Goal: Task Accomplishment & Management: Manage account settings

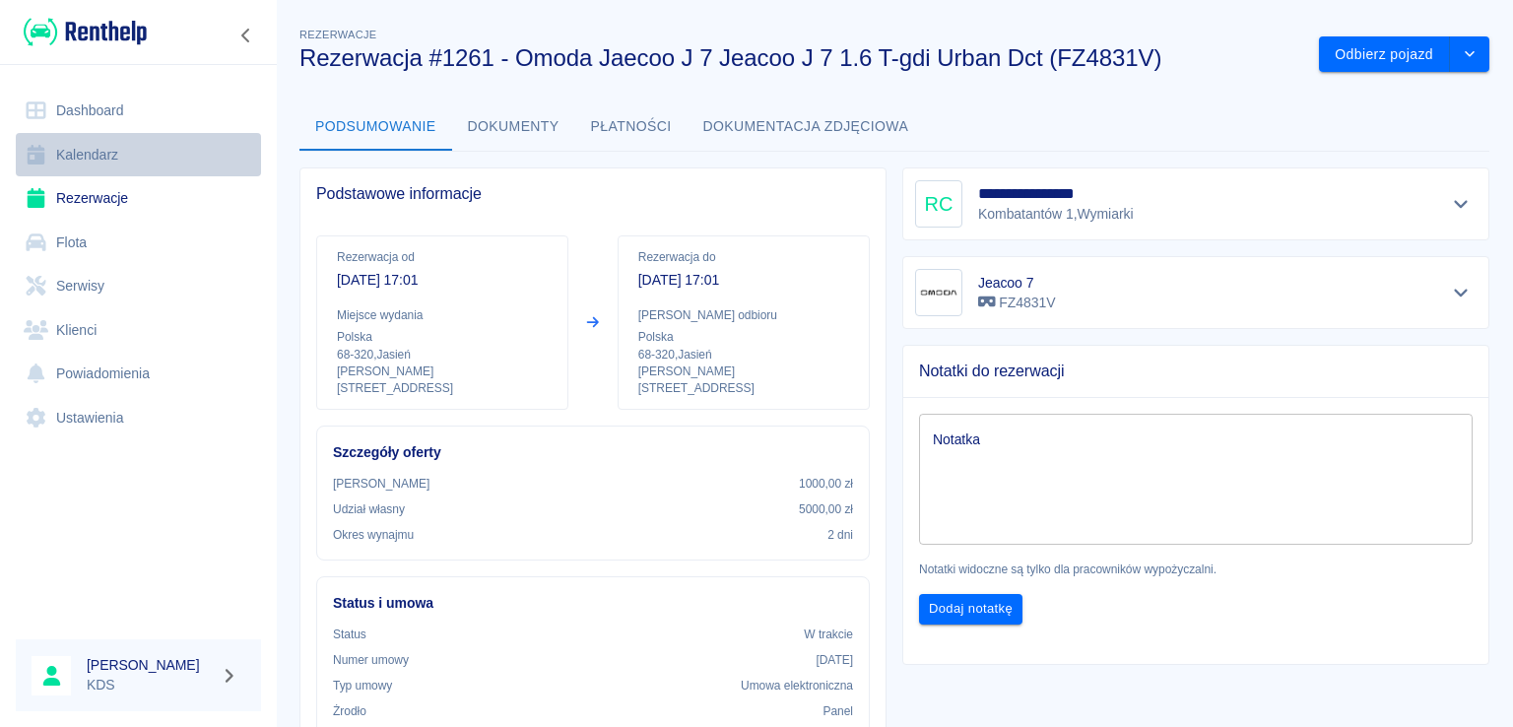
click at [110, 148] on link "Kalendarz" at bounding box center [138, 155] width 245 height 44
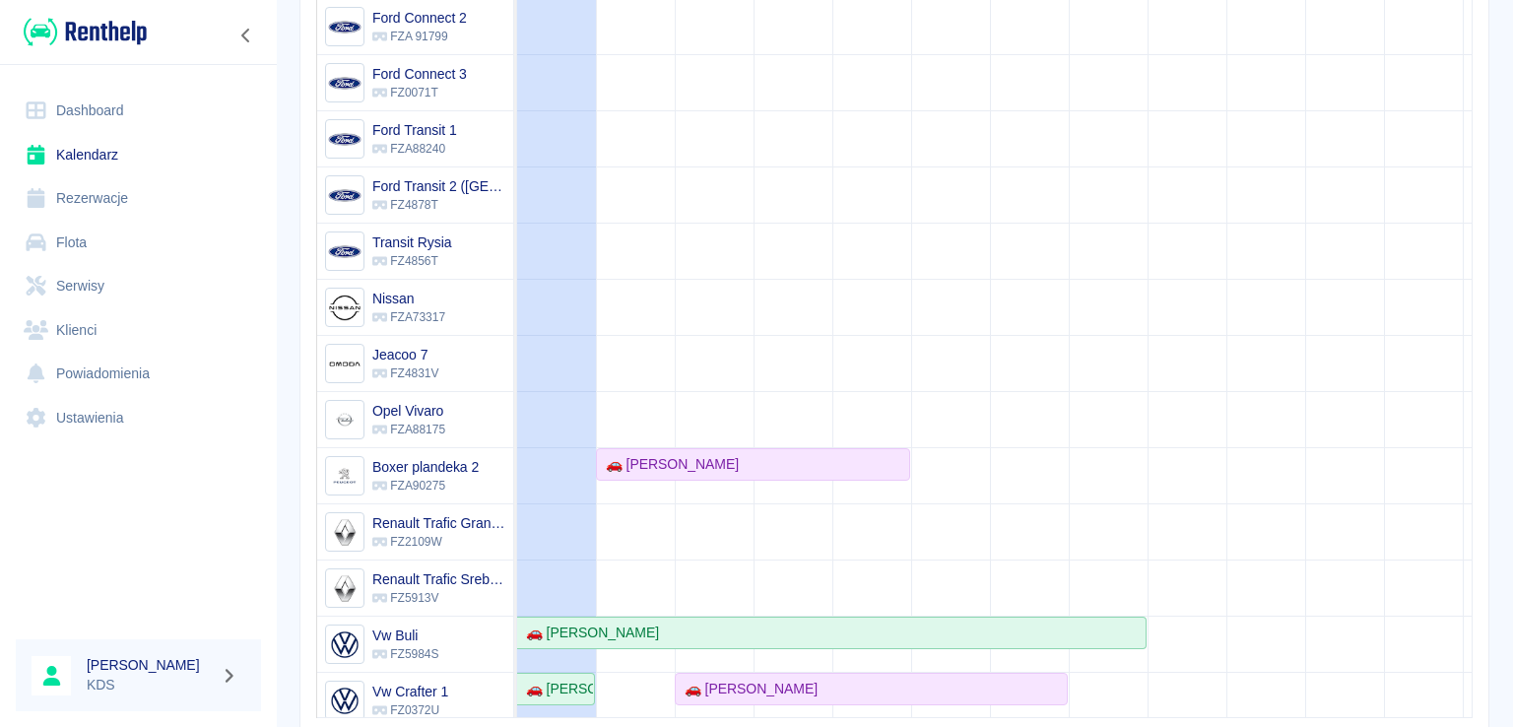
scroll to position [108, 0]
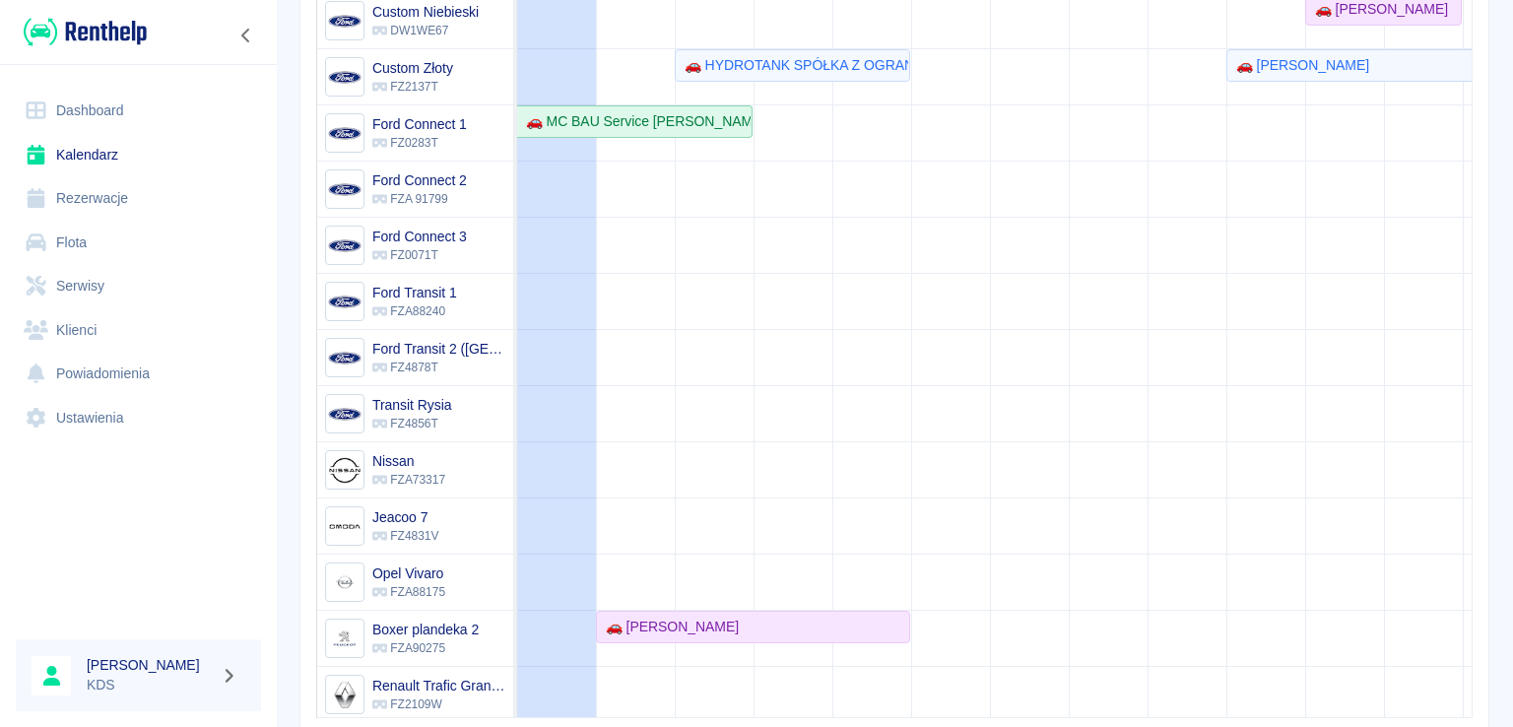
click at [110, 152] on link "Kalendarz" at bounding box center [138, 155] width 245 height 44
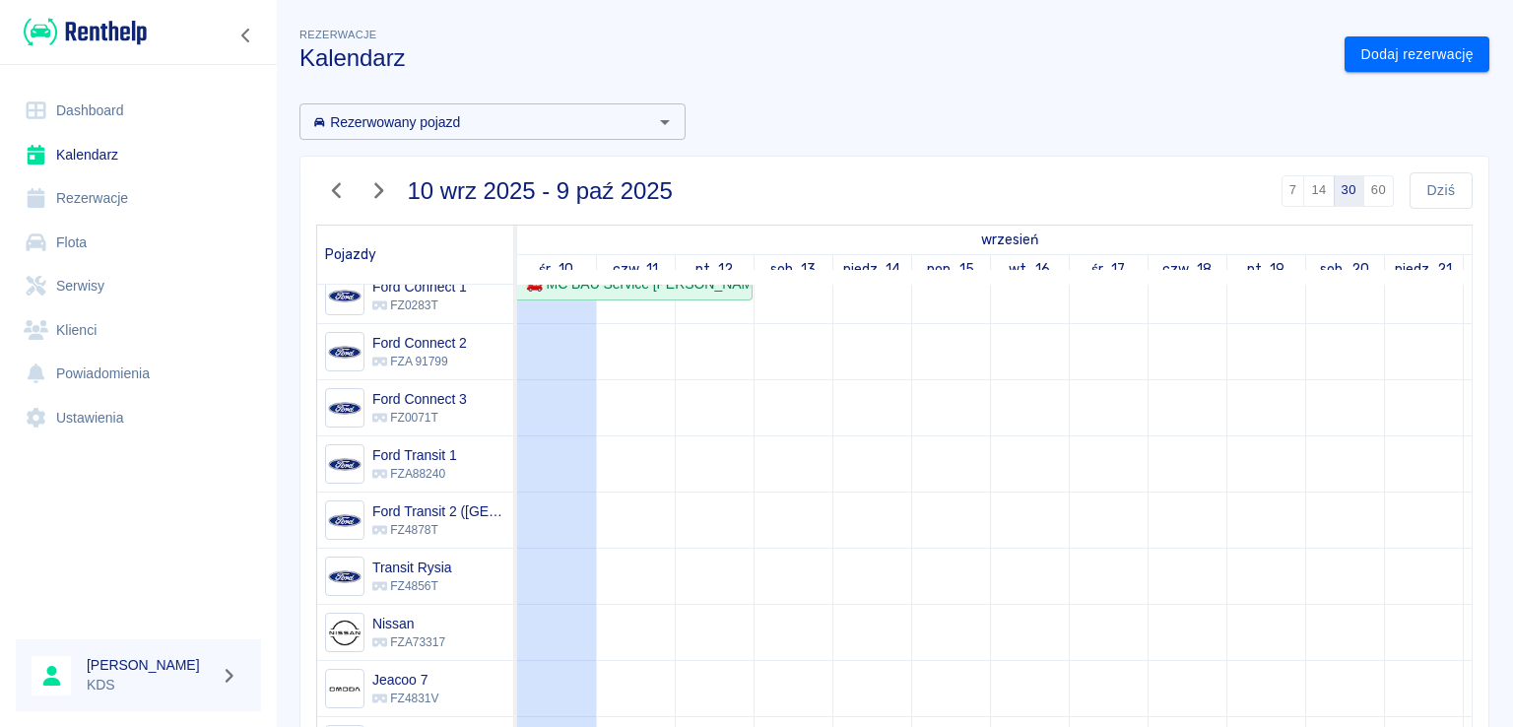
scroll to position [0, 0]
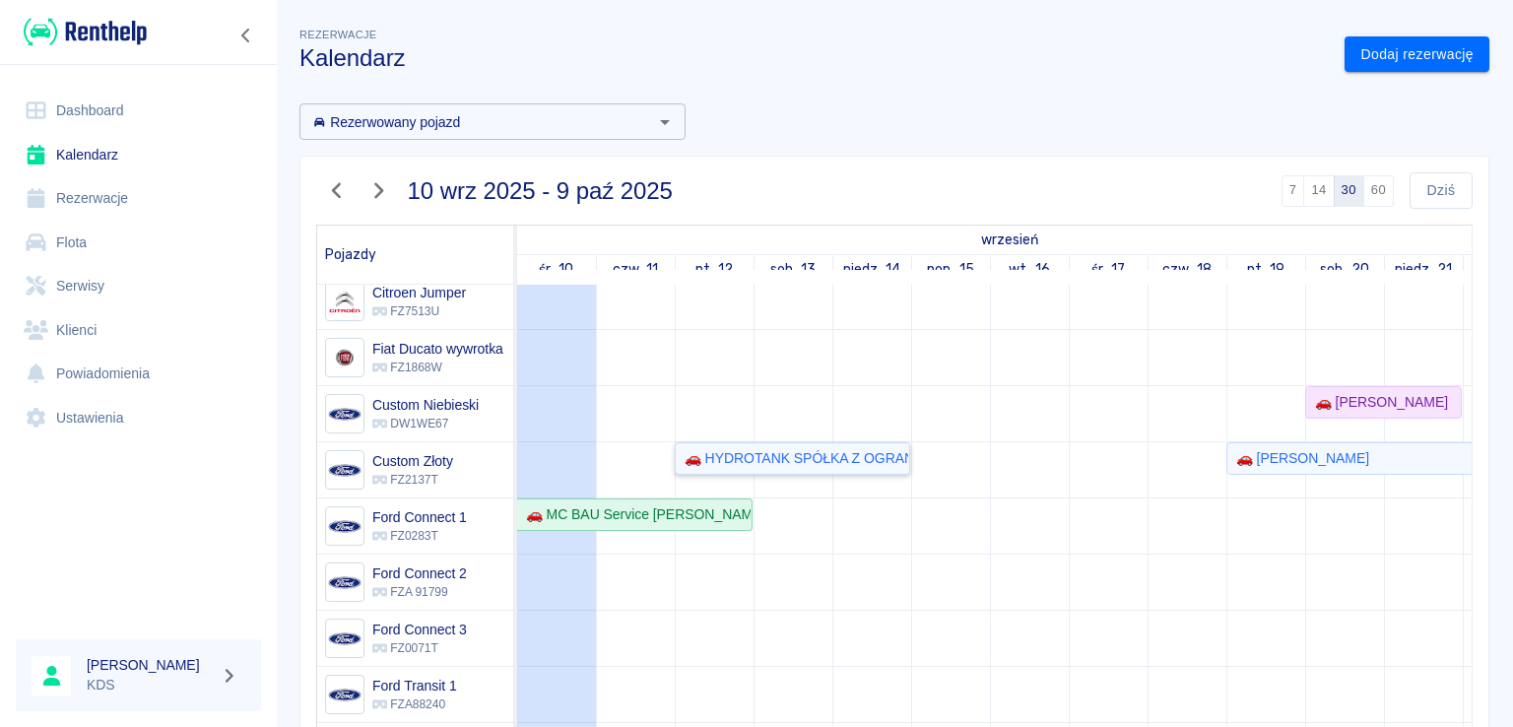
click at [869, 470] on link "🚗 HYDROTANK SPÓŁKA Z OGRANICZONĄ ODPOWIEDZIALNOŚCIĄ - Rafał Repka" at bounding box center [792, 458] width 235 height 32
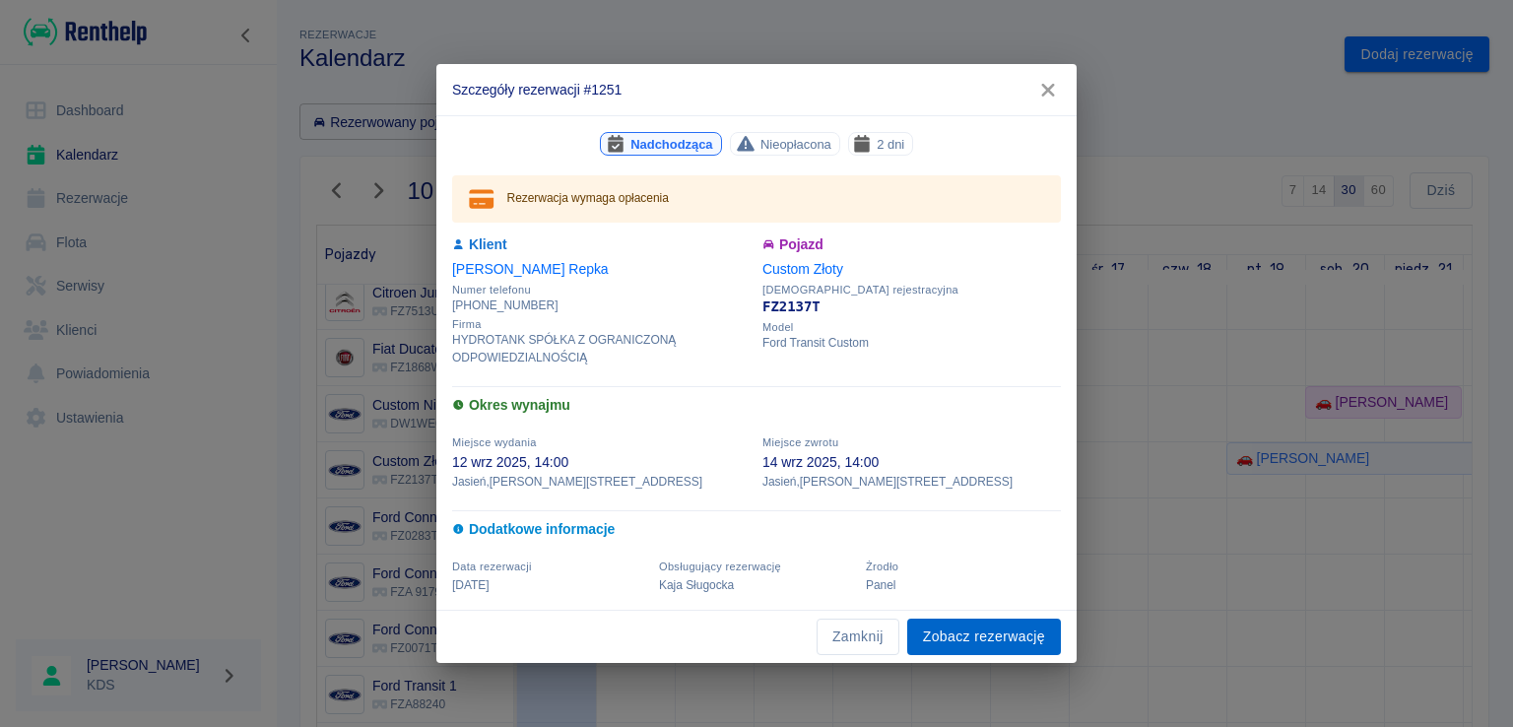
click at [943, 636] on link "Zobacz rezerwację" at bounding box center [984, 636] width 154 height 36
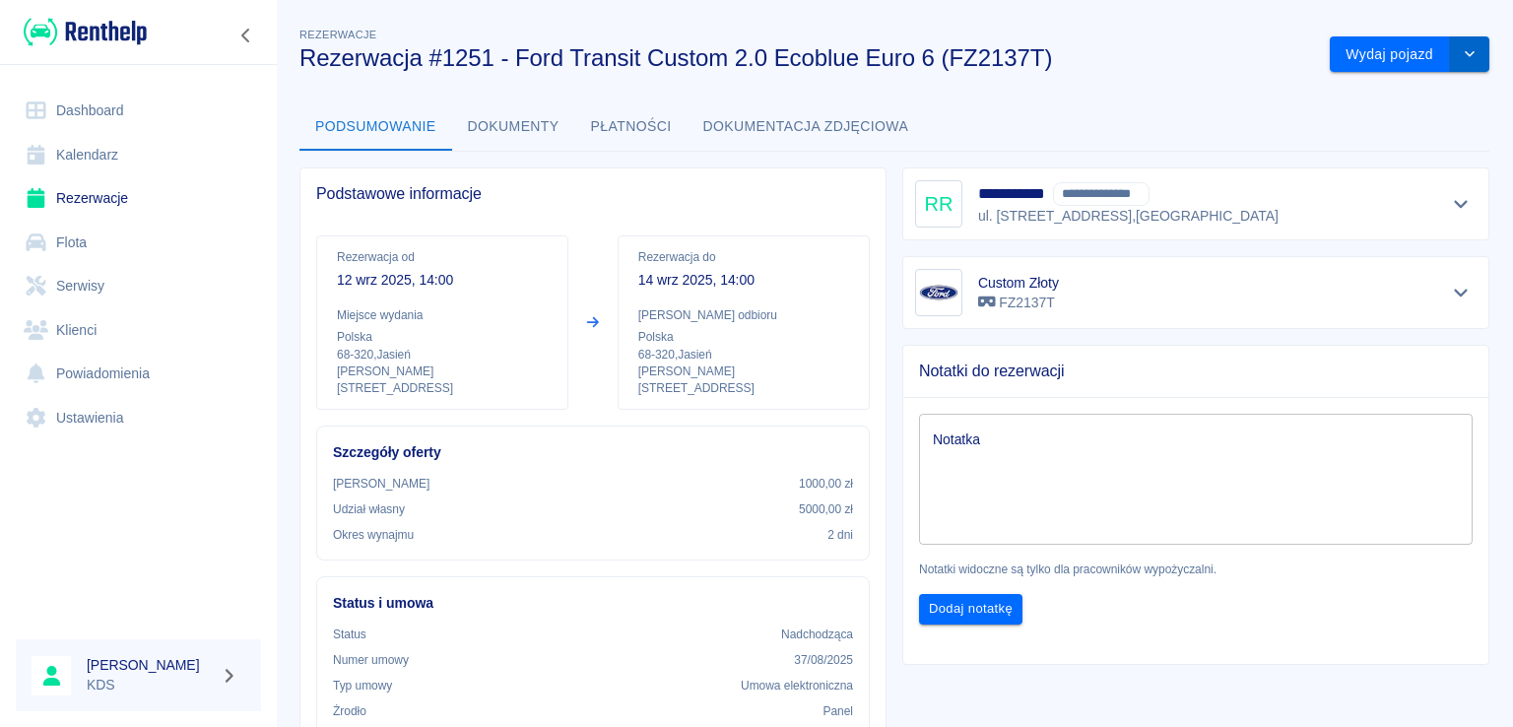
click at [1450, 70] on button "drop-down" at bounding box center [1469, 54] width 39 height 36
click at [1461, 59] on icon "drop-down" at bounding box center [1469, 53] width 16 height 13
click at [1423, 65] on button "Wydaj pojazd" at bounding box center [1389, 54] width 120 height 36
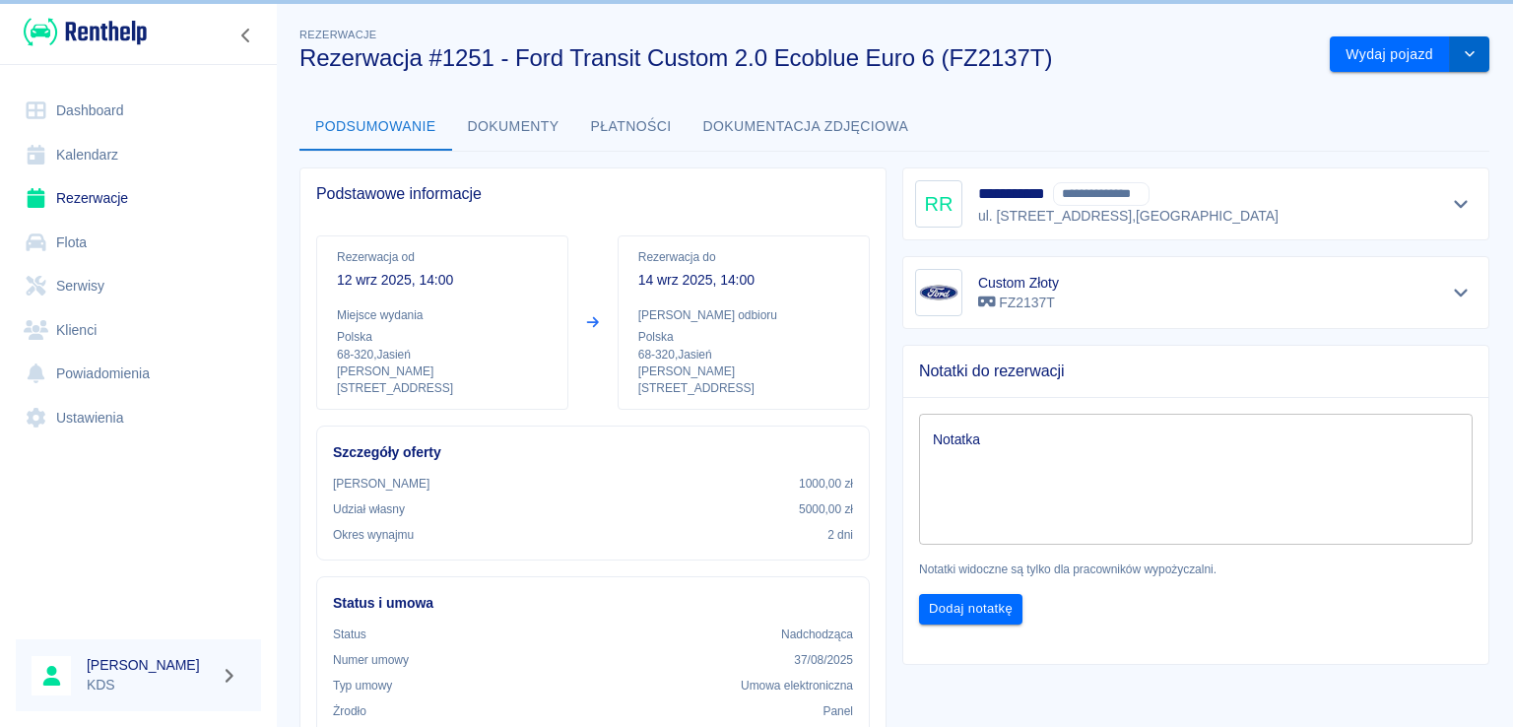
click at [1450, 54] on button "drop-down" at bounding box center [1469, 54] width 39 height 36
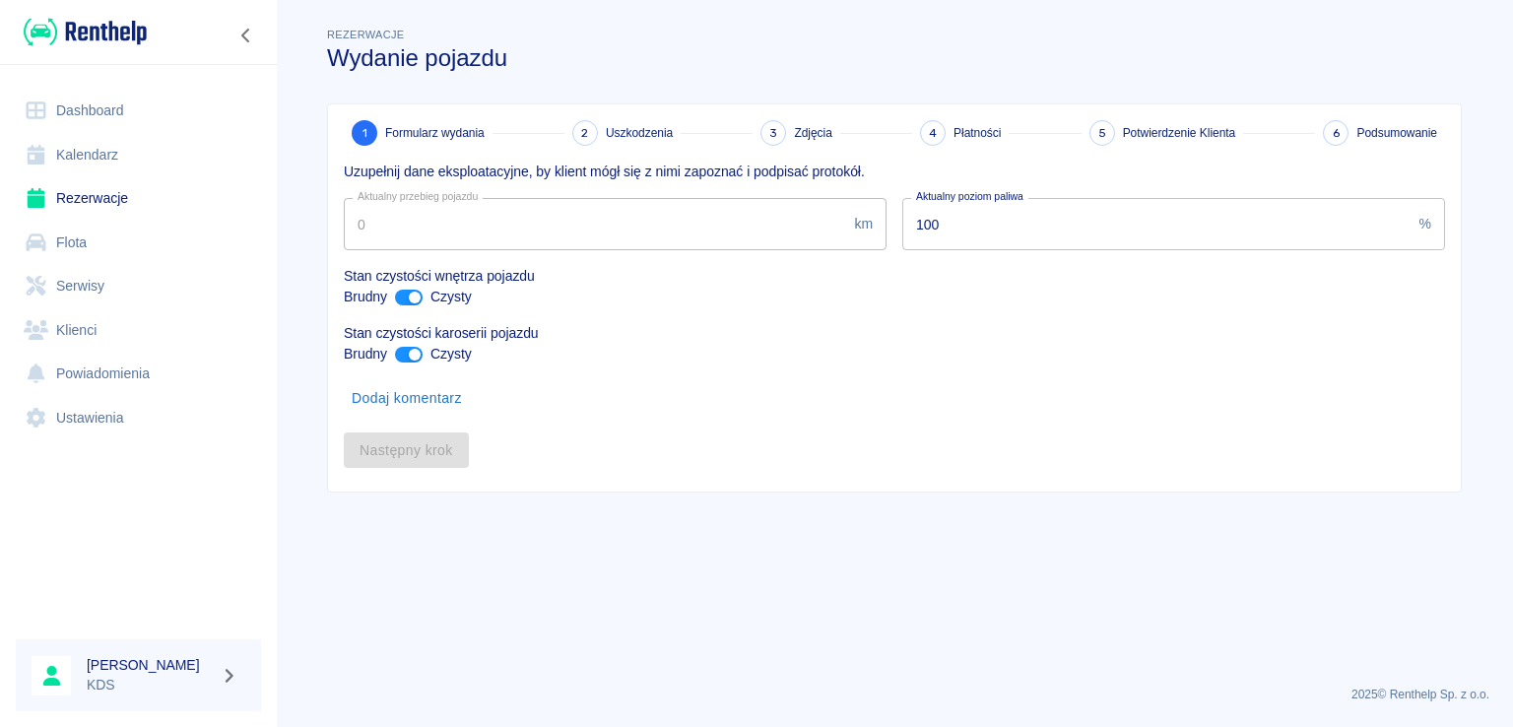
type input "117617"
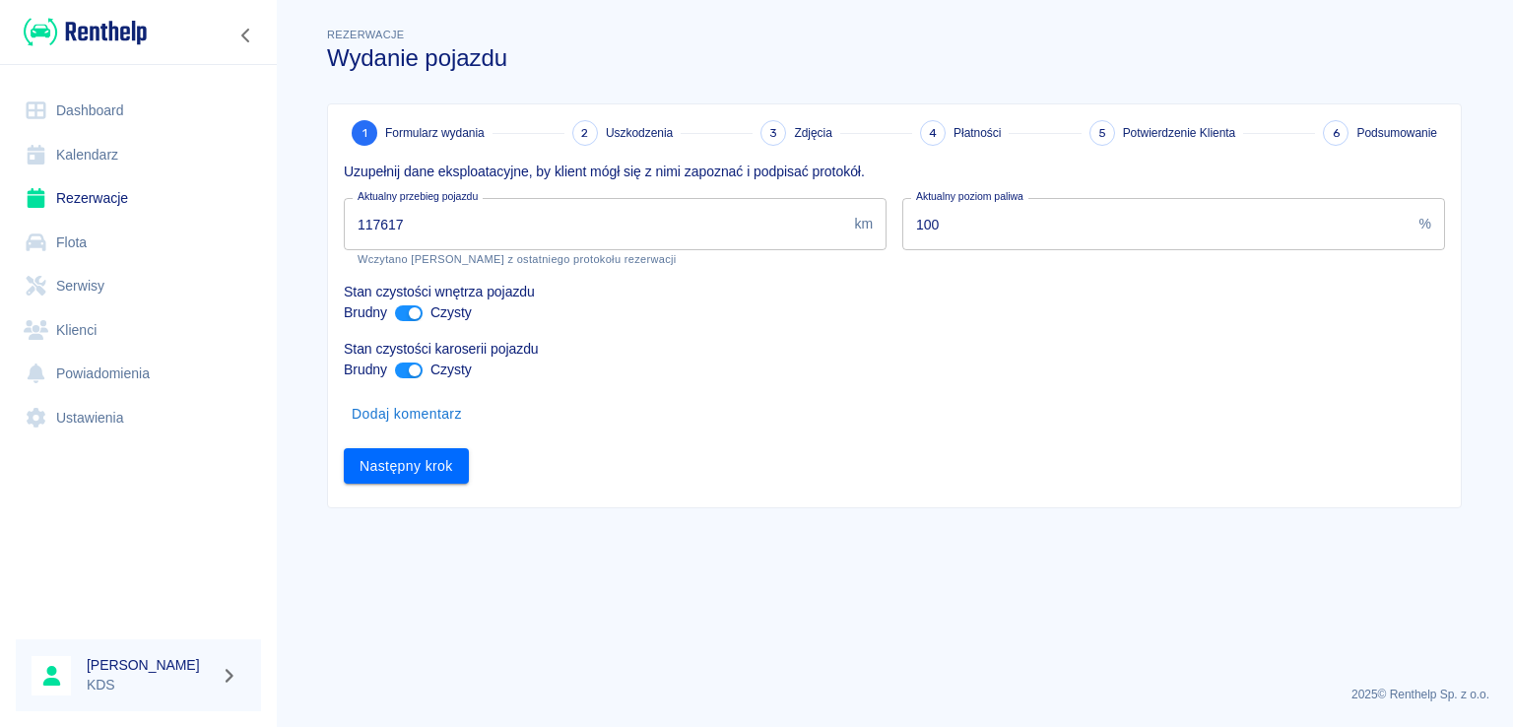
click at [1388, 126] on span "Podsumowanie" at bounding box center [1396, 133] width 81 height 18
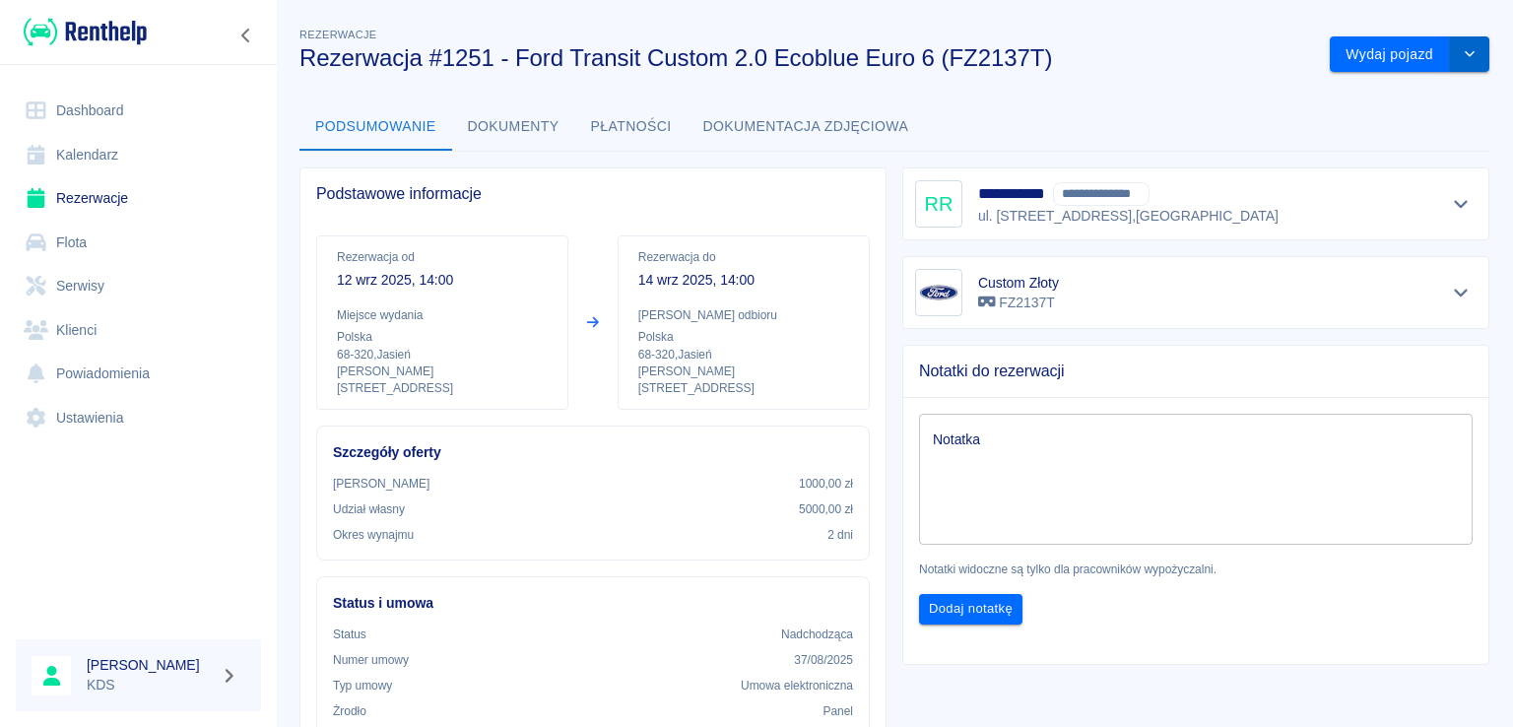
drag, startPoint x: 1455, startPoint y: 46, endPoint x: 1447, endPoint y: 67, distance: 22.5
click at [1455, 47] on button "drop-down" at bounding box center [1469, 54] width 39 height 36
click at [1376, 134] on li "Anuluj rezerwację" at bounding box center [1395, 128] width 166 height 32
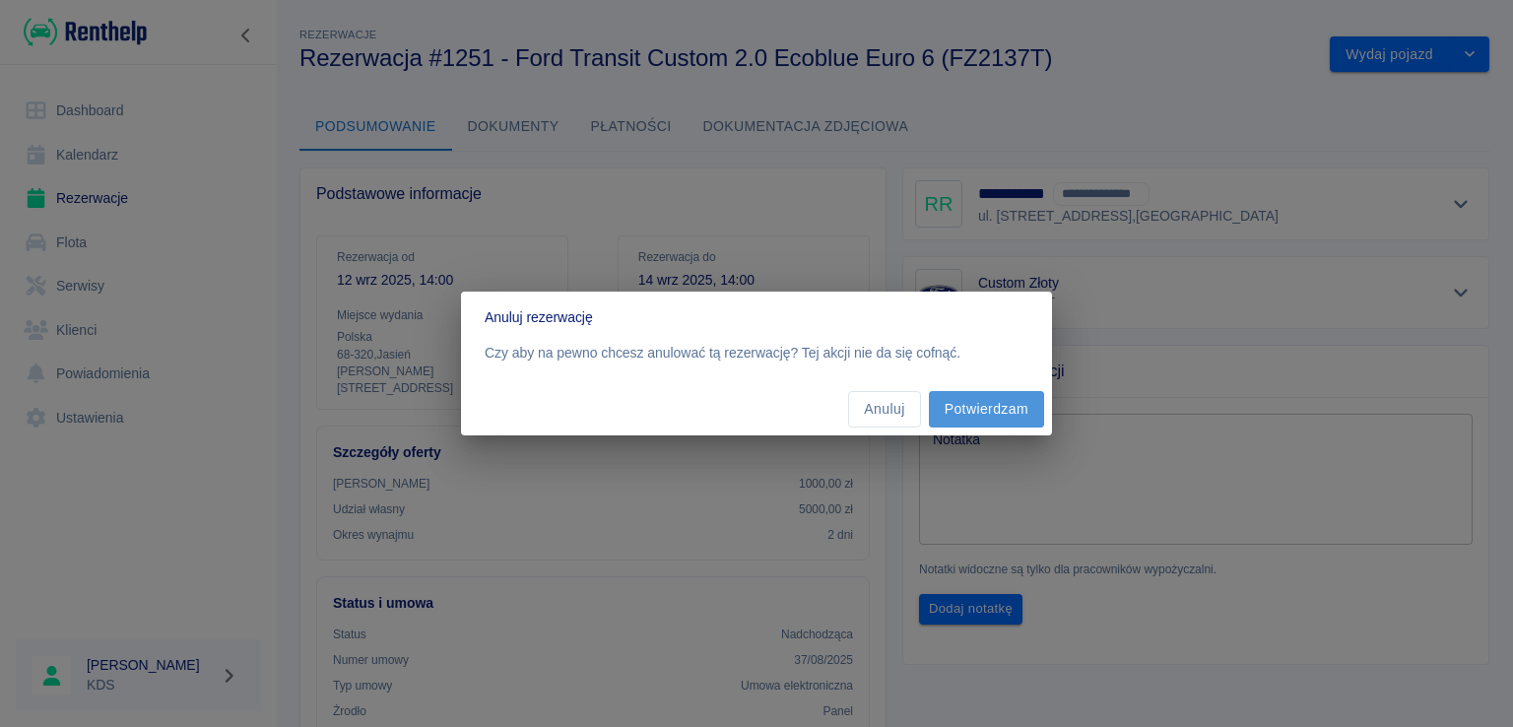
click at [940, 413] on button "Potwierdzam" at bounding box center [986, 409] width 115 height 36
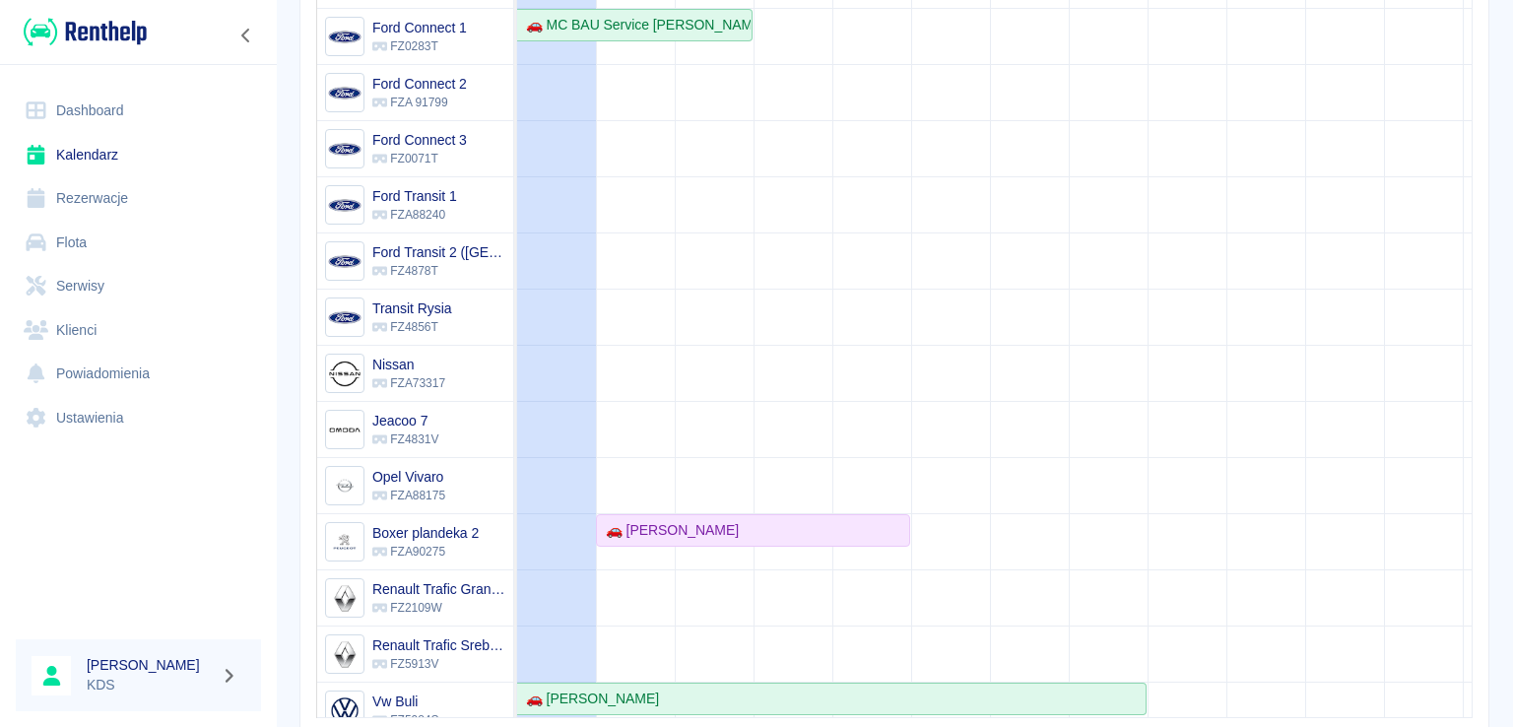
scroll to position [295, 0]
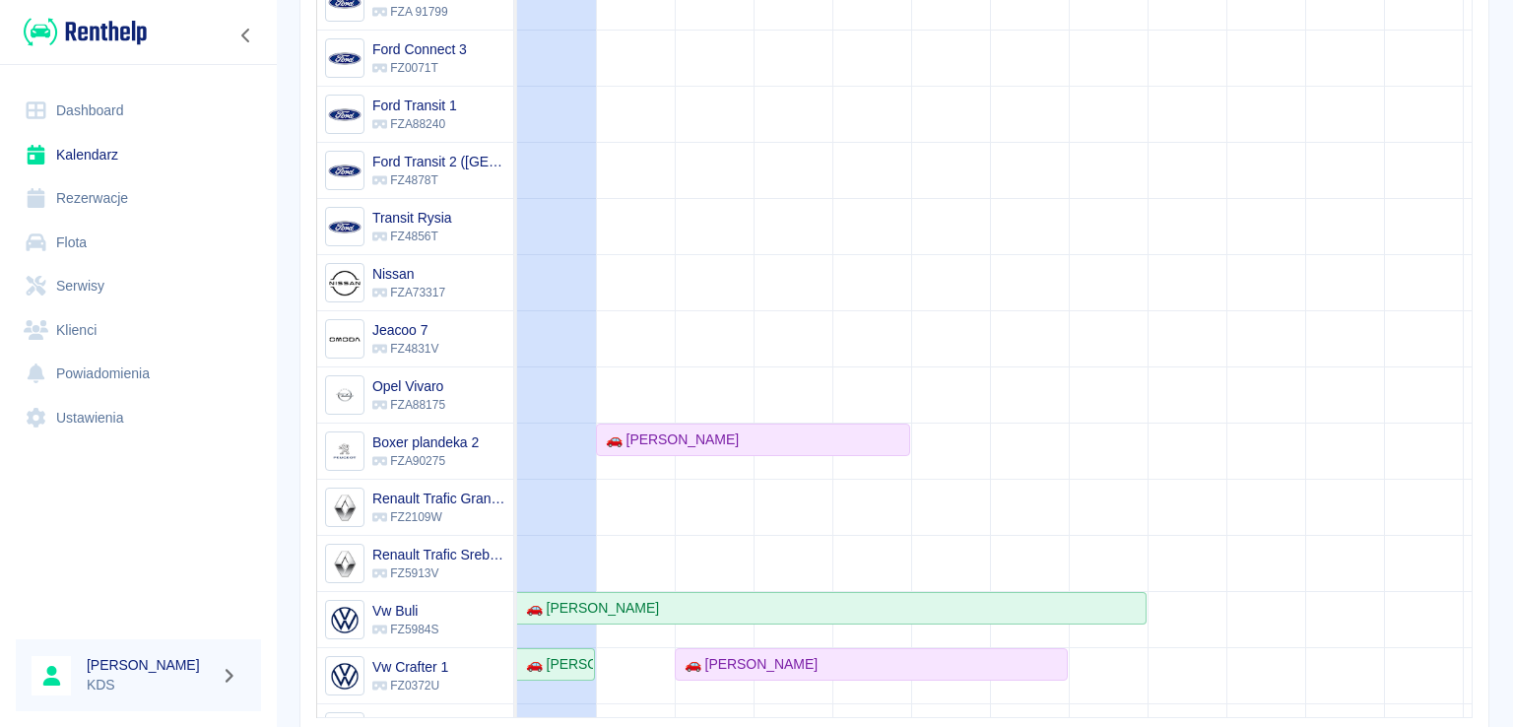
click at [743, 417] on td at bounding box center [714, 255] width 79 height 1122
click at [735, 434] on div "🚗 [PERSON_NAME]" at bounding box center [668, 439] width 141 height 21
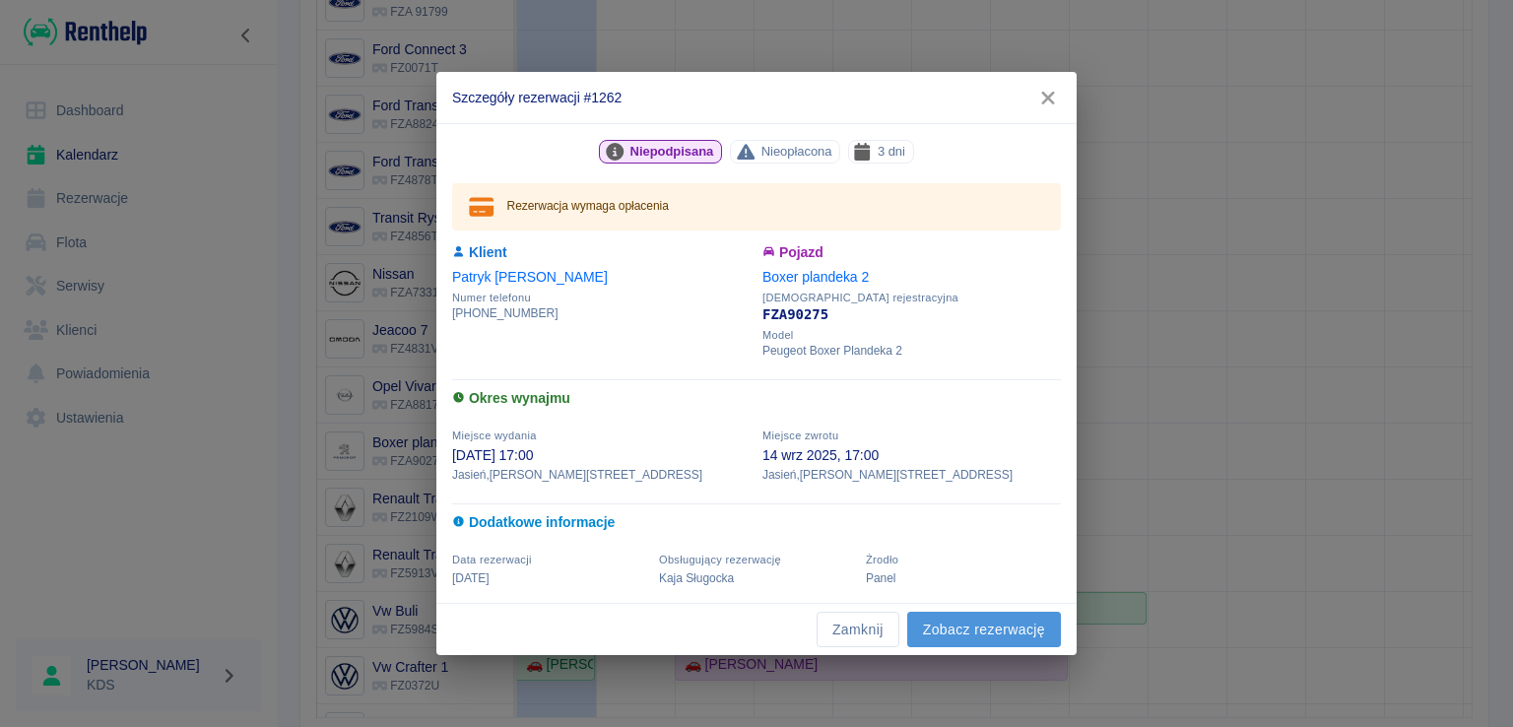
click at [926, 634] on link "Zobacz rezerwację" at bounding box center [984, 630] width 154 height 36
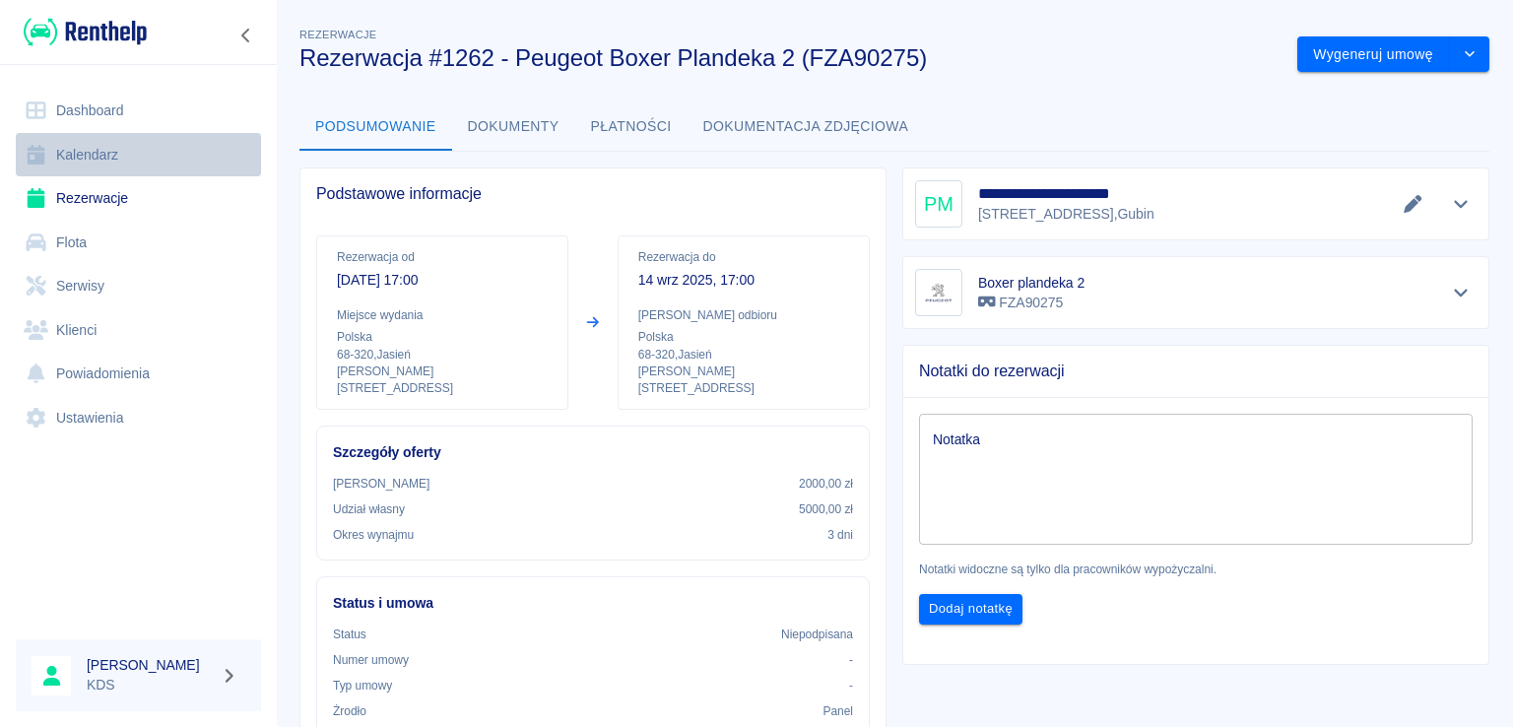
click at [106, 160] on link "Kalendarz" at bounding box center [138, 155] width 245 height 44
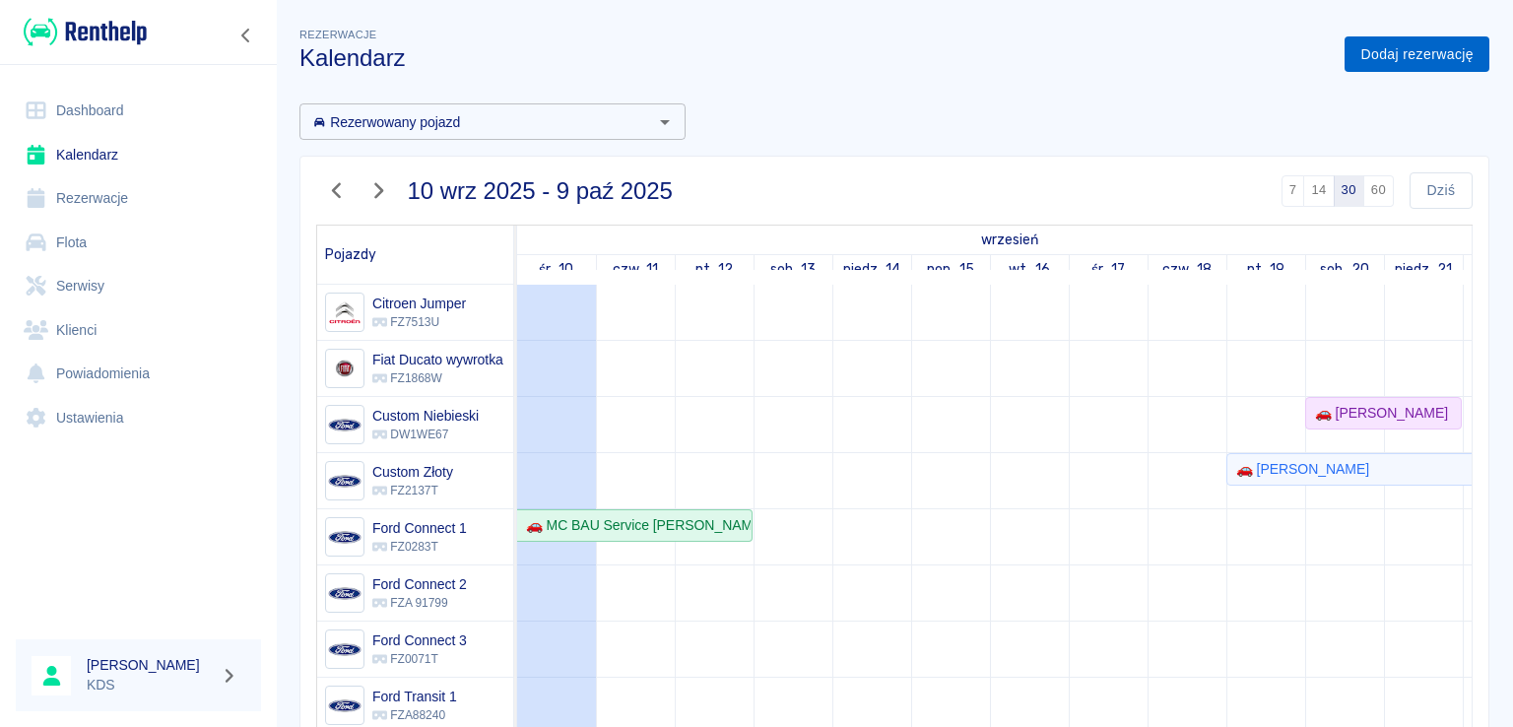
click at [1391, 64] on link "Dodaj rezerwację" at bounding box center [1416, 54] width 145 height 36
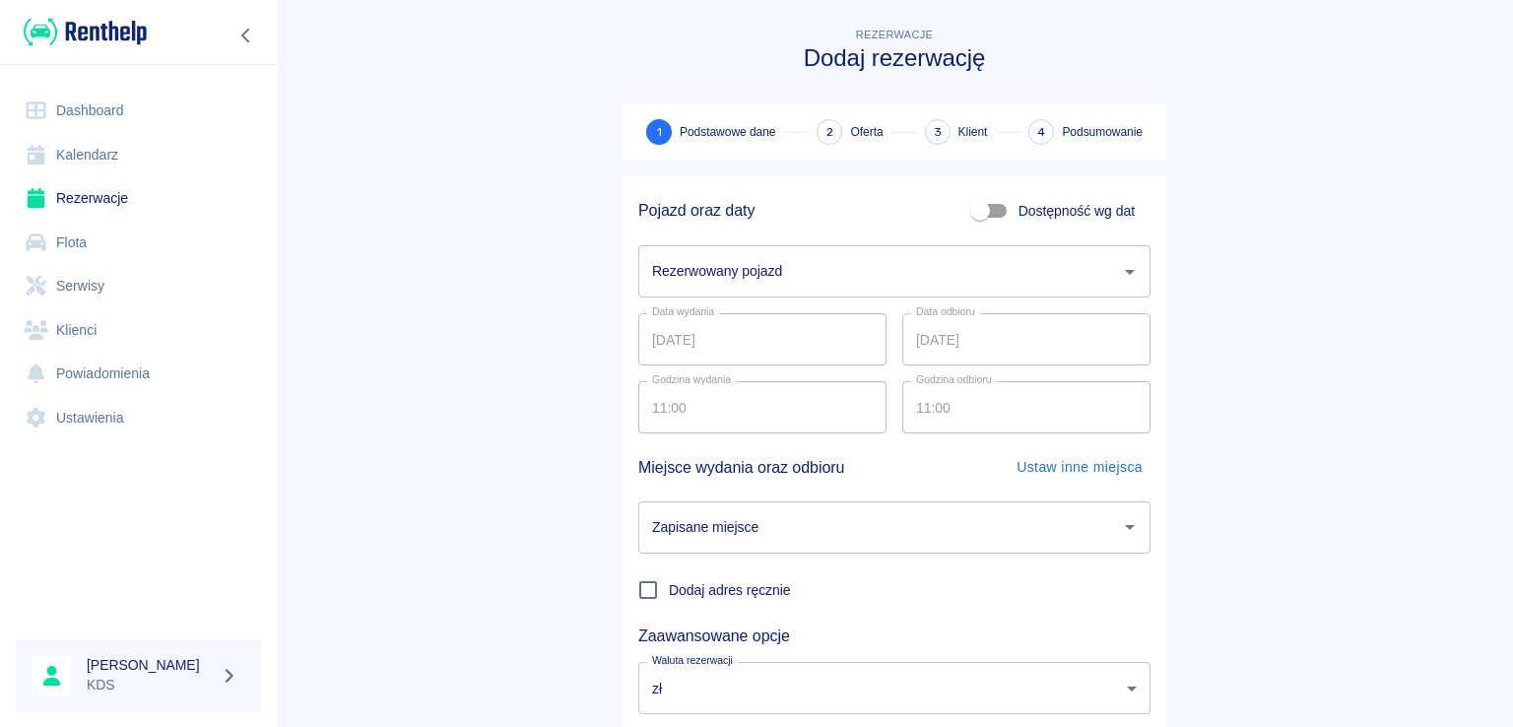
click at [1048, 257] on input "Rezerwowany pojazd" at bounding box center [879, 271] width 465 height 34
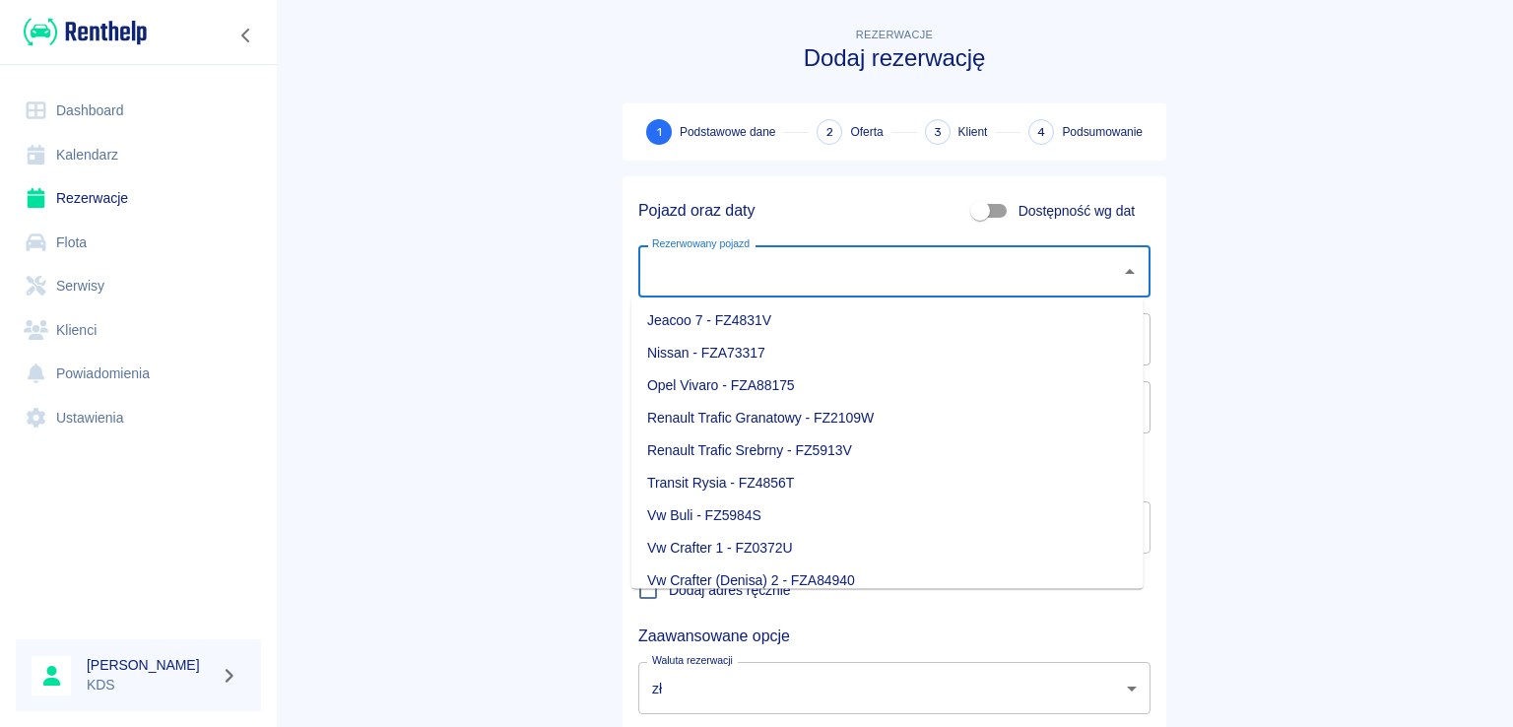
scroll to position [374, 0]
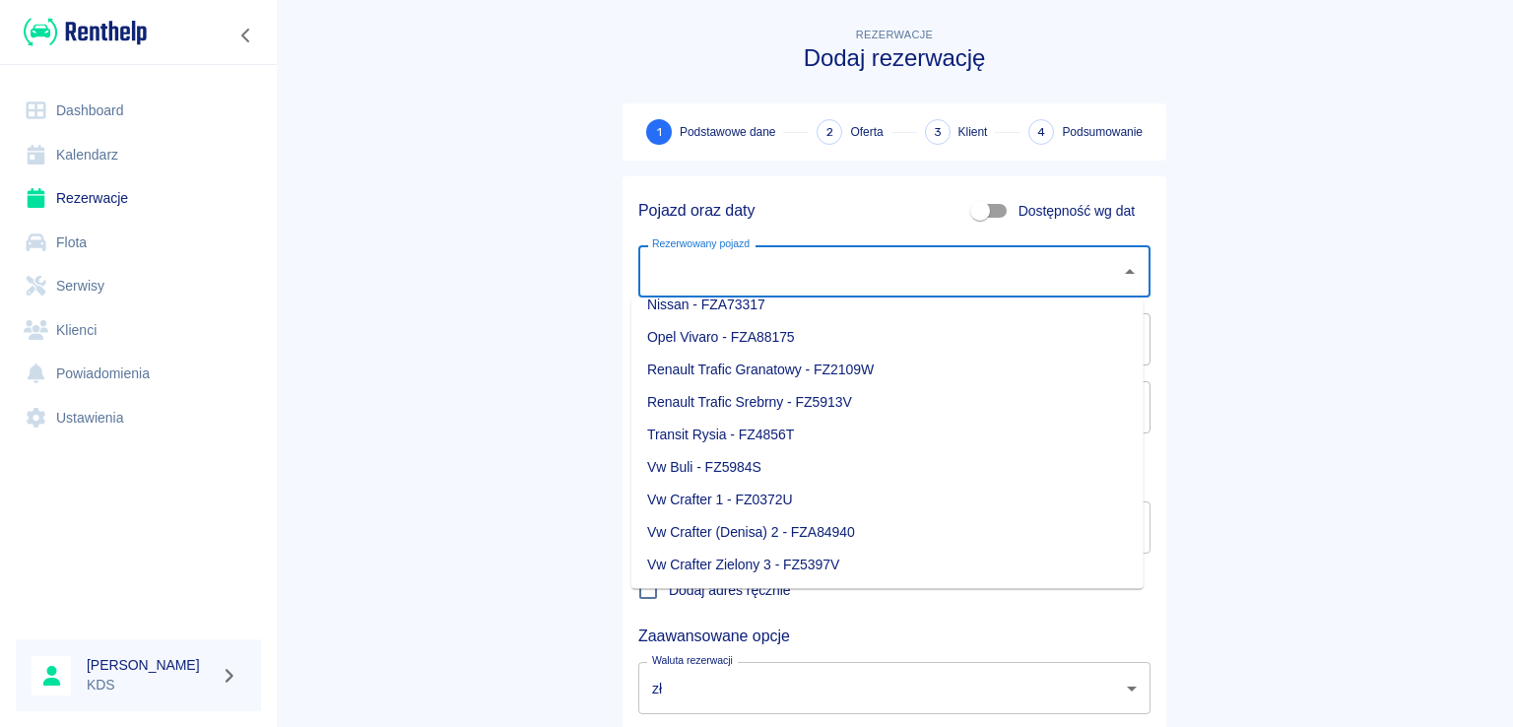
click at [439, 410] on main "Rezerwacje Dodaj rezerwację 1 Podstawowe dane 2 Oferta 3 Klient 4 Podsumowanie …" at bounding box center [894, 411] width 1237 height 774
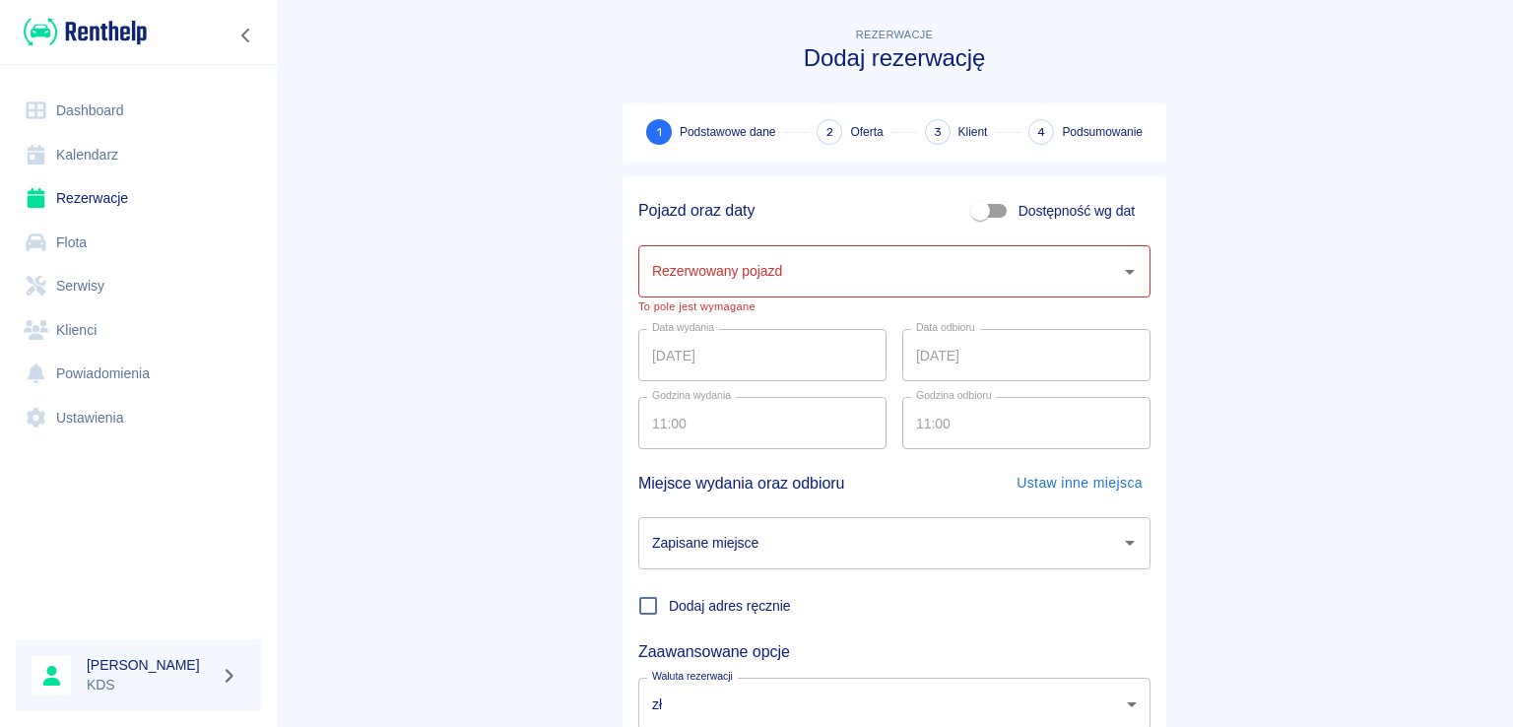
click at [82, 148] on link "Kalendarz" at bounding box center [138, 155] width 245 height 44
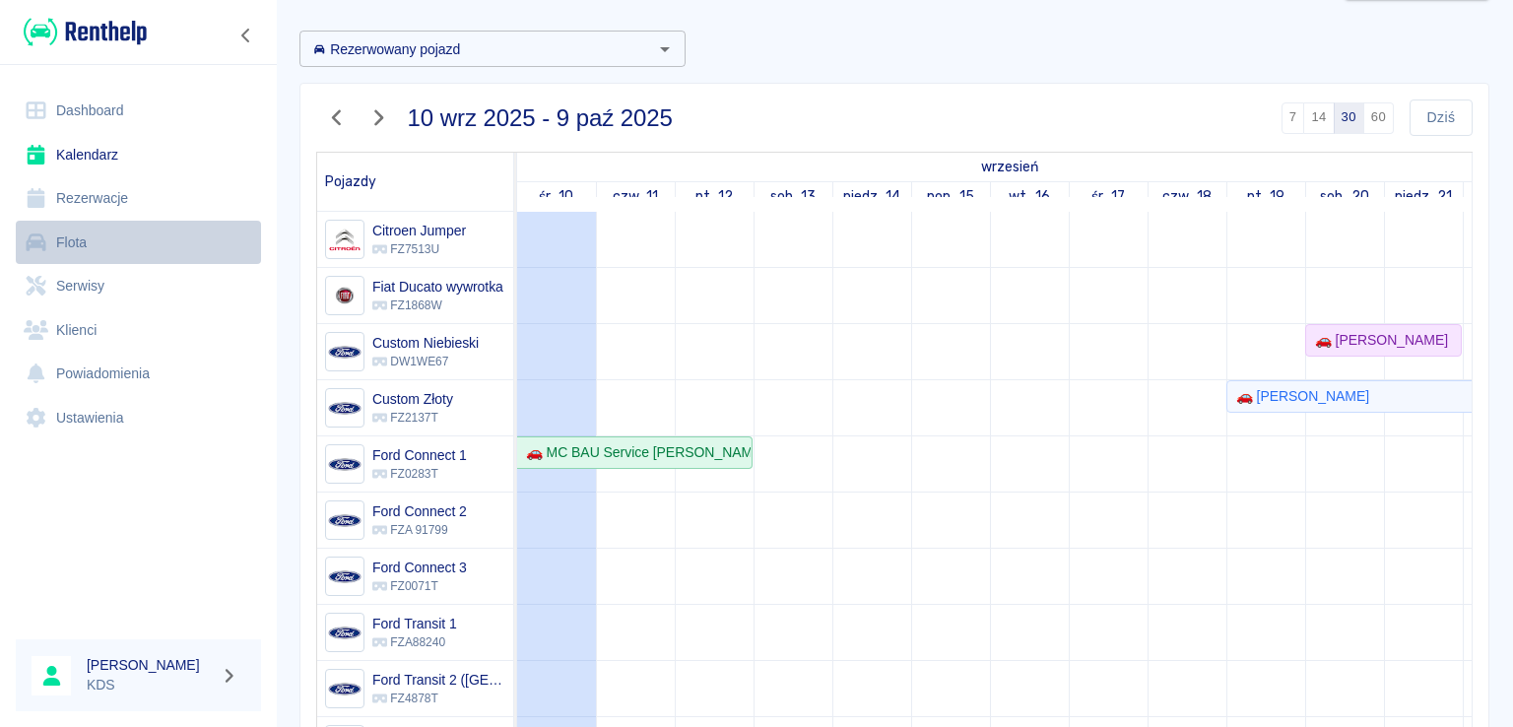
click at [67, 244] on link "Flota" at bounding box center [138, 243] width 245 height 44
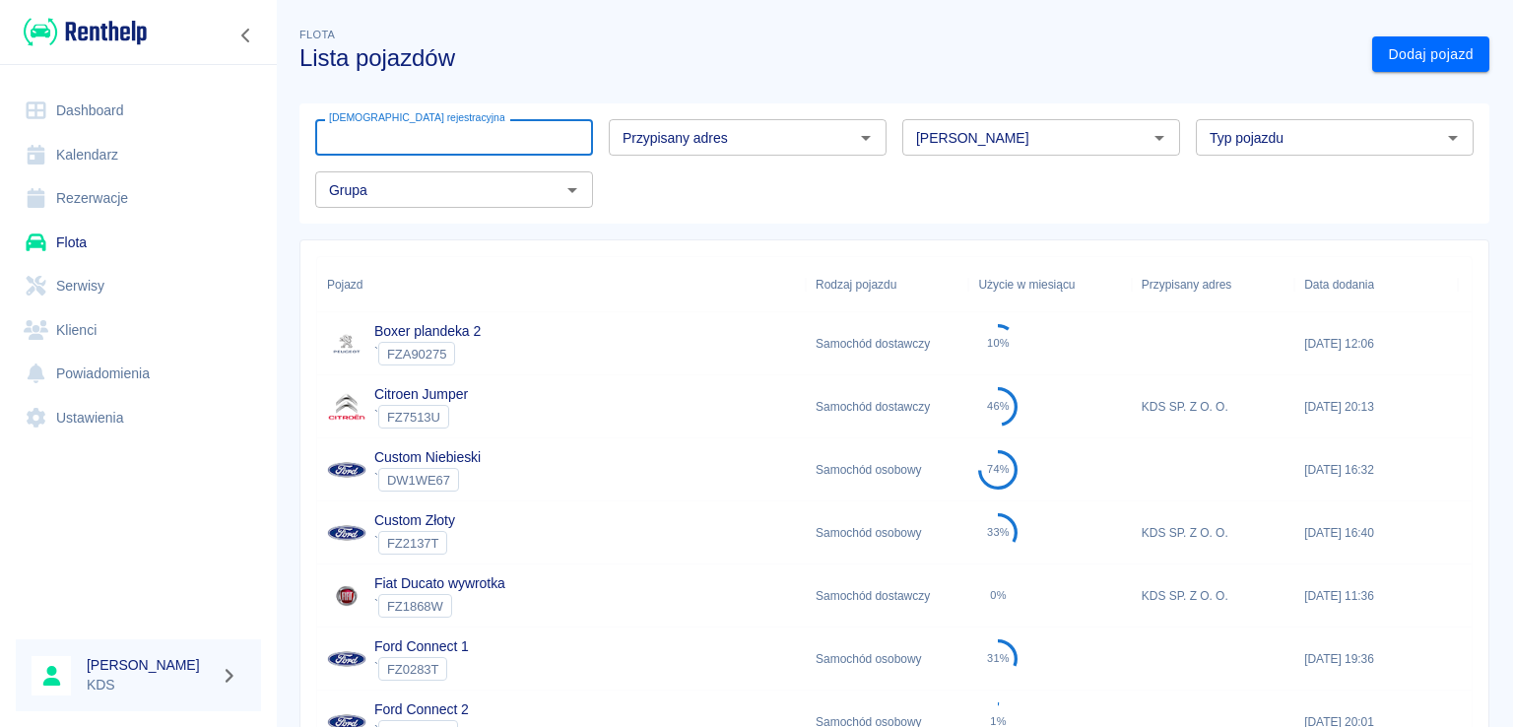
click at [478, 132] on input "[DEMOGRAPHIC_DATA] rejestracyjna" at bounding box center [454, 137] width 278 height 36
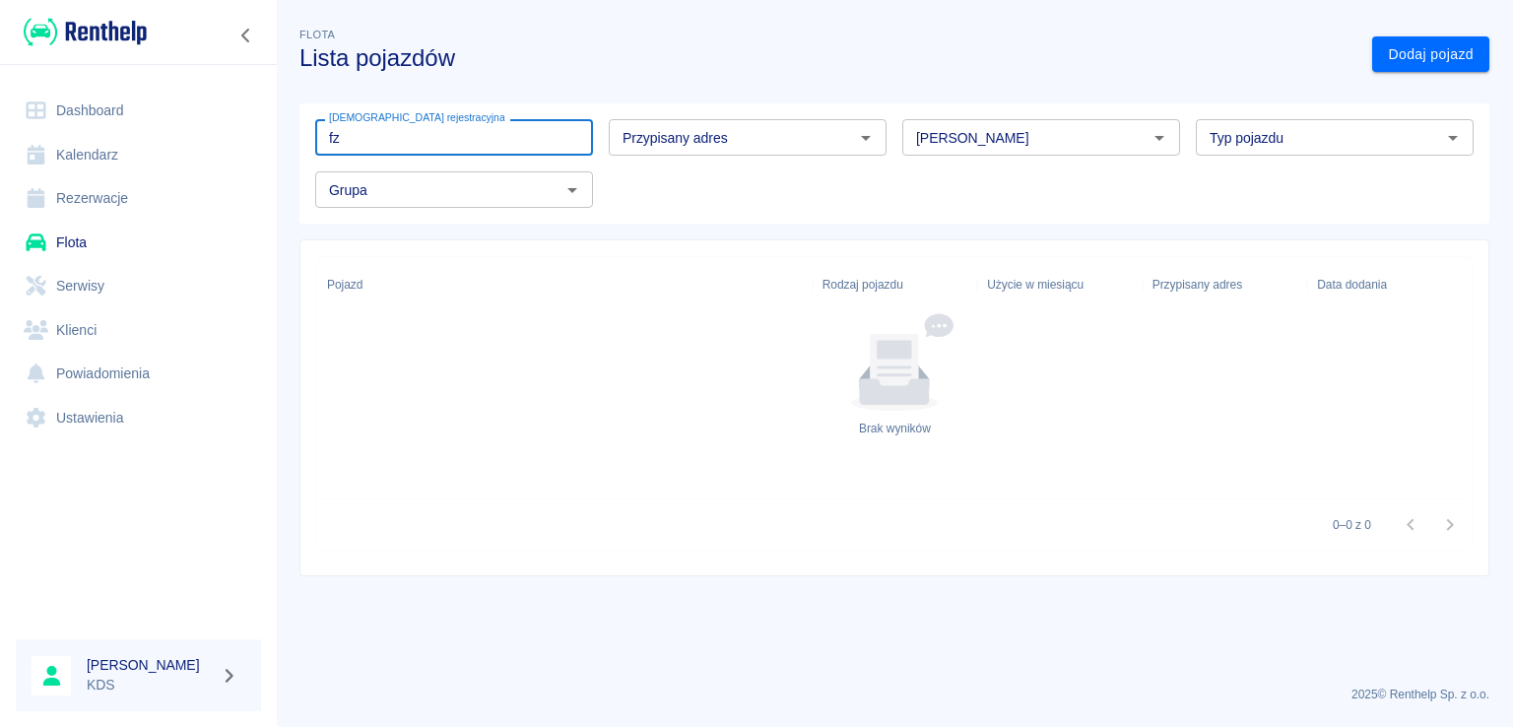
type input "f"
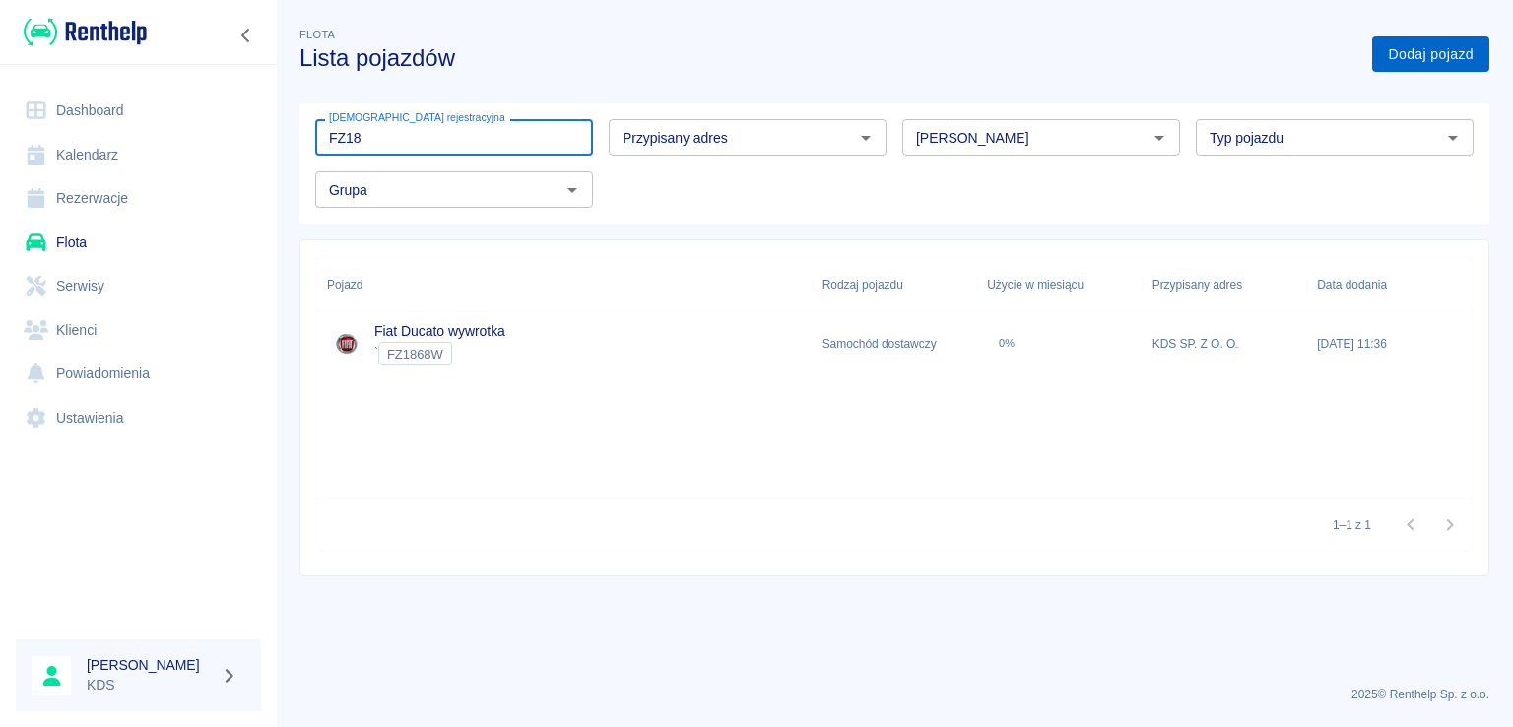
type input "FZ18"
click at [1398, 52] on link "Dodaj pojazd" at bounding box center [1430, 54] width 117 height 36
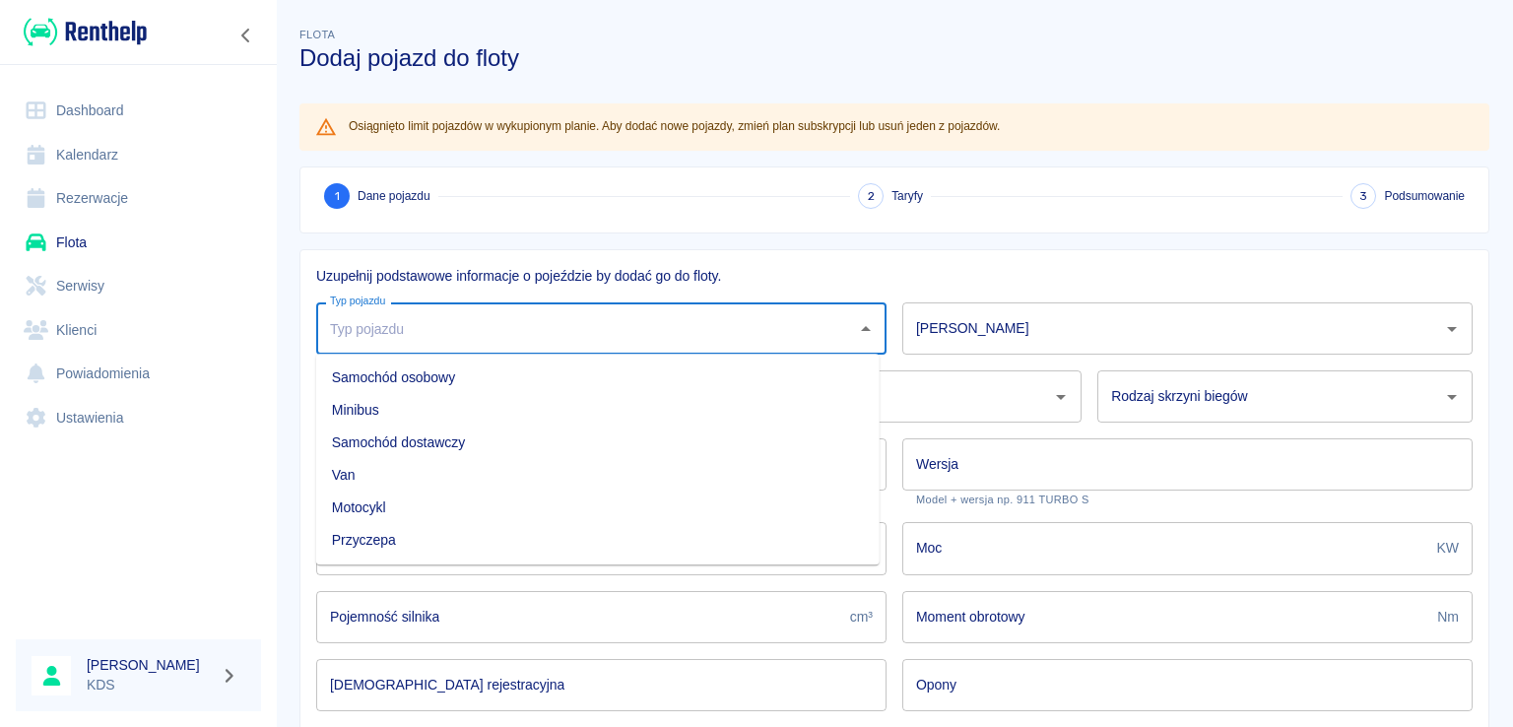
click at [827, 330] on input "Typ pojazdu" at bounding box center [586, 328] width 523 height 34
drag, startPoint x: 408, startPoint y: 438, endPoint x: 749, endPoint y: 361, distance: 350.2
click at [408, 437] on li "Samochód dostawczy" at bounding box center [597, 442] width 563 height 32
type input "Samochód dostawczy"
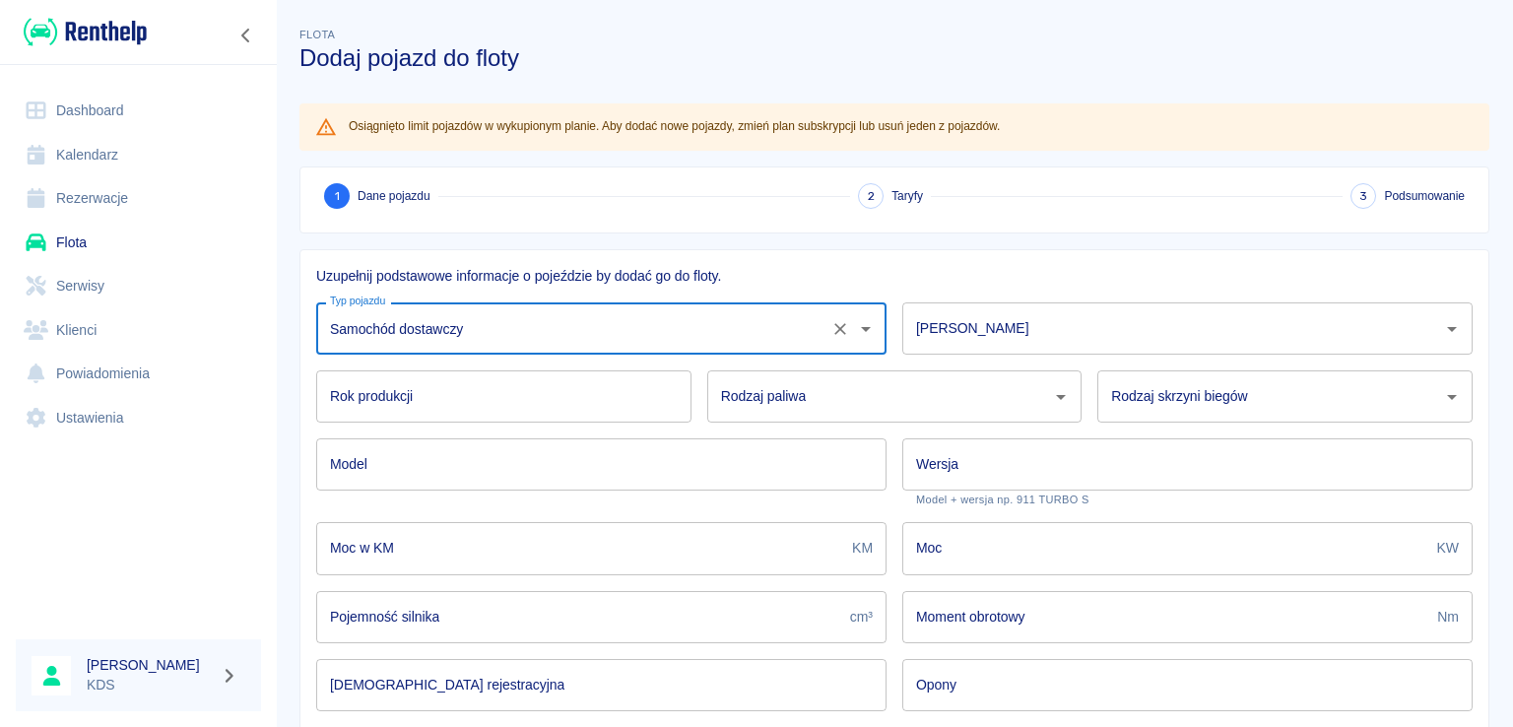
click at [962, 326] on input "Marka" at bounding box center [1172, 328] width 523 height 34
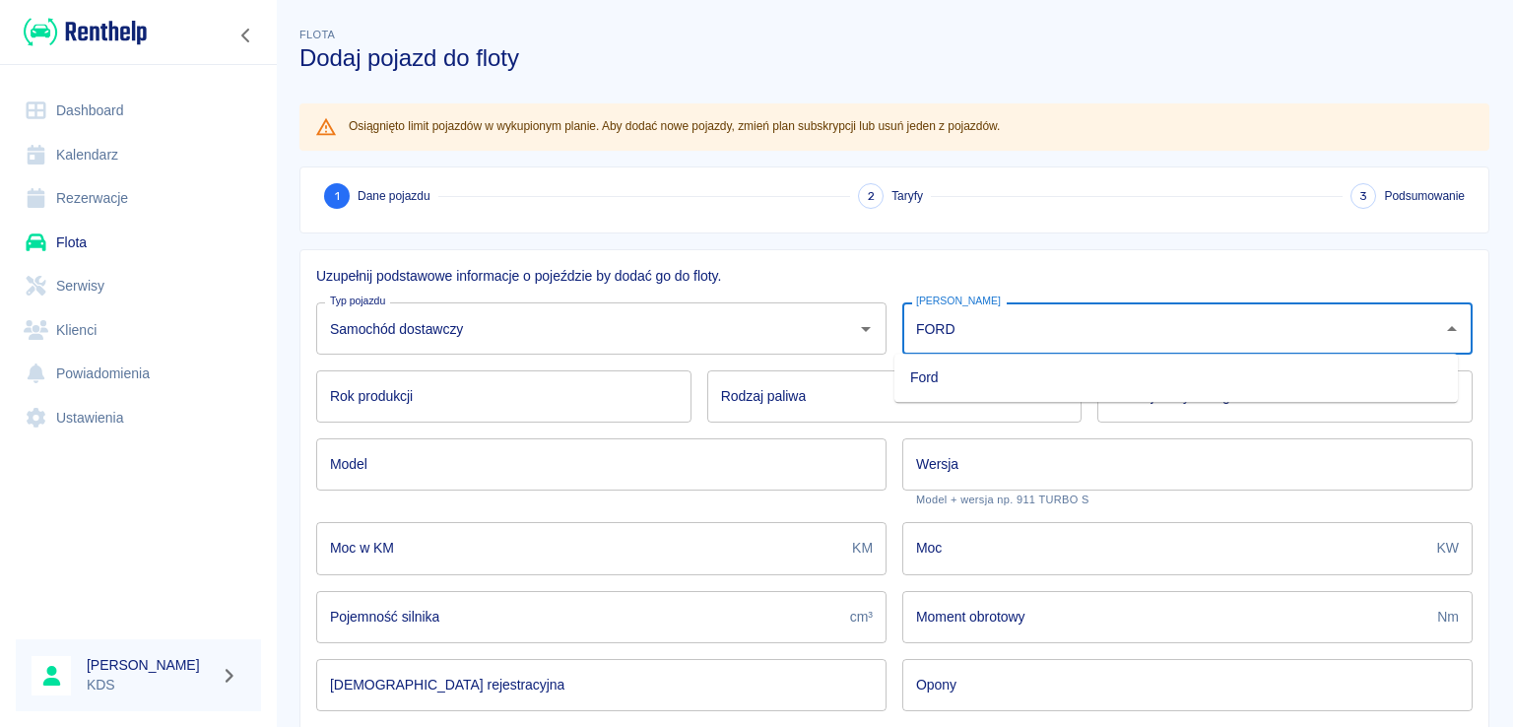
click at [981, 385] on li "Ford" at bounding box center [1175, 377] width 563 height 32
type input "Ford"
click at [562, 403] on input "Rok produkcji" at bounding box center [503, 396] width 375 height 52
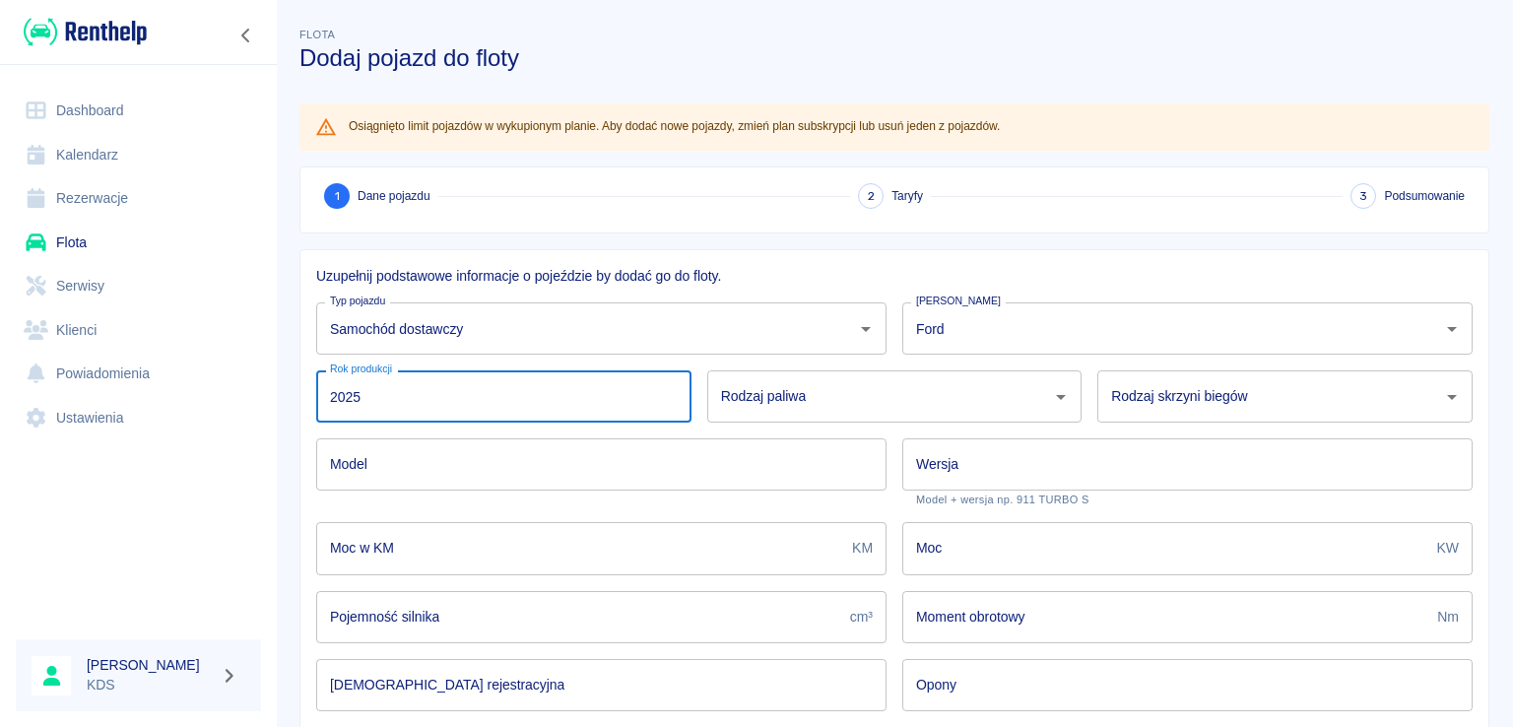
type input "2025"
click at [752, 380] on input "Rodzaj paliwa" at bounding box center [880, 396] width 328 height 34
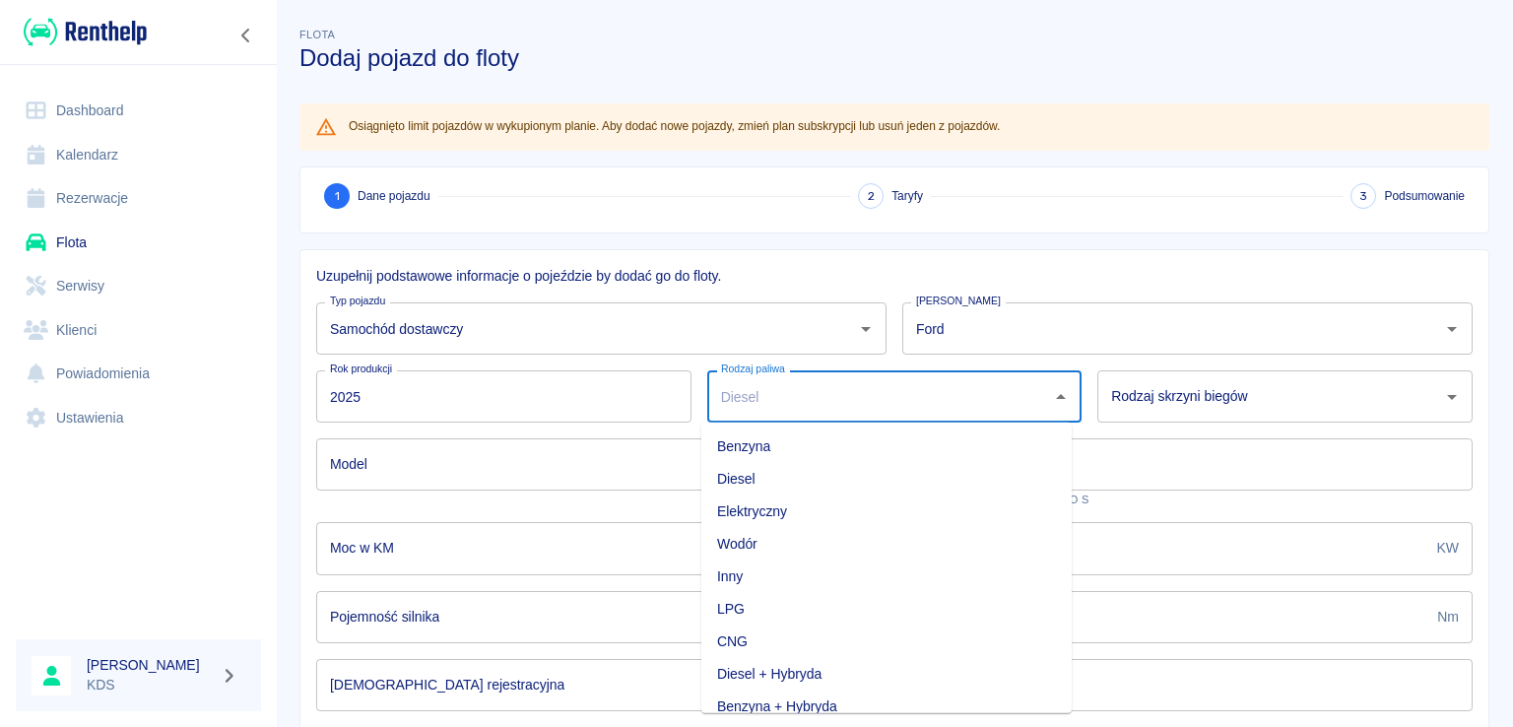
drag, startPoint x: 771, startPoint y: 478, endPoint x: 1084, endPoint y: 430, distance: 316.7
click at [777, 473] on li "Diesel" at bounding box center [886, 479] width 370 height 32
type input "Diesel"
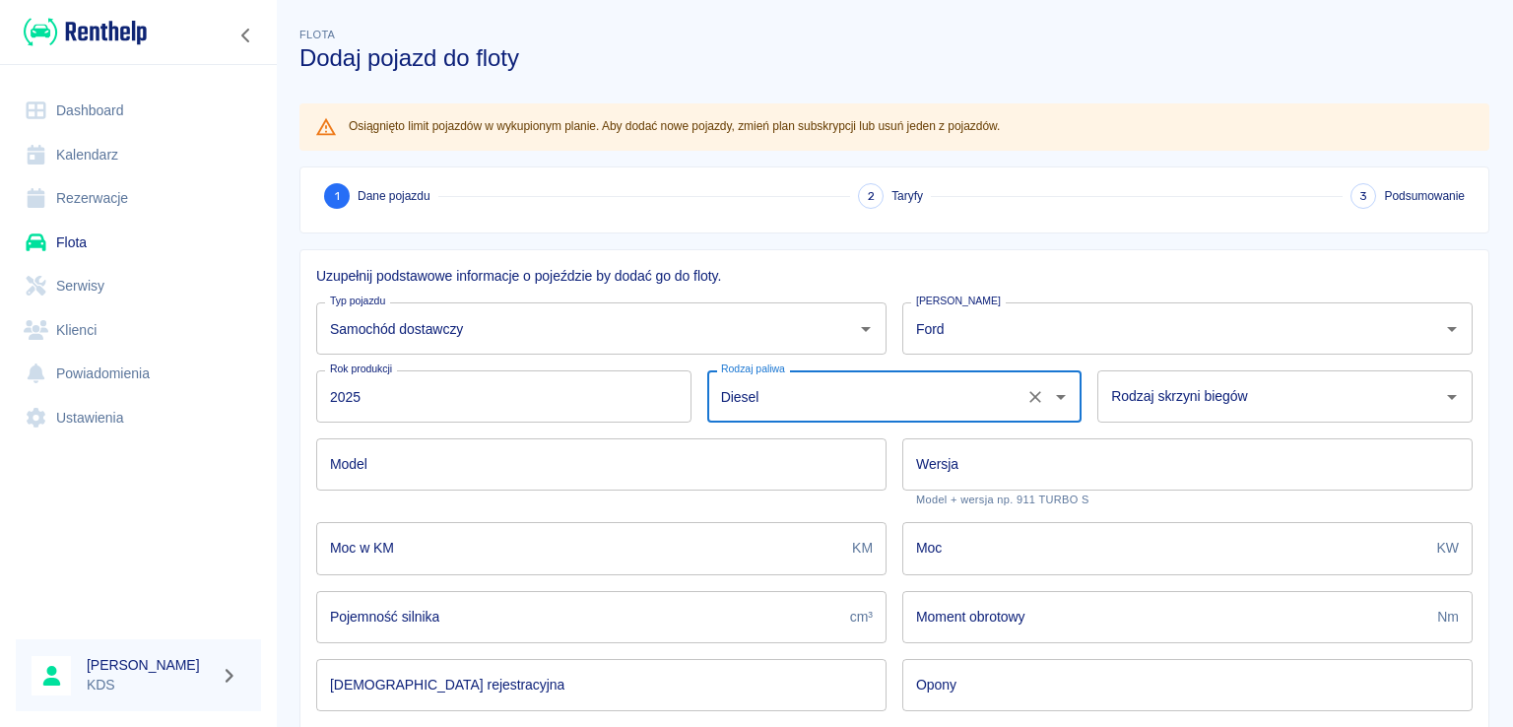
click at [1197, 397] on div "Rodzaj skrzyni biegów Rodzaj skrzyni biegów" at bounding box center [1284, 396] width 375 height 52
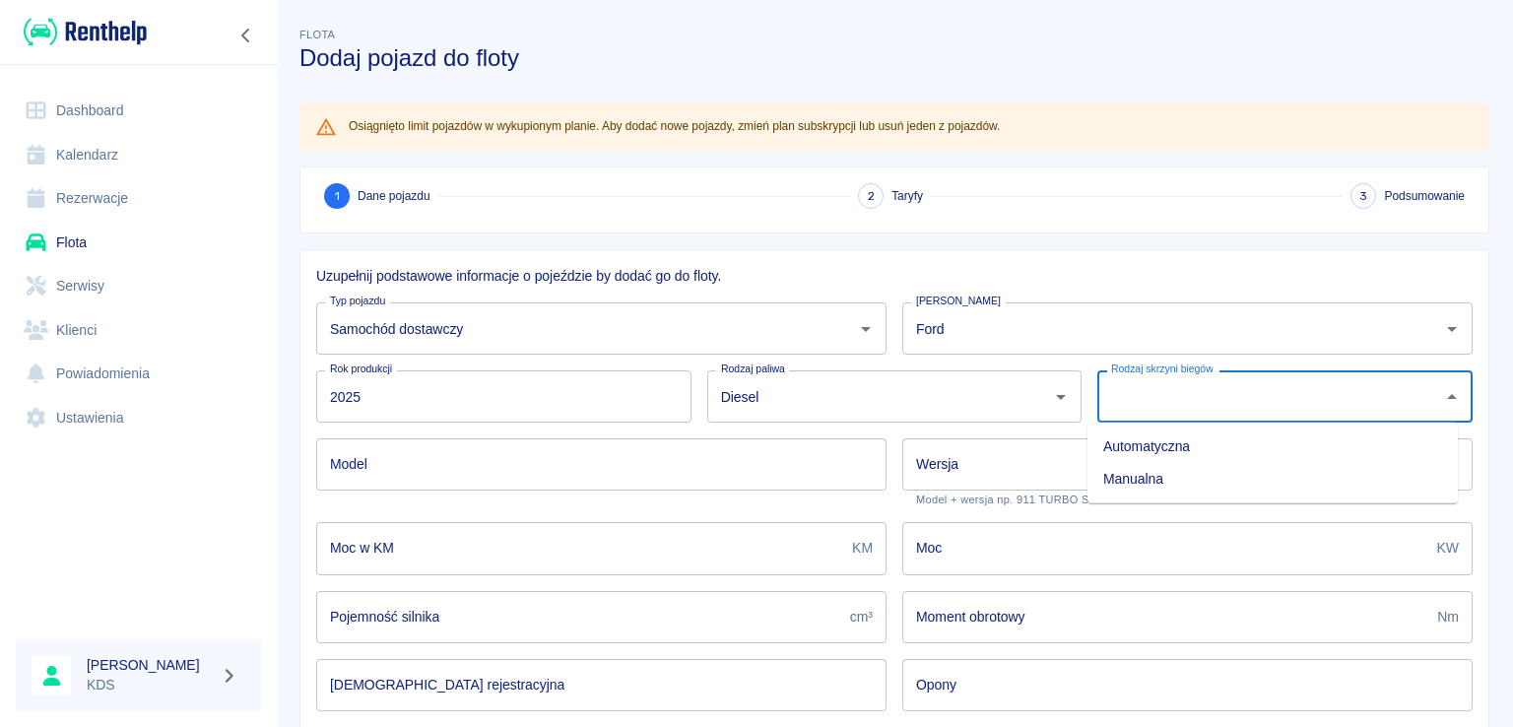
click at [1154, 436] on li "Automatyczna" at bounding box center [1272, 446] width 370 height 32
drag, startPoint x: 1138, startPoint y: 398, endPoint x: 1148, endPoint y: 417, distance: 21.1
click at [1138, 400] on input "Automatyczna" at bounding box center [1257, 396] width 302 height 34
click at [1168, 470] on li "Manualna" at bounding box center [1272, 479] width 370 height 32
type input "Manualna"
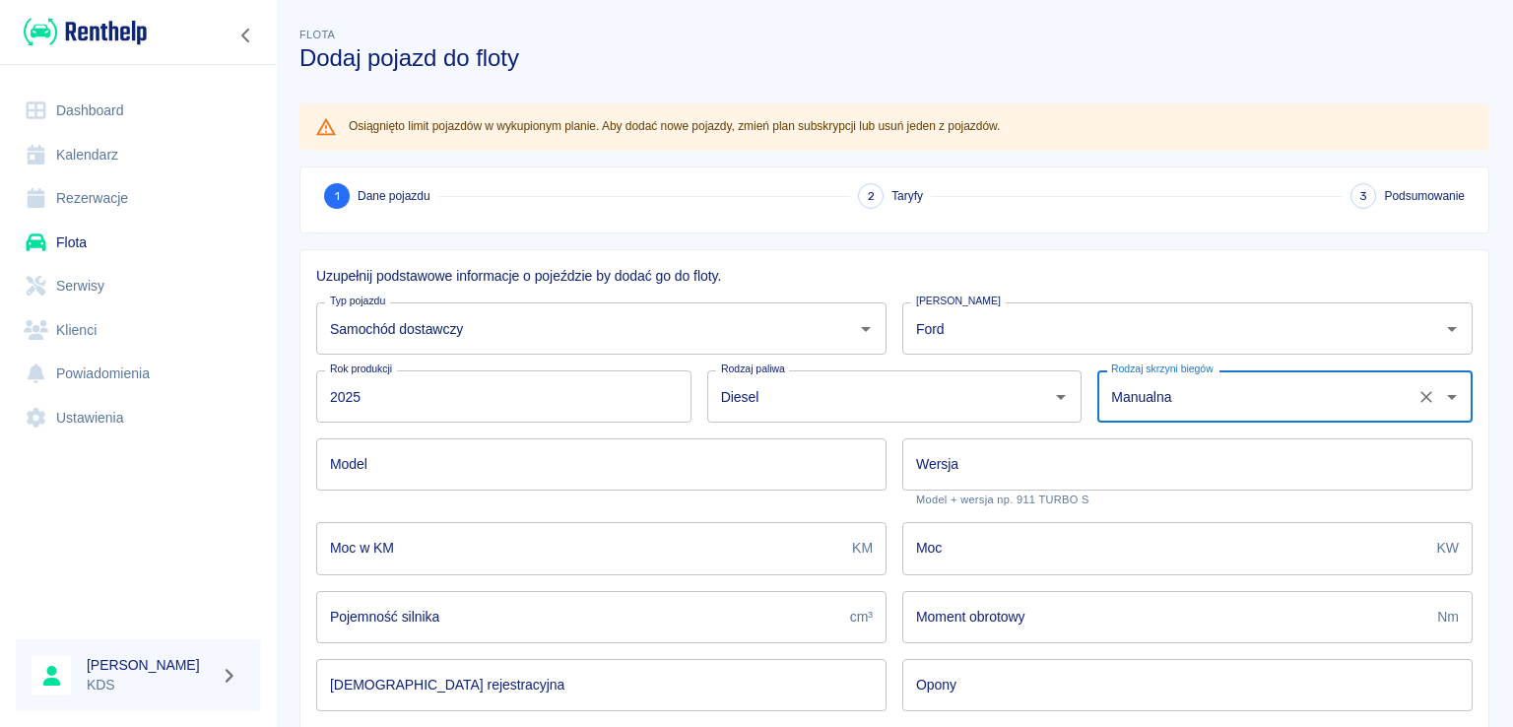
click at [495, 473] on input "Model" at bounding box center [601, 464] width 570 height 52
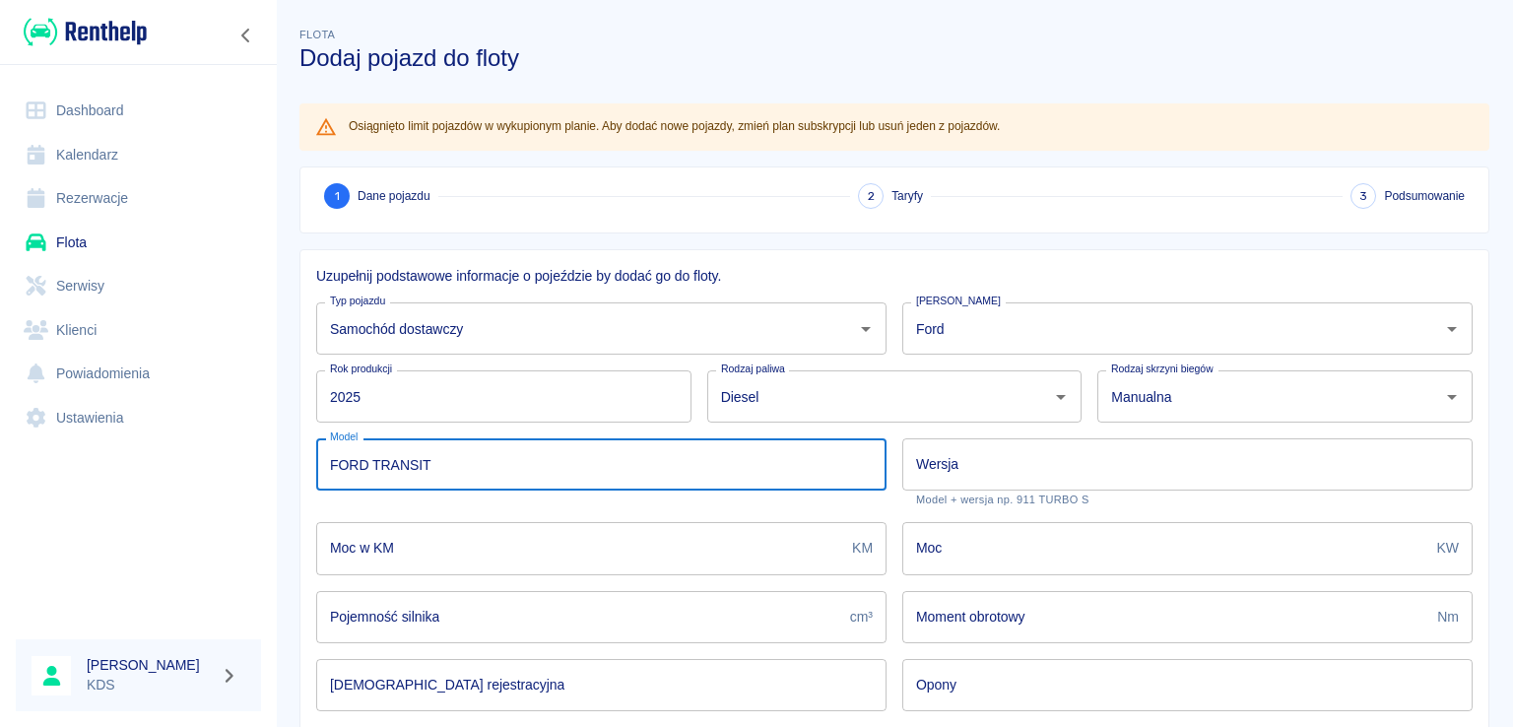
type input "FORD TRANSIT"
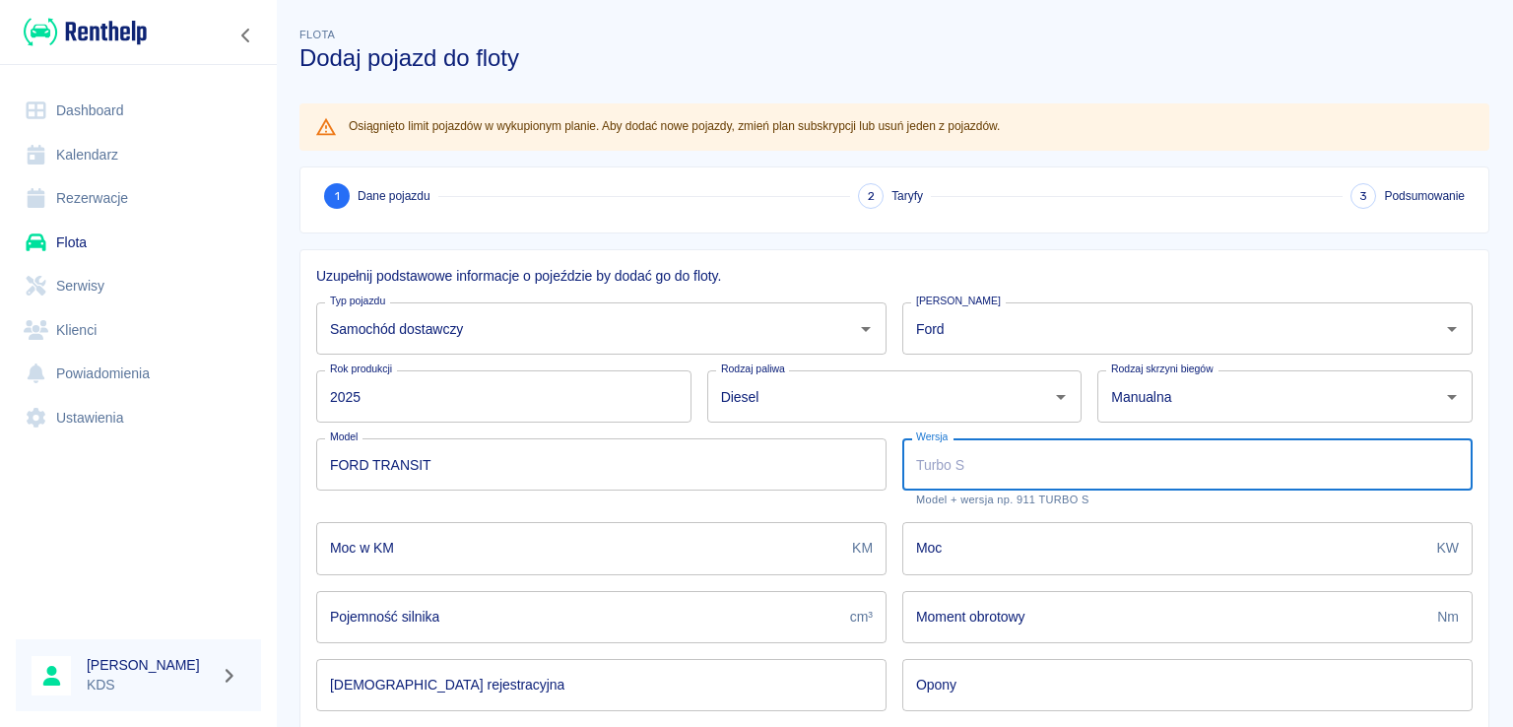
click at [1022, 466] on input "Wersja" at bounding box center [1187, 464] width 570 height 52
click at [972, 472] on input "Wersja" at bounding box center [1187, 464] width 570 height 52
click at [889, 519] on div "Moc KW Moc" at bounding box center [1179, 540] width 586 height 68
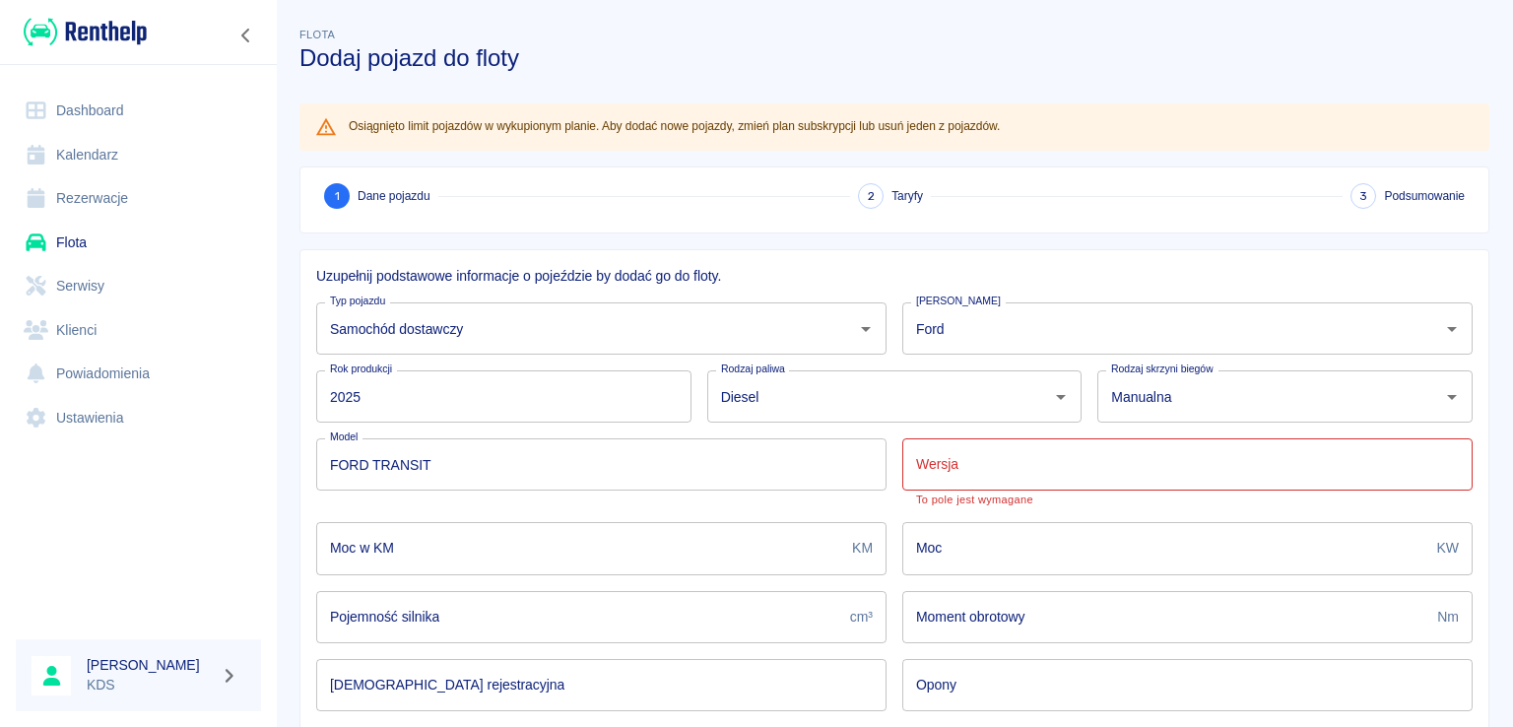
click at [1004, 462] on input "Wersja" at bounding box center [1187, 464] width 570 height 52
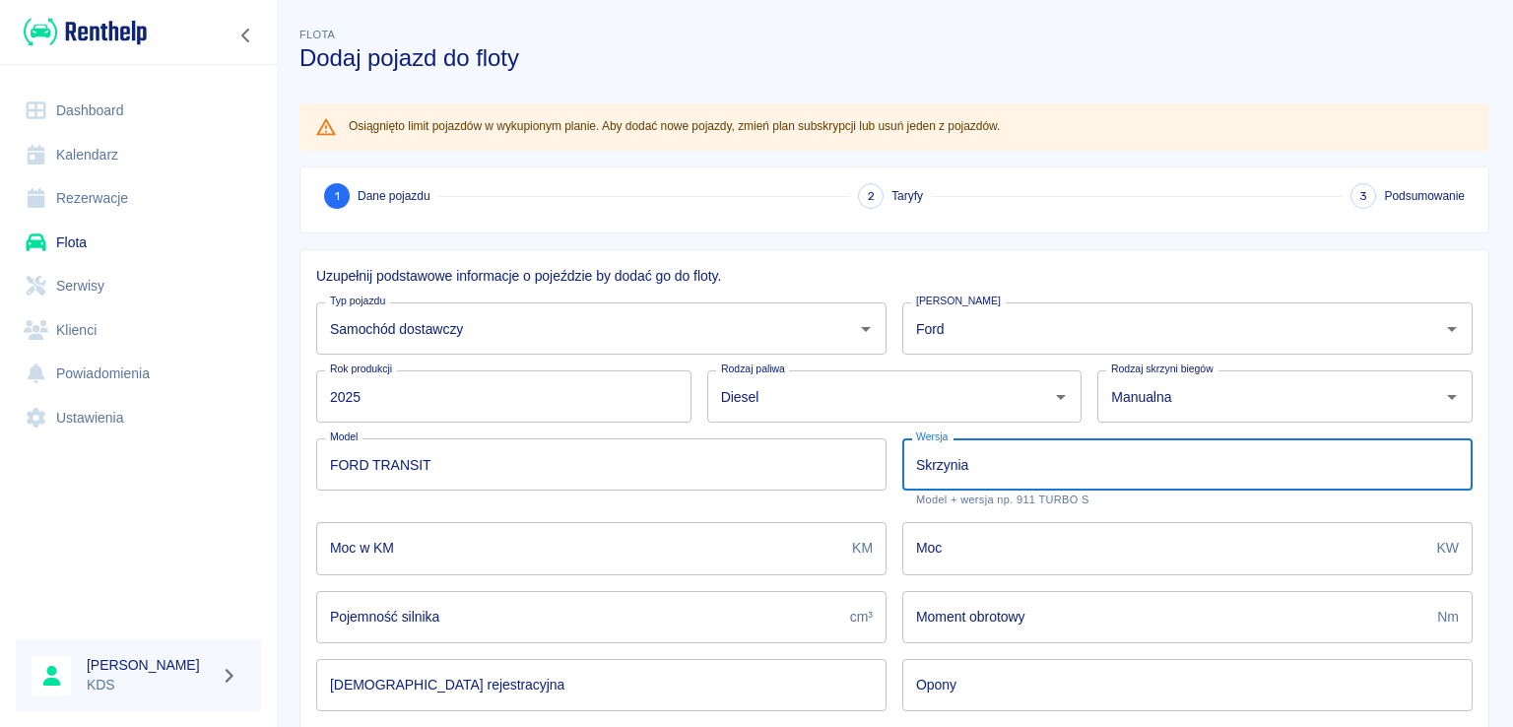
type input "Skrzynia"
drag, startPoint x: 711, startPoint y: 549, endPoint x: 720, endPoint y: 554, distance: 10.7
click at [713, 549] on input "Moc w KM" at bounding box center [580, 548] width 528 height 52
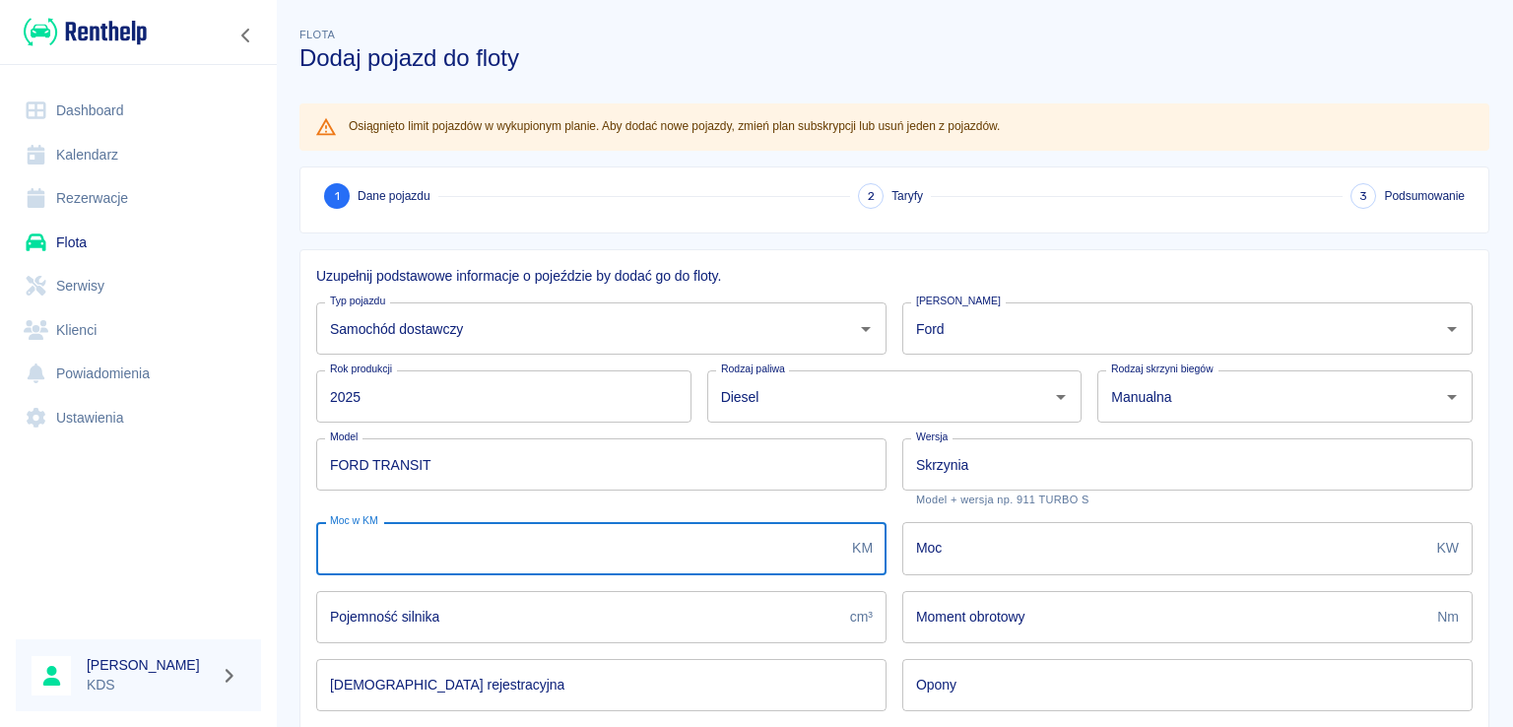
click at [446, 540] on input "Moc w KM" at bounding box center [580, 548] width 528 height 52
click at [294, 513] on div "Uzupełnij podstawowe informacje o pojeździe by dodać go do floty. Typ pojazdu S…" at bounding box center [886, 594] width 1205 height 722
click at [779, 544] on input "Moc w KM" at bounding box center [580, 548] width 528 height 52
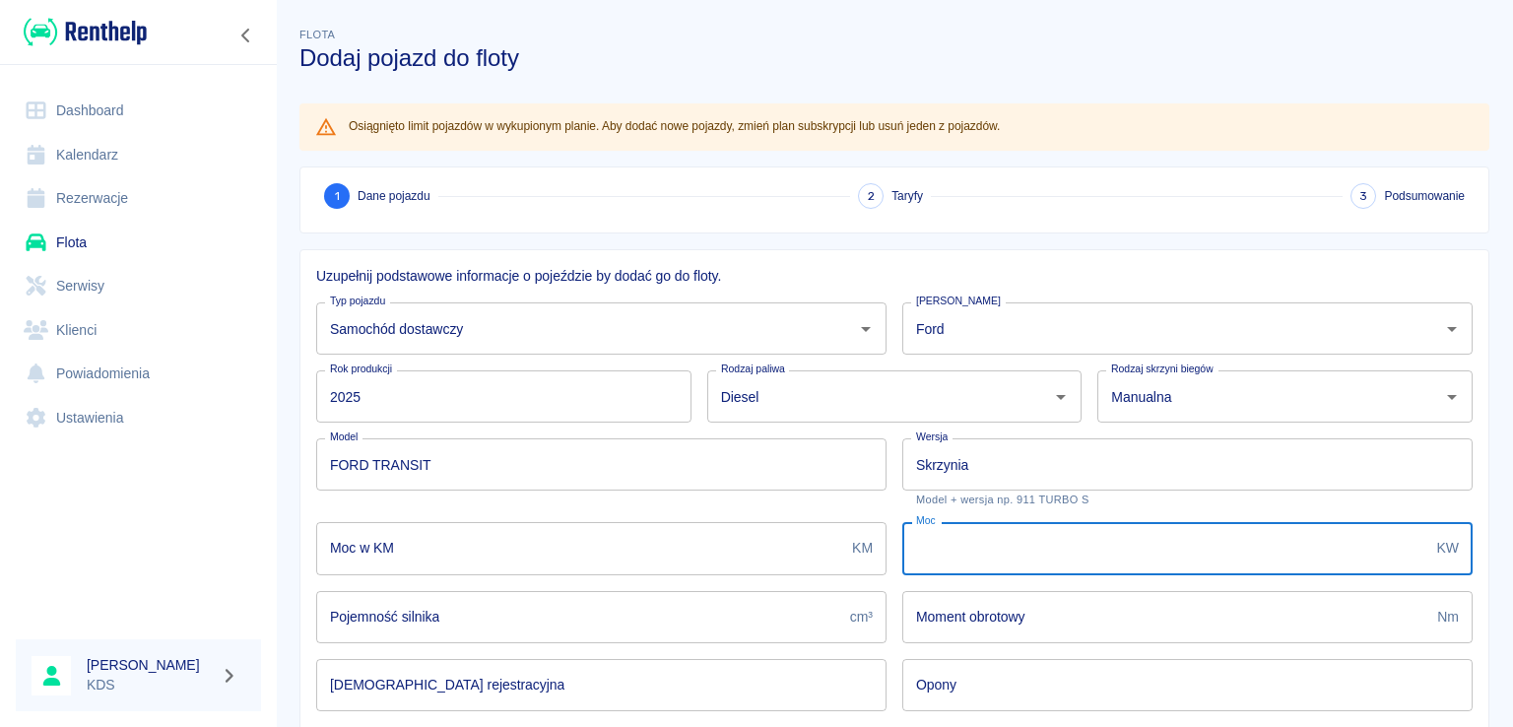
drag, startPoint x: 1047, startPoint y: 537, endPoint x: 1062, endPoint y: 545, distance: 16.7
click at [1047, 538] on input "Moc" at bounding box center [1165, 548] width 527 height 52
type input "121,30"
click at [450, 563] on input "Moc w KM" at bounding box center [580, 548] width 528 height 52
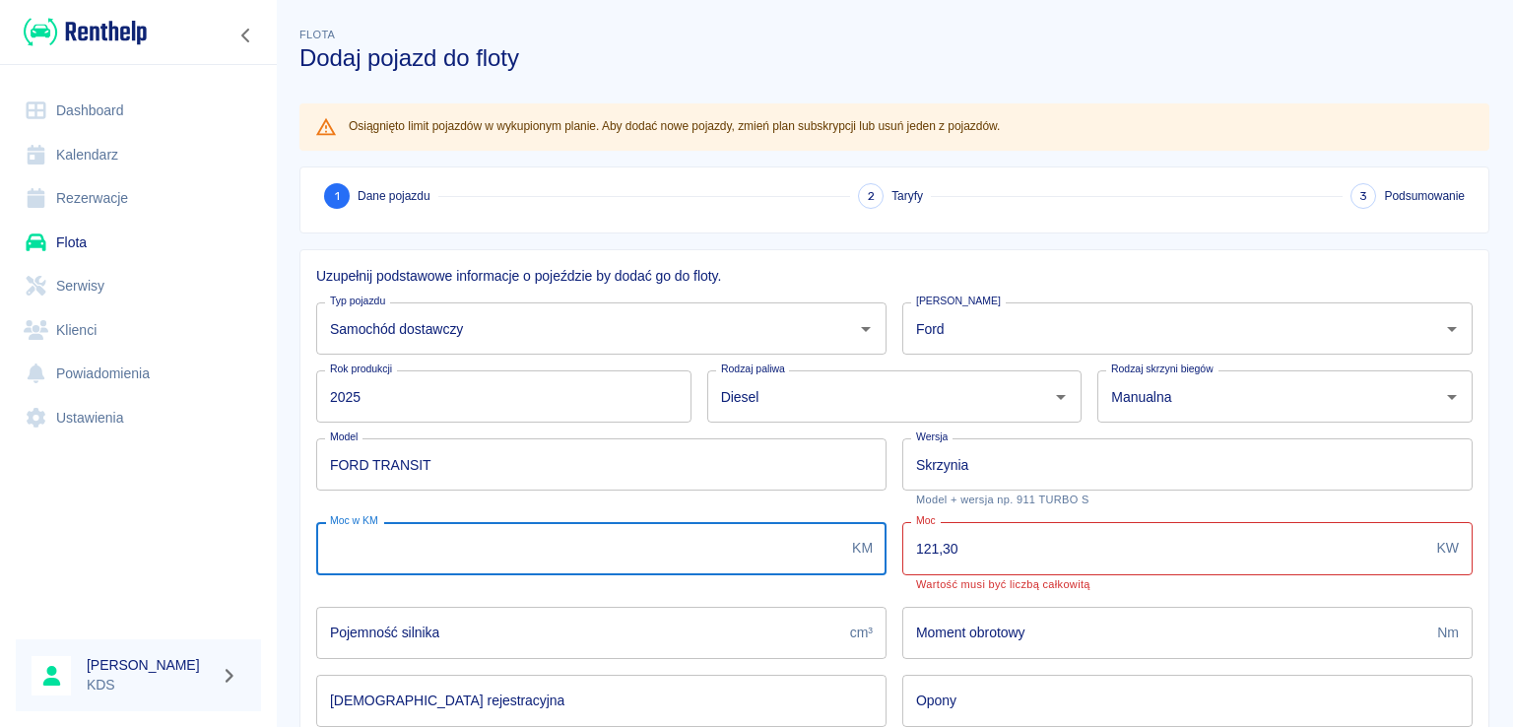
click at [533, 639] on input "Pojemność silnika" at bounding box center [579, 633] width 526 height 52
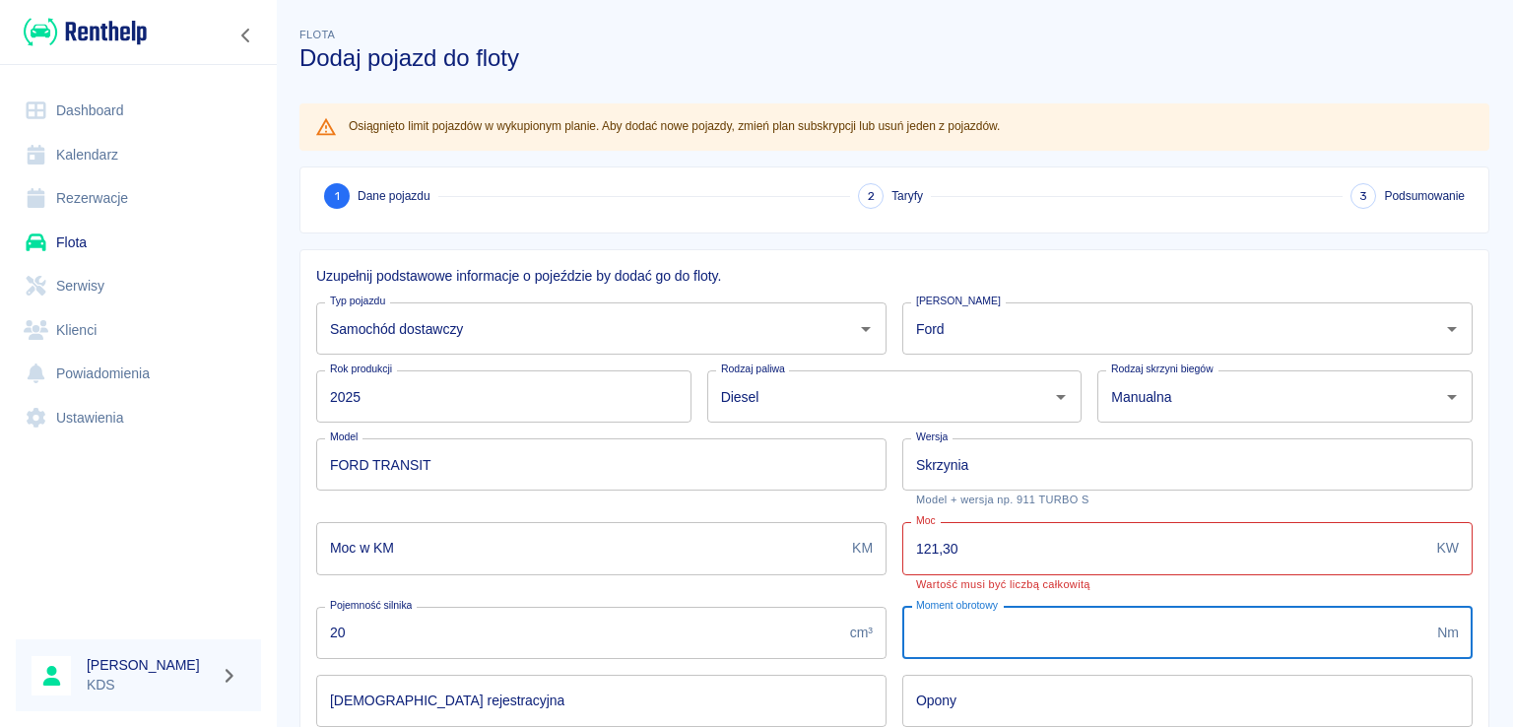
click at [1026, 648] on input "Moment obrotowy" at bounding box center [1165, 633] width 527 height 52
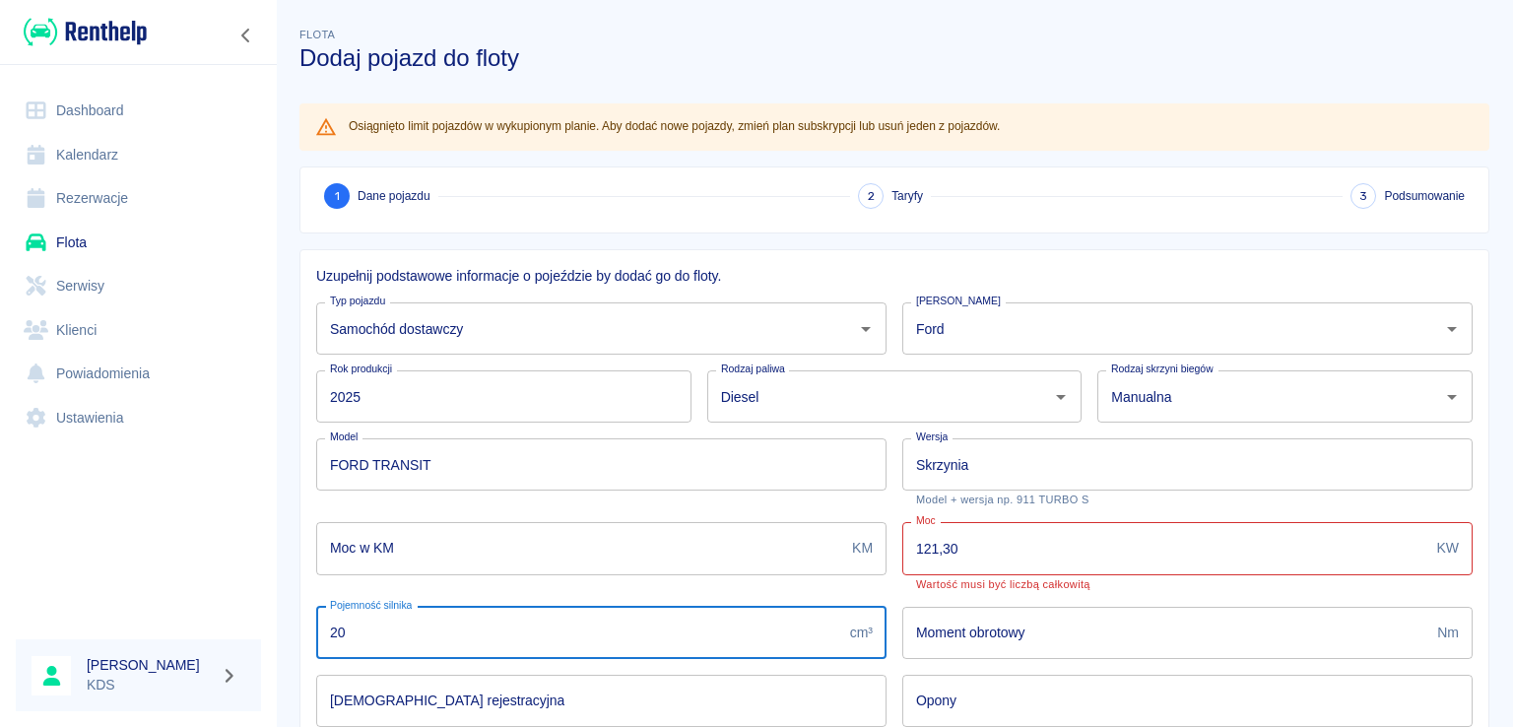
drag, startPoint x: 580, startPoint y: 617, endPoint x: 591, endPoint y: 600, distance: 20.8
click at [580, 616] on input "20" at bounding box center [579, 633] width 526 height 52
type input "2.0"
click at [991, 624] on div "Moment obrotowy Nm Moment obrotowy" at bounding box center [1187, 633] width 570 height 52
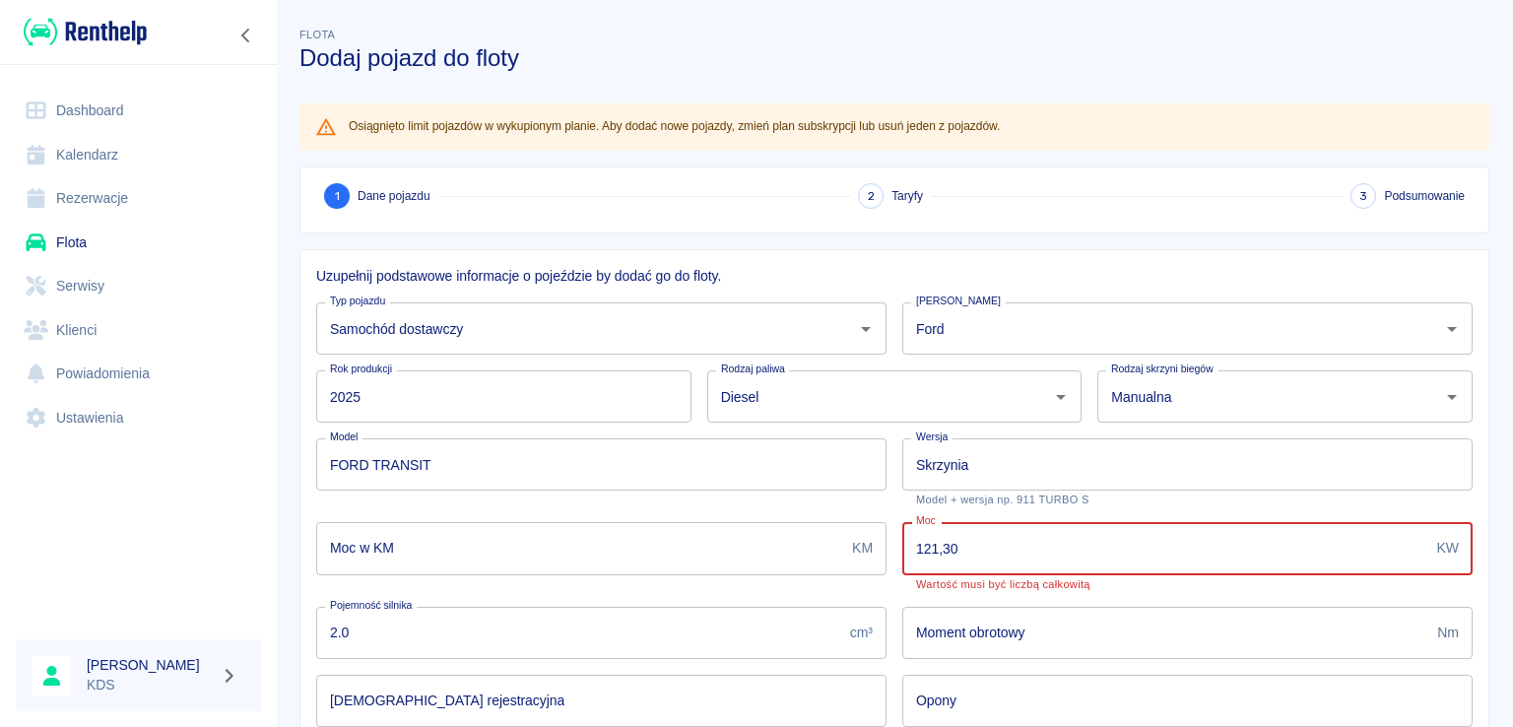
click at [987, 545] on input "121,30" at bounding box center [1165, 548] width 527 height 52
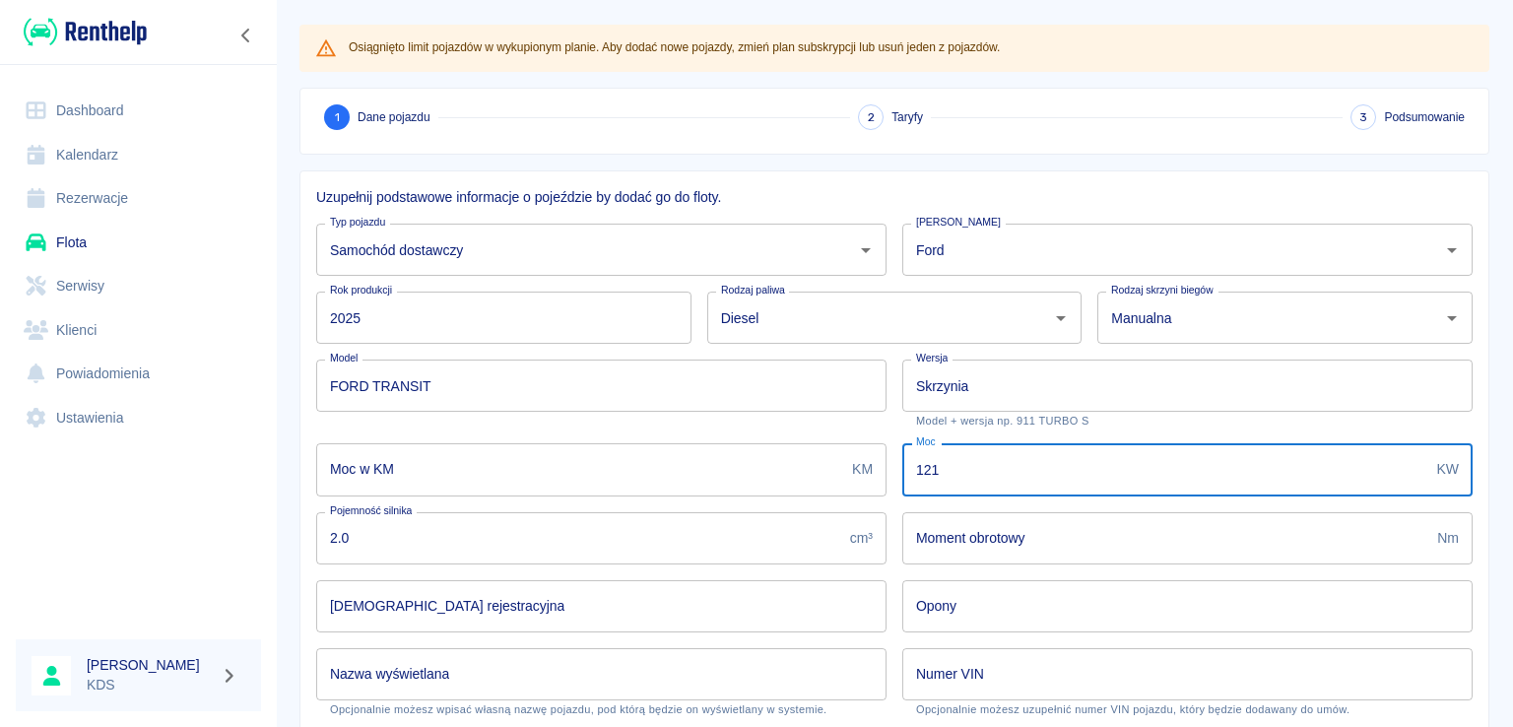
scroll to position [197, 0]
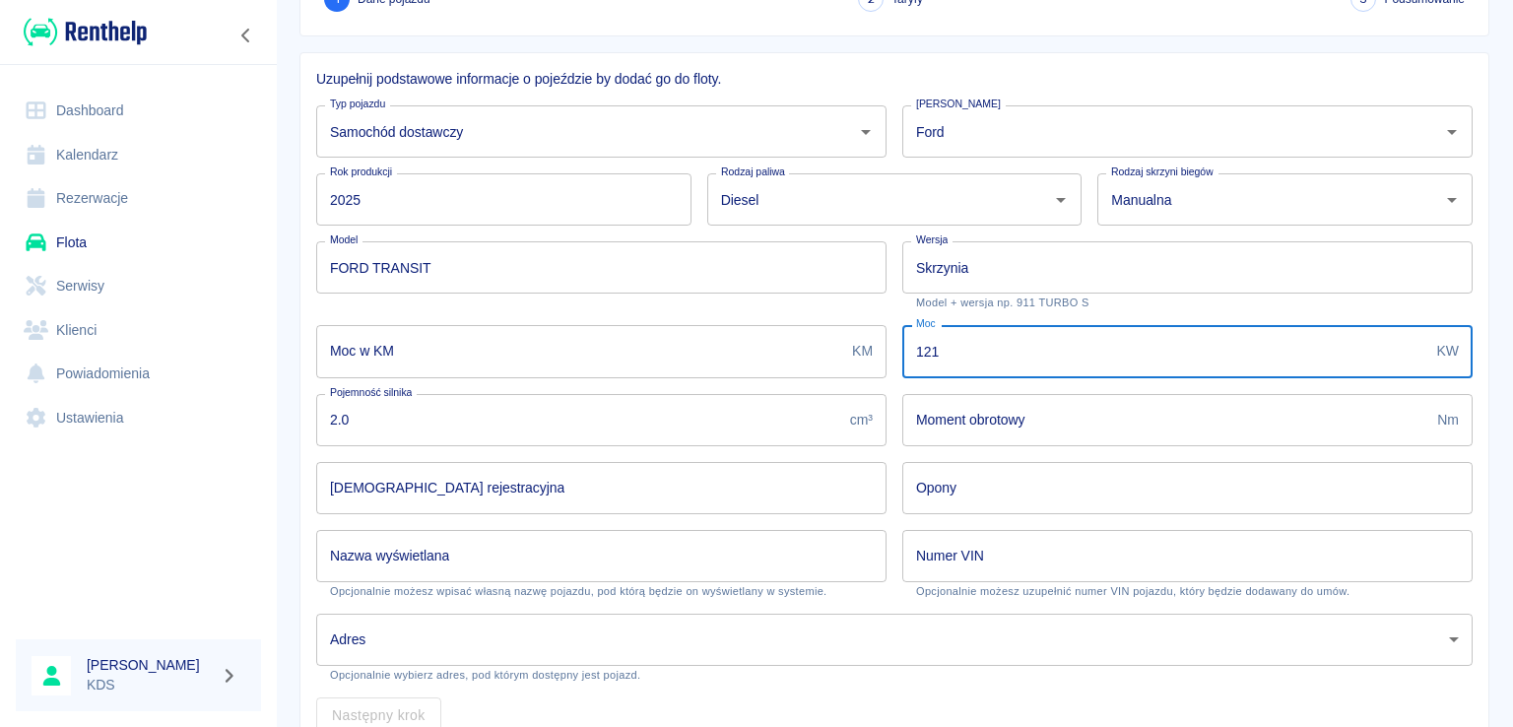
type input "121"
click at [520, 486] on input "[DEMOGRAPHIC_DATA] rejestracyjna" at bounding box center [601, 488] width 570 height 52
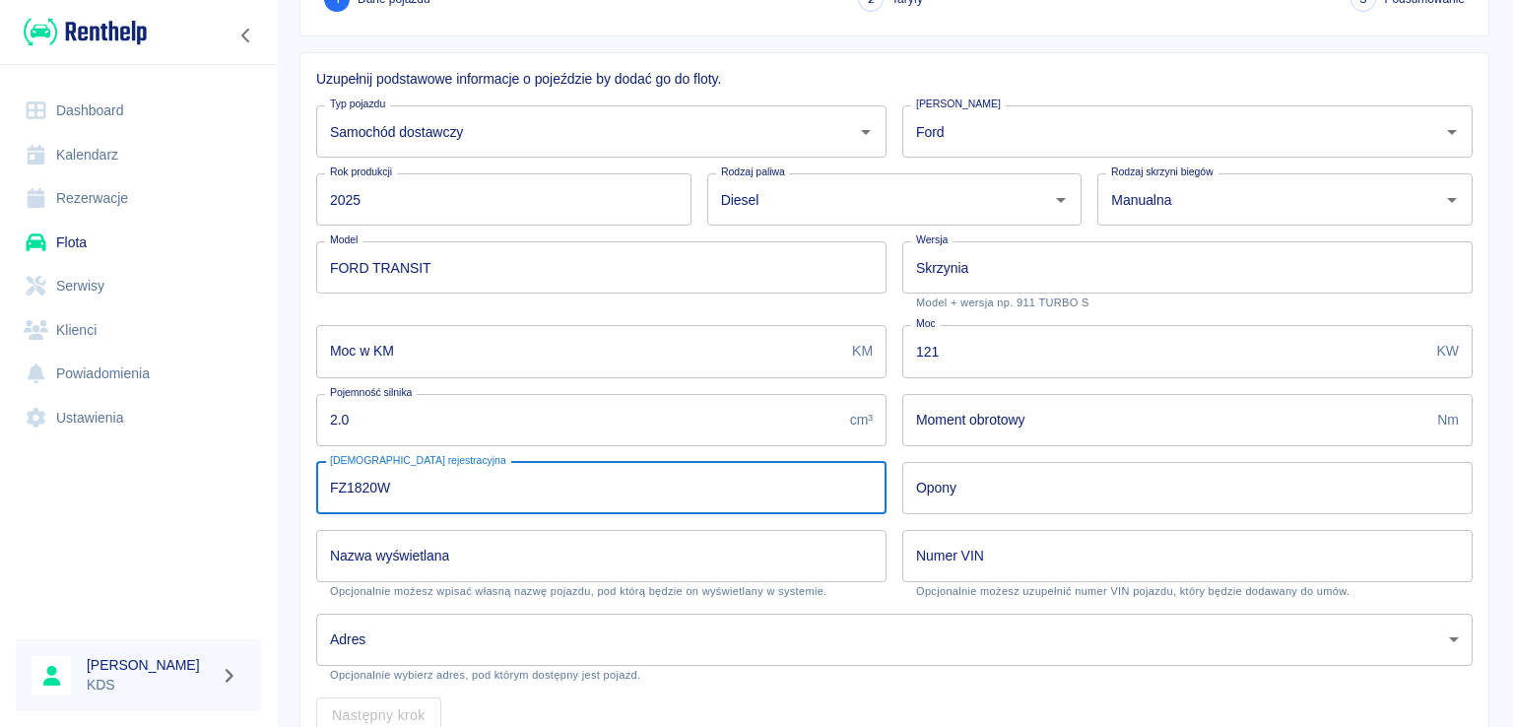
type input "FZ1820W"
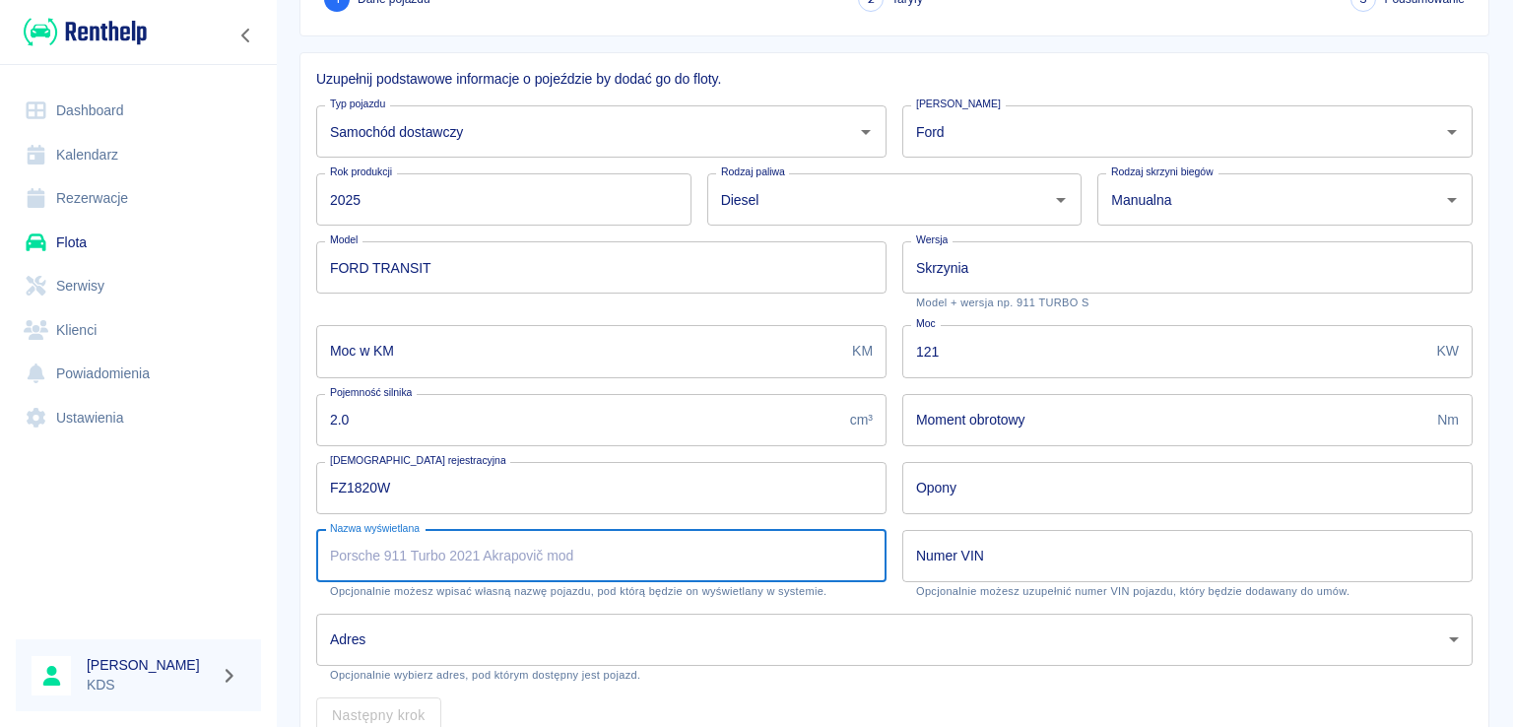
click at [650, 564] on input "Nazwa wyświetlana" at bounding box center [601, 556] width 570 height 52
type input "t"
type input "Y"
type input "t"
type input "Transit Skrzynia Kiper"
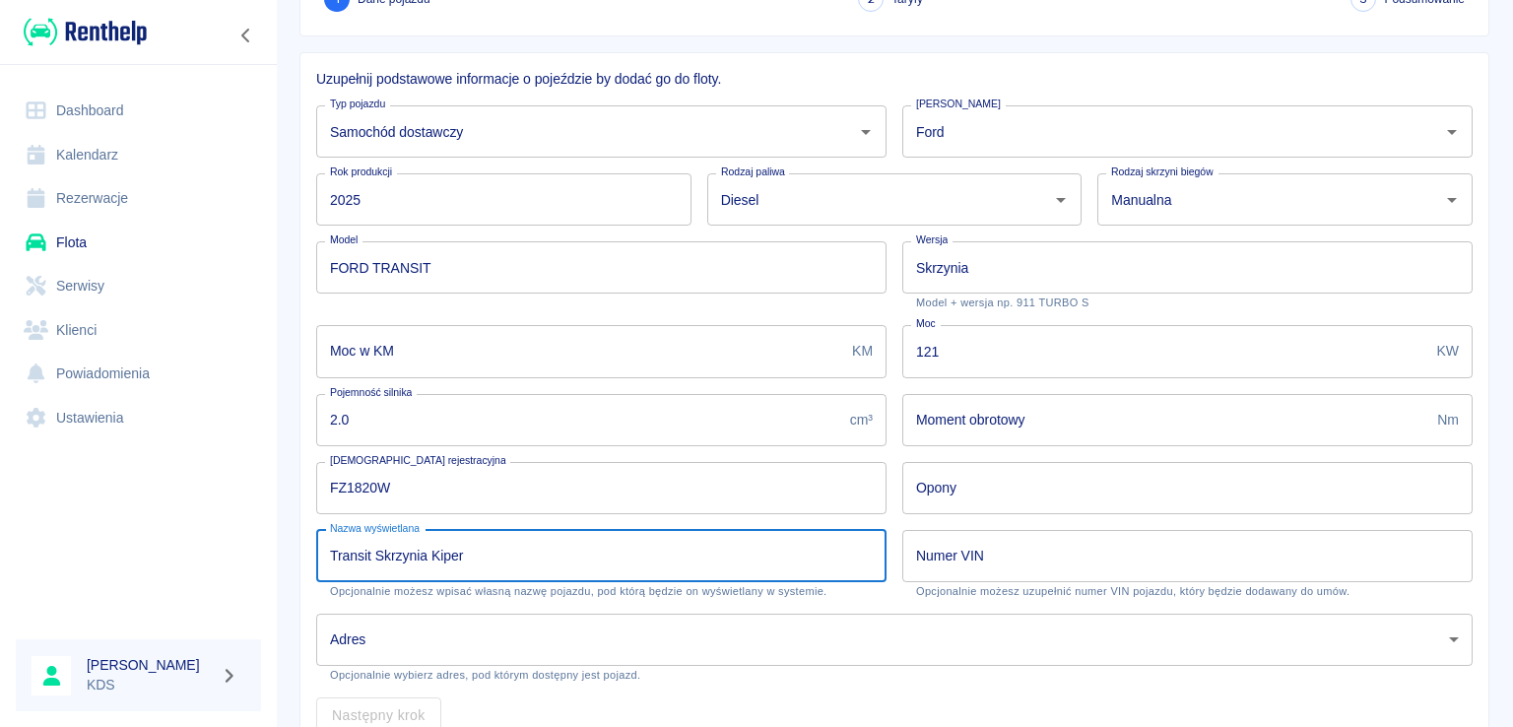
click at [1031, 552] on input "Numer VIN" at bounding box center [1187, 556] width 570 height 52
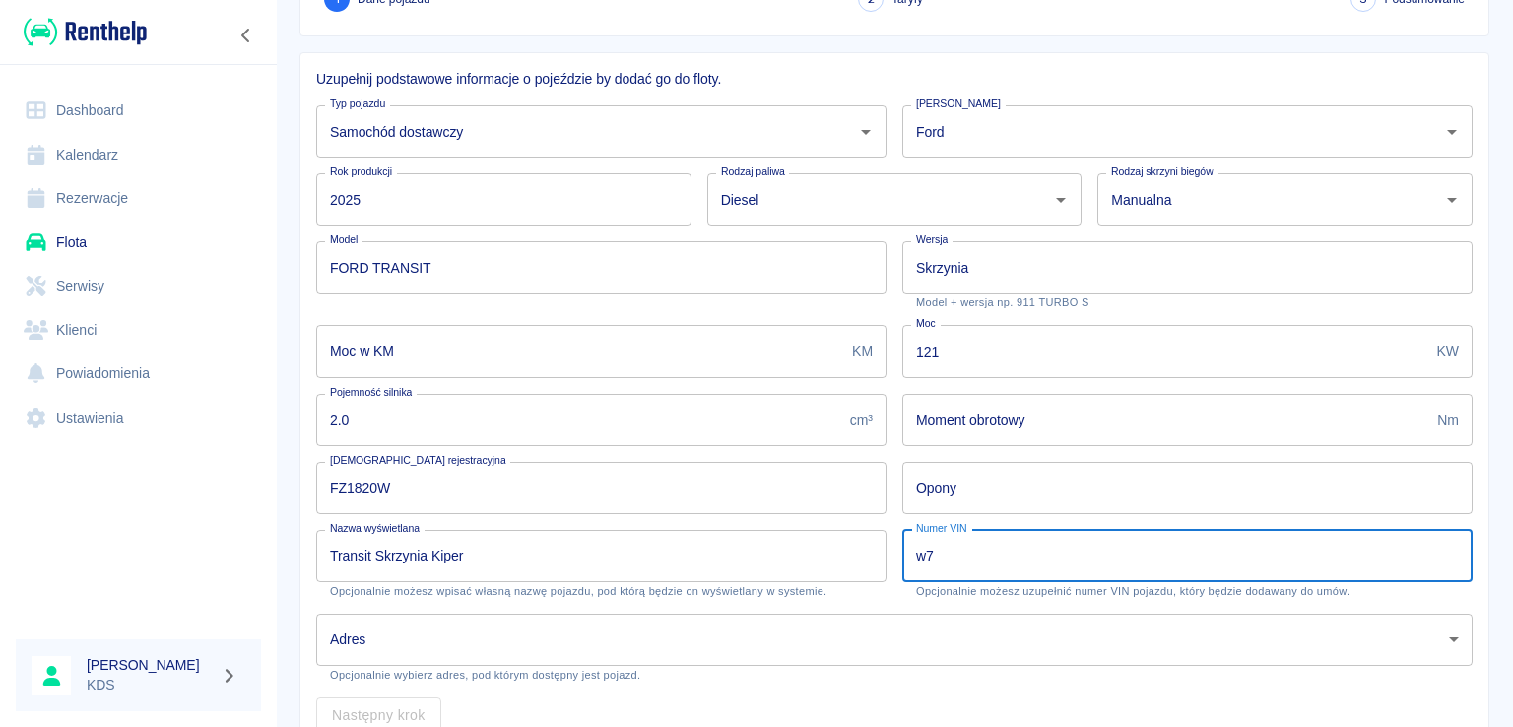
type input "w"
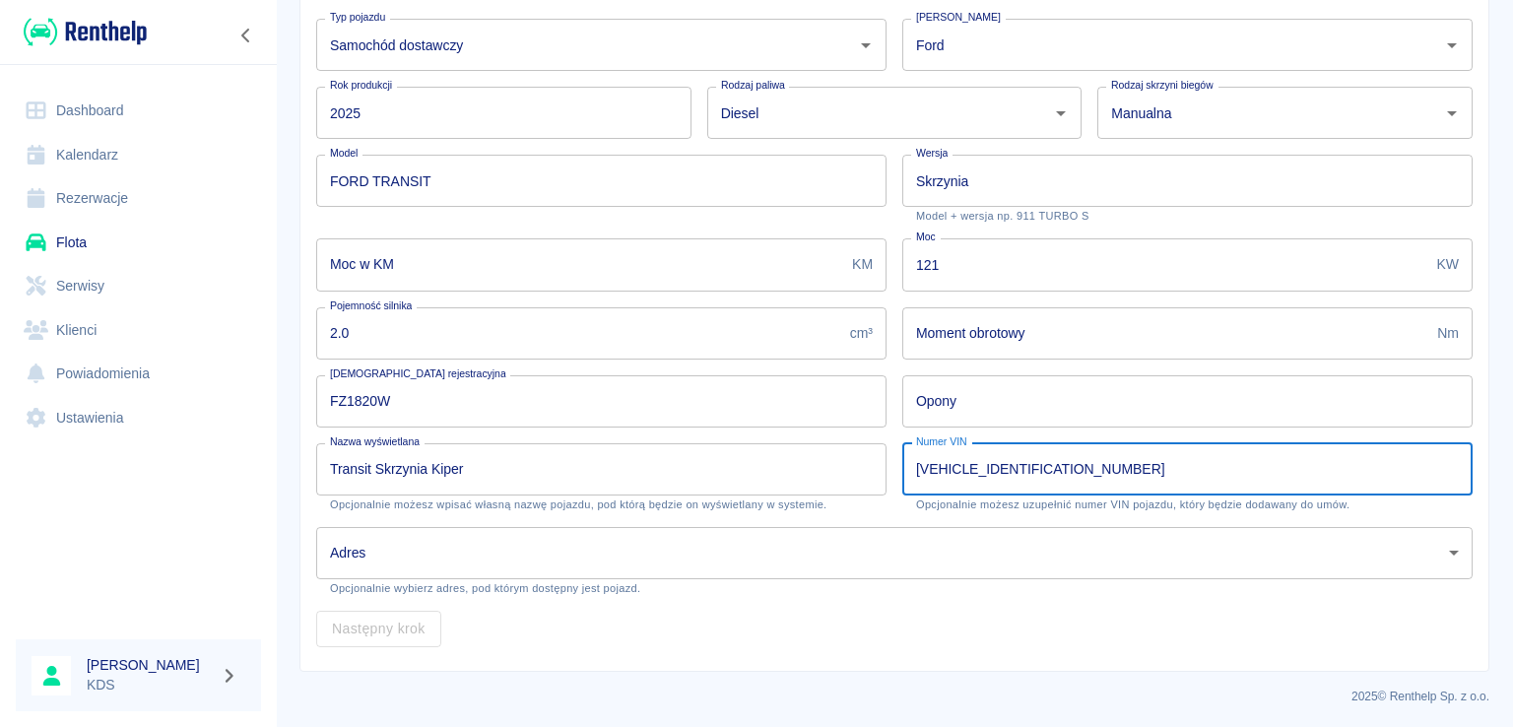
type input "WF0CXXTTRCSP65067"
click at [772, 556] on body "Używamy plików Cookies, by zapewnić Ci najlepsze możliwe doświadczenie. Aby dow…" at bounding box center [756, 363] width 1513 height 727
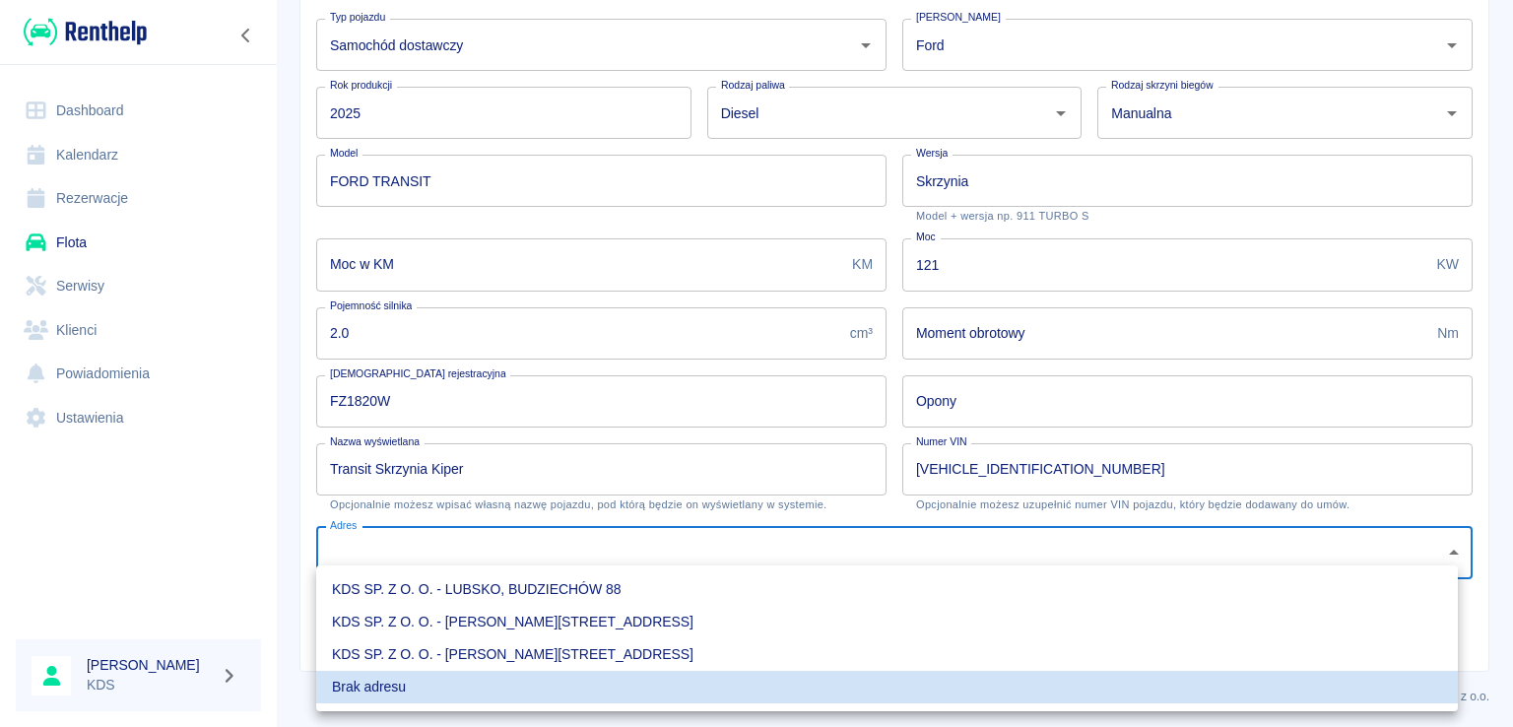
click at [579, 651] on li "KDS SP. Z O. O. - Jasień, Sienkiewicza 52" at bounding box center [886, 654] width 1141 height 32
type input "6a11dcdc-87e6-4ac9-900e-89bd05d723bb"
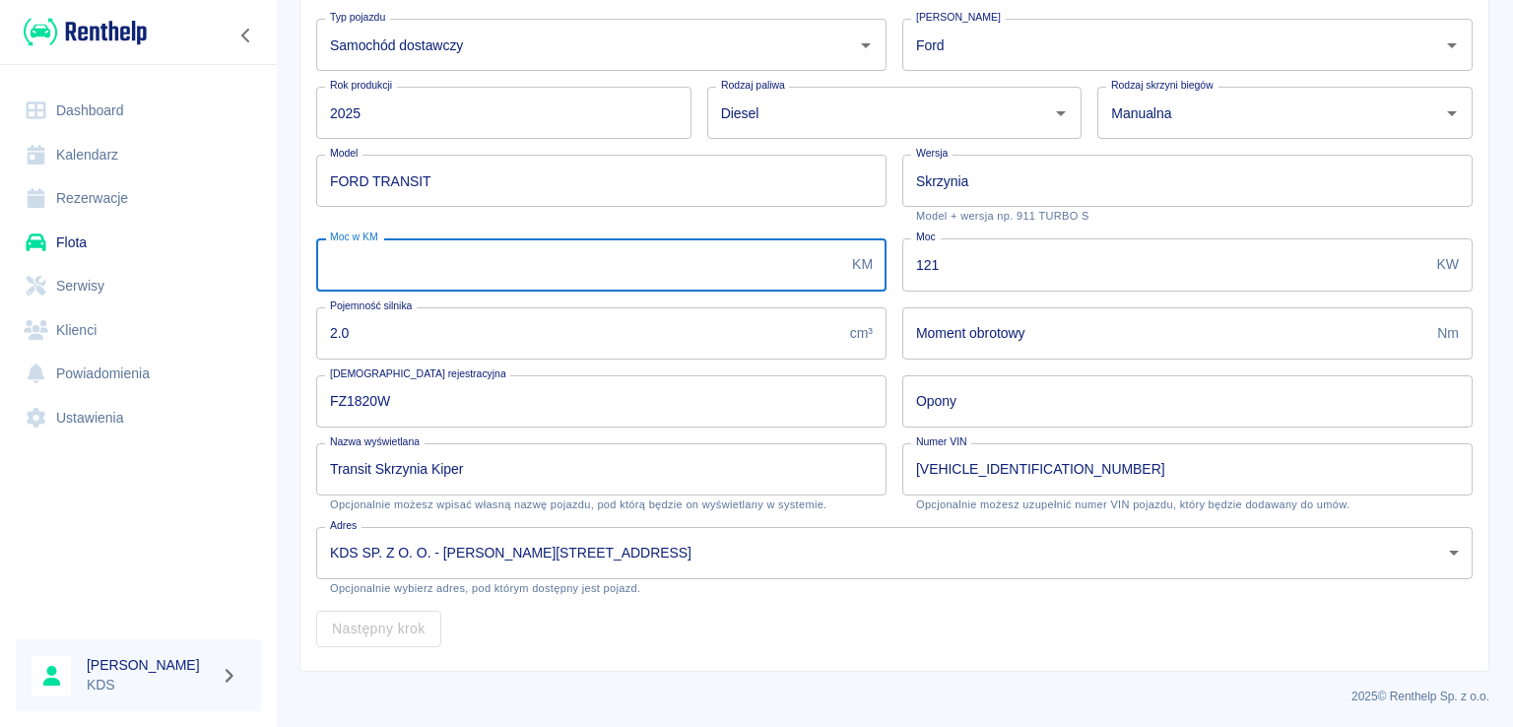
click at [453, 254] on input "Moc w KM" at bounding box center [580, 264] width 528 height 52
type input "165"
click at [504, 259] on input "165" at bounding box center [580, 264] width 528 height 52
click at [402, 324] on input "2.0" at bounding box center [579, 333] width 526 height 52
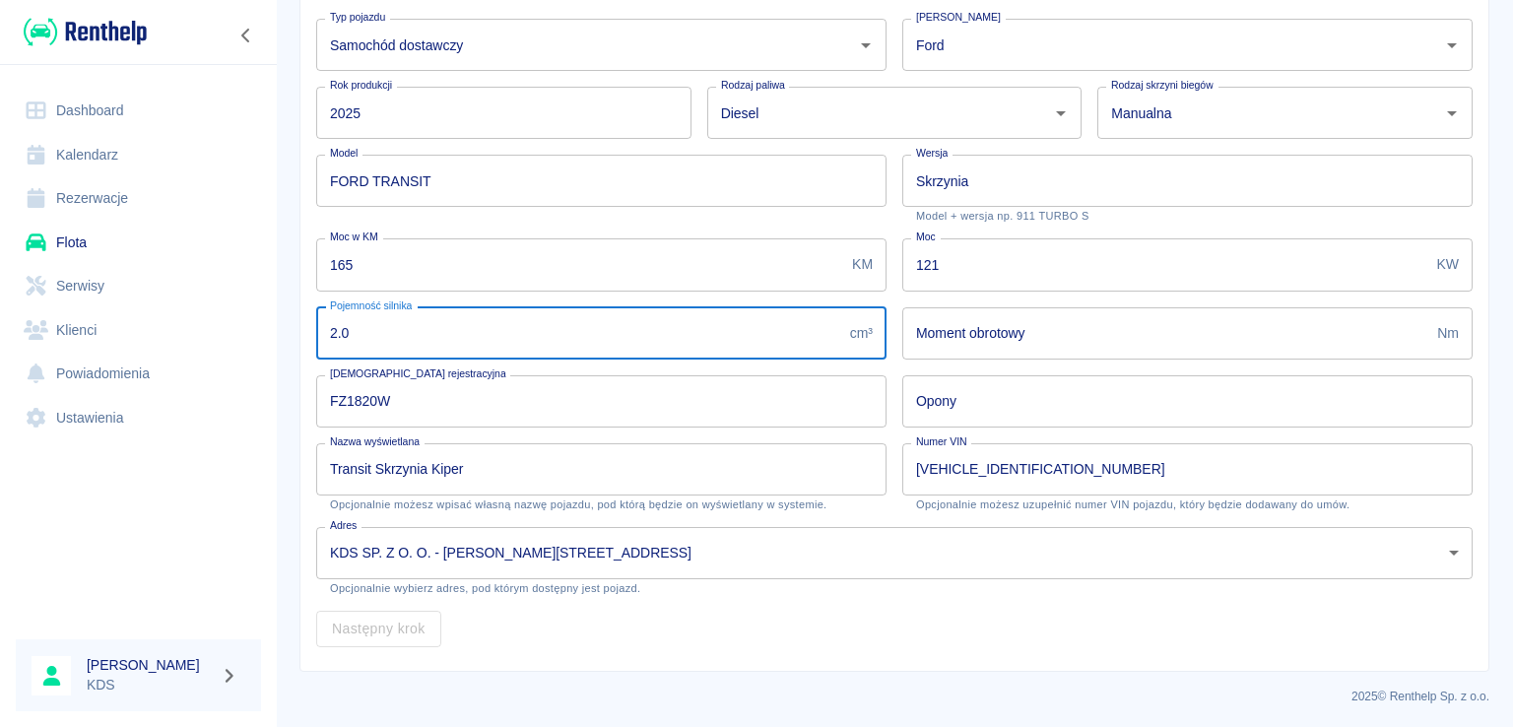
click at [979, 380] on input "Opony" at bounding box center [1187, 401] width 570 height 52
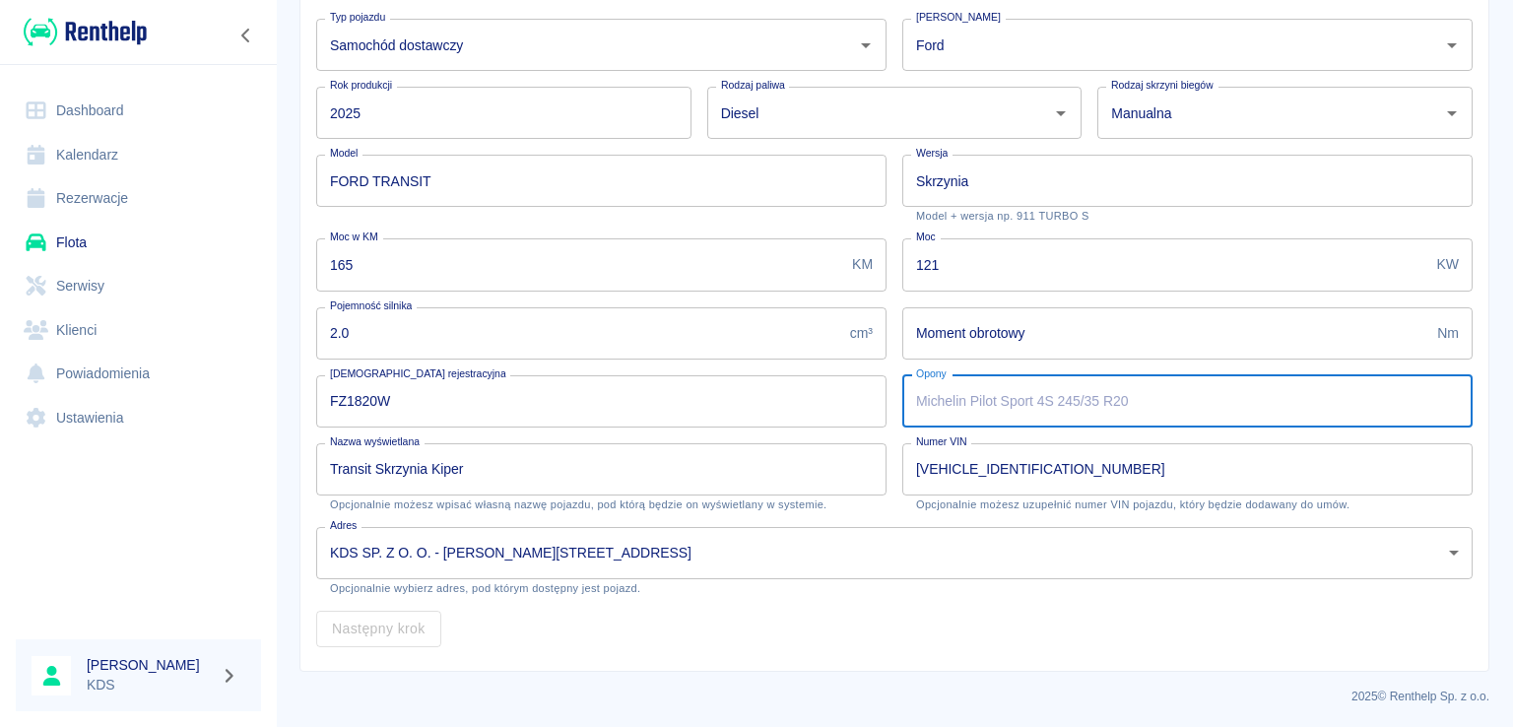
click at [984, 344] on input "Moment obrotowy" at bounding box center [1165, 333] width 527 height 52
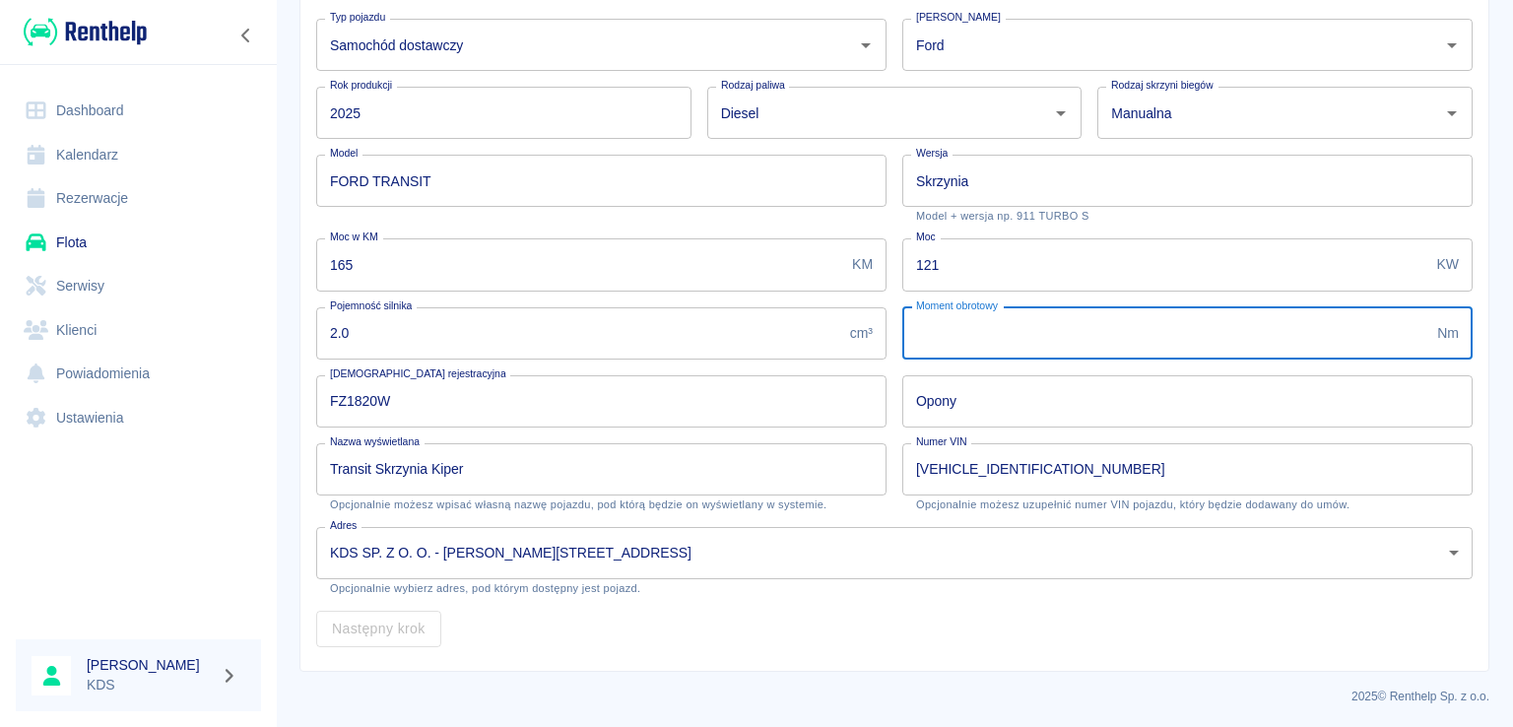
click at [1004, 261] on input "121" at bounding box center [1165, 264] width 527 height 52
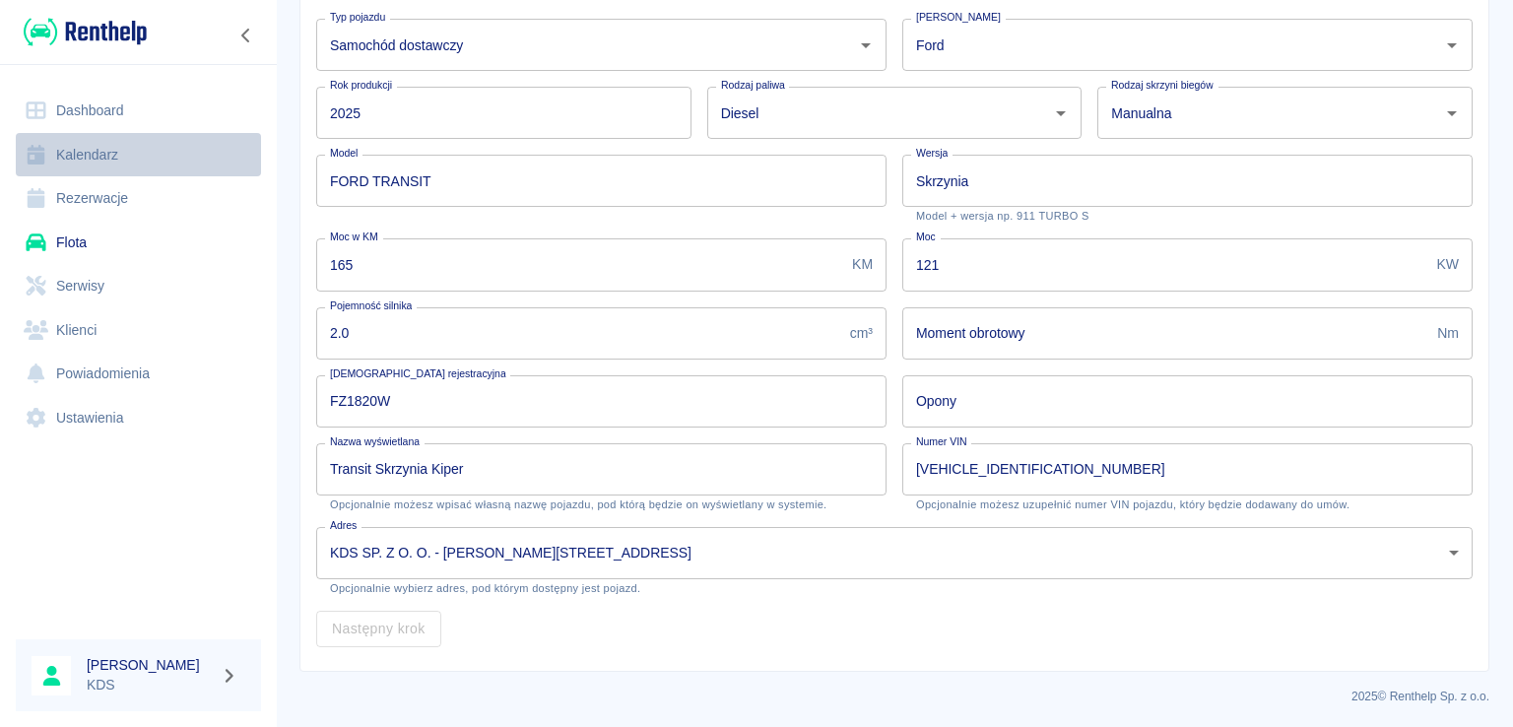
click at [138, 165] on link "Kalendarz" at bounding box center [138, 155] width 245 height 44
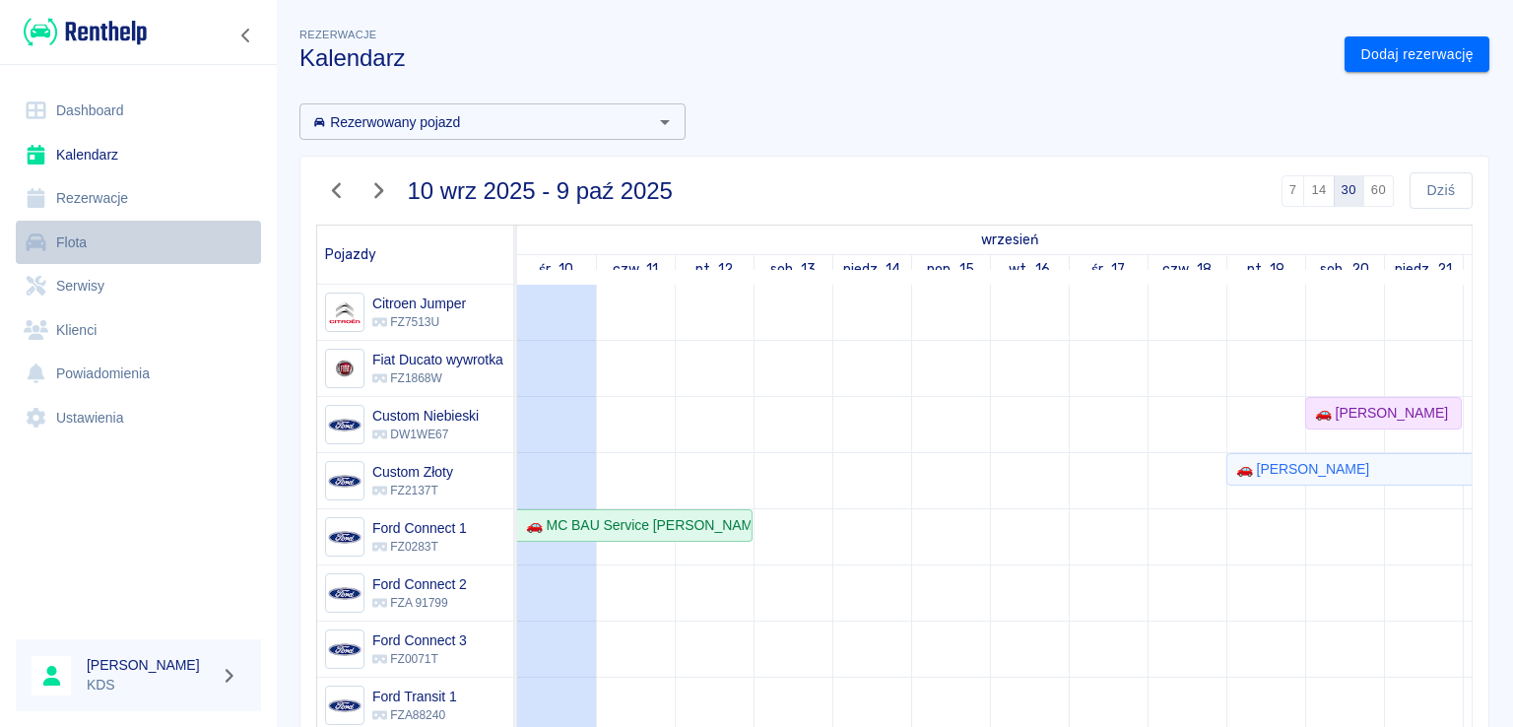
click at [103, 249] on link "Flota" at bounding box center [138, 243] width 245 height 44
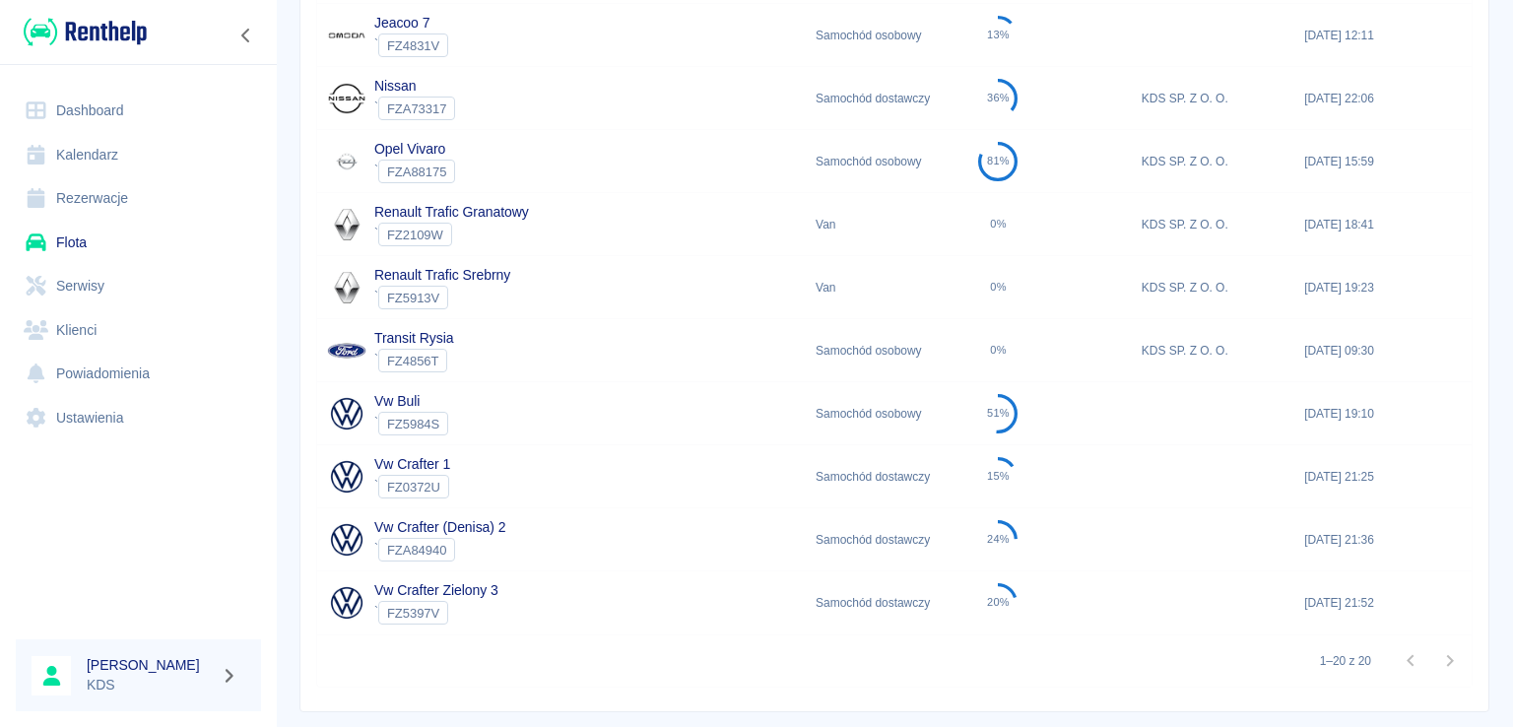
scroll to position [981, 0]
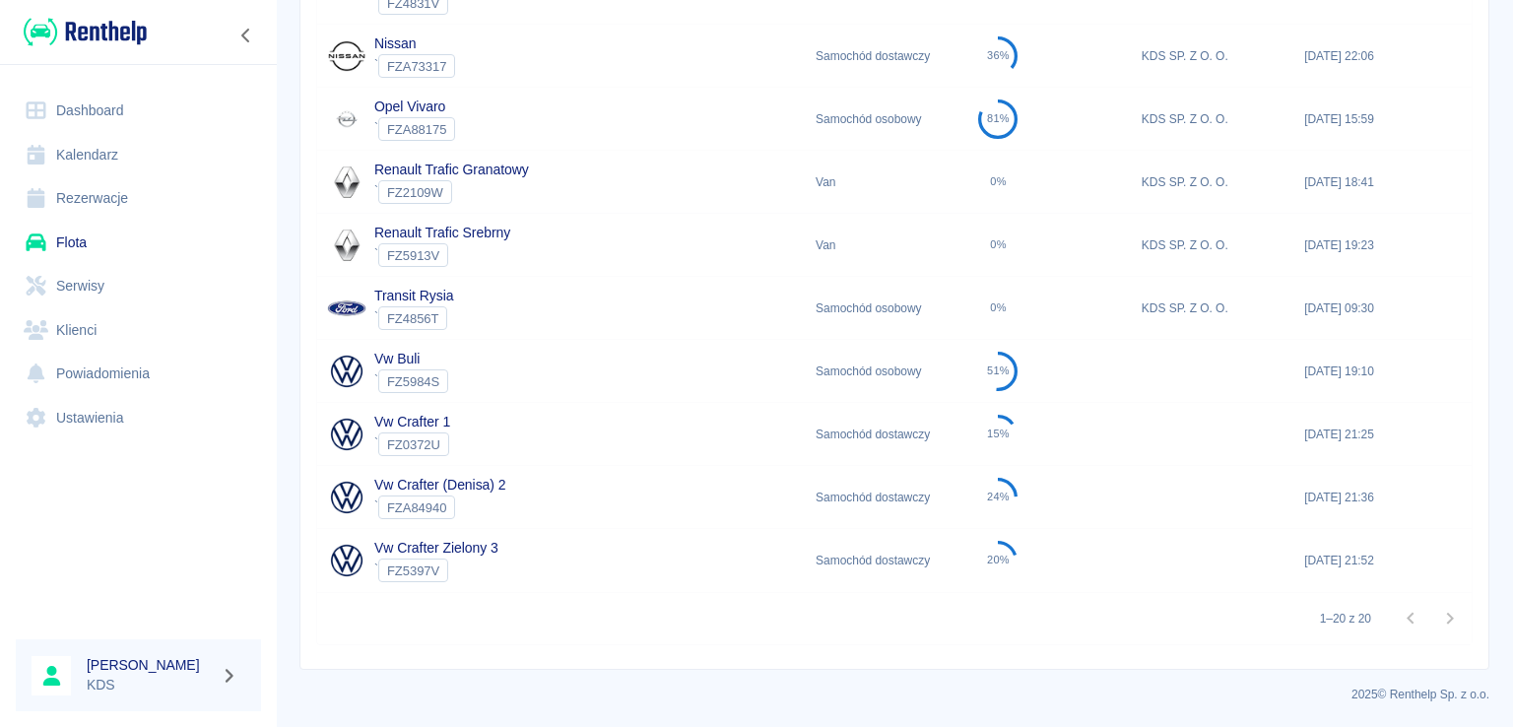
click at [499, 424] on div "Vw Crafter 1 ` FZ0372U" at bounding box center [561, 434] width 488 height 63
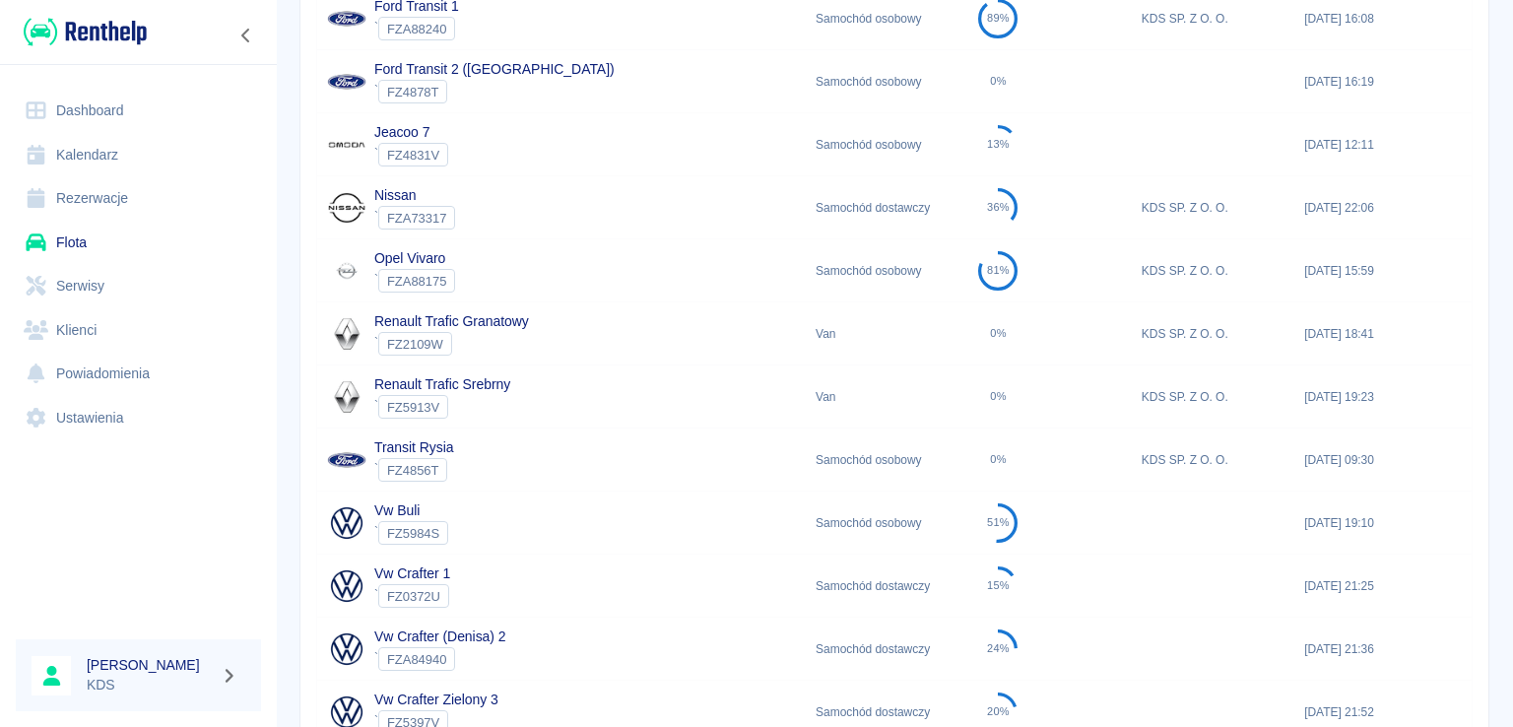
scroll to position [788, 0]
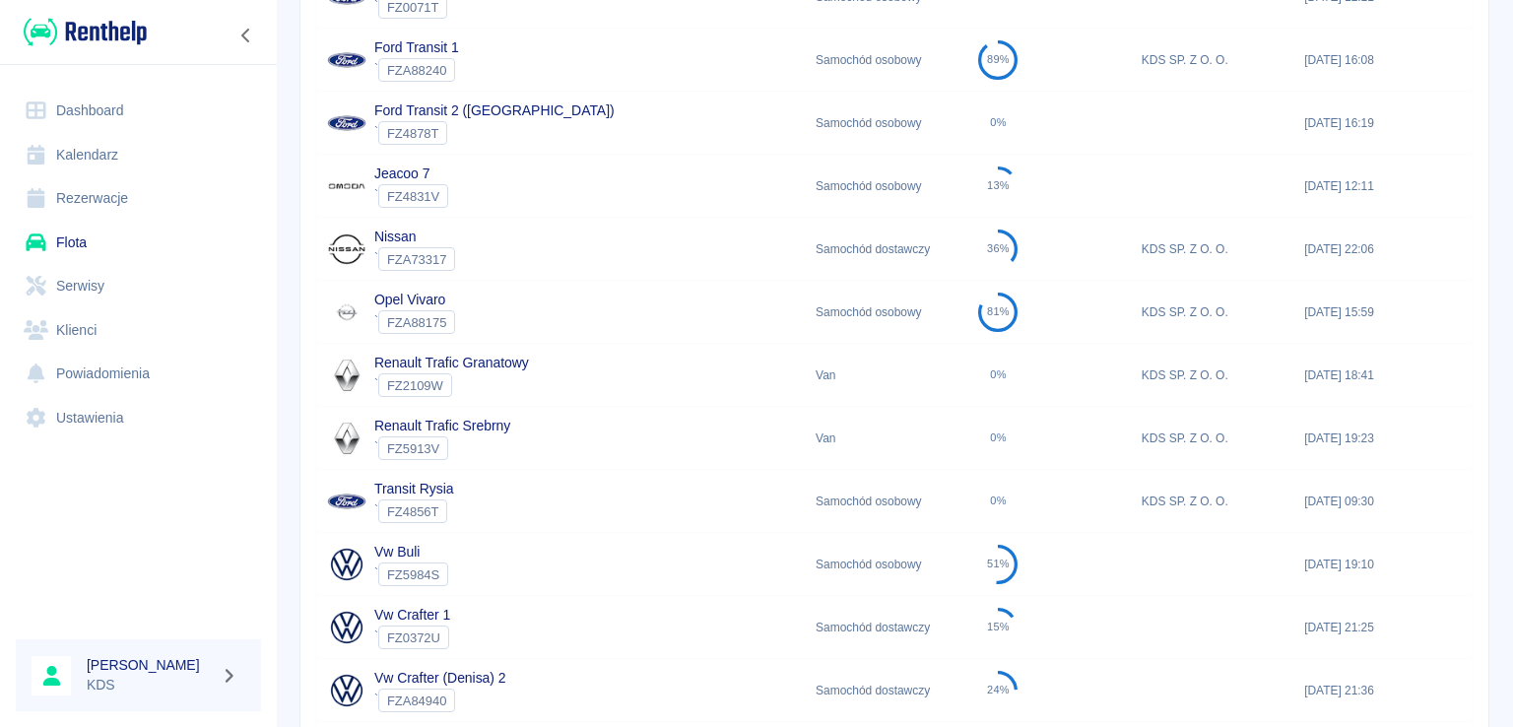
click at [491, 492] on div "Transit Rysia ` FZ4856T" at bounding box center [561, 501] width 488 height 63
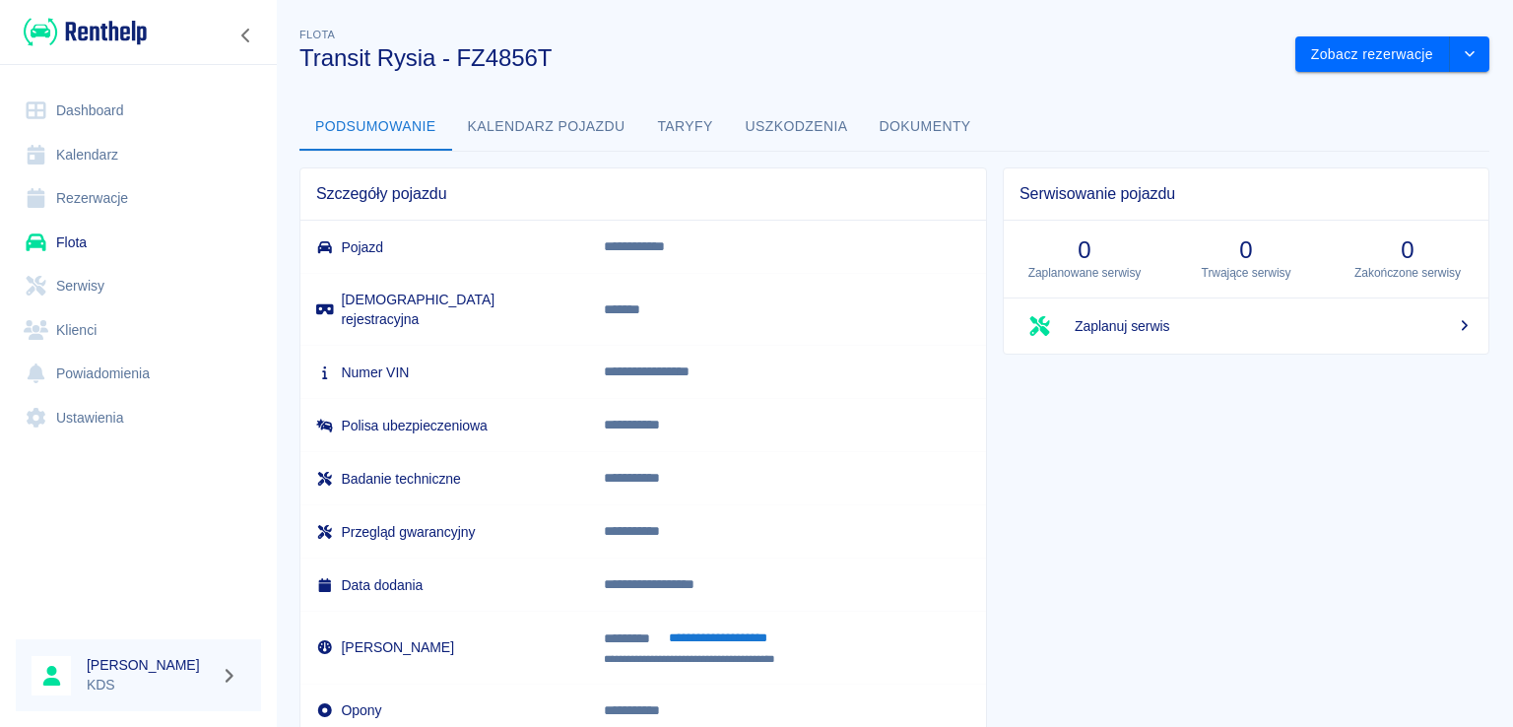
click at [597, 130] on button "Kalendarz pojazdu" at bounding box center [546, 126] width 189 height 47
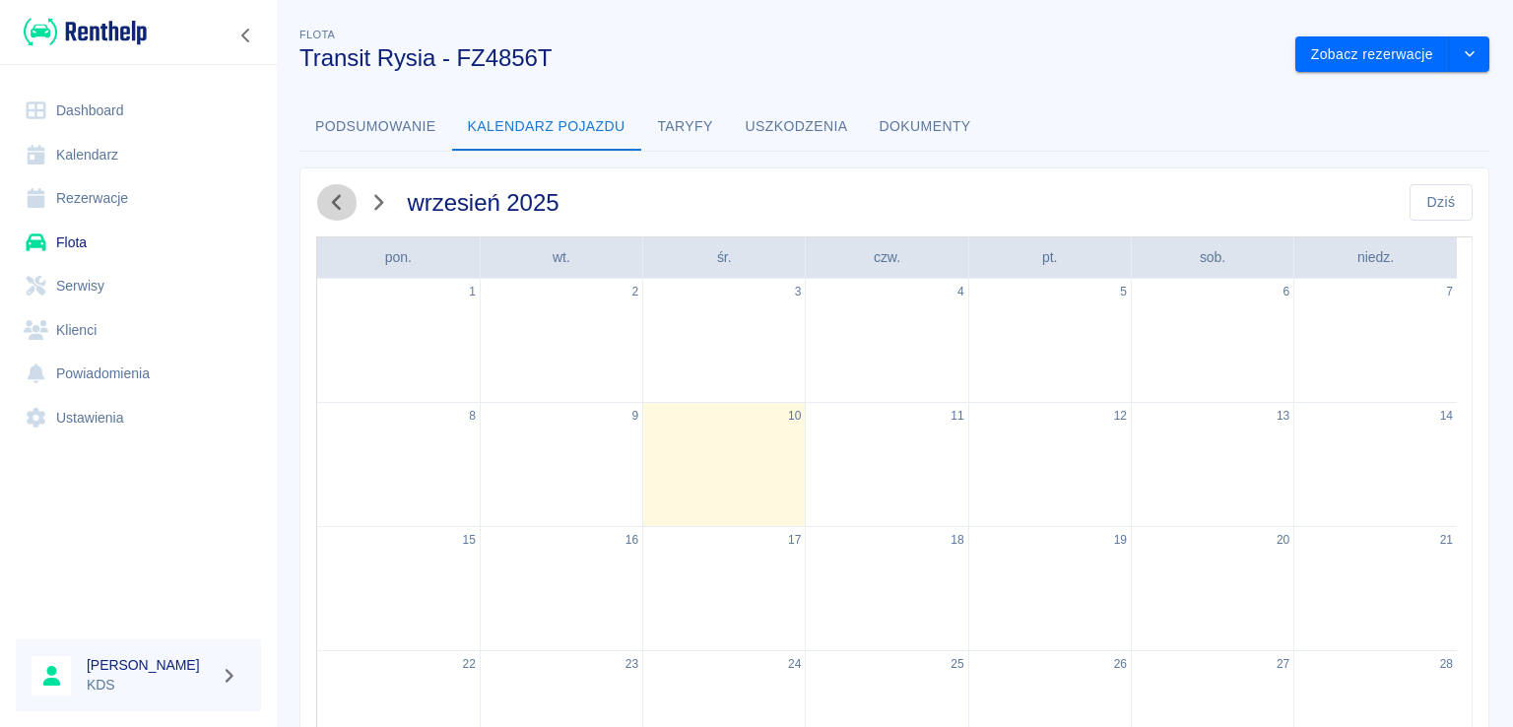
click at [338, 203] on icon "button" at bounding box center [337, 202] width 26 height 21
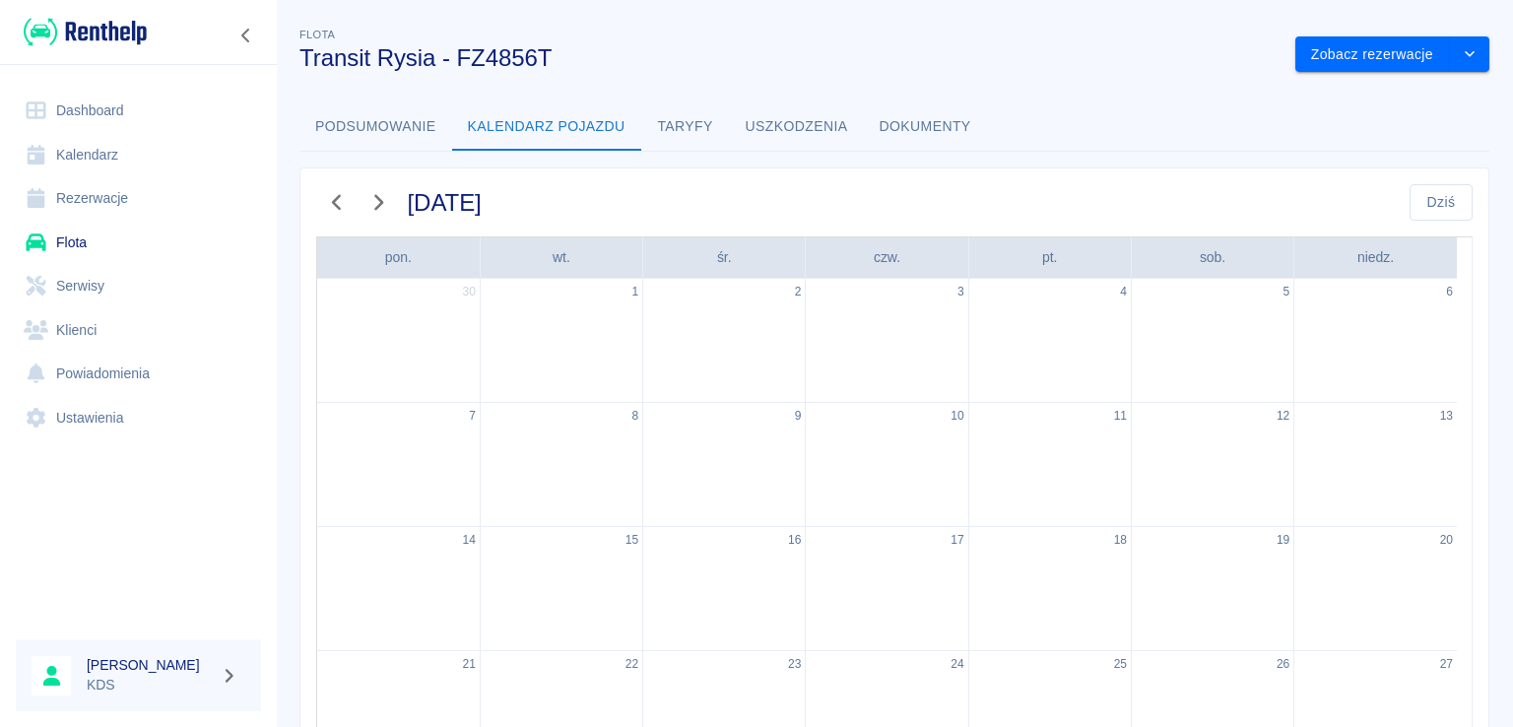
click at [338, 203] on icon "button" at bounding box center [337, 202] width 26 height 21
click at [366, 203] on icon "button" at bounding box center [378, 202] width 26 height 21
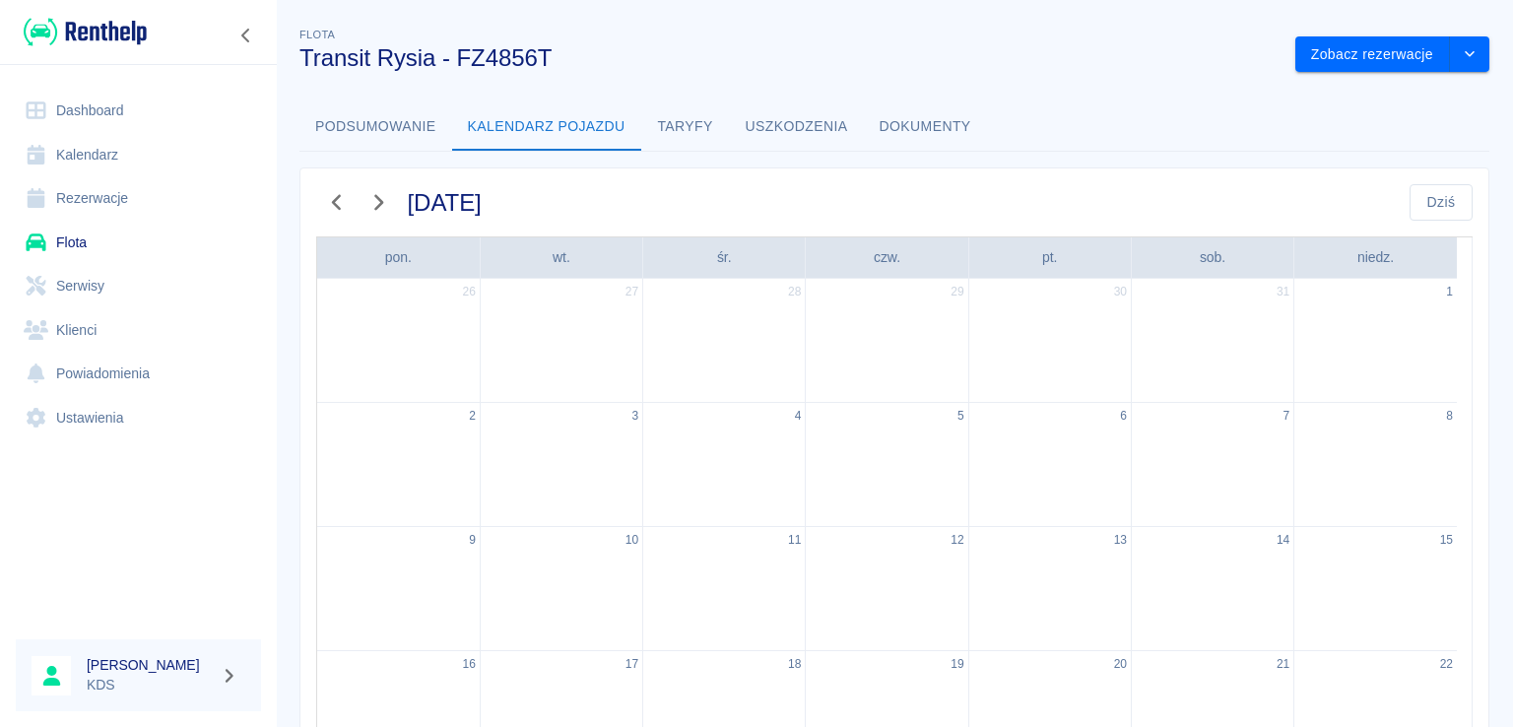
click at [366, 203] on icon "button" at bounding box center [378, 202] width 26 height 21
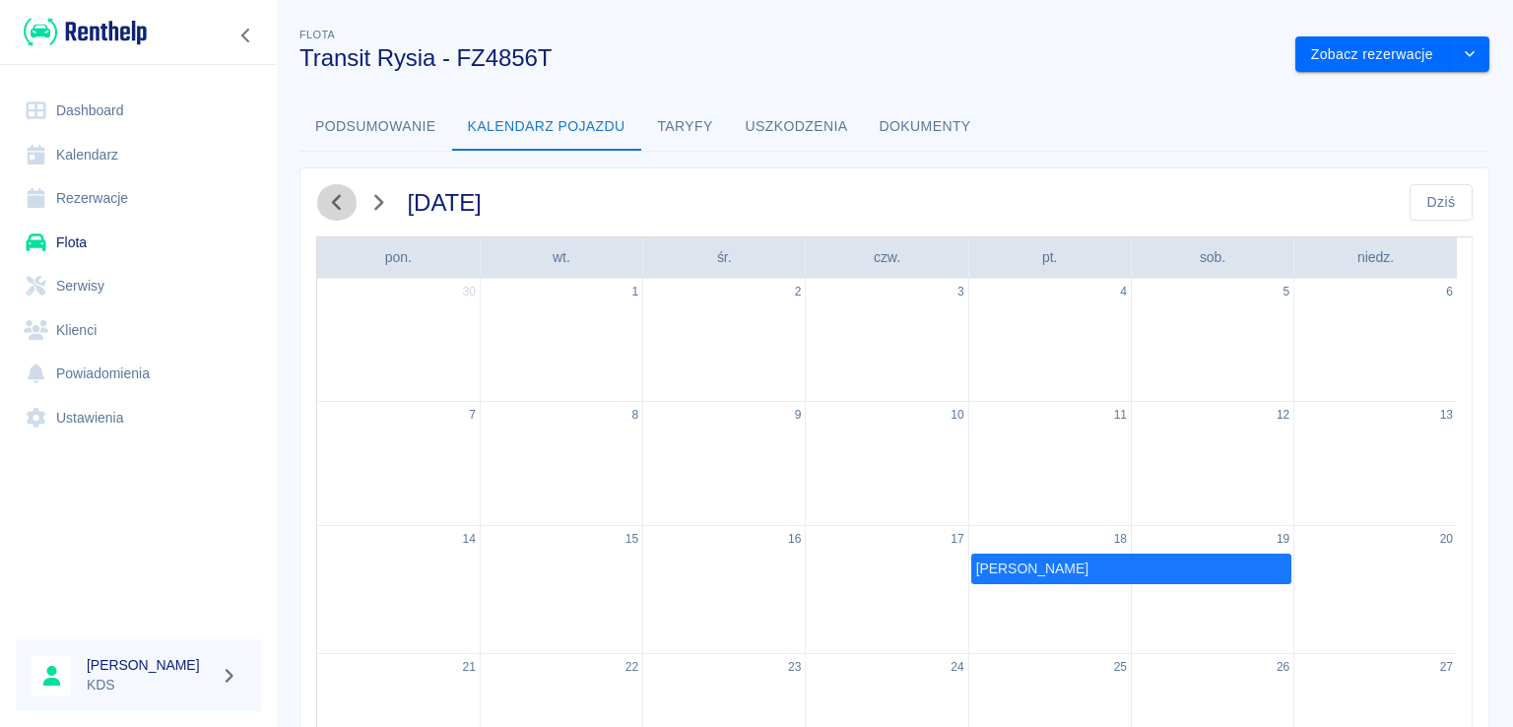
click at [326, 202] on icon "button" at bounding box center [337, 202] width 26 height 21
click at [327, 201] on icon "button" at bounding box center [337, 202] width 26 height 21
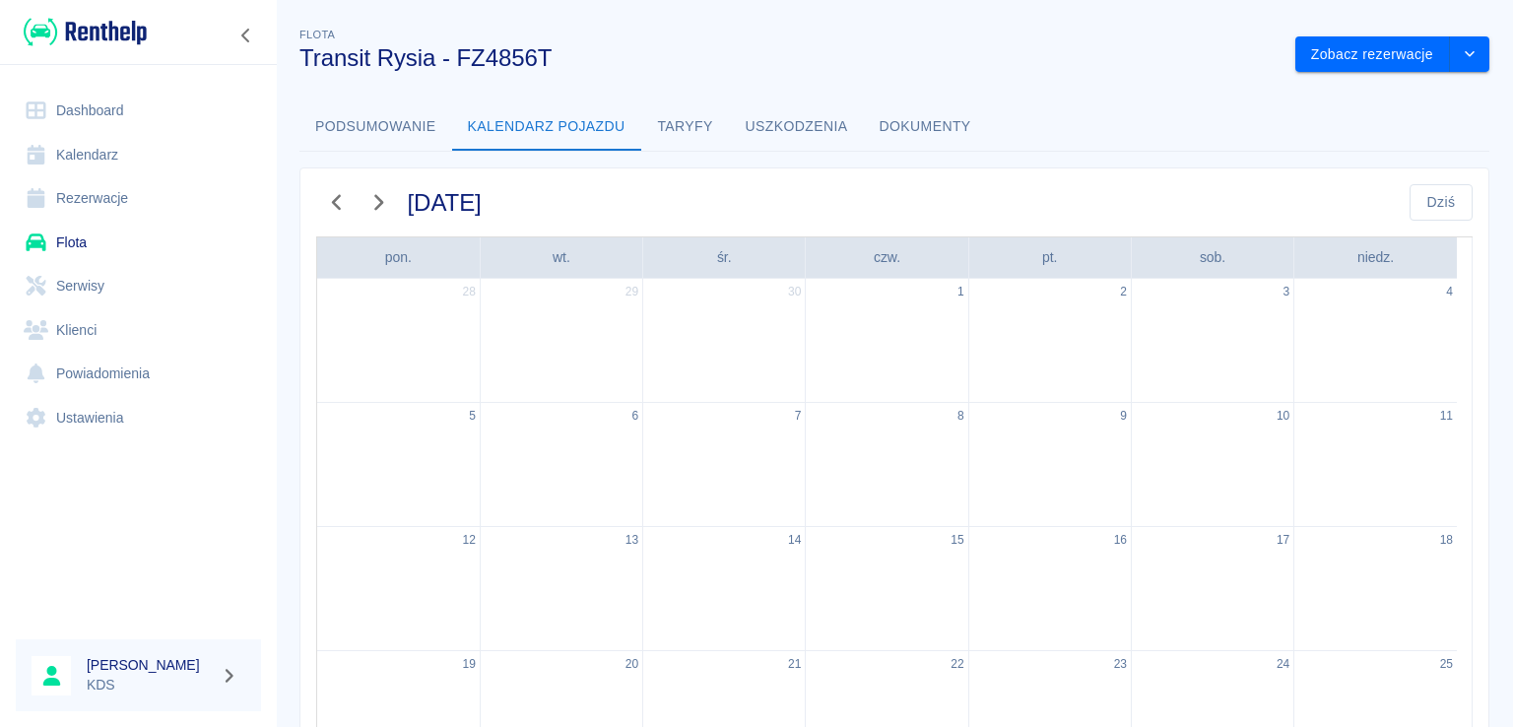
click at [329, 201] on icon "button" at bounding box center [337, 202] width 26 height 21
click at [367, 201] on icon "button" at bounding box center [378, 202] width 26 height 21
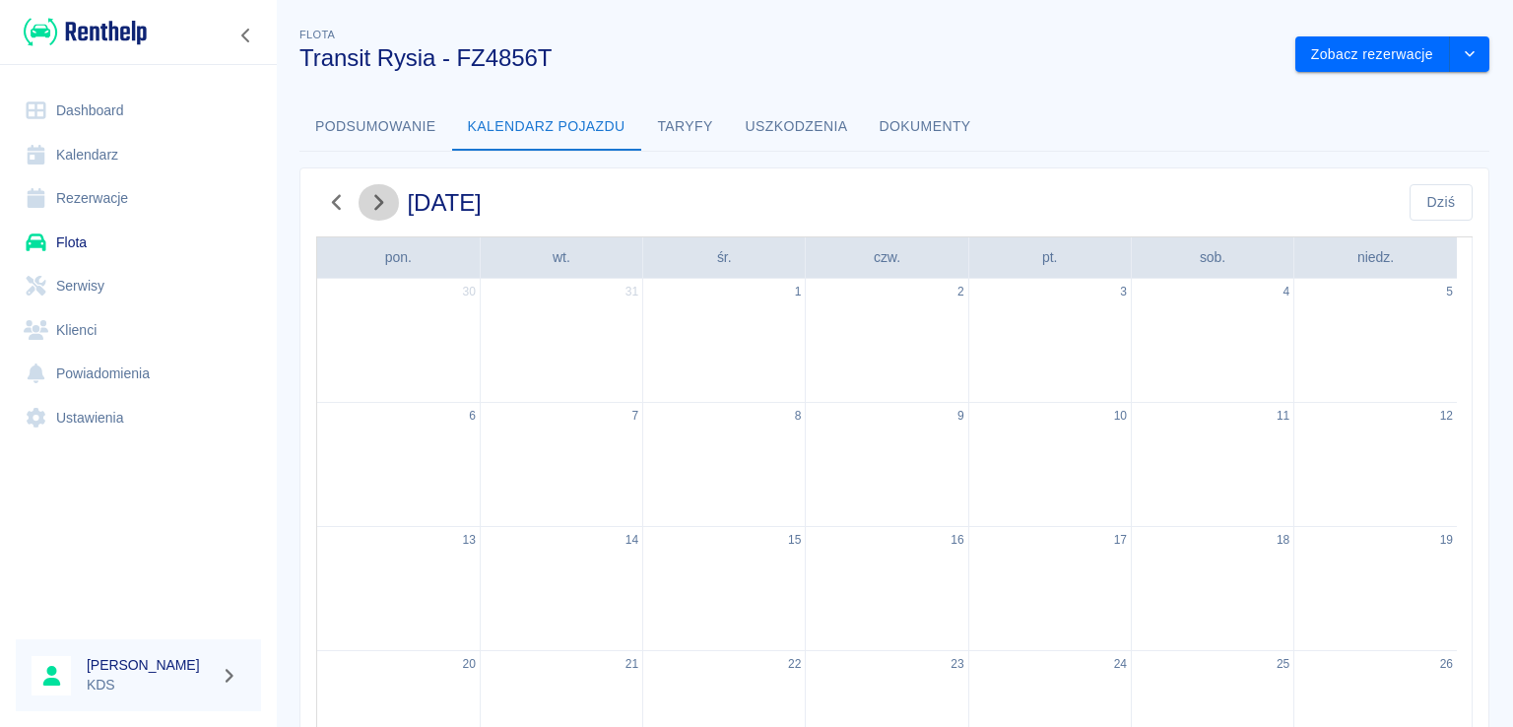
click at [367, 201] on icon "button" at bounding box center [378, 202] width 26 height 21
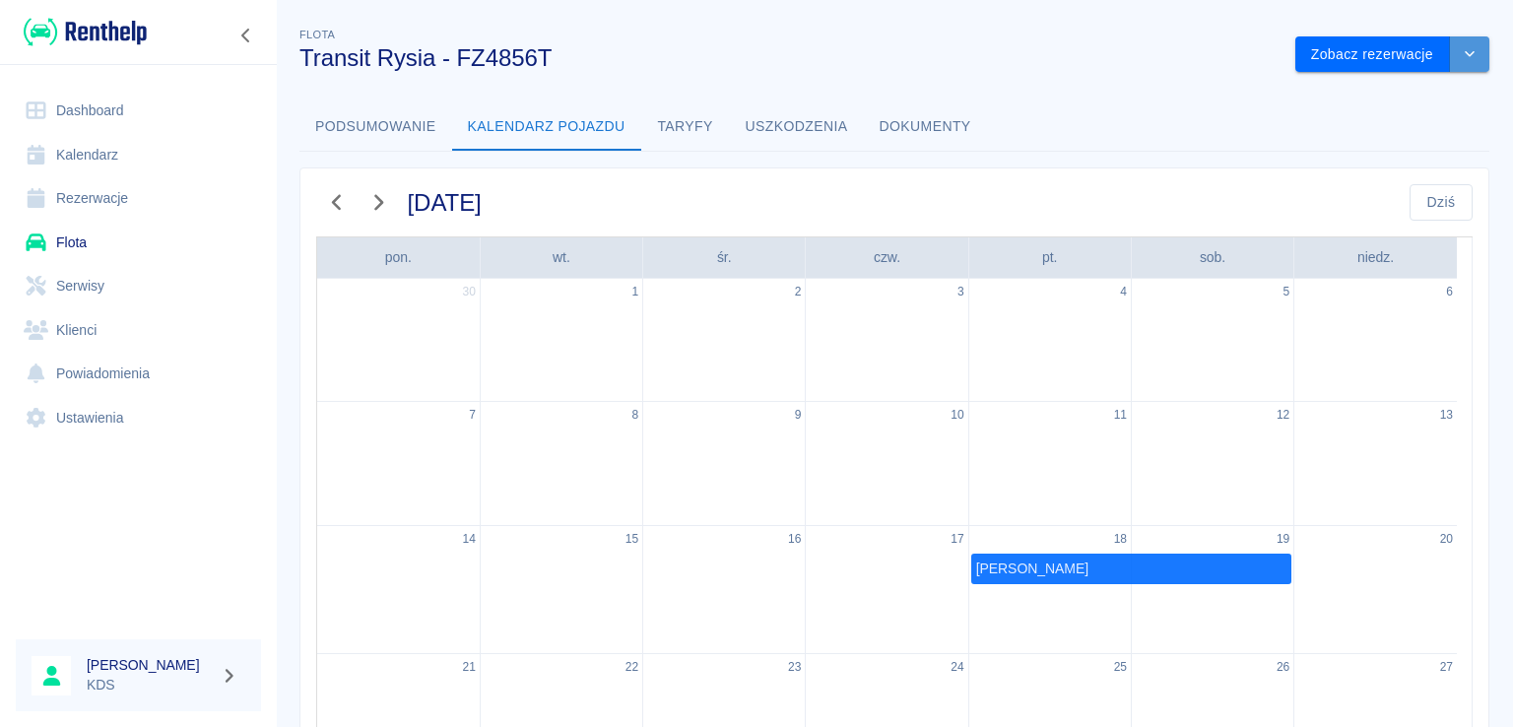
click at [1461, 54] on icon "drop-down" at bounding box center [1469, 53] width 16 height 13
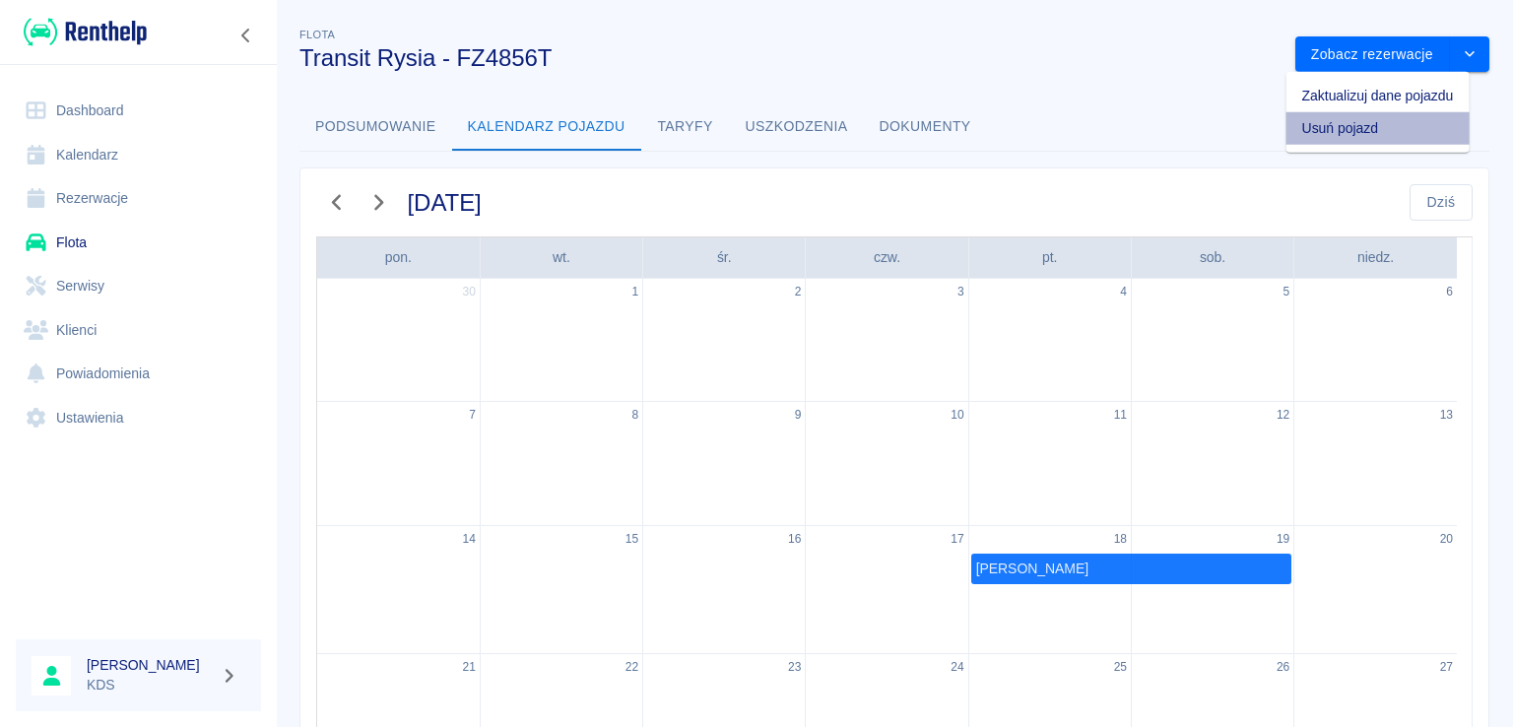
click at [1345, 132] on li "Usuń pojazd" at bounding box center [1377, 128] width 183 height 32
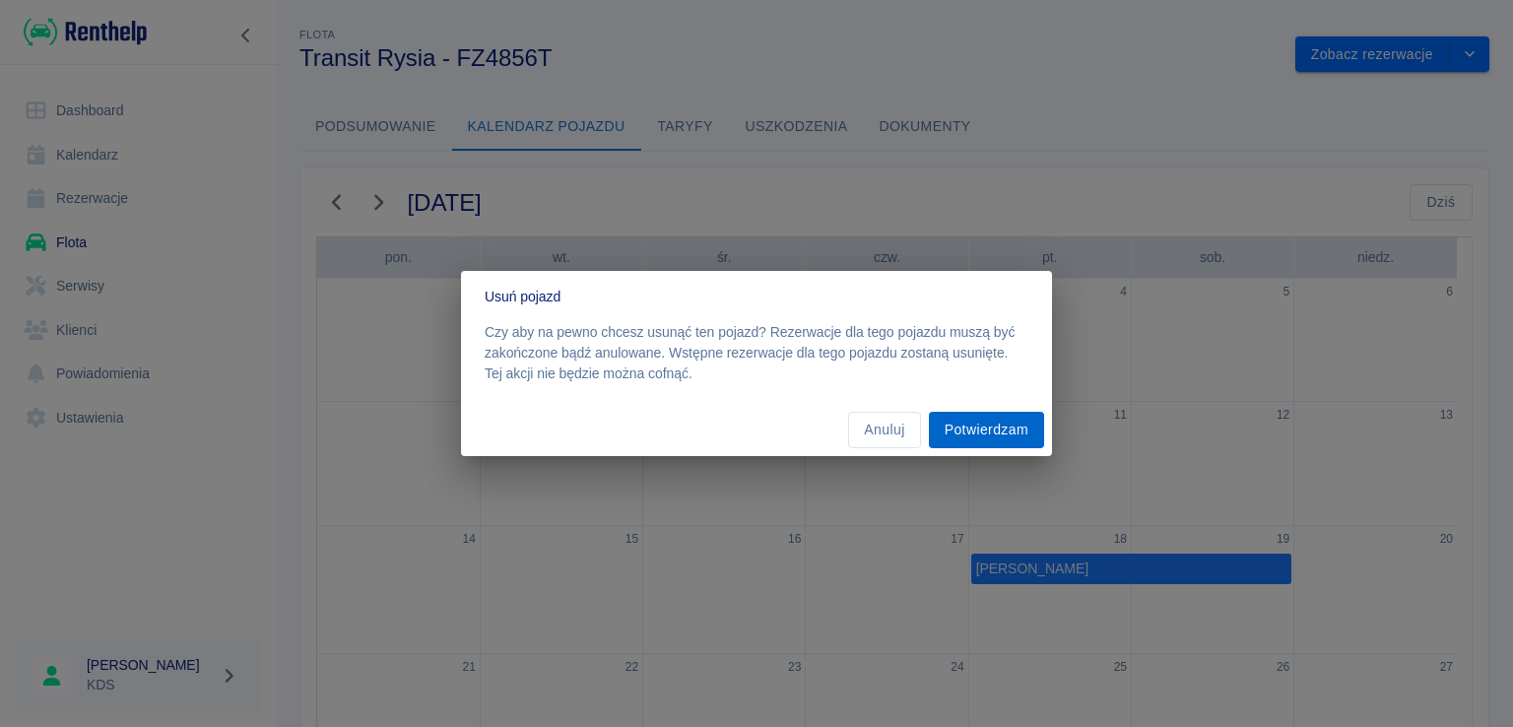
click at [1004, 429] on button "Potwierdzam" at bounding box center [986, 430] width 115 height 36
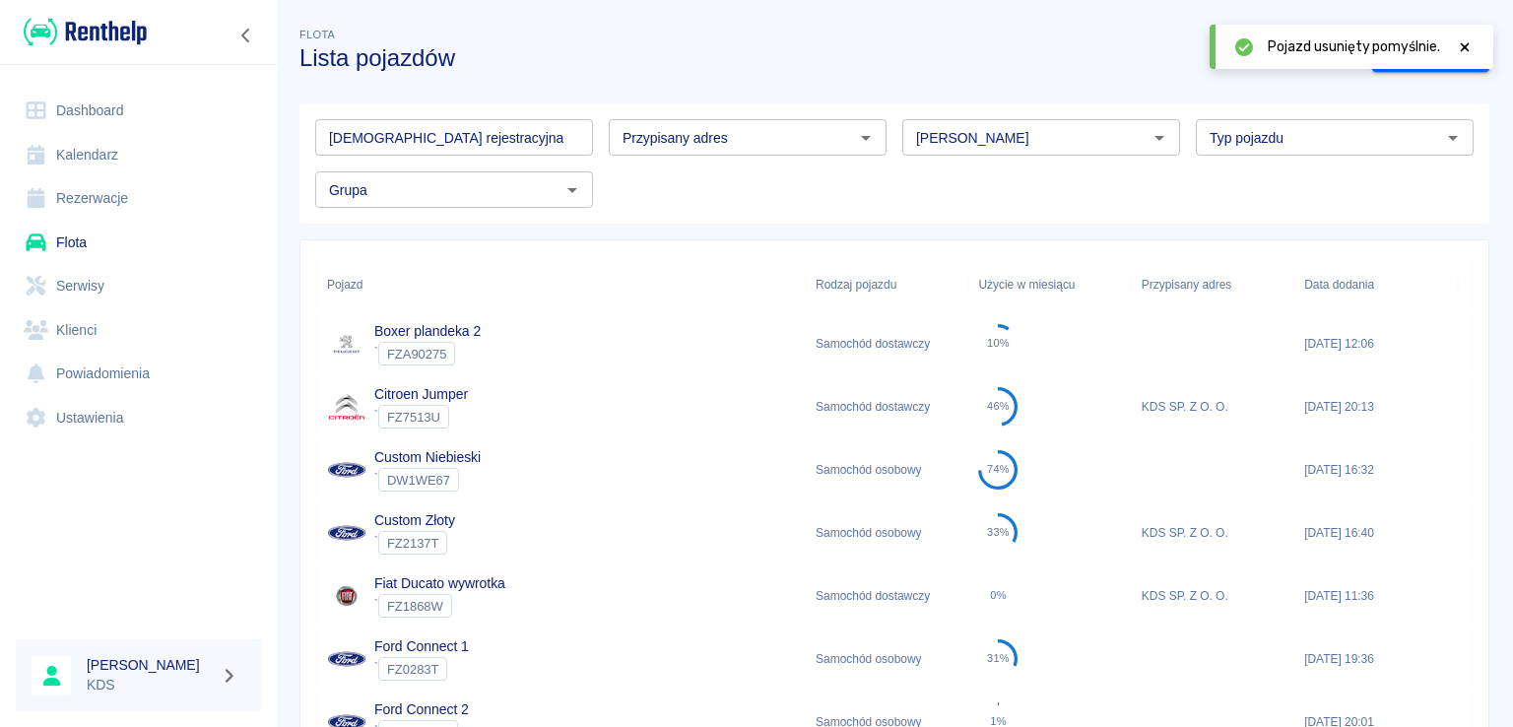
drag, startPoint x: 1130, startPoint y: 99, endPoint x: 1282, endPoint y: 71, distance: 155.3
click at [1154, 96] on div "Tablica rejestracyjna Tablica rejestracyjna Przypisany adres Przypisany adres M…" at bounding box center [886, 156] width 1205 height 136
click at [1460, 38] on div at bounding box center [1464, 46] width 18 height 21
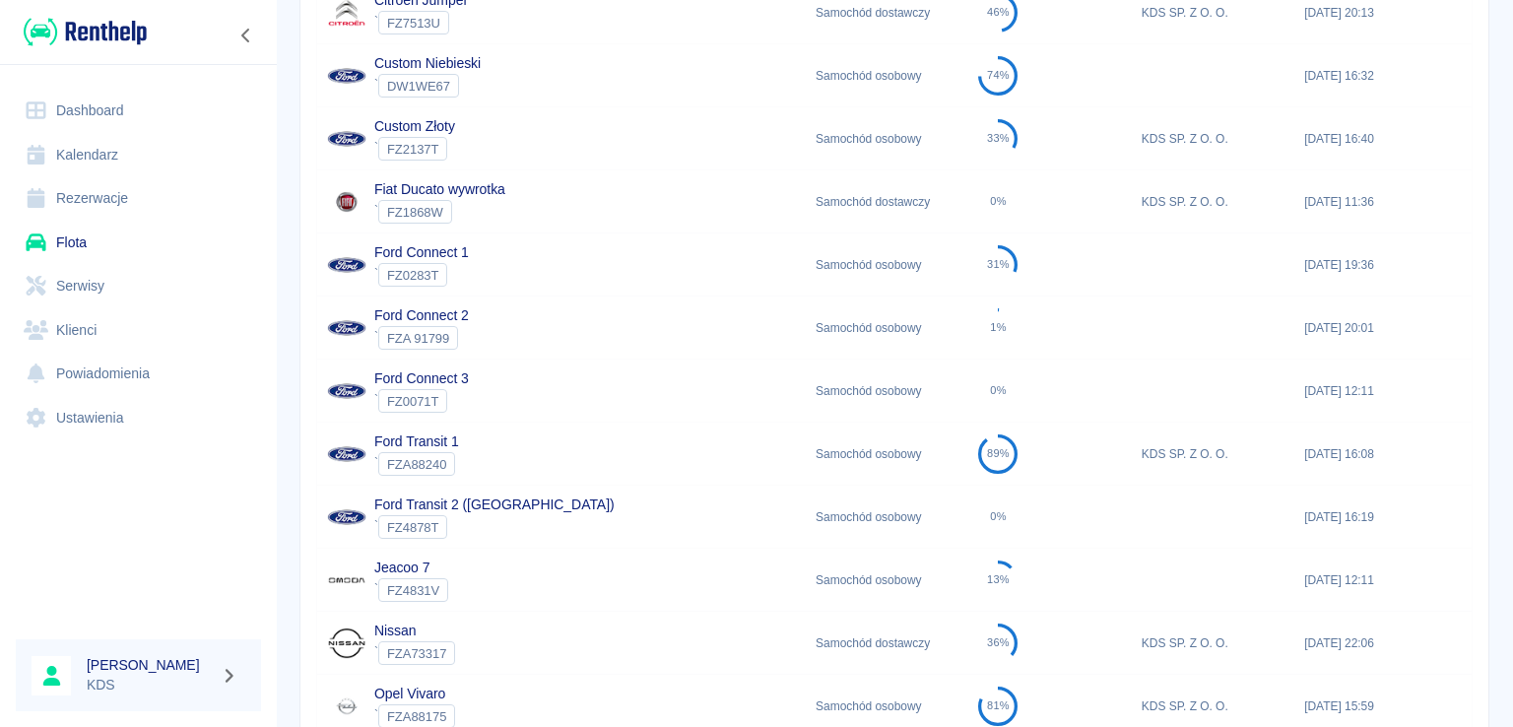
scroll to position [492, 0]
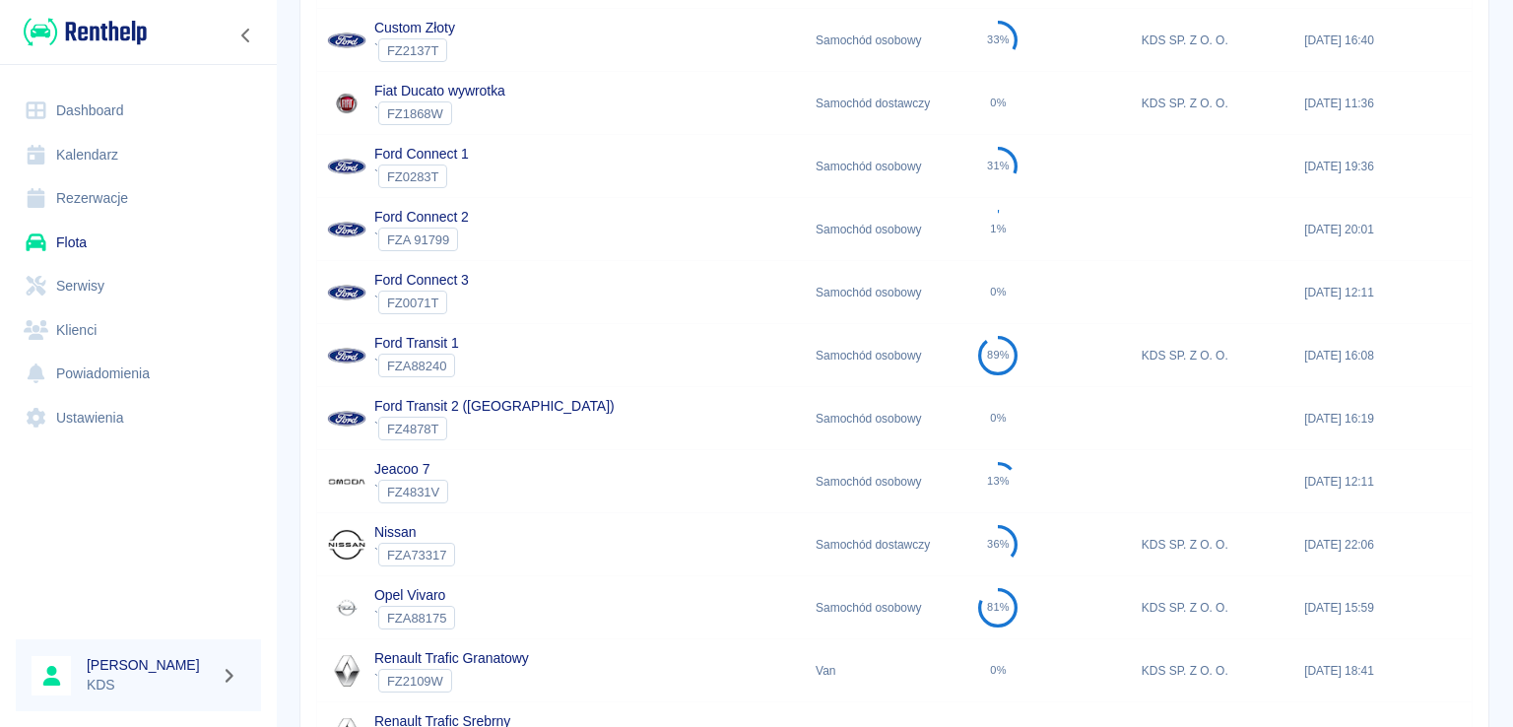
click at [523, 416] on div "Ford Transit 2 (Niemcy) ` FZ4878T" at bounding box center [561, 418] width 488 height 63
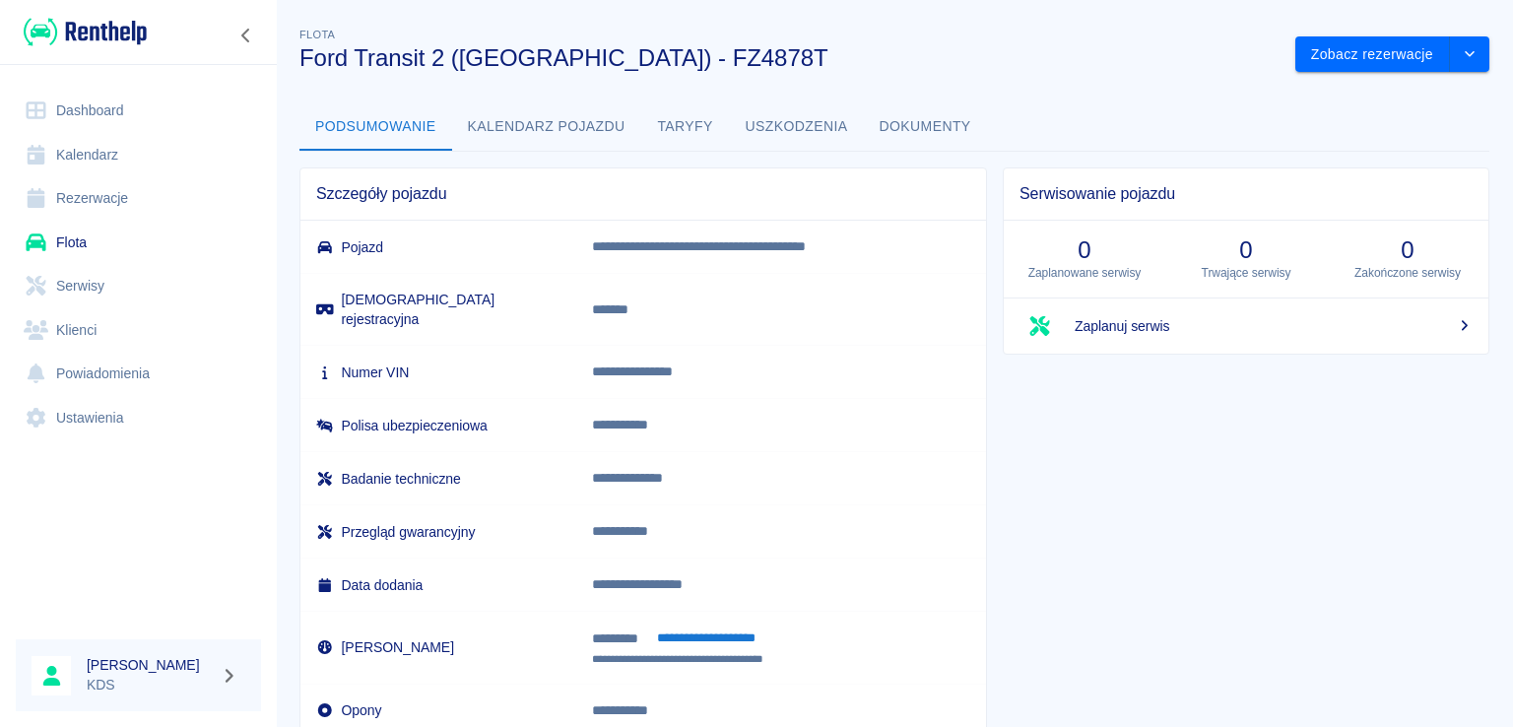
click at [597, 129] on button "Kalendarz pojazdu" at bounding box center [546, 126] width 189 height 47
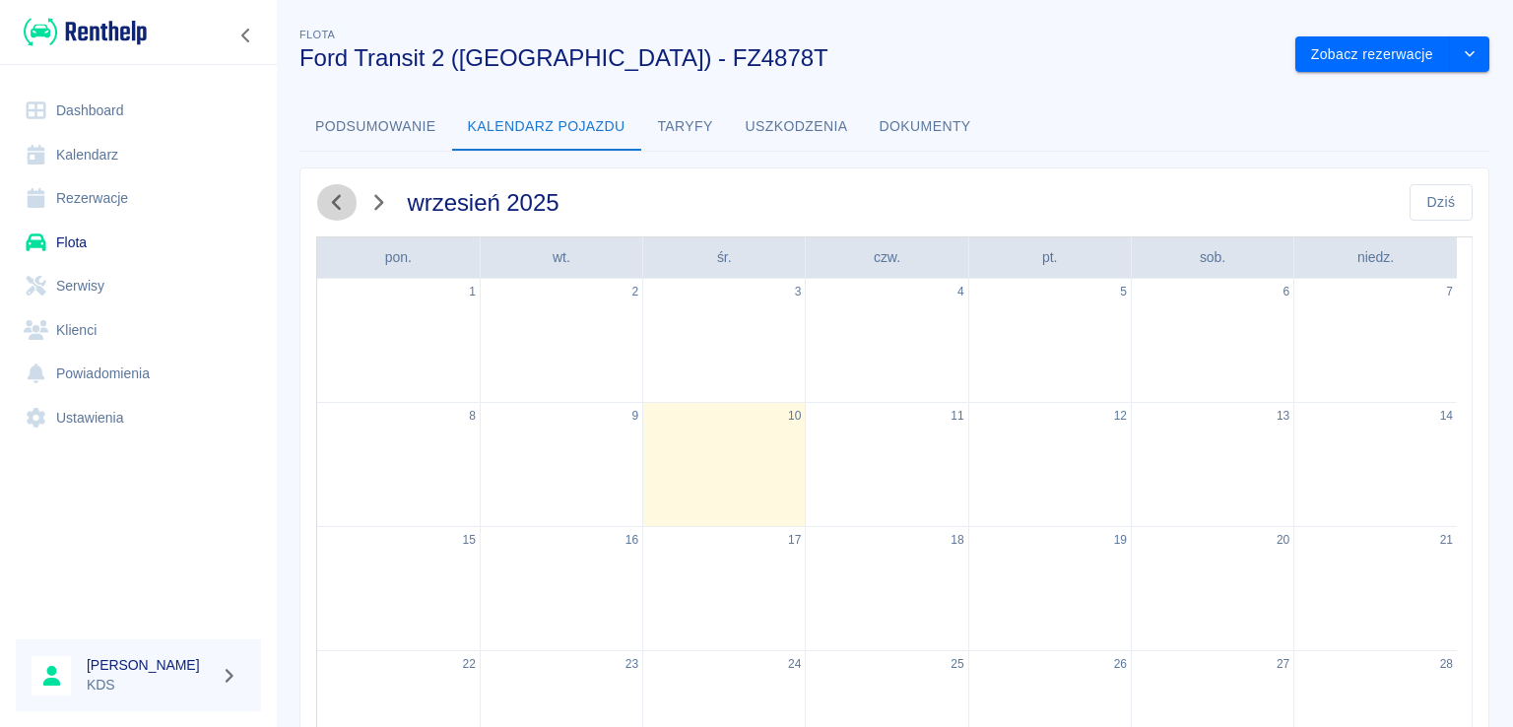
click at [336, 204] on icon "button" at bounding box center [337, 202] width 26 height 21
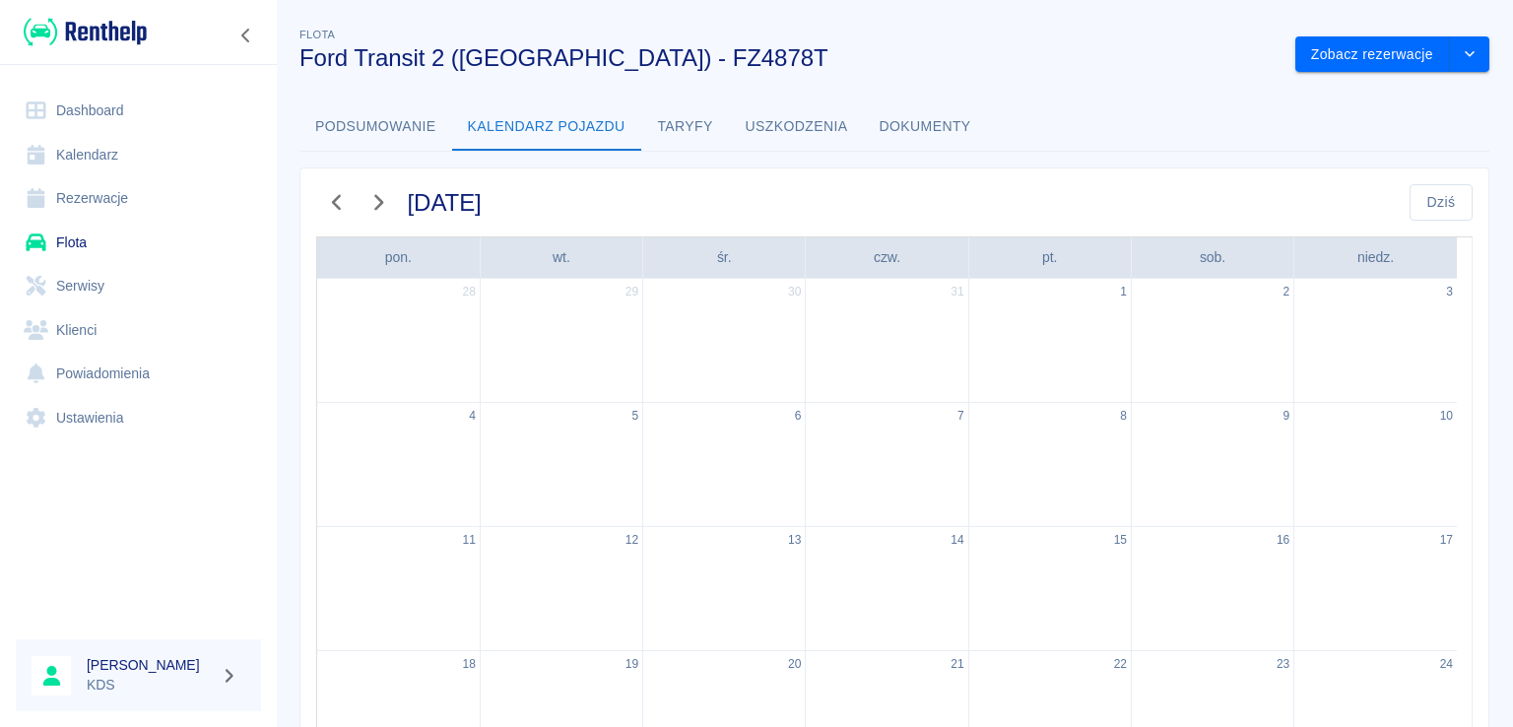
click at [336, 203] on icon "button" at bounding box center [337, 202] width 26 height 21
click at [337, 203] on icon "button" at bounding box center [337, 202] width 26 height 21
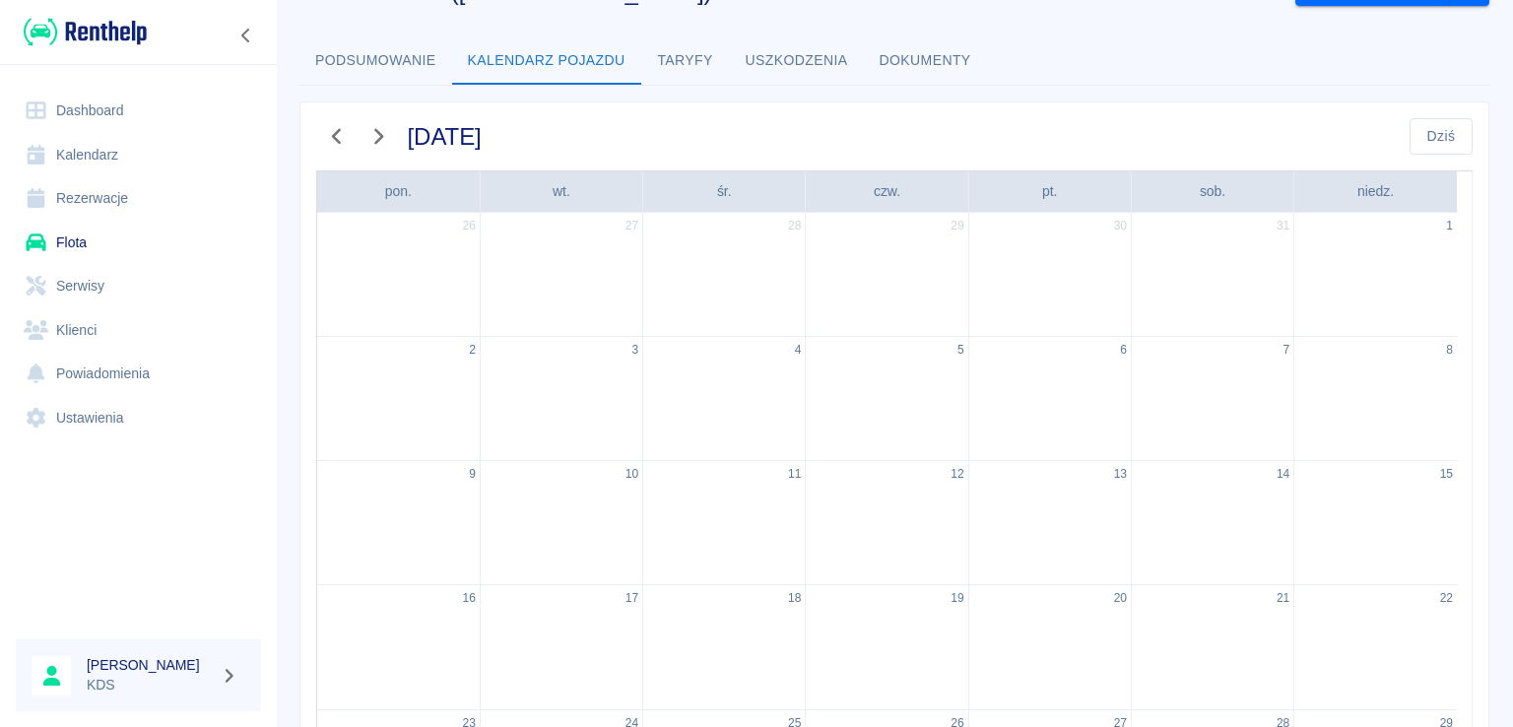
scroll to position [98, 0]
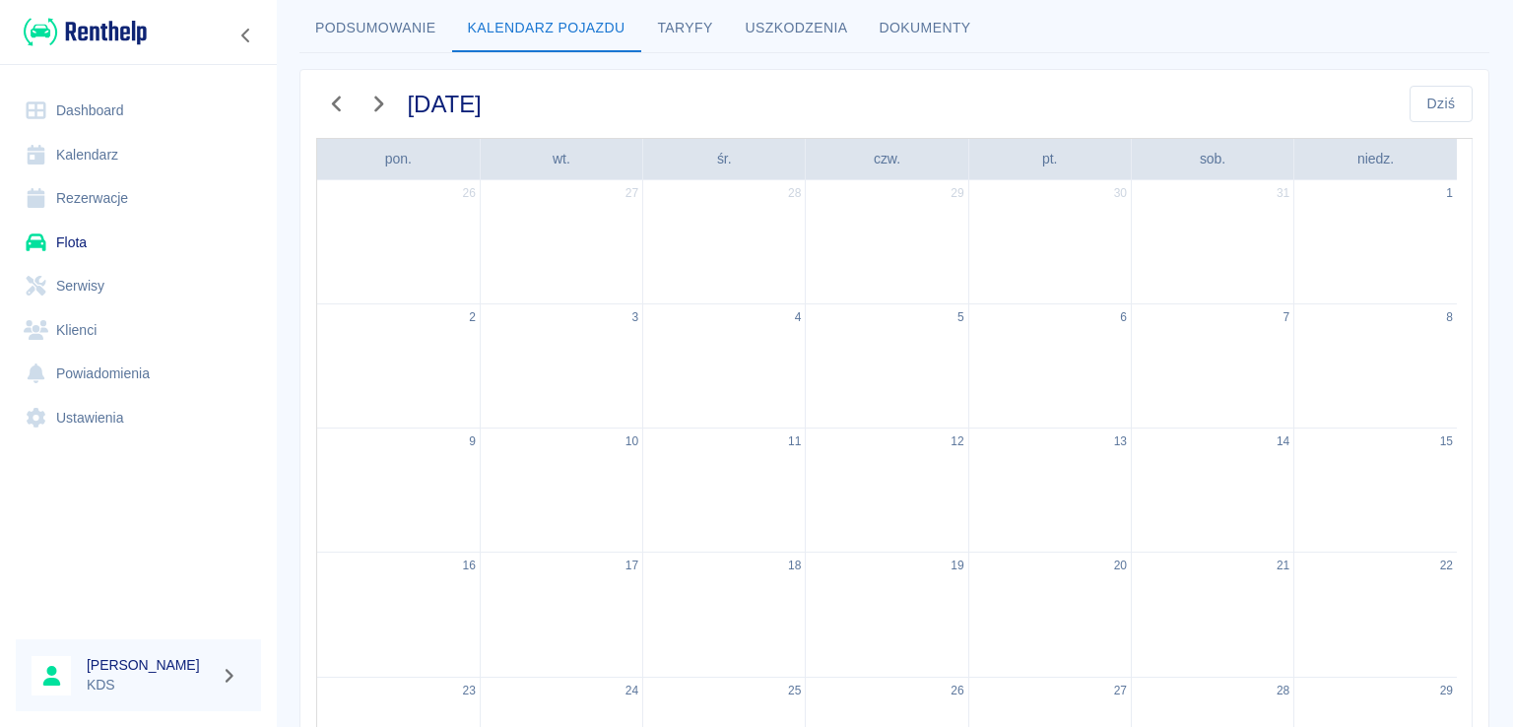
click at [329, 98] on icon "button" at bounding box center [337, 104] width 26 height 21
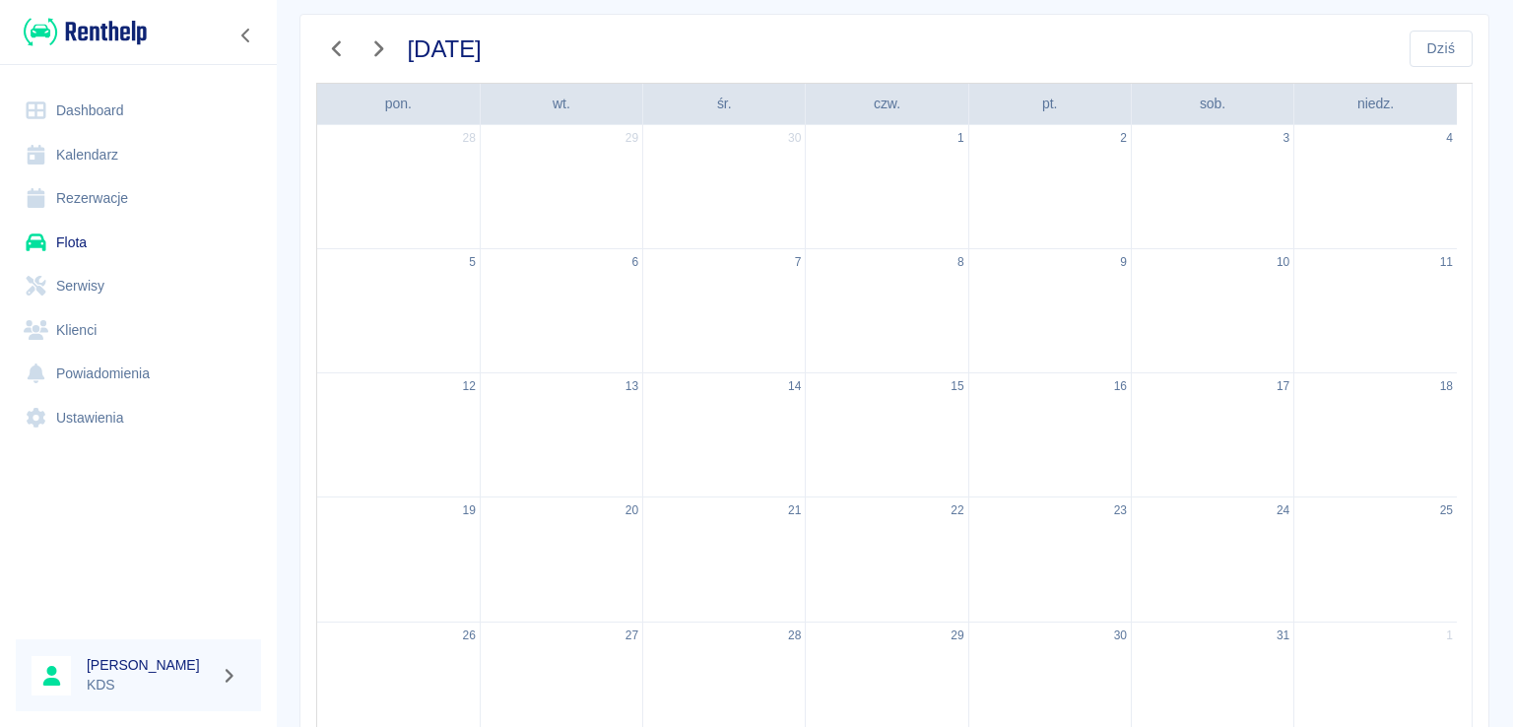
scroll to position [197, 0]
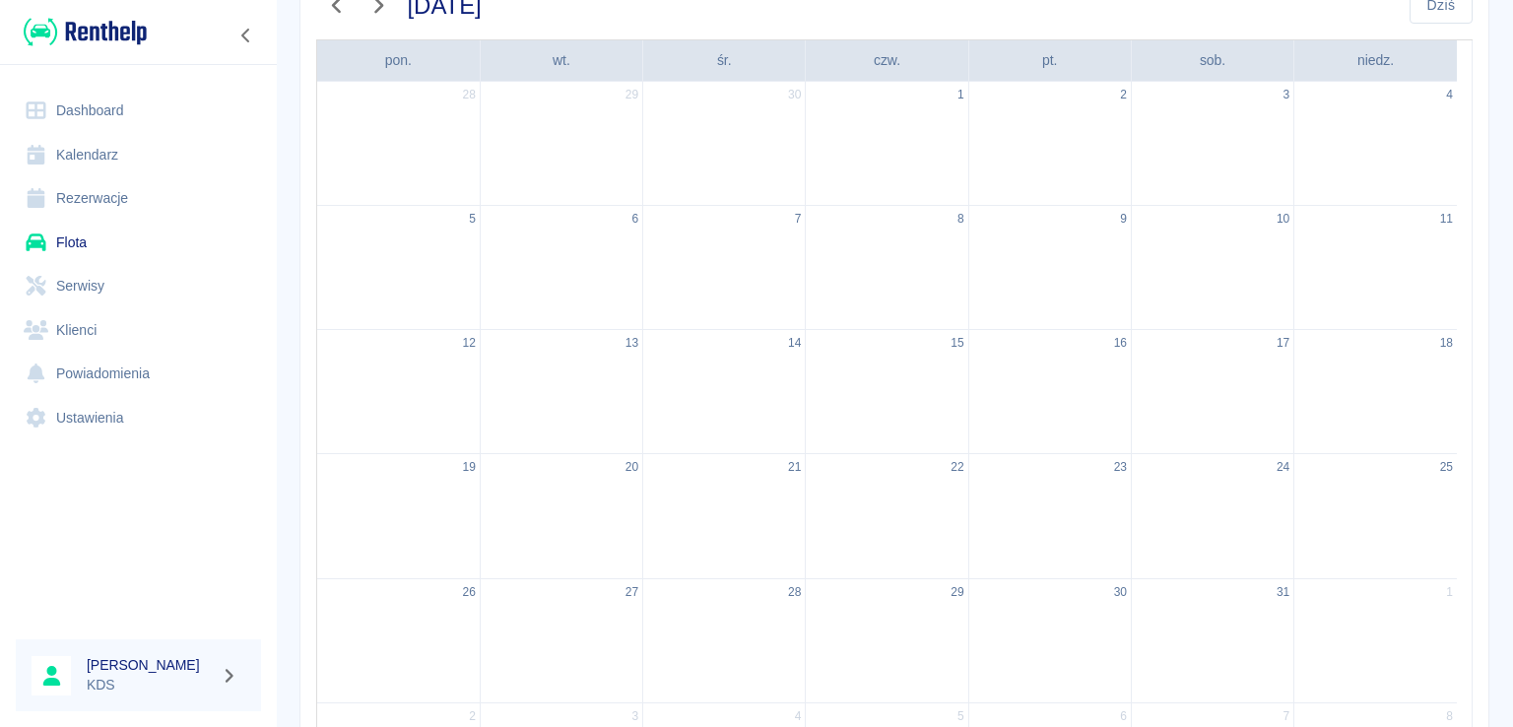
click at [335, 7] on icon "button" at bounding box center [336, 6] width 9 height 16
click at [335, 6] on icon "button" at bounding box center [336, 6] width 9 height 16
click at [335, 7] on icon "button" at bounding box center [336, 6] width 9 height 16
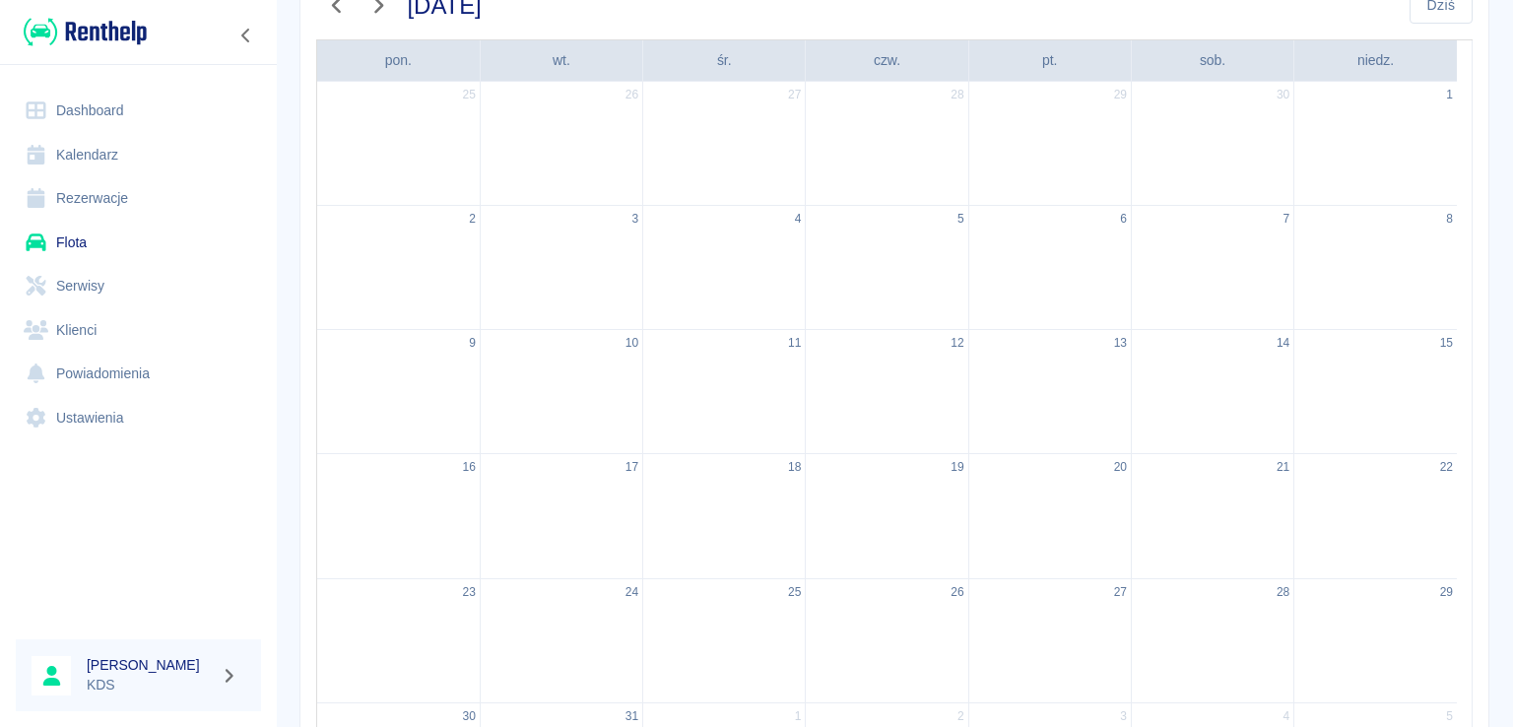
click at [335, 7] on icon "button" at bounding box center [336, 6] width 9 height 16
click at [335, 6] on icon "button" at bounding box center [336, 6] width 9 height 16
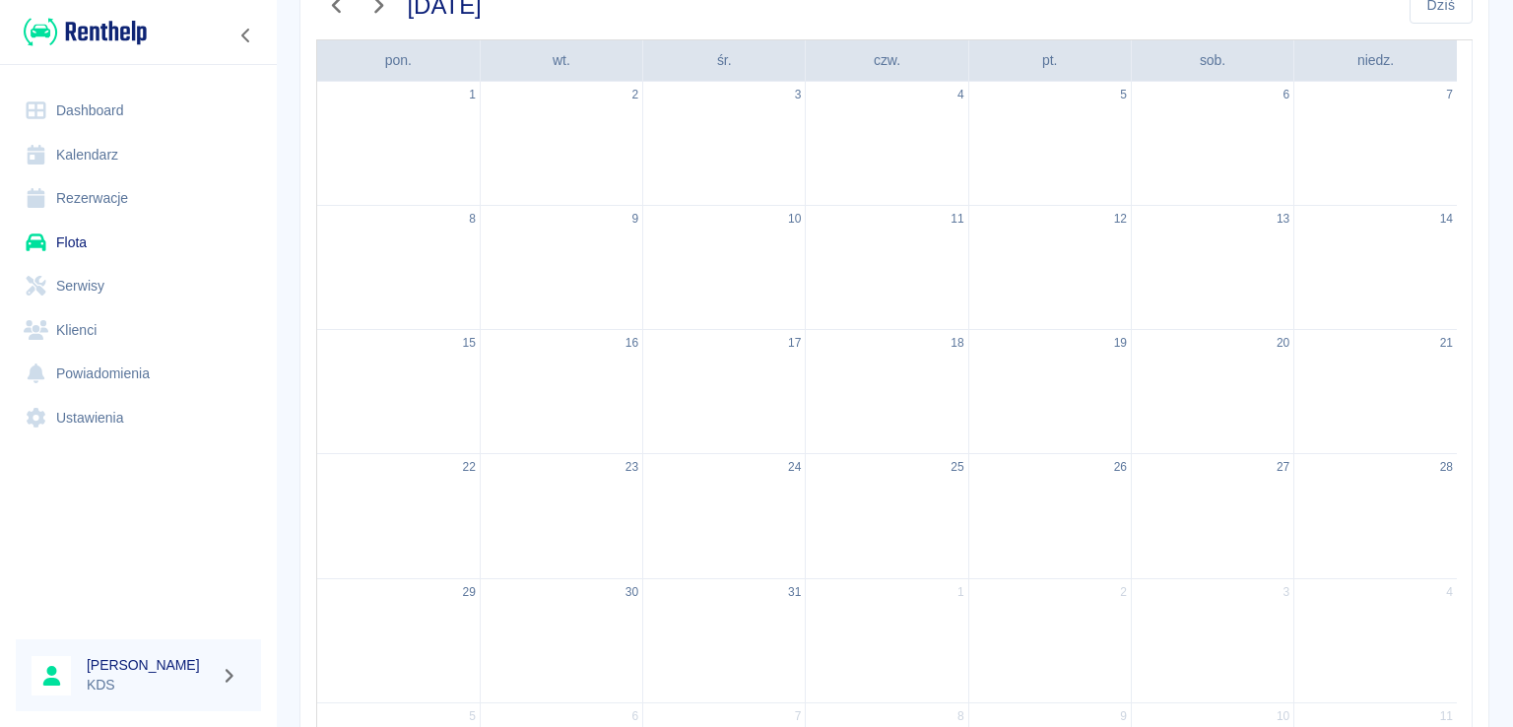
click at [335, 6] on icon "button" at bounding box center [336, 6] width 9 height 16
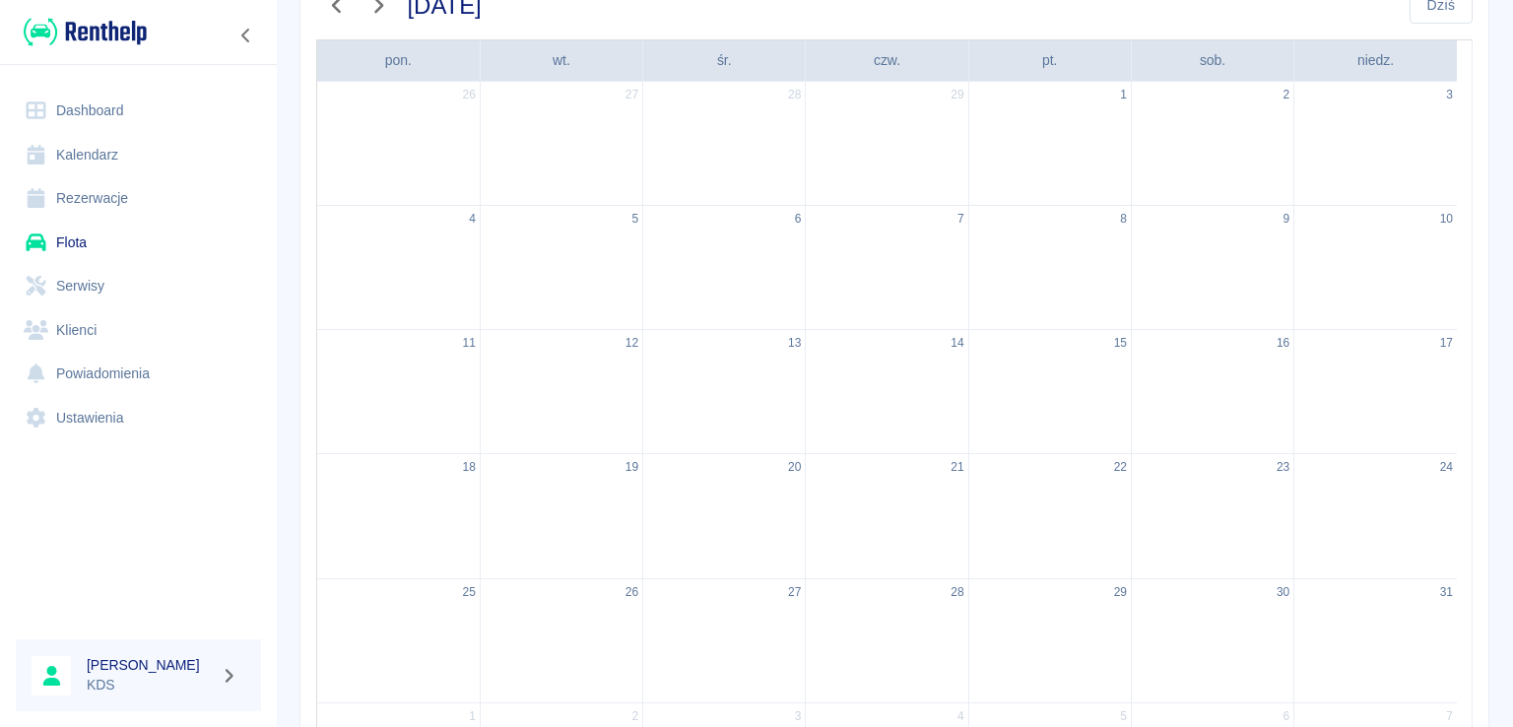
click at [335, 6] on icon "button" at bounding box center [336, 6] width 9 height 16
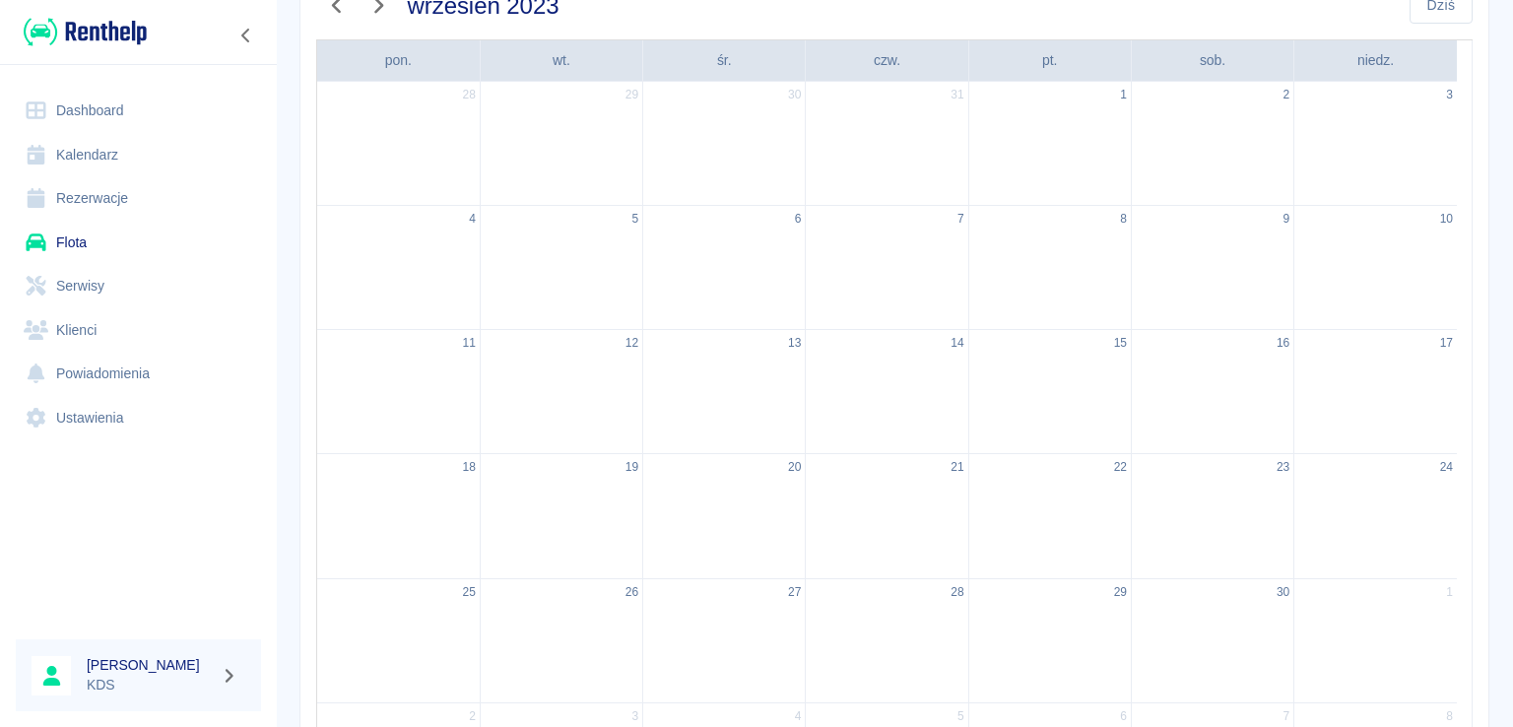
click at [335, 6] on icon "button" at bounding box center [336, 6] width 9 height 16
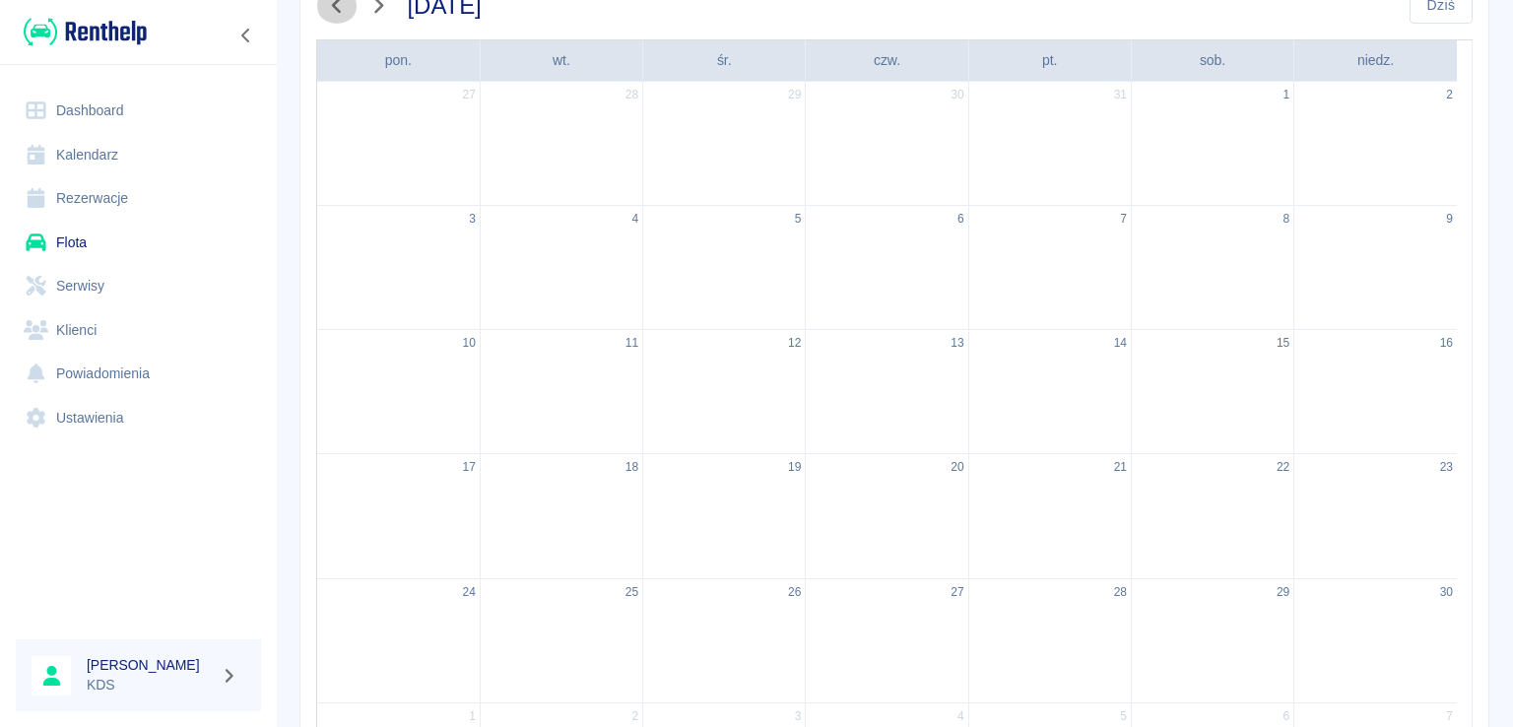
click at [335, 6] on icon "button" at bounding box center [336, 6] width 9 height 16
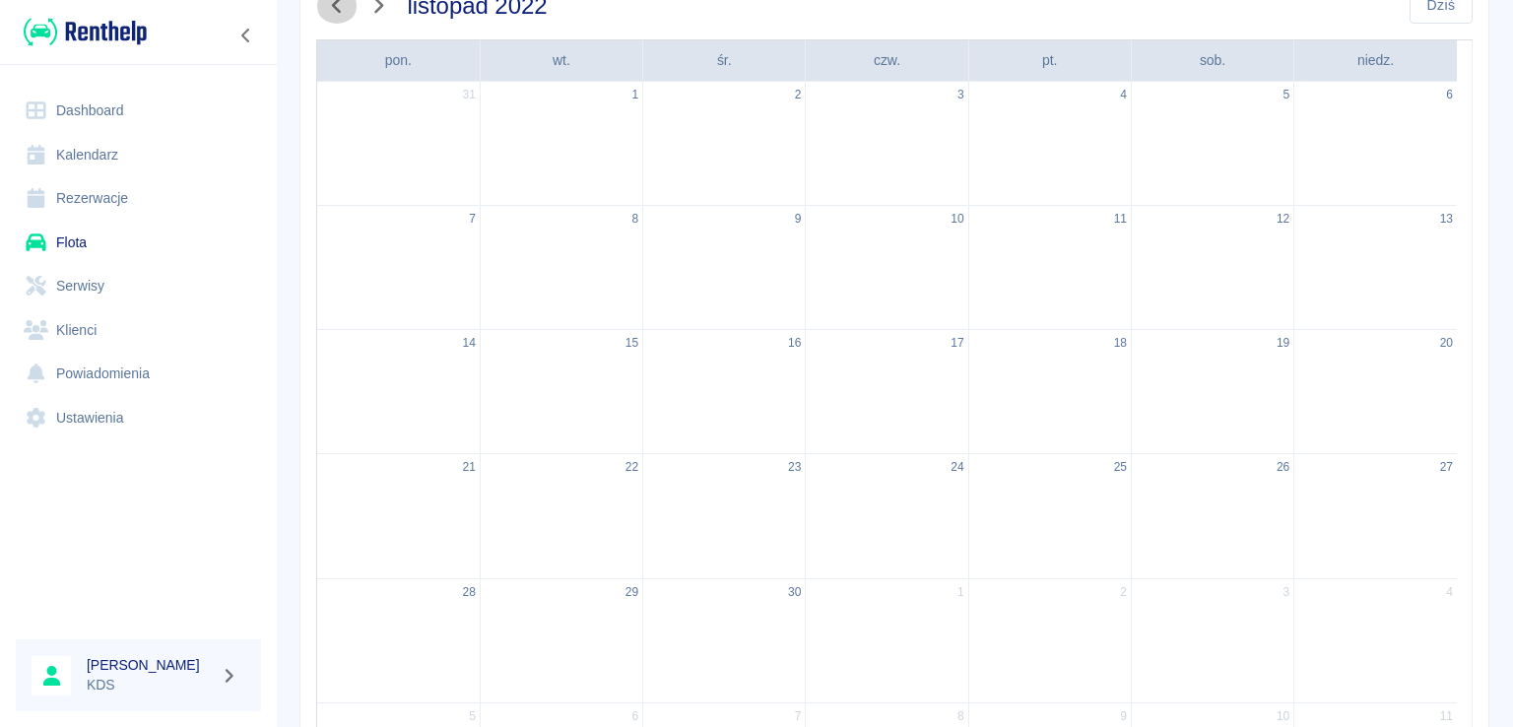
click at [335, 7] on icon "button" at bounding box center [336, 6] width 9 height 16
click at [362, 1] on button "button" at bounding box center [377, 5] width 41 height 36
click at [370, 3] on icon "button" at bounding box center [378, 5] width 26 height 21
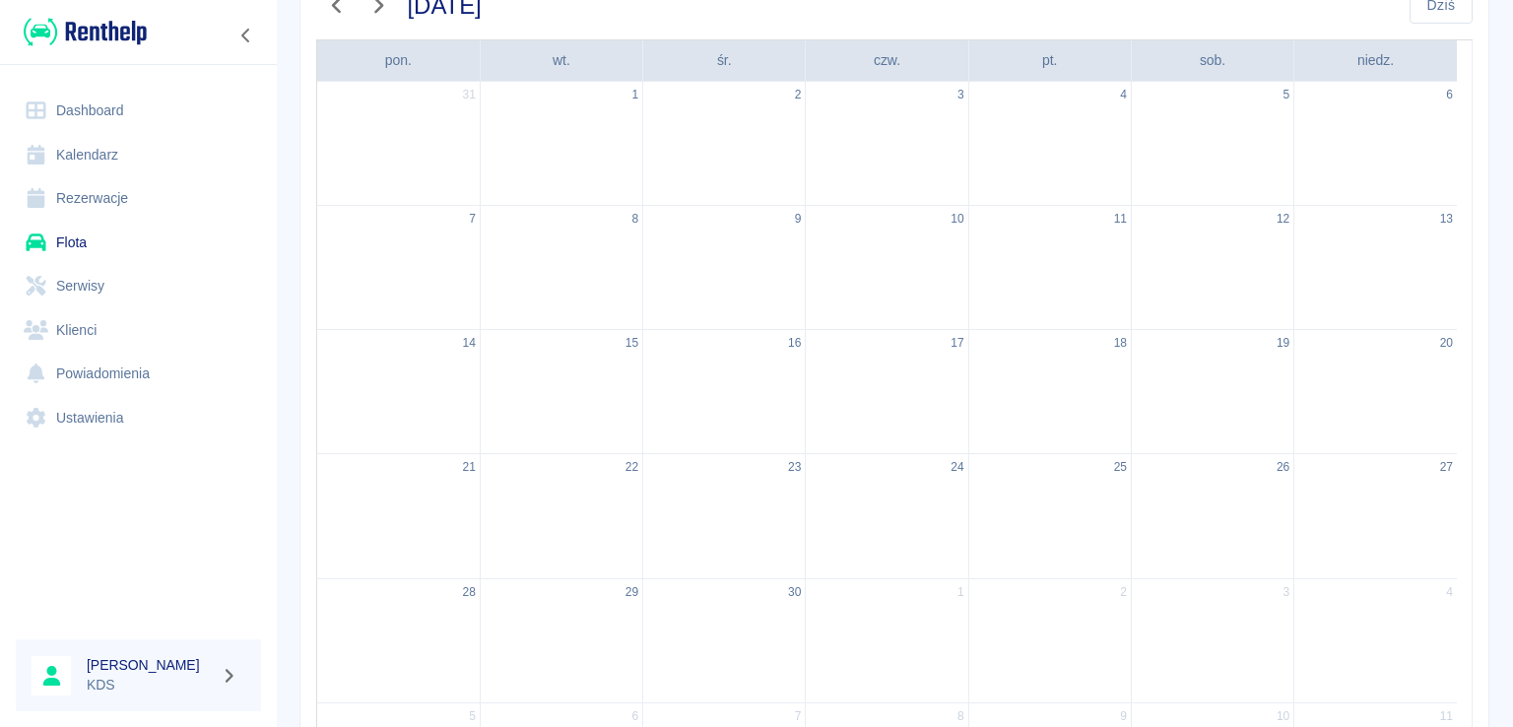
click at [370, 3] on icon "button" at bounding box center [378, 5] width 26 height 21
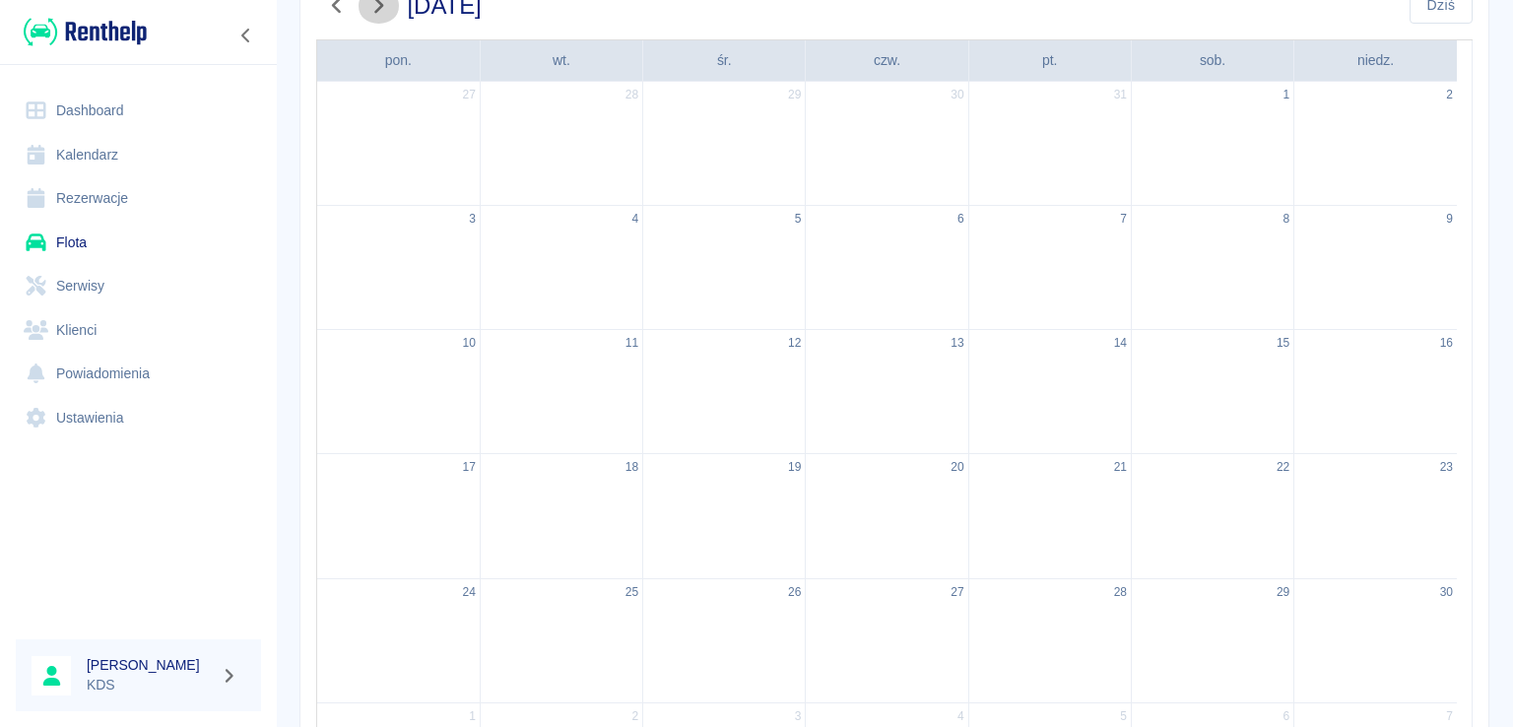
click at [370, 3] on icon "button" at bounding box center [378, 5] width 26 height 21
click at [370, 4] on icon "button" at bounding box center [378, 5] width 26 height 21
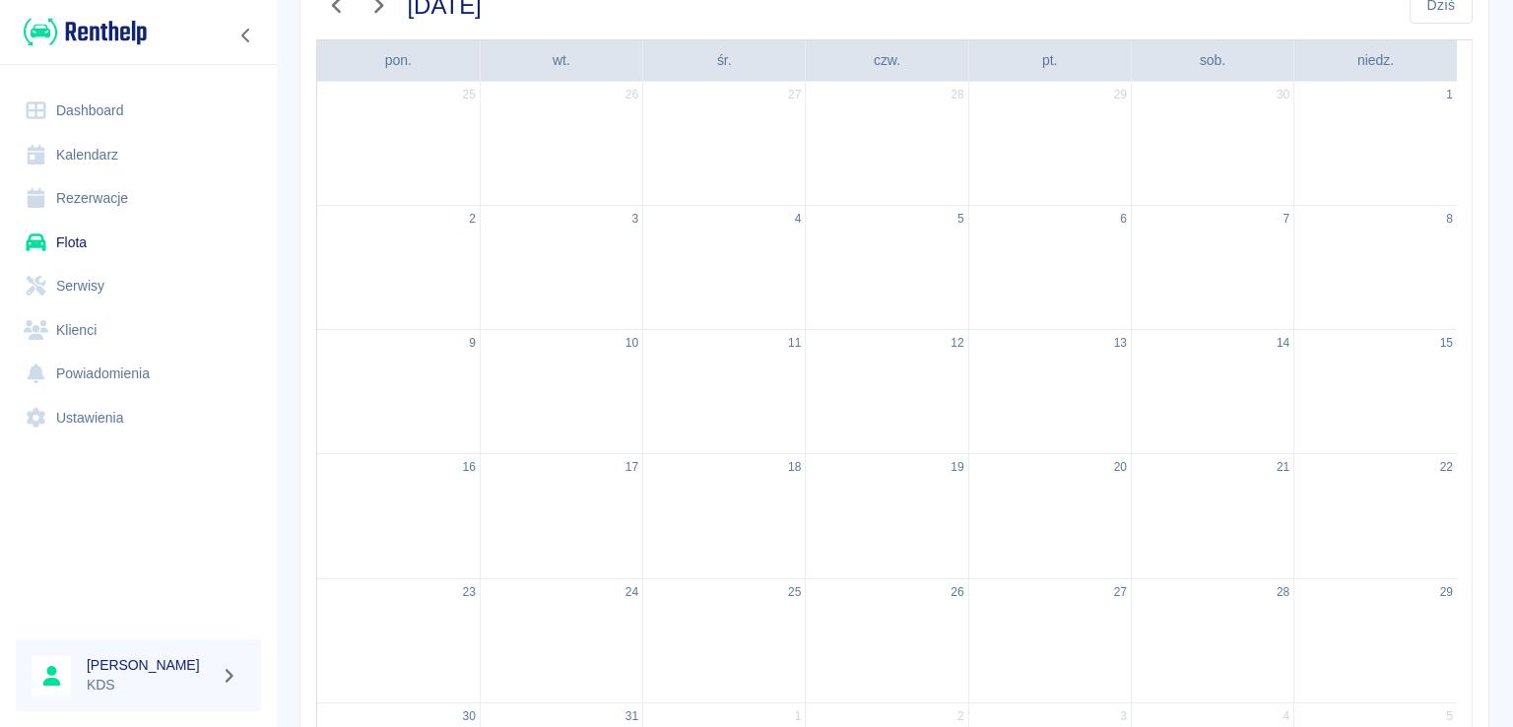
click at [370, 5] on icon "button" at bounding box center [378, 5] width 26 height 21
click at [386, 6] on icon "button" at bounding box center [378, 2] width 26 height 21
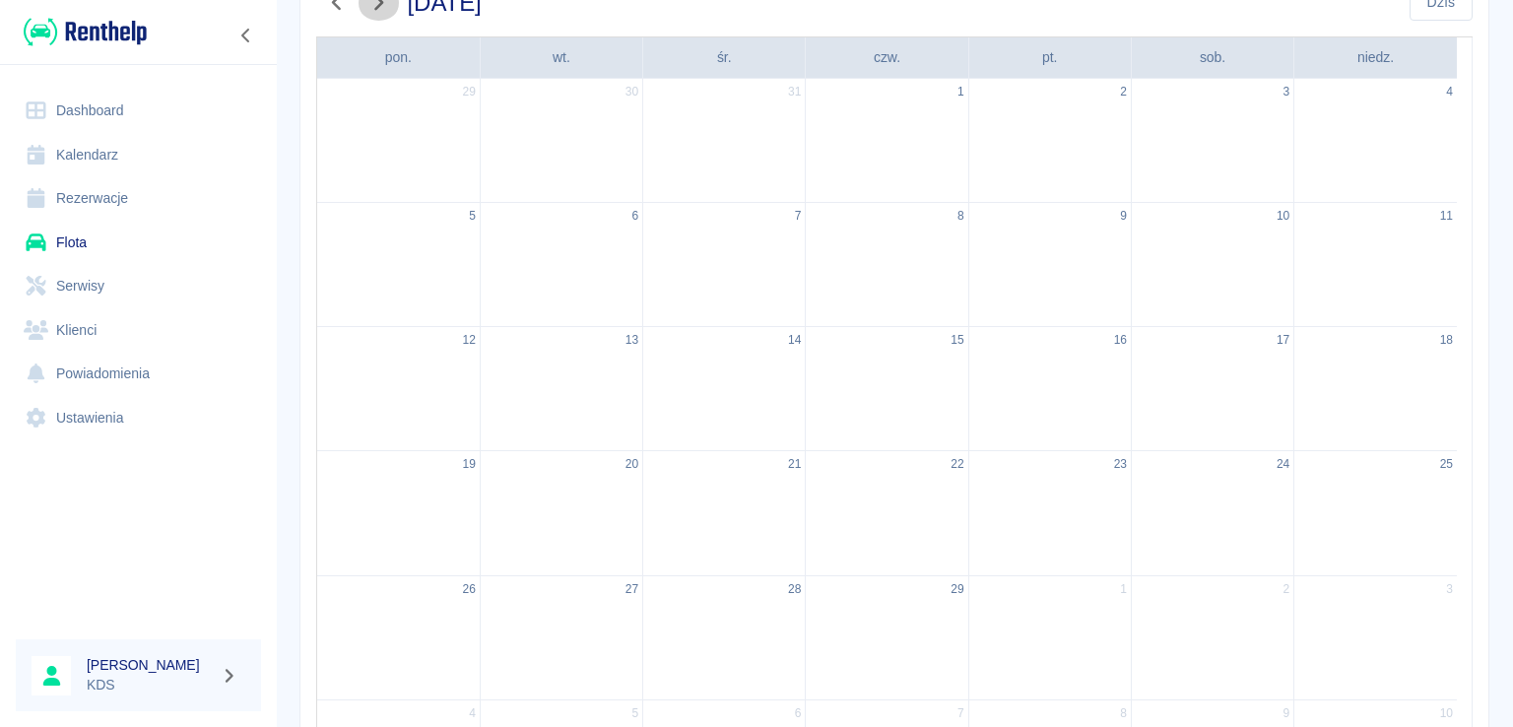
click at [386, 6] on icon "button" at bounding box center [378, 2] width 26 height 21
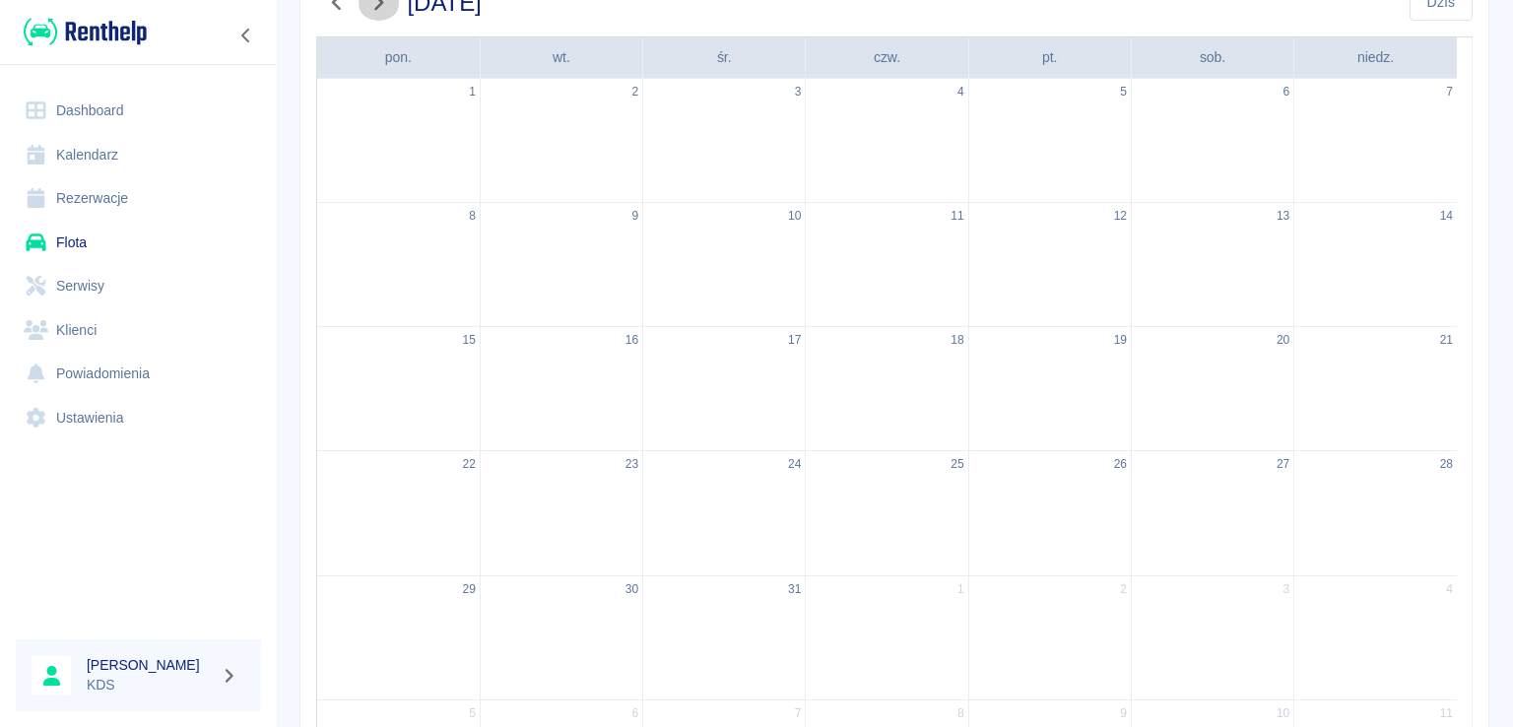
click at [386, 6] on icon "button" at bounding box center [378, 2] width 26 height 21
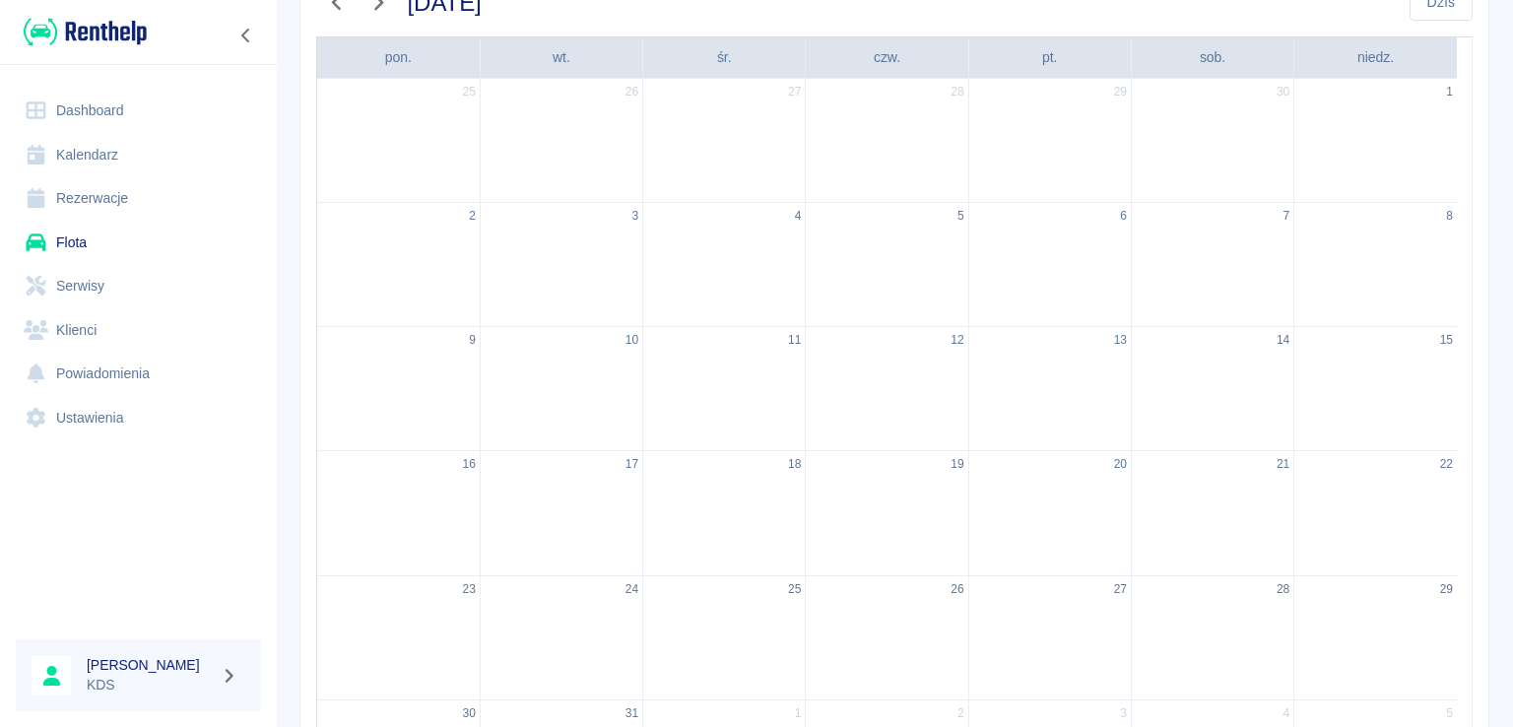
click at [386, 6] on icon "button" at bounding box center [378, 2] width 26 height 21
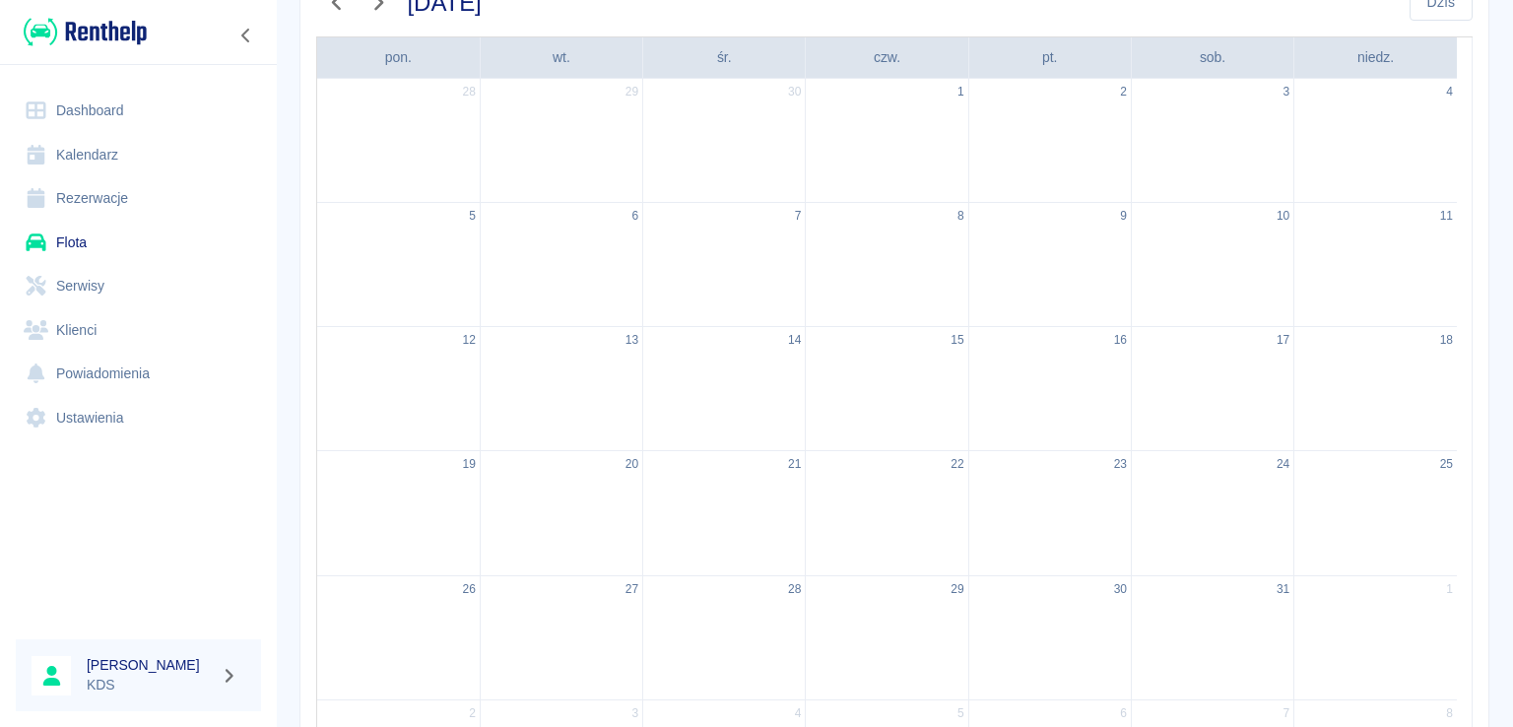
click at [386, 6] on icon "button" at bounding box center [378, 2] width 26 height 21
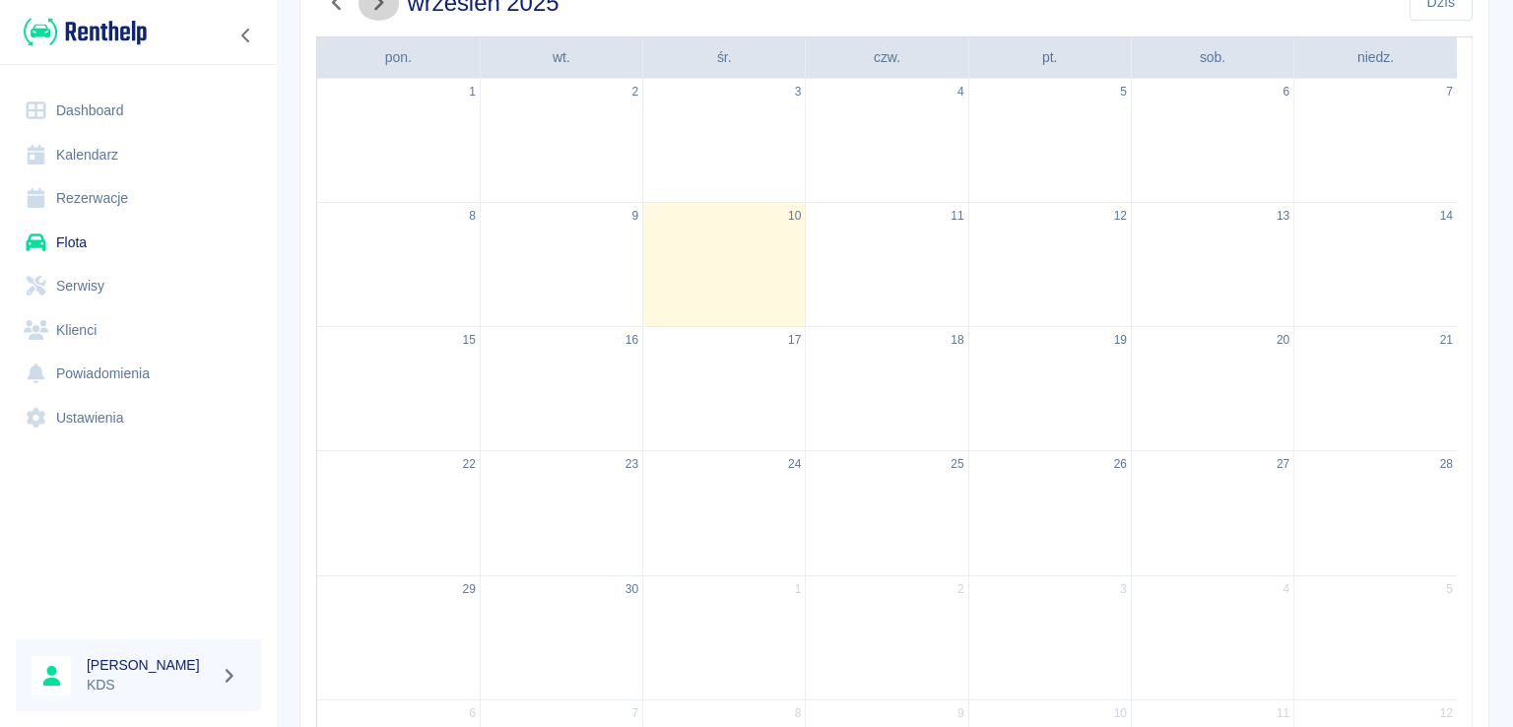
click at [386, 6] on icon "button" at bounding box center [378, 2] width 26 height 21
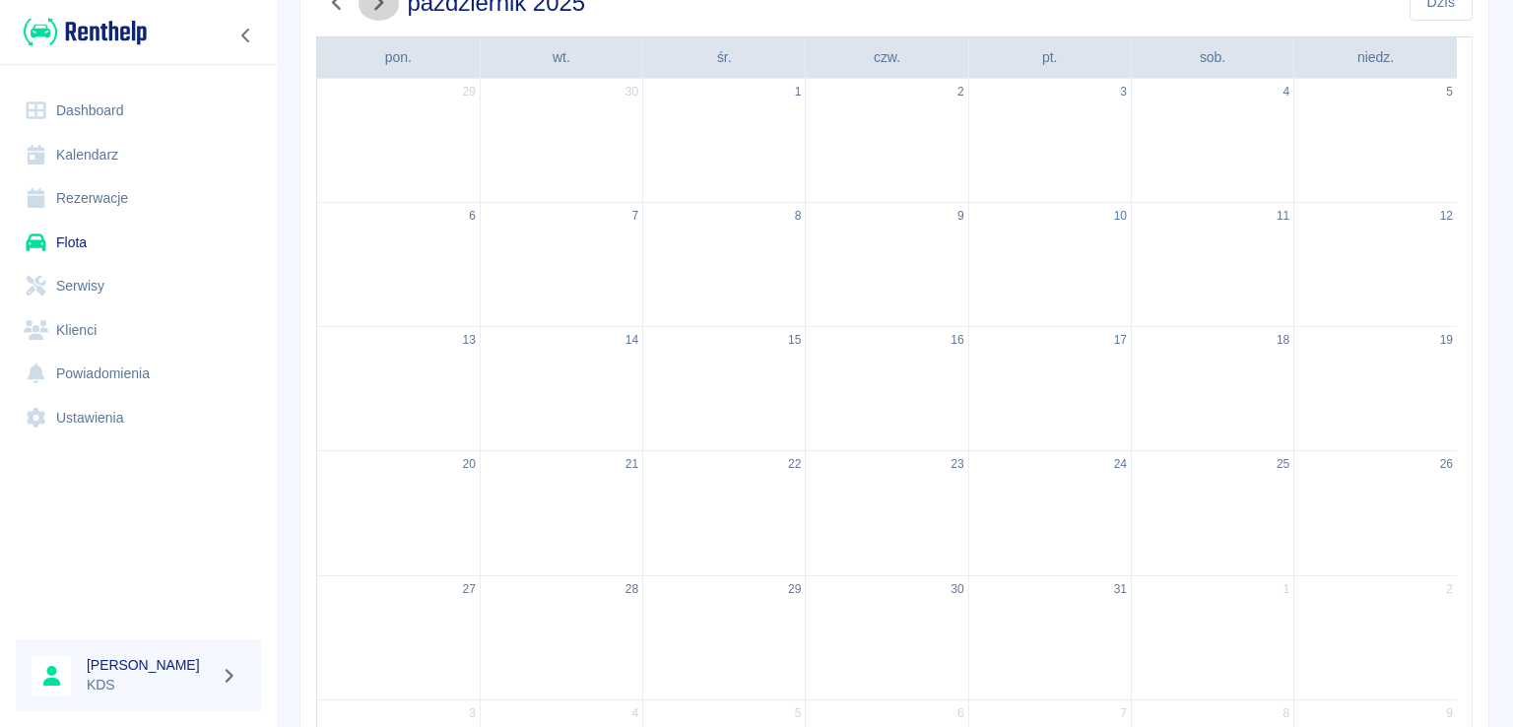
click at [386, 6] on icon "button" at bounding box center [378, 2] width 26 height 21
click at [354, 7] on button "button" at bounding box center [336, 2] width 41 height 36
click at [354, 6] on button "button" at bounding box center [336, 2] width 41 height 36
click at [354, 8] on button "button" at bounding box center [336, 2] width 41 height 36
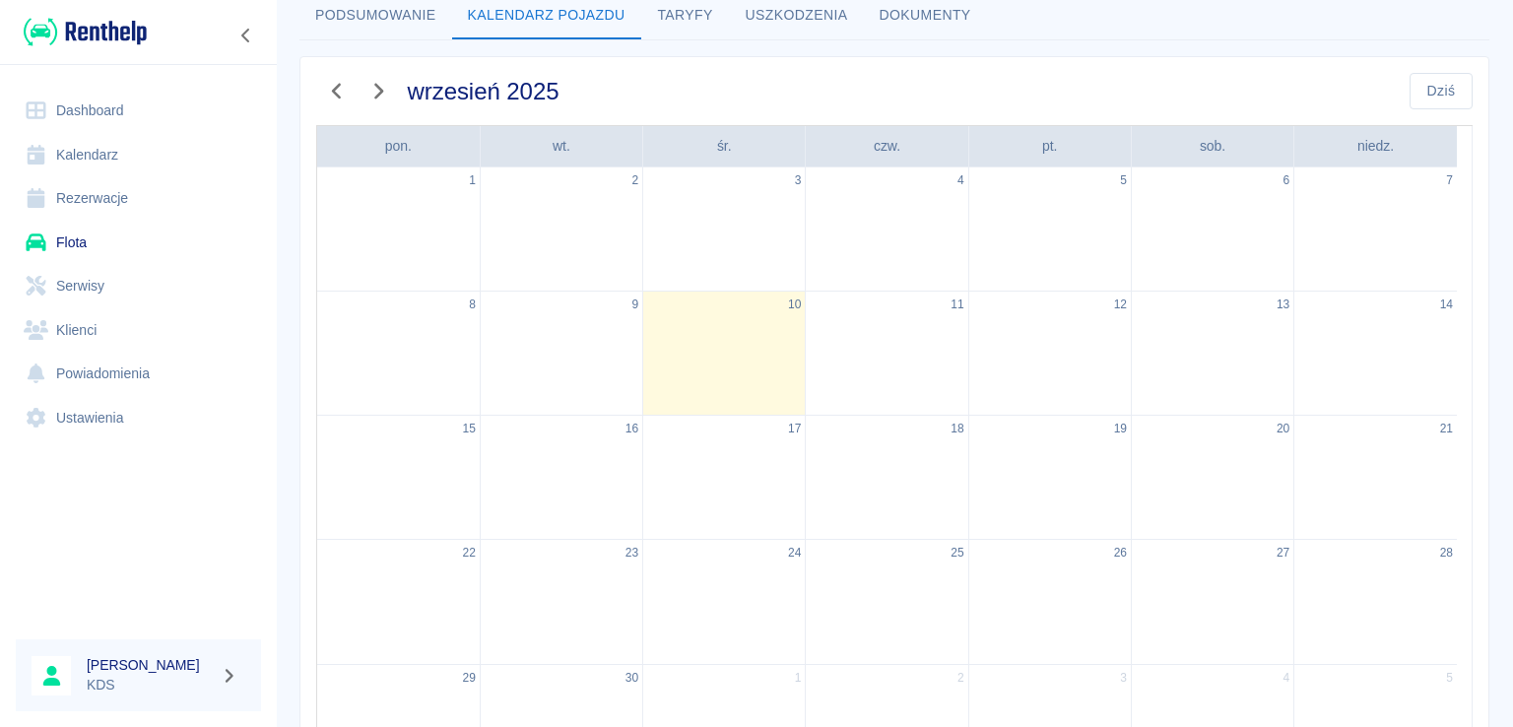
scroll to position [0, 0]
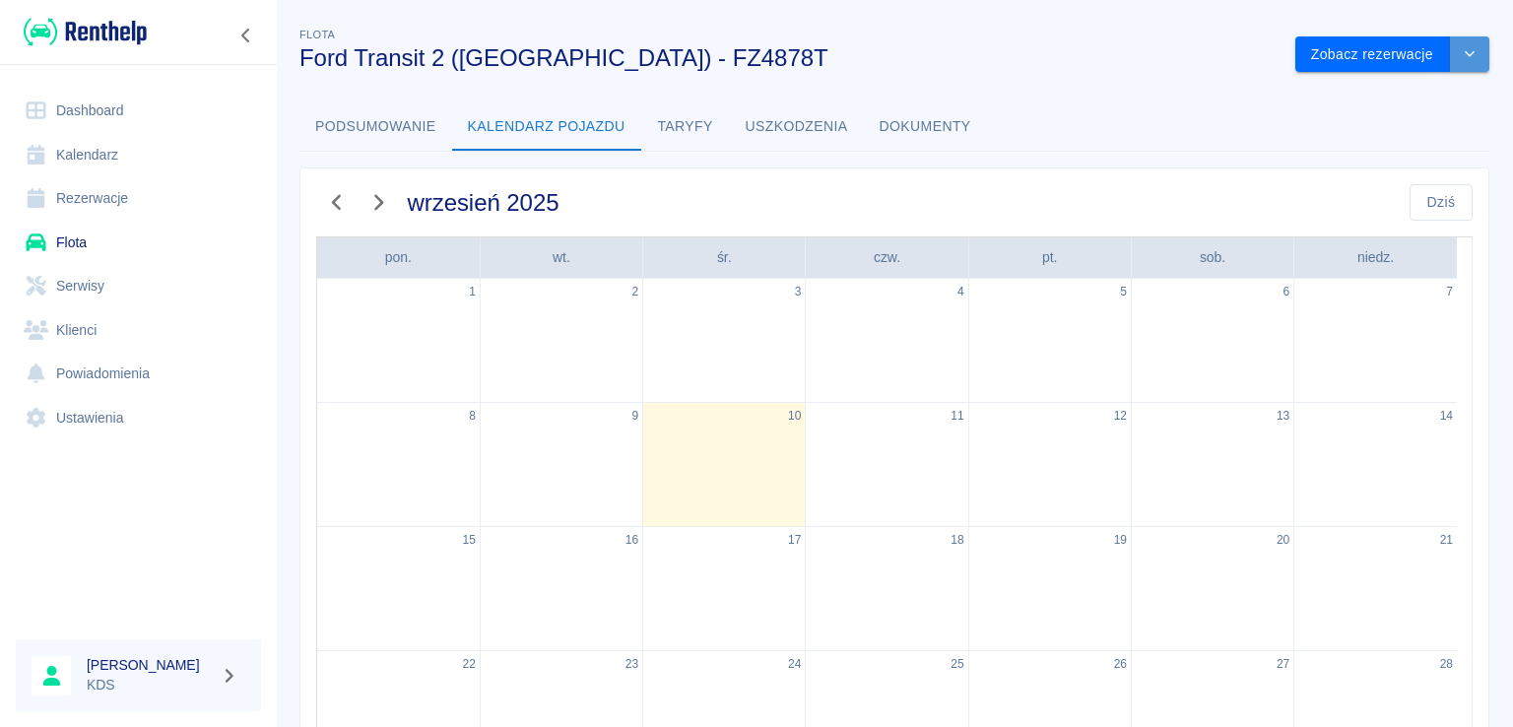
drag, startPoint x: 1463, startPoint y: 53, endPoint x: 1442, endPoint y: 67, distance: 25.7
click at [1463, 54] on button "drop-down" at bounding box center [1469, 54] width 39 height 36
click at [1375, 120] on li "Usuń pojazd" at bounding box center [1377, 128] width 183 height 32
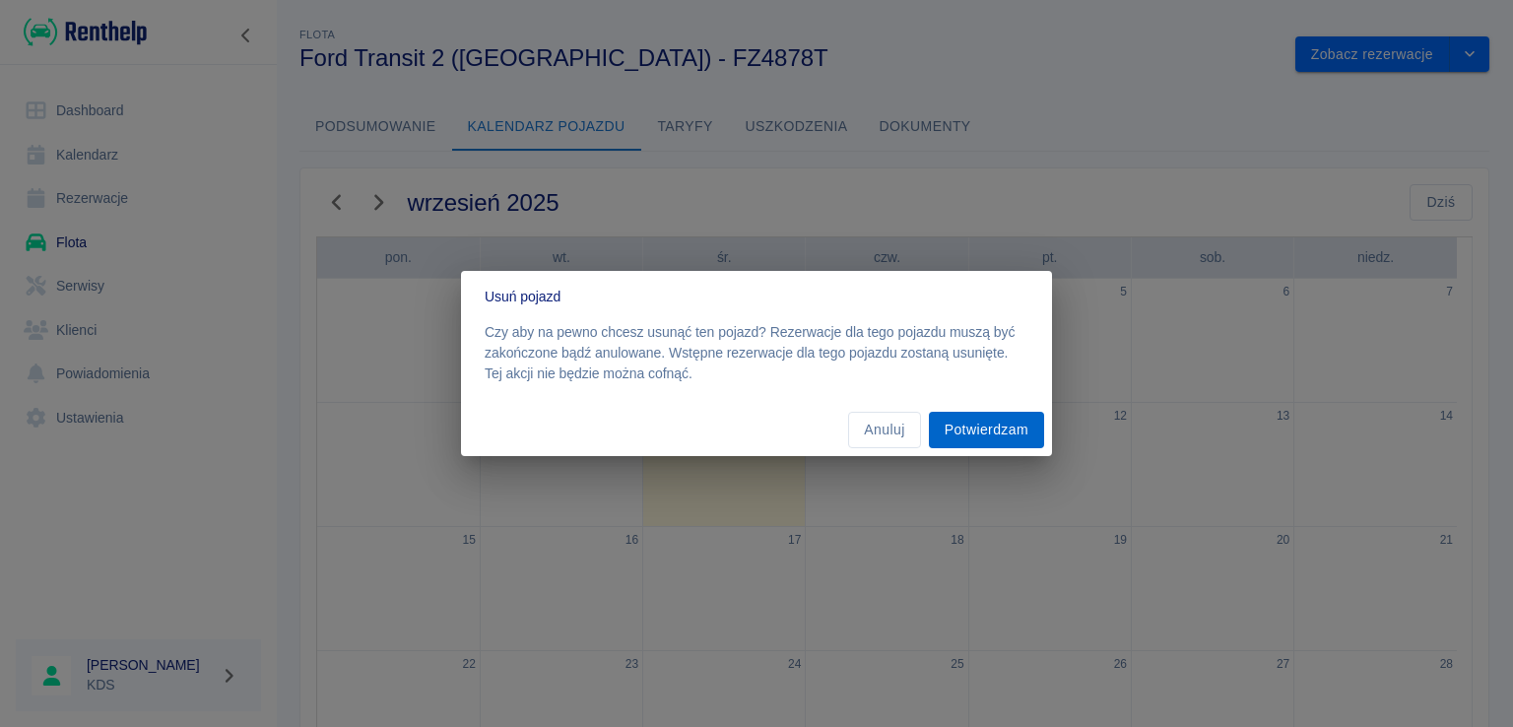
click at [1014, 422] on button "Potwierdzam" at bounding box center [986, 430] width 115 height 36
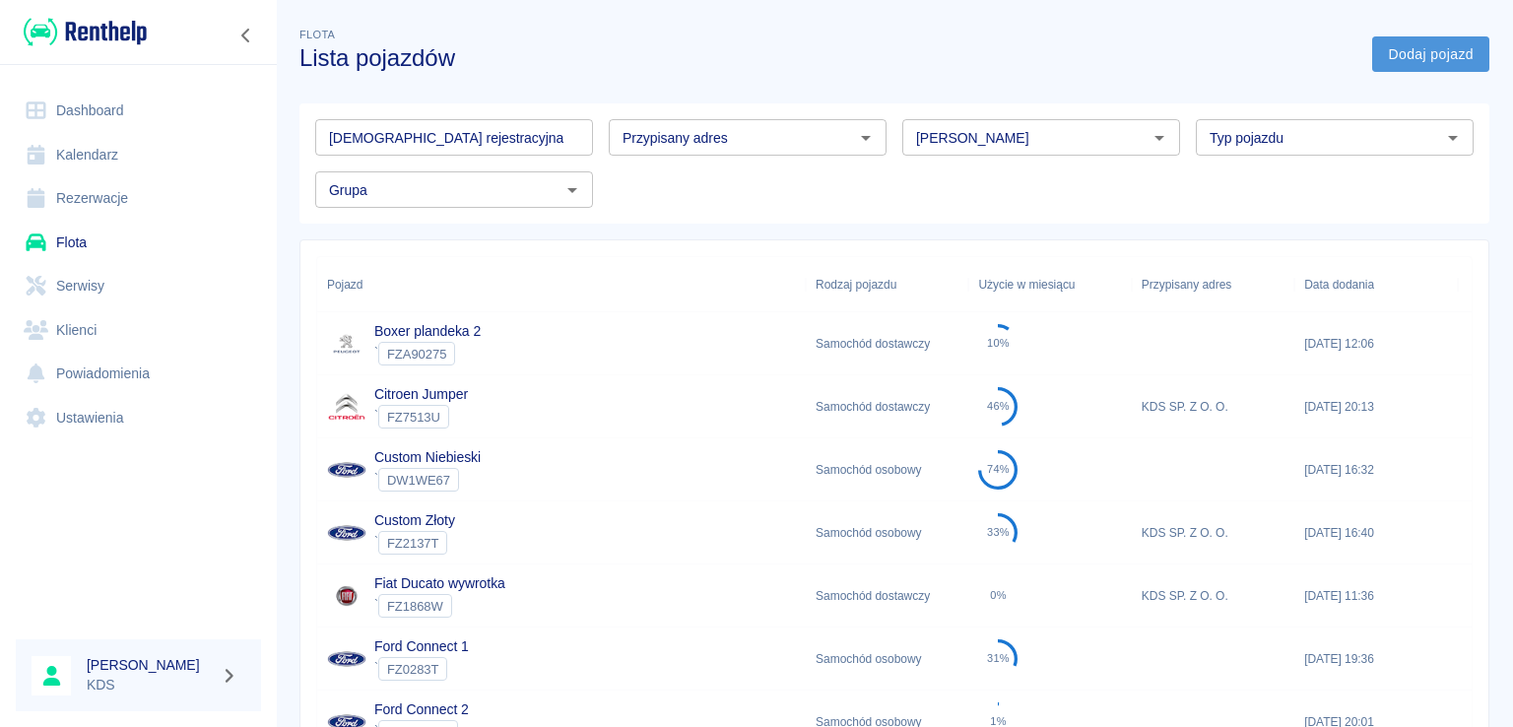
click at [1404, 47] on link "Dodaj pojazd" at bounding box center [1430, 54] width 117 height 36
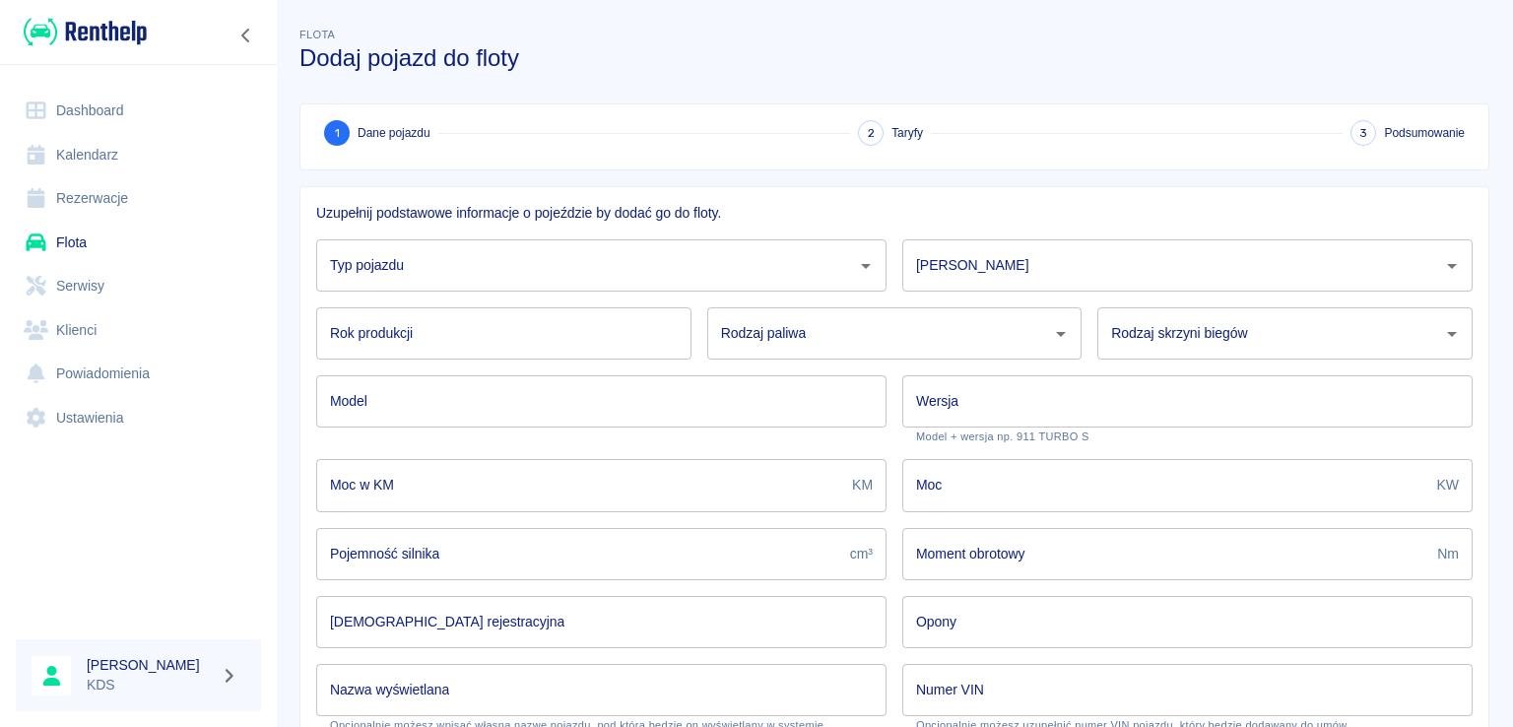
click at [508, 272] on input "Typ pojazdu" at bounding box center [586, 265] width 523 height 34
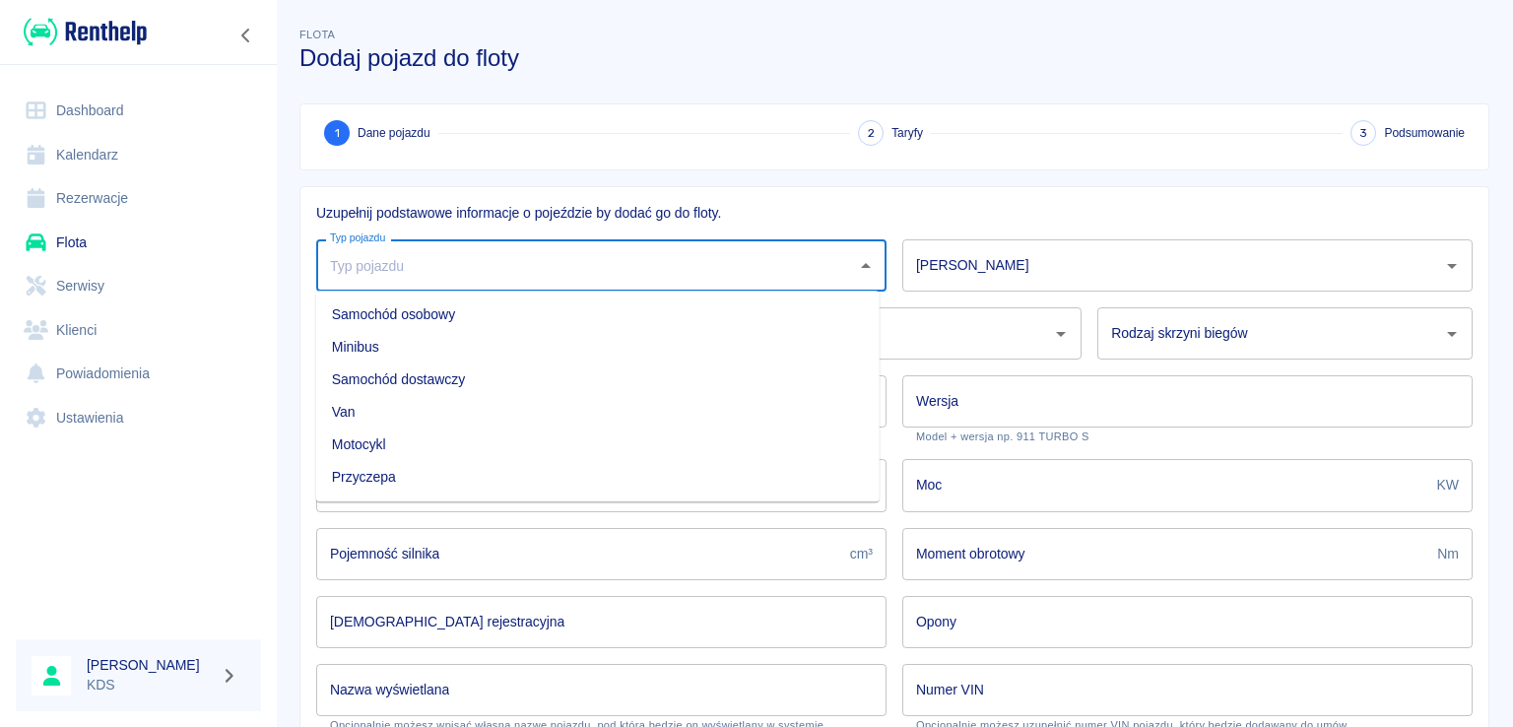
drag, startPoint x: 416, startPoint y: 387, endPoint x: 912, endPoint y: 288, distance: 506.2
click at [416, 386] on li "Samochód dostawczy" at bounding box center [597, 379] width 563 height 32
type input "Samochód dostawczy"
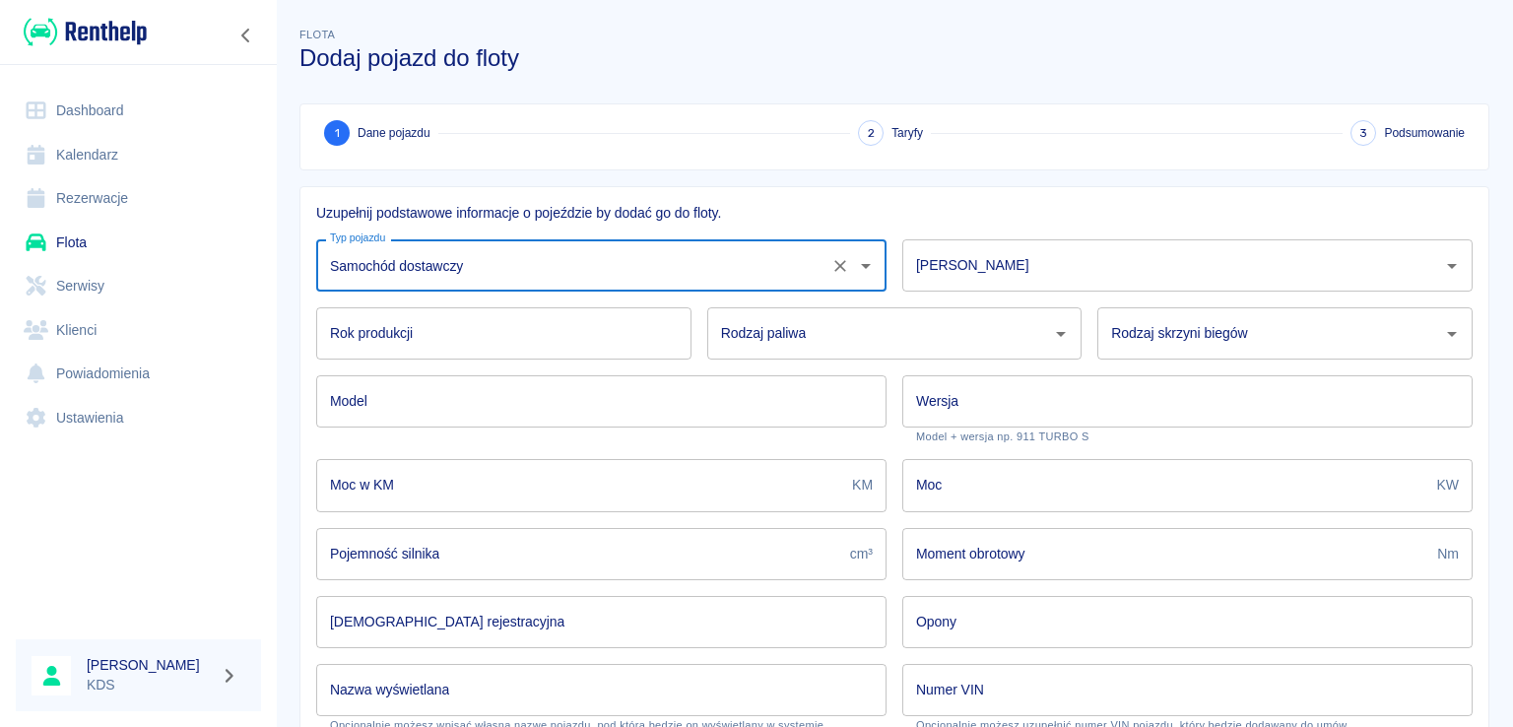
click at [1029, 258] on input "Marka" at bounding box center [1172, 265] width 523 height 34
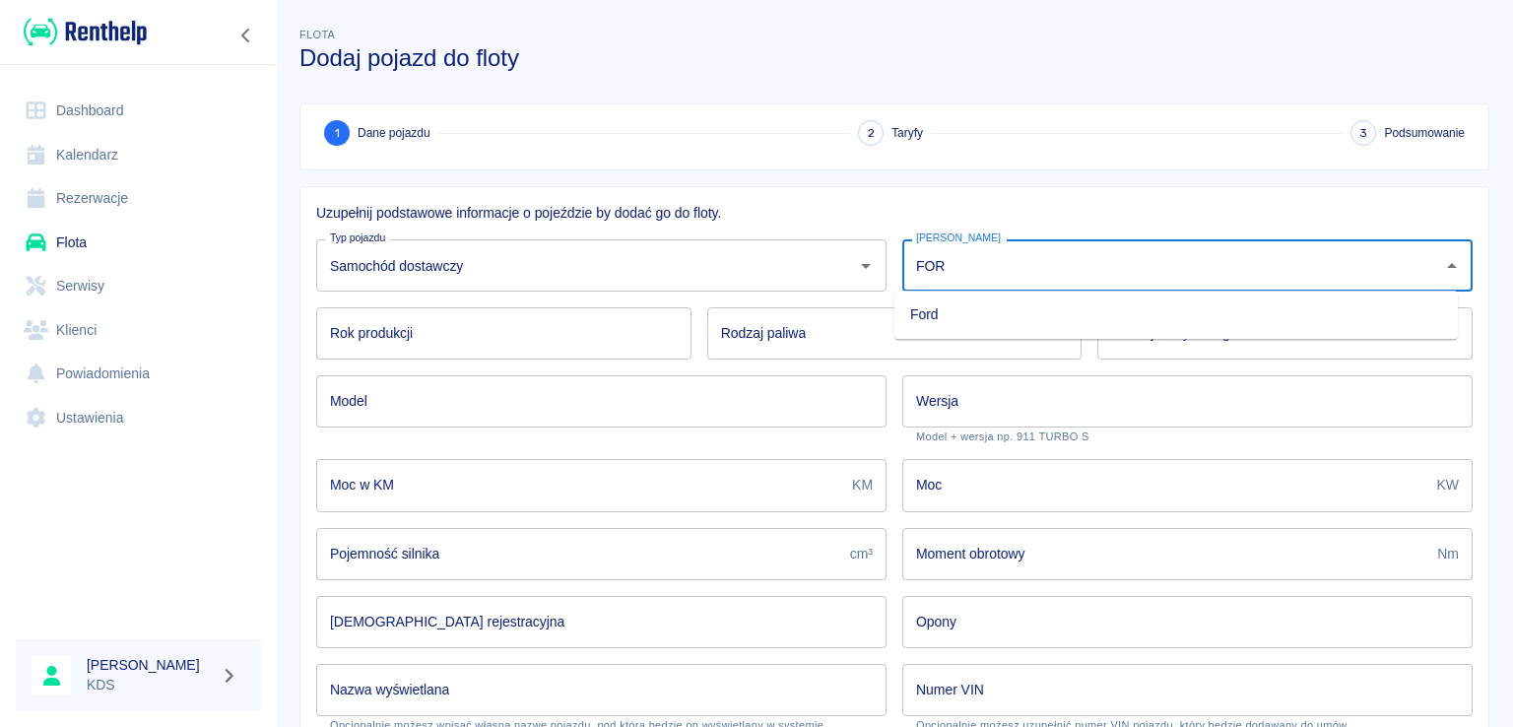
drag, startPoint x: 981, startPoint y: 312, endPoint x: 771, endPoint y: 344, distance: 212.1
click at [978, 312] on li "Ford" at bounding box center [1175, 314] width 563 height 32
type input "Ford"
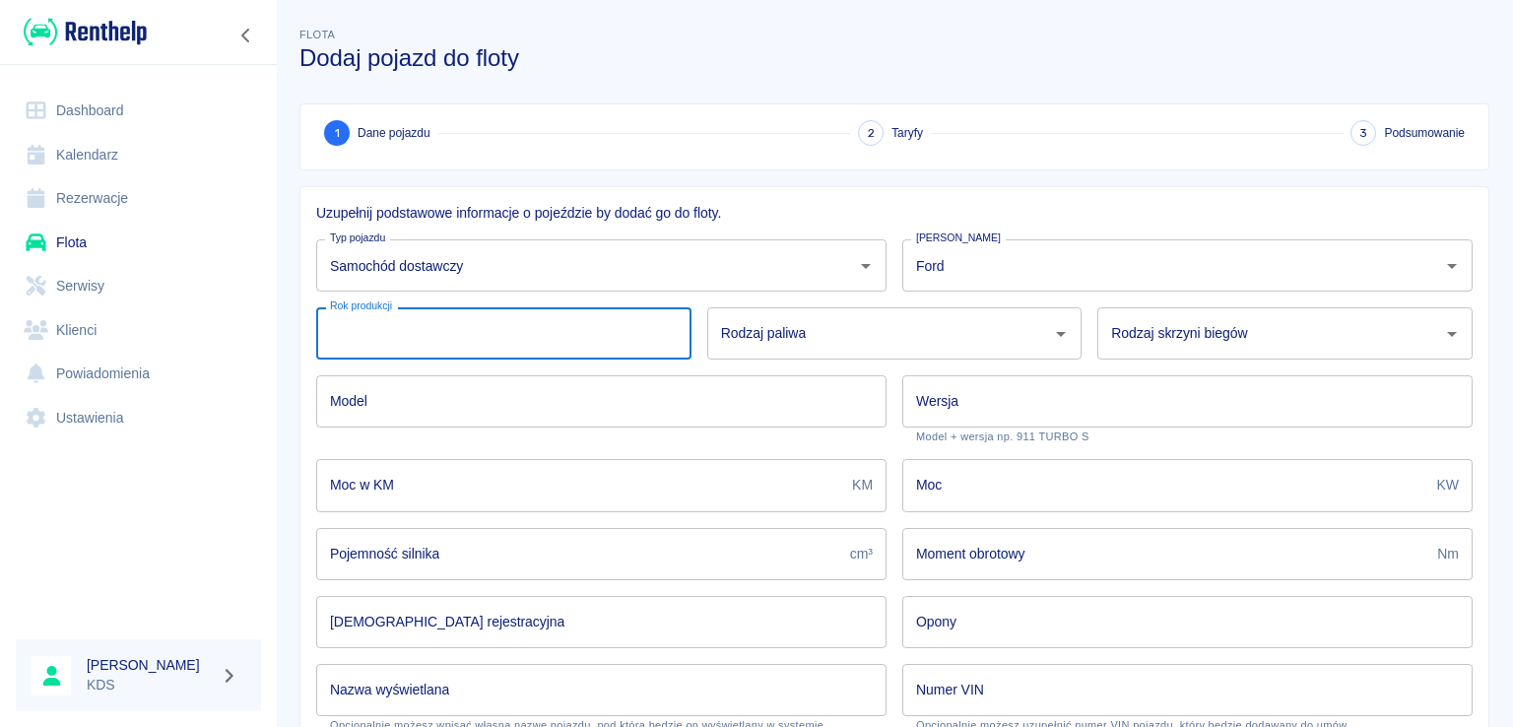
click at [560, 337] on input "Rok produkcji" at bounding box center [503, 333] width 375 height 52
type input "2025"
click at [792, 344] on input "Rodzaj paliwa" at bounding box center [880, 333] width 328 height 34
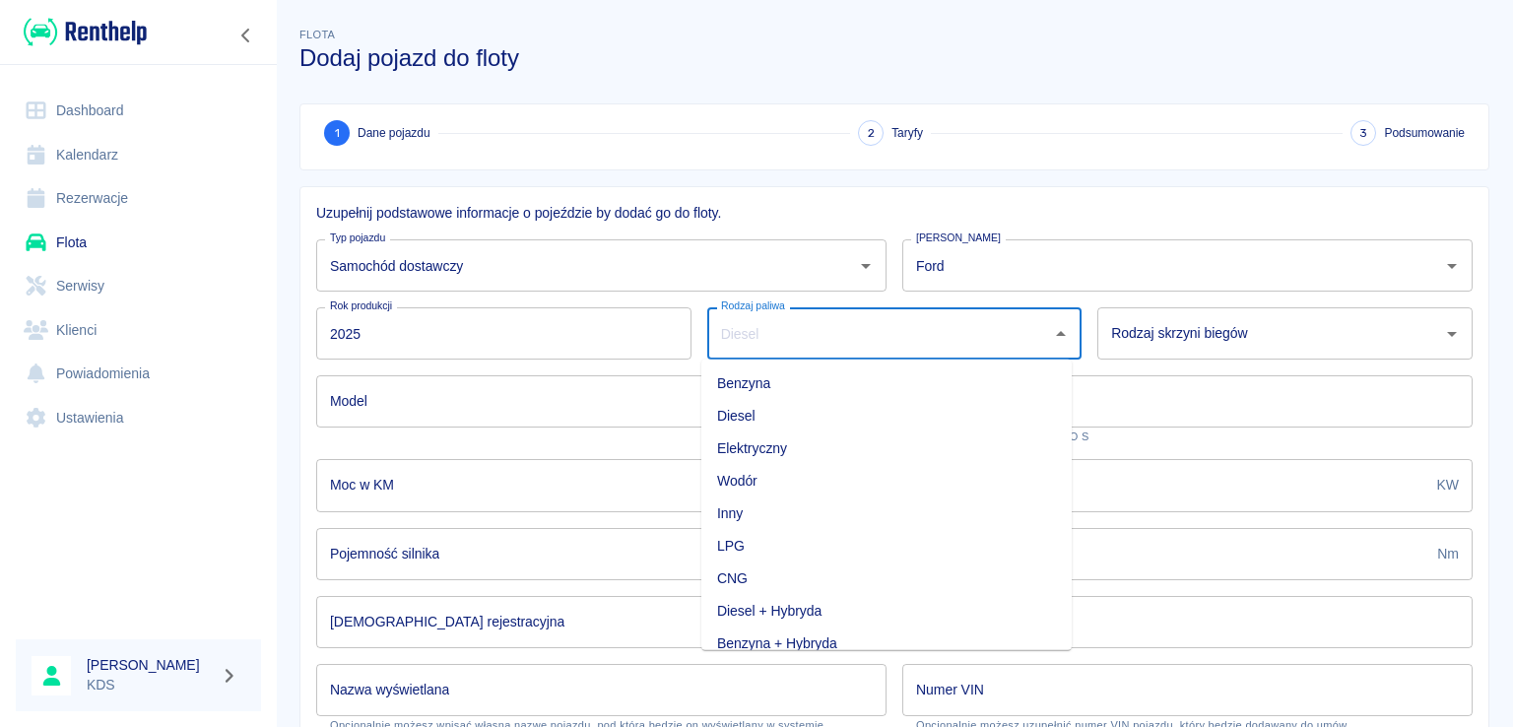
click at [764, 388] on li "Benzyna" at bounding box center [886, 383] width 370 height 32
drag, startPoint x: 809, startPoint y: 318, endPoint x: 783, endPoint y: 374, distance: 62.1
click at [807, 324] on input "Benzyna" at bounding box center [867, 333] width 302 height 34
drag, startPoint x: 752, startPoint y: 408, endPoint x: 1040, endPoint y: 379, distance: 289.0
click at [752, 408] on li "Diesel" at bounding box center [886, 416] width 370 height 32
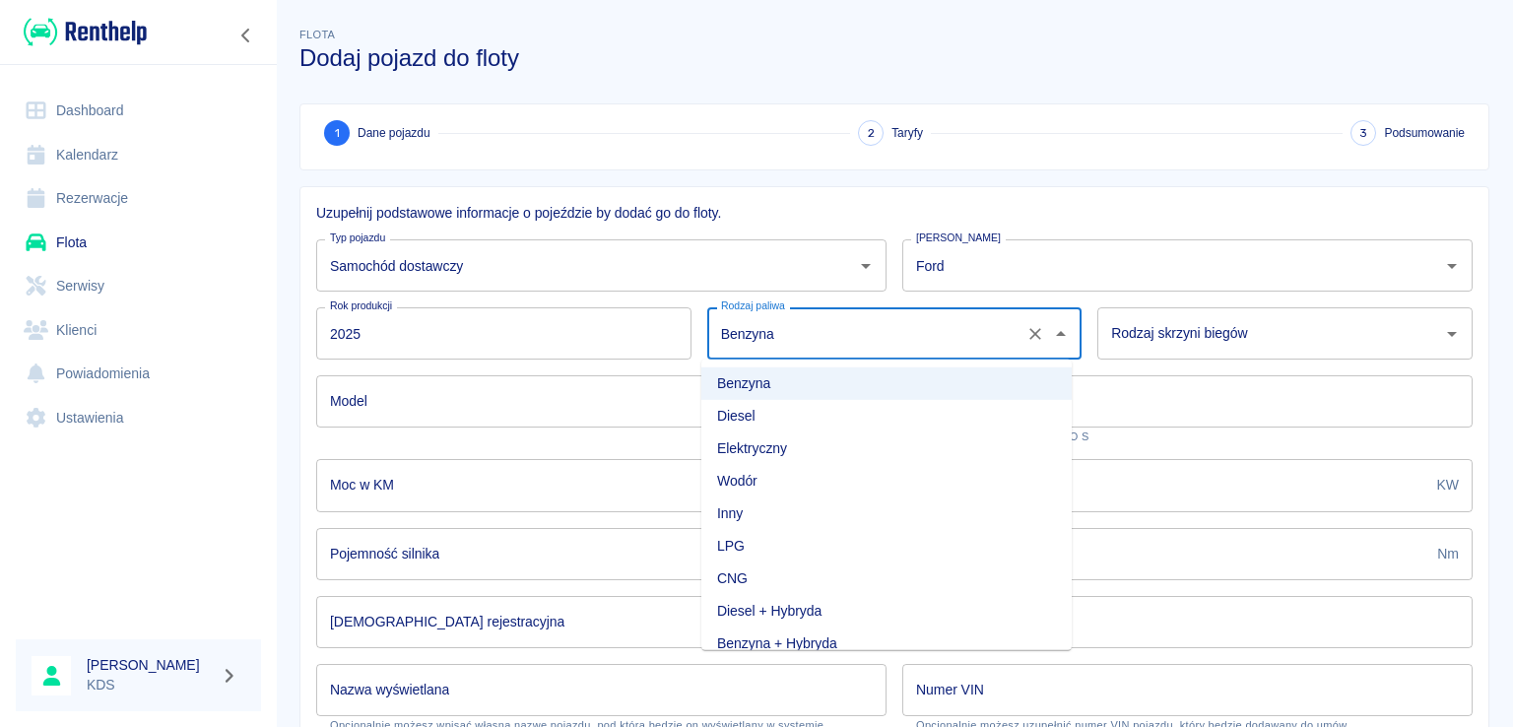
type input "Diesel"
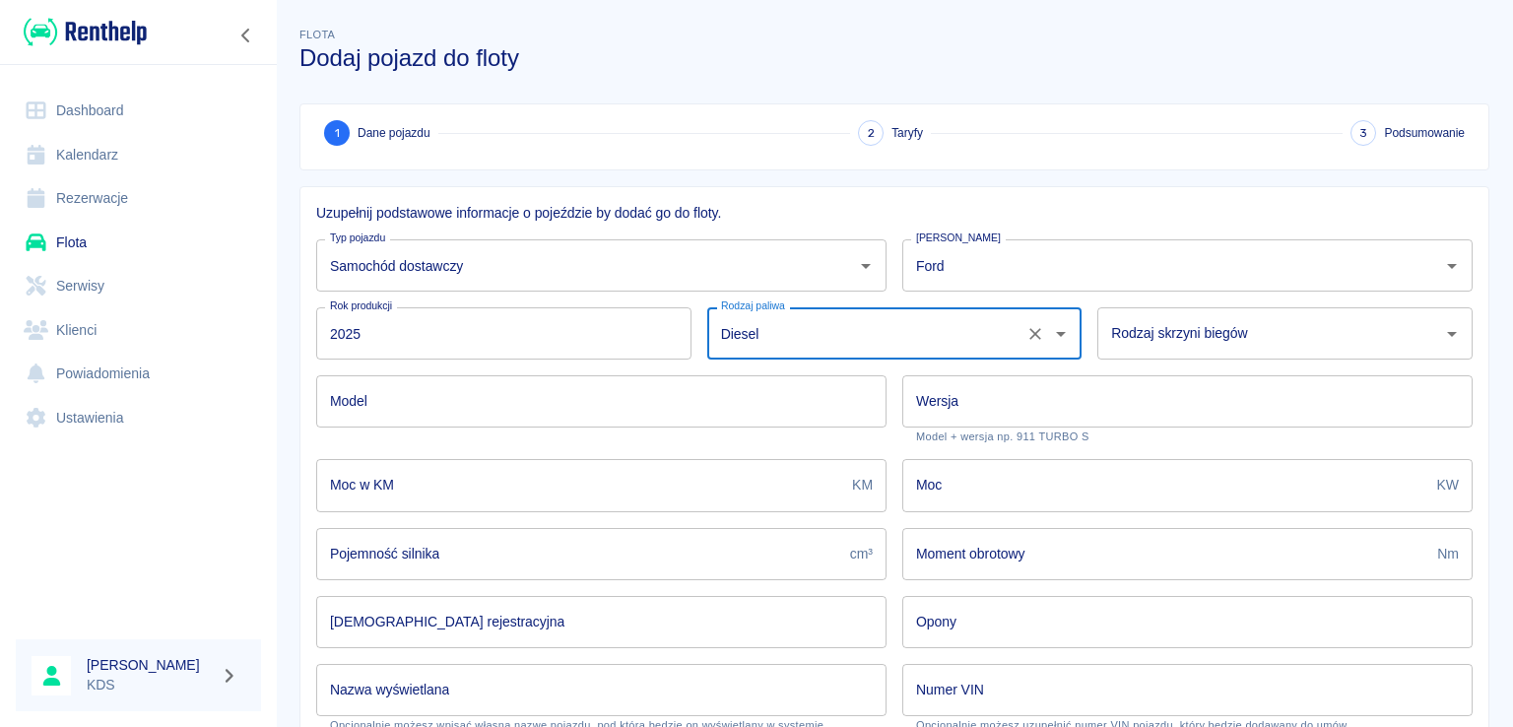
click at [1238, 330] on input "Rodzaj skrzyni biegów" at bounding box center [1270, 333] width 328 height 34
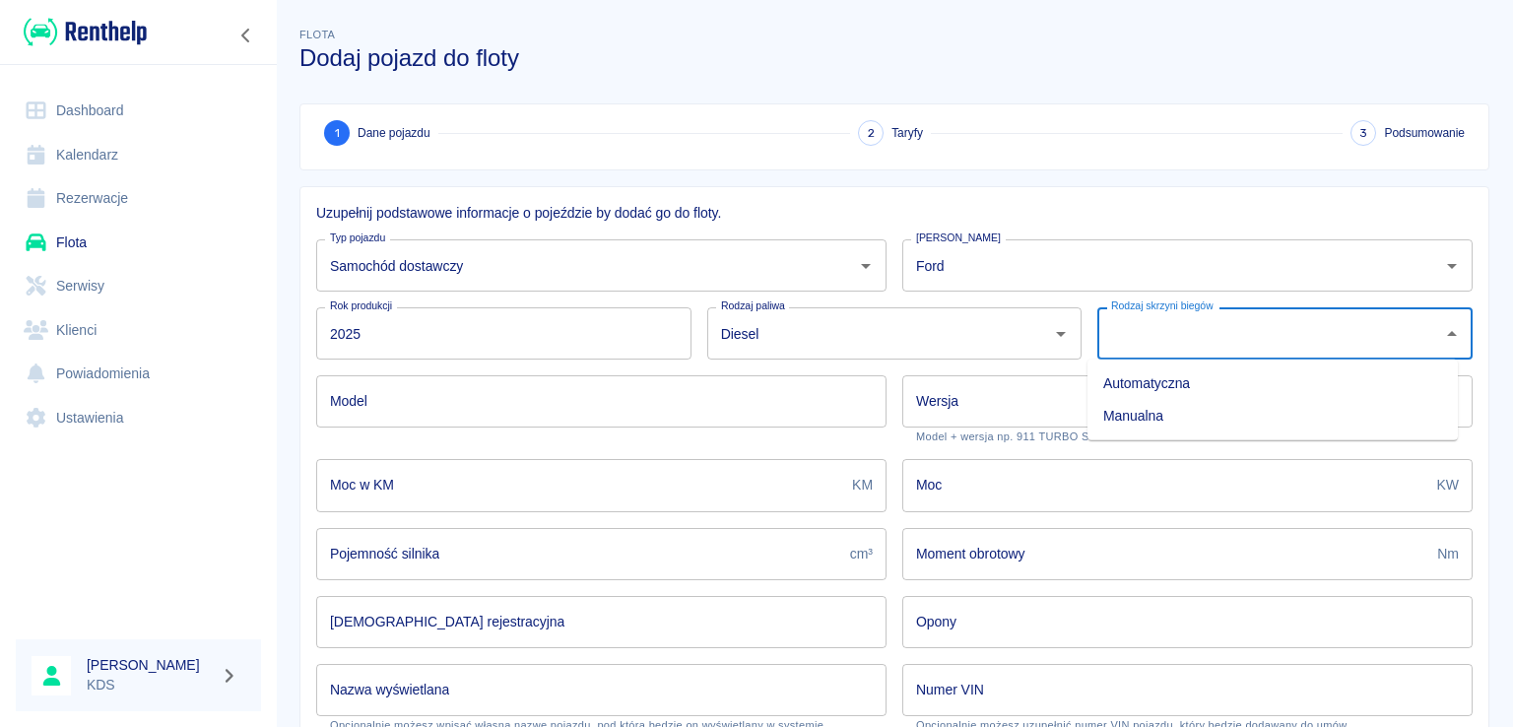
click at [1179, 387] on li "Automatyczna" at bounding box center [1272, 383] width 370 height 32
drag, startPoint x: 1171, startPoint y: 331, endPoint x: 1165, endPoint y: 350, distance: 19.6
click at [1168, 336] on input "Automatyczna" at bounding box center [1257, 333] width 302 height 34
drag, startPoint x: 1159, startPoint y: 407, endPoint x: 1064, endPoint y: 409, distance: 95.5
click at [1158, 407] on li "Manualna" at bounding box center [1272, 416] width 370 height 32
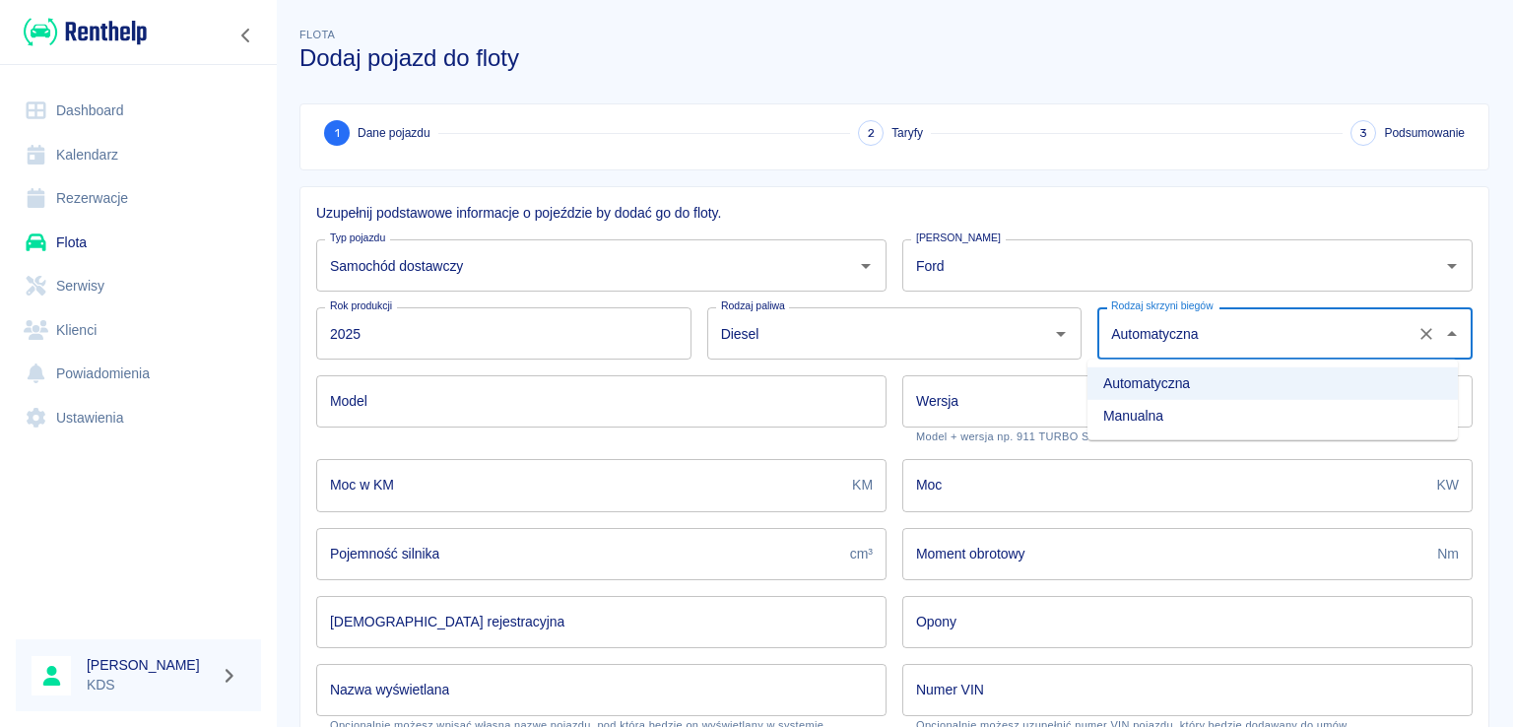
type input "Manualna"
click at [722, 381] on input "Model" at bounding box center [601, 401] width 570 height 52
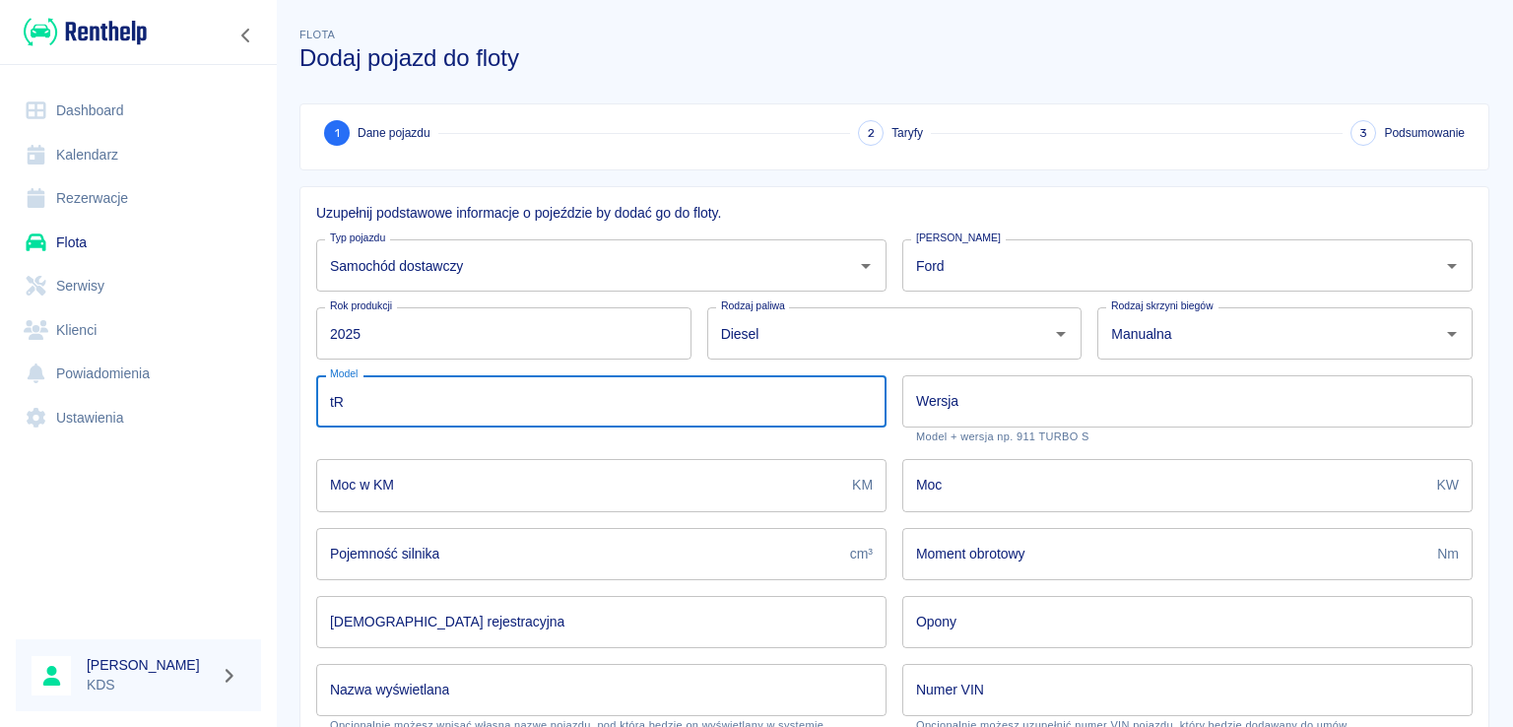
type input "t"
type input "TRANSIT"
click at [1128, 411] on input "Wersja" at bounding box center [1187, 401] width 570 height 52
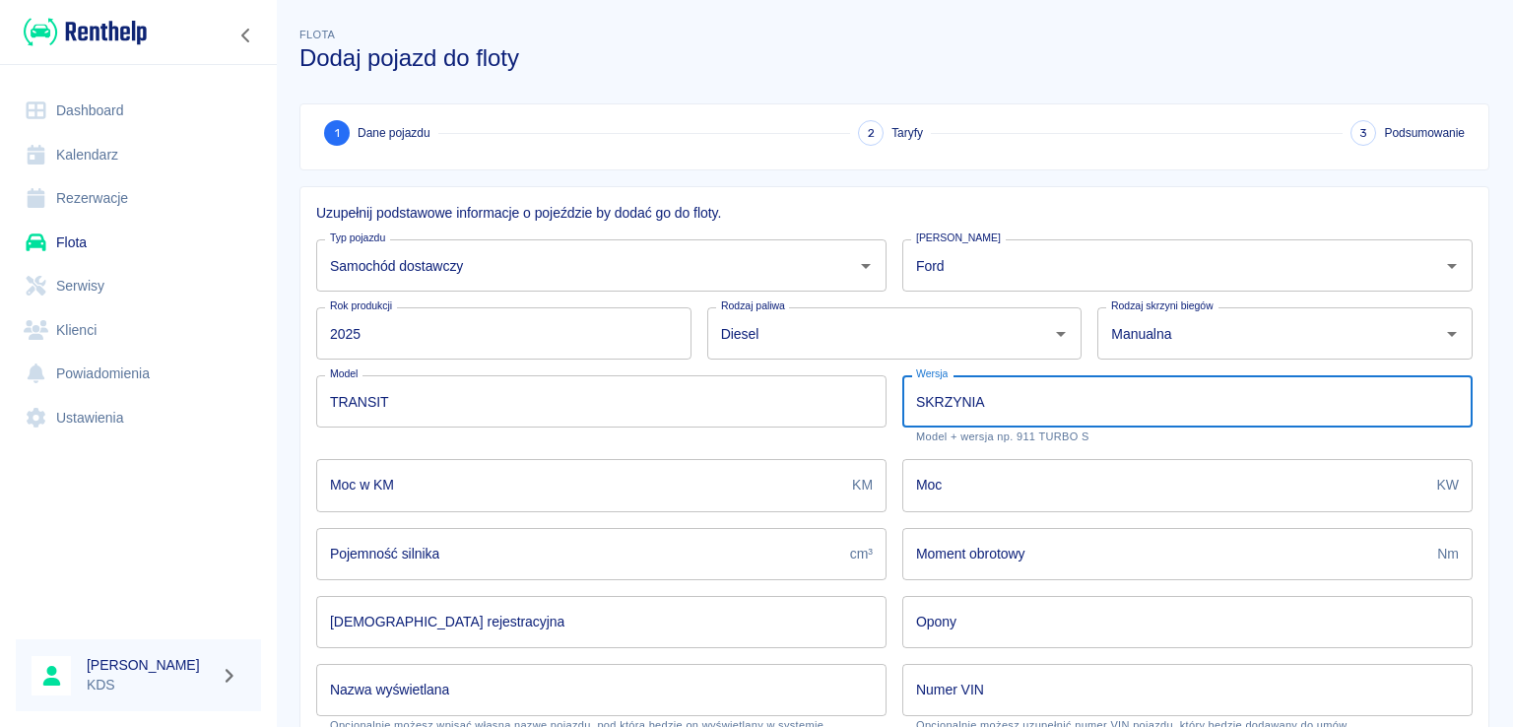
type input "SKRZYNIA"
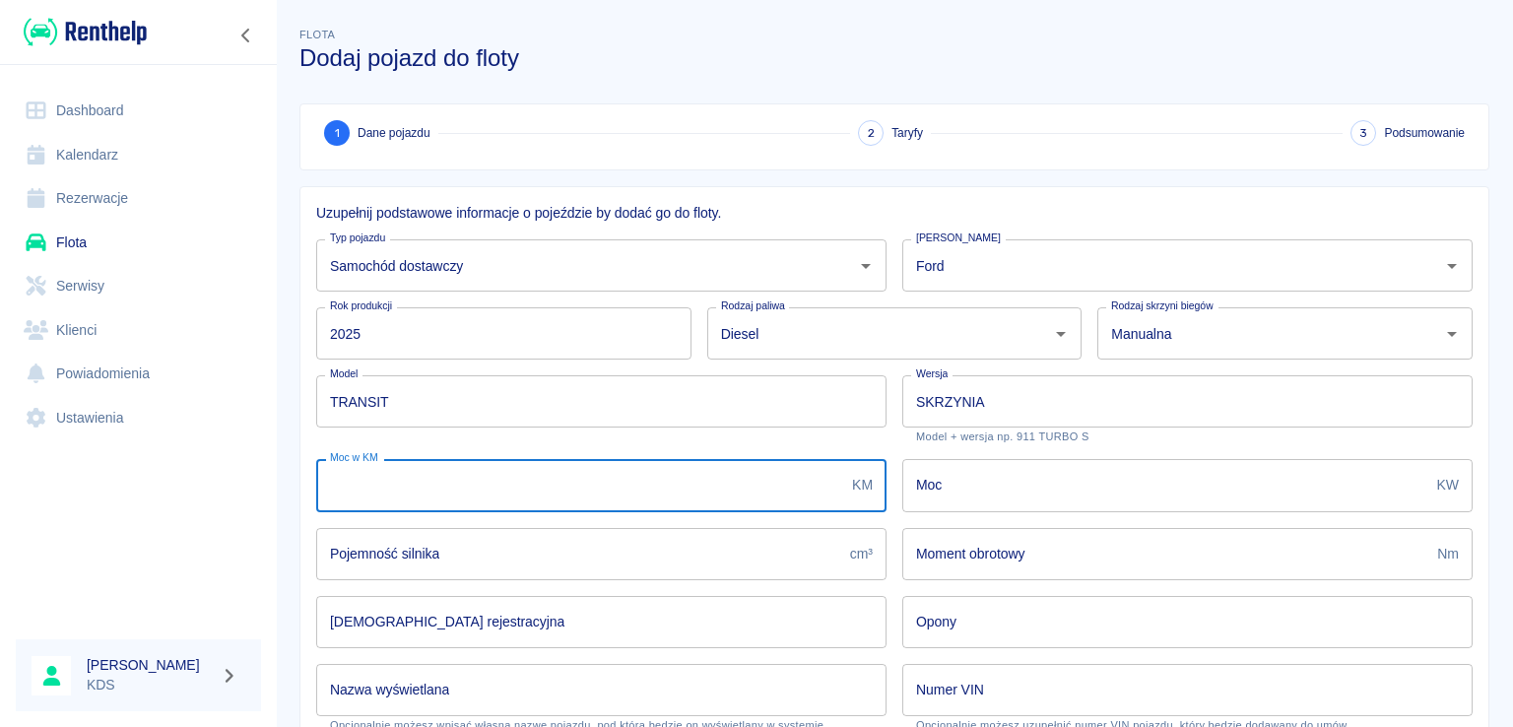
click at [527, 500] on input "Moc w KM" at bounding box center [580, 485] width 528 height 52
type input "165"
click at [932, 497] on input "Moc" at bounding box center [1165, 485] width 527 height 52
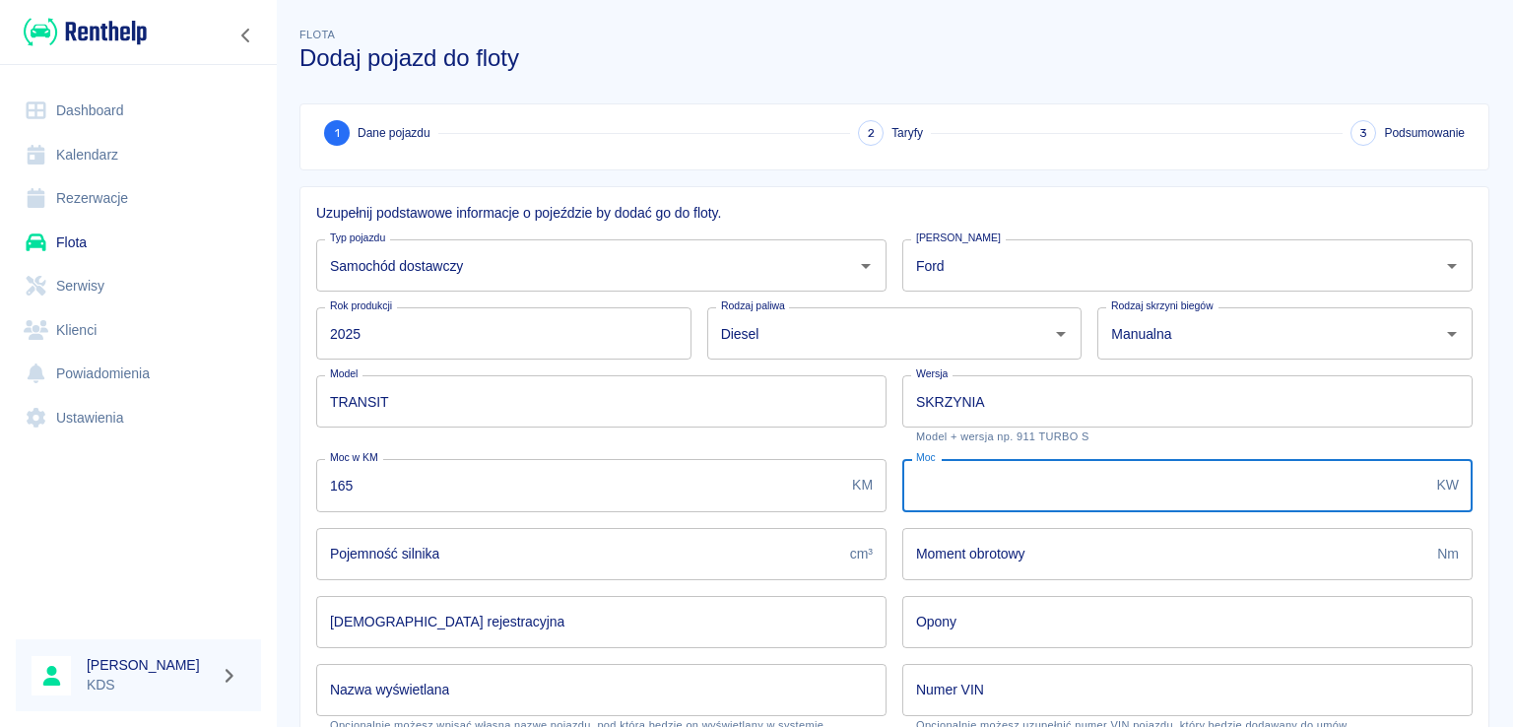
type input "121"
click at [522, 557] on input "Pojemność silnika" at bounding box center [579, 554] width 526 height 52
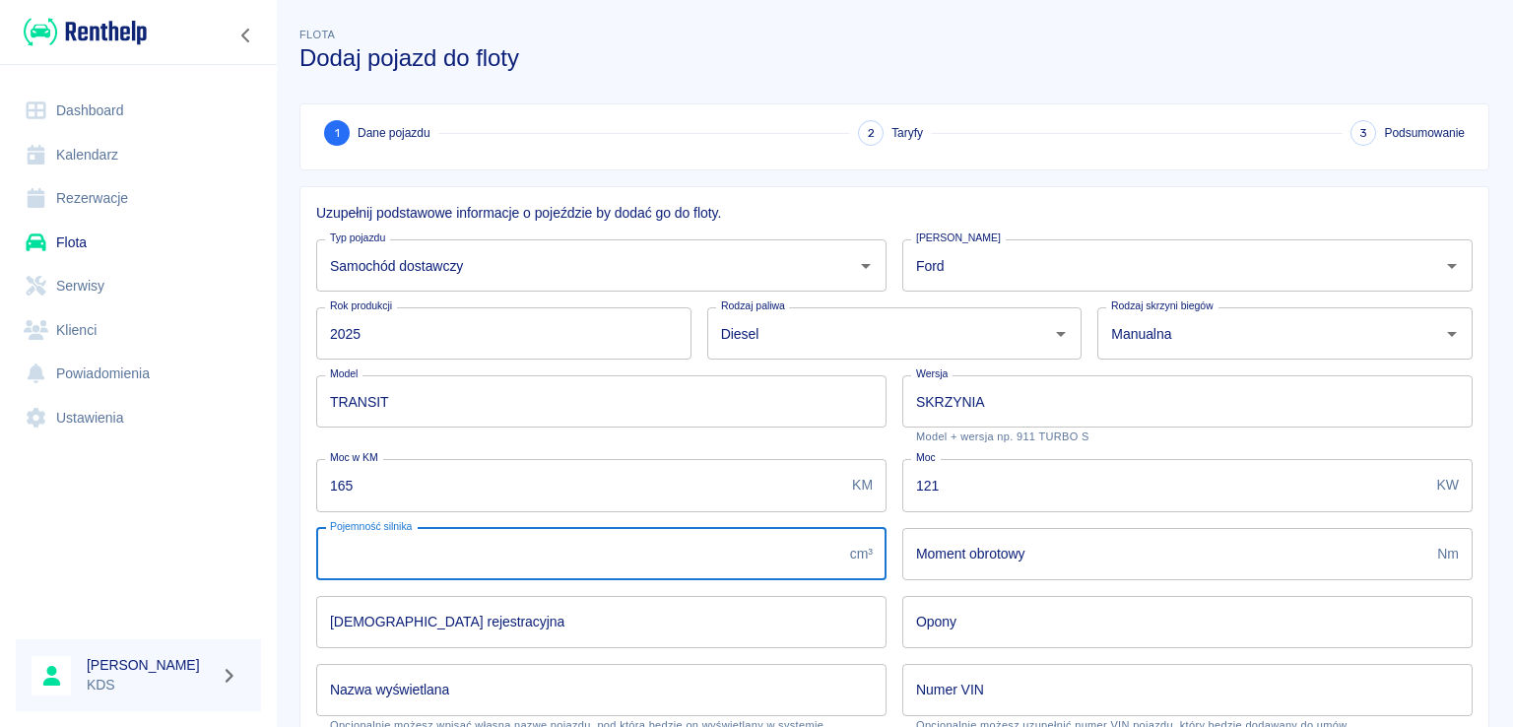
type input "1997"
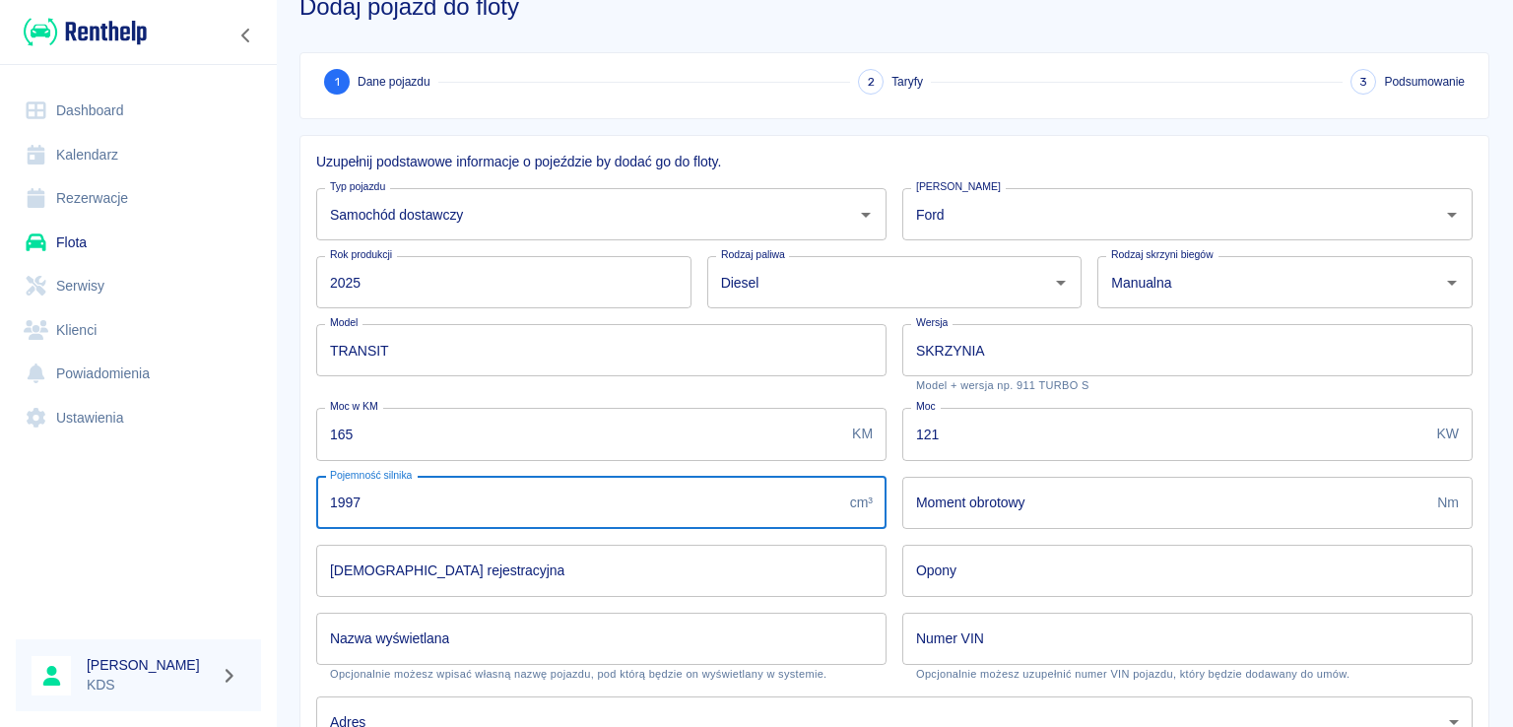
scroll to position [98, 0]
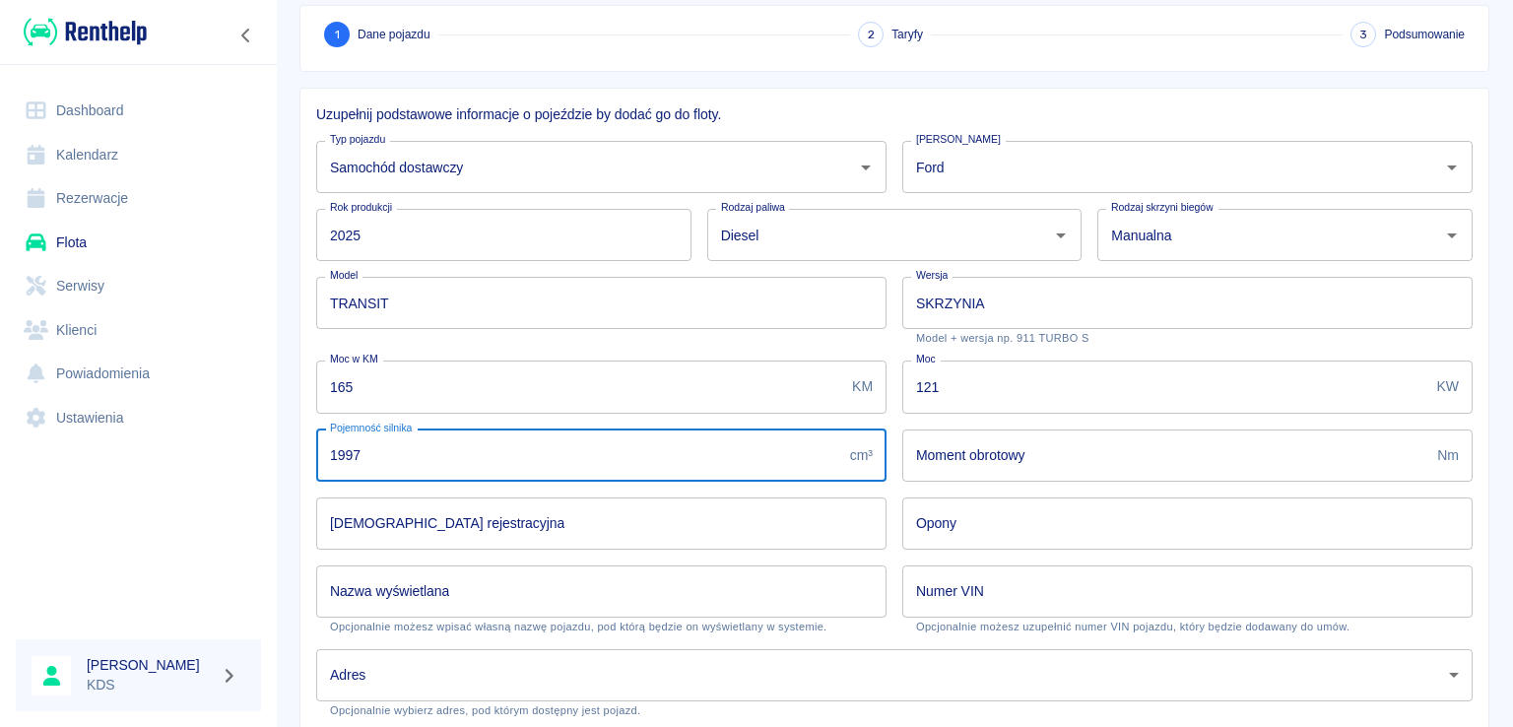
click at [616, 513] on input "[DEMOGRAPHIC_DATA] rejestracyjna" at bounding box center [601, 523] width 570 height 52
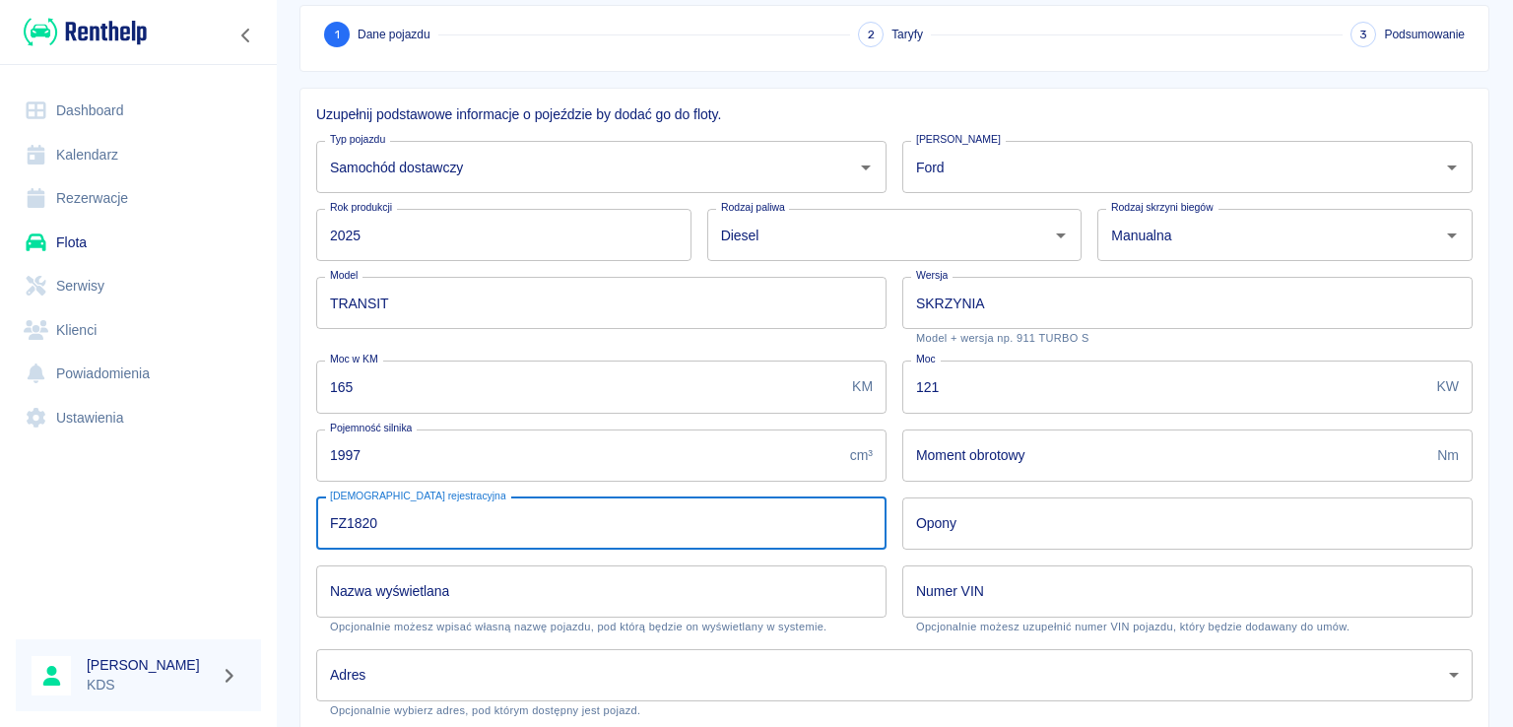
type input "FZ1820W"
click at [1003, 505] on input "Opony" at bounding box center [1187, 523] width 570 height 52
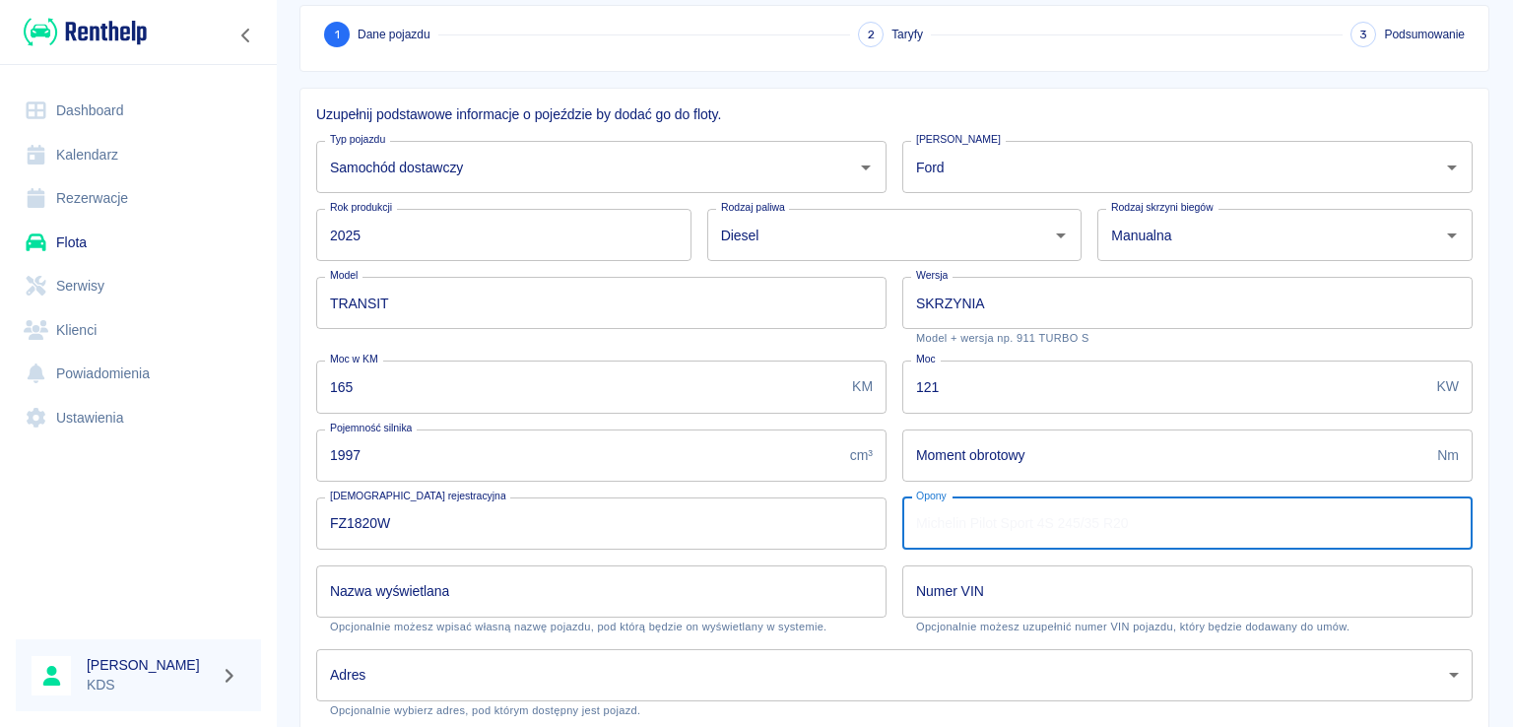
scroll to position [197, 0]
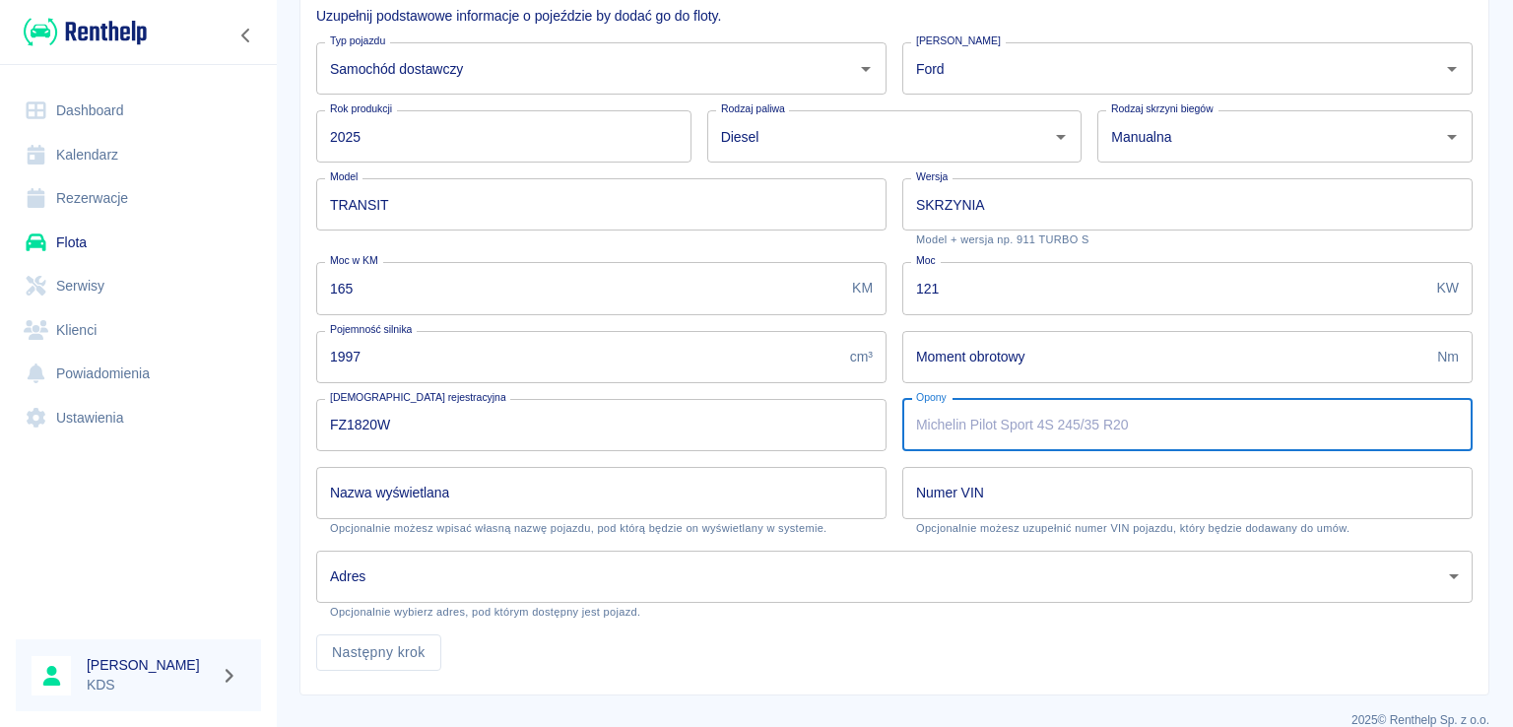
click at [550, 489] on input "Nazwa wyświetlana" at bounding box center [601, 493] width 570 height 52
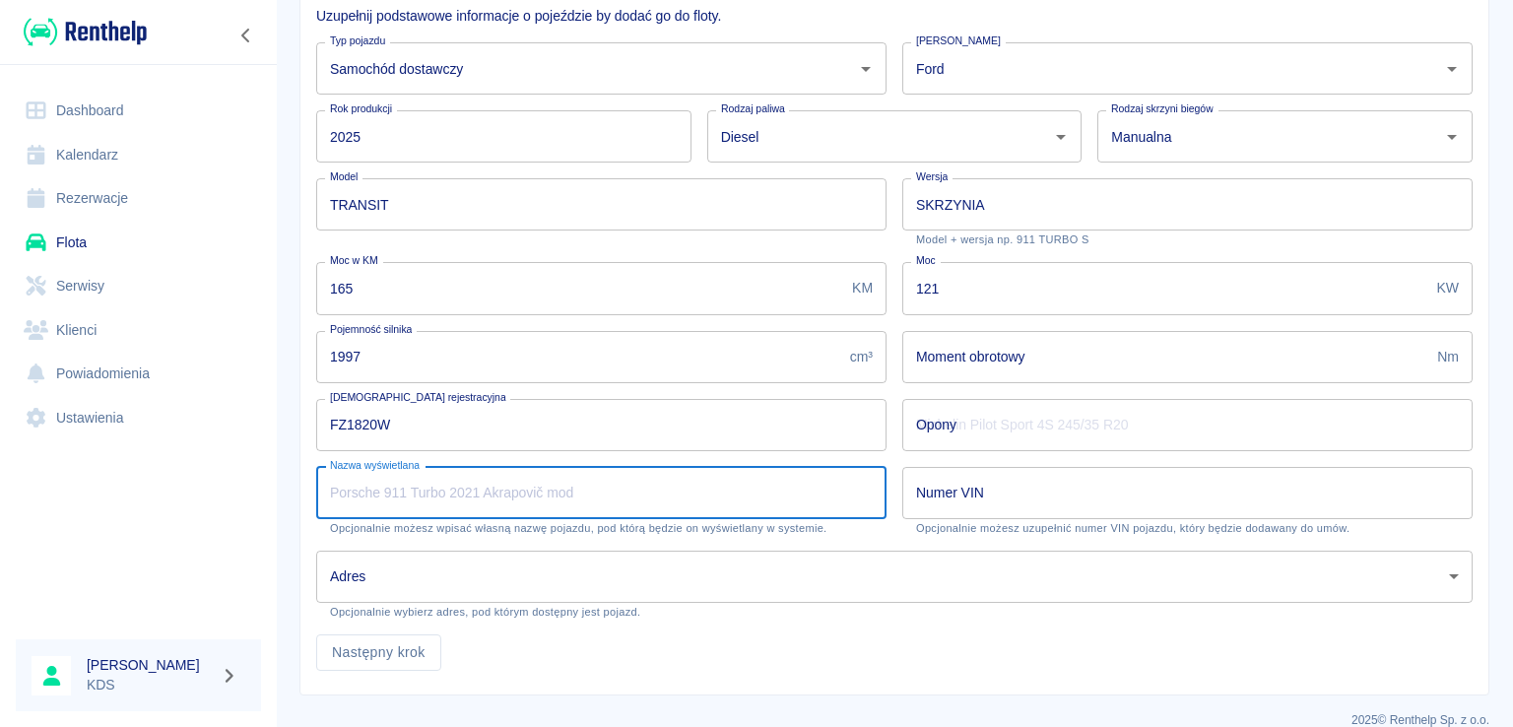
click at [506, 487] on input "Nazwa wyświetlana" at bounding box center [601, 493] width 570 height 52
type input "T"
type input "Transit Skrzynia Kiper"
click at [1031, 481] on input "Numer VIN" at bounding box center [1187, 493] width 570 height 52
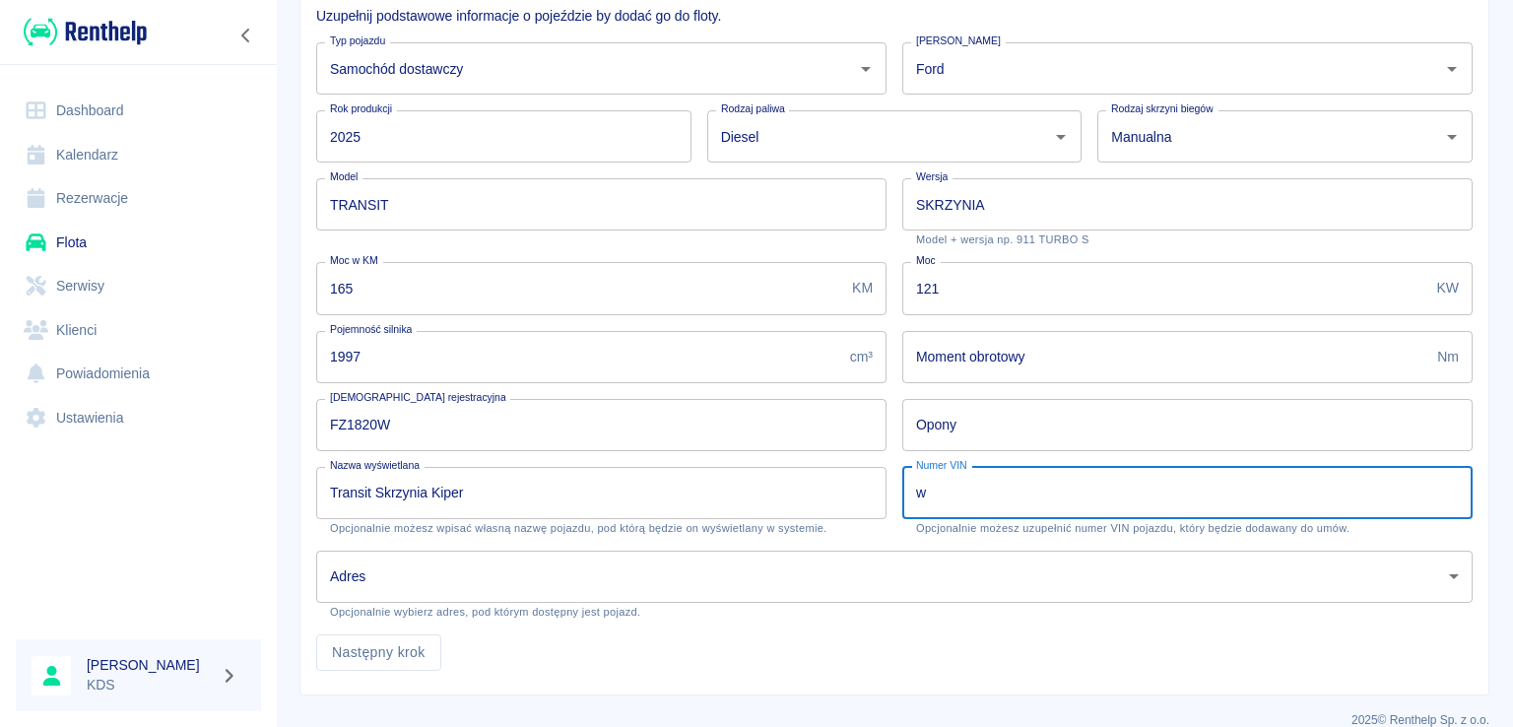
type input "WF0CXXTTRCSP65067"
click at [673, 585] on body "Używamy plików Cookies, by zapewnić Ci najlepsze możliwe doświadczenie. Aby dow…" at bounding box center [756, 363] width 1513 height 727
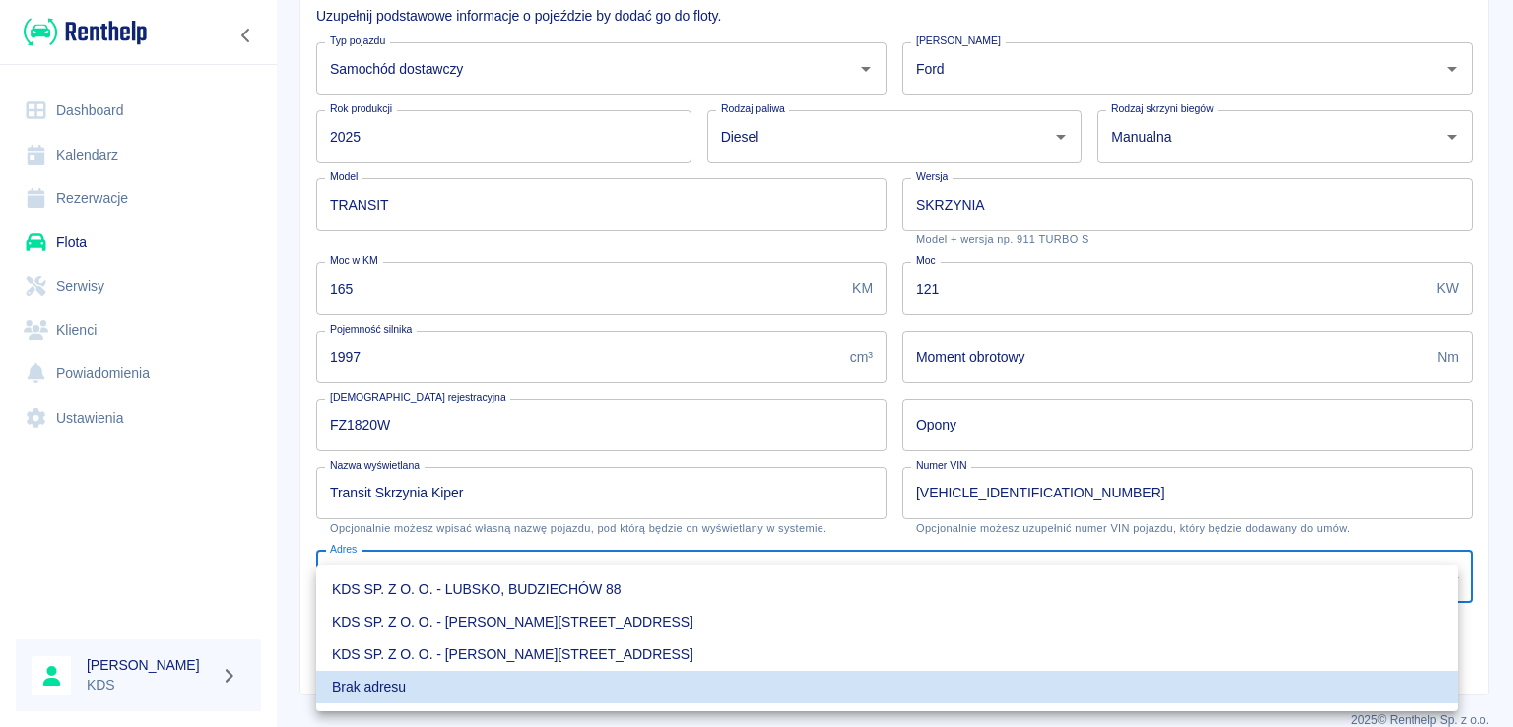
click at [583, 647] on li "KDS SP. Z O. O. - Jasień, Sienkiewicza 52" at bounding box center [886, 654] width 1141 height 32
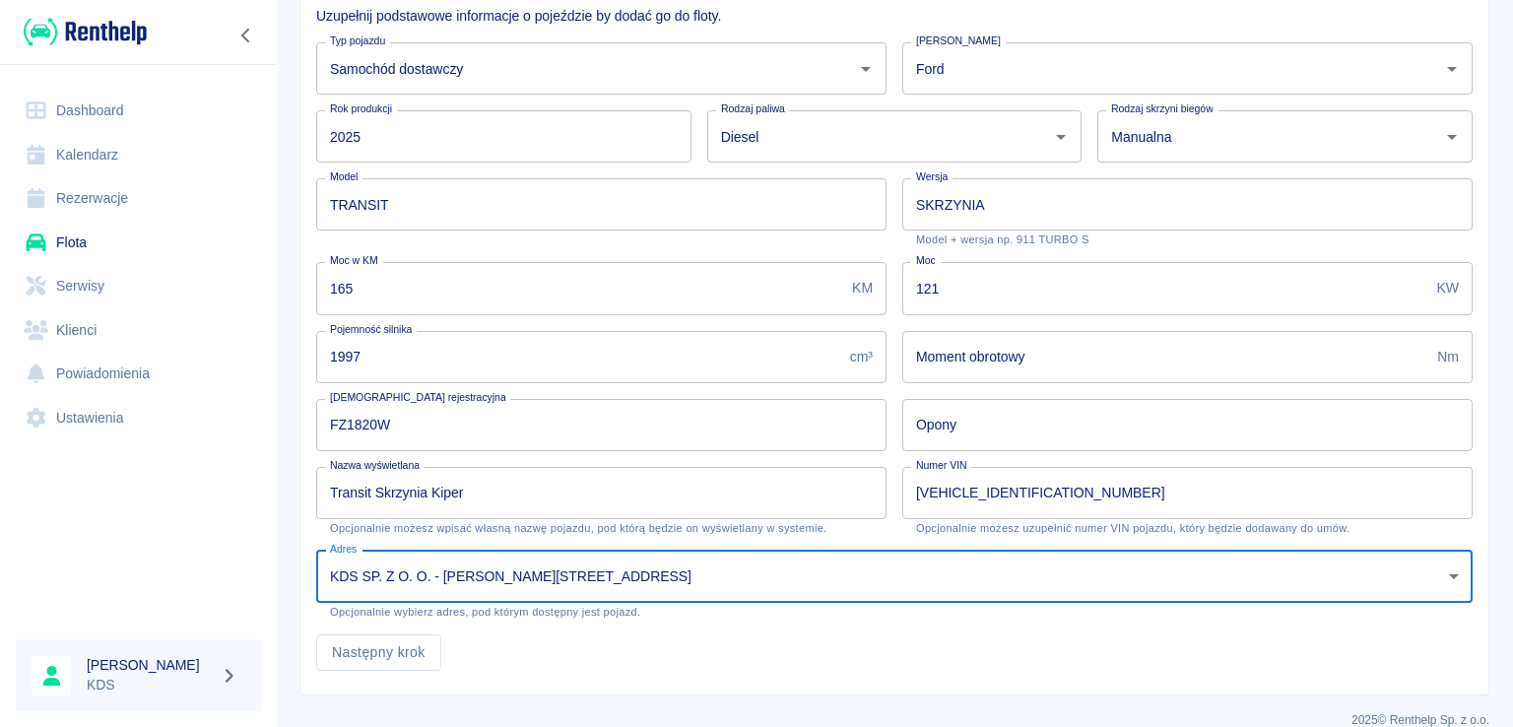
type input "6a11dcdc-87e6-4ac9-900e-89bd05d723bb"
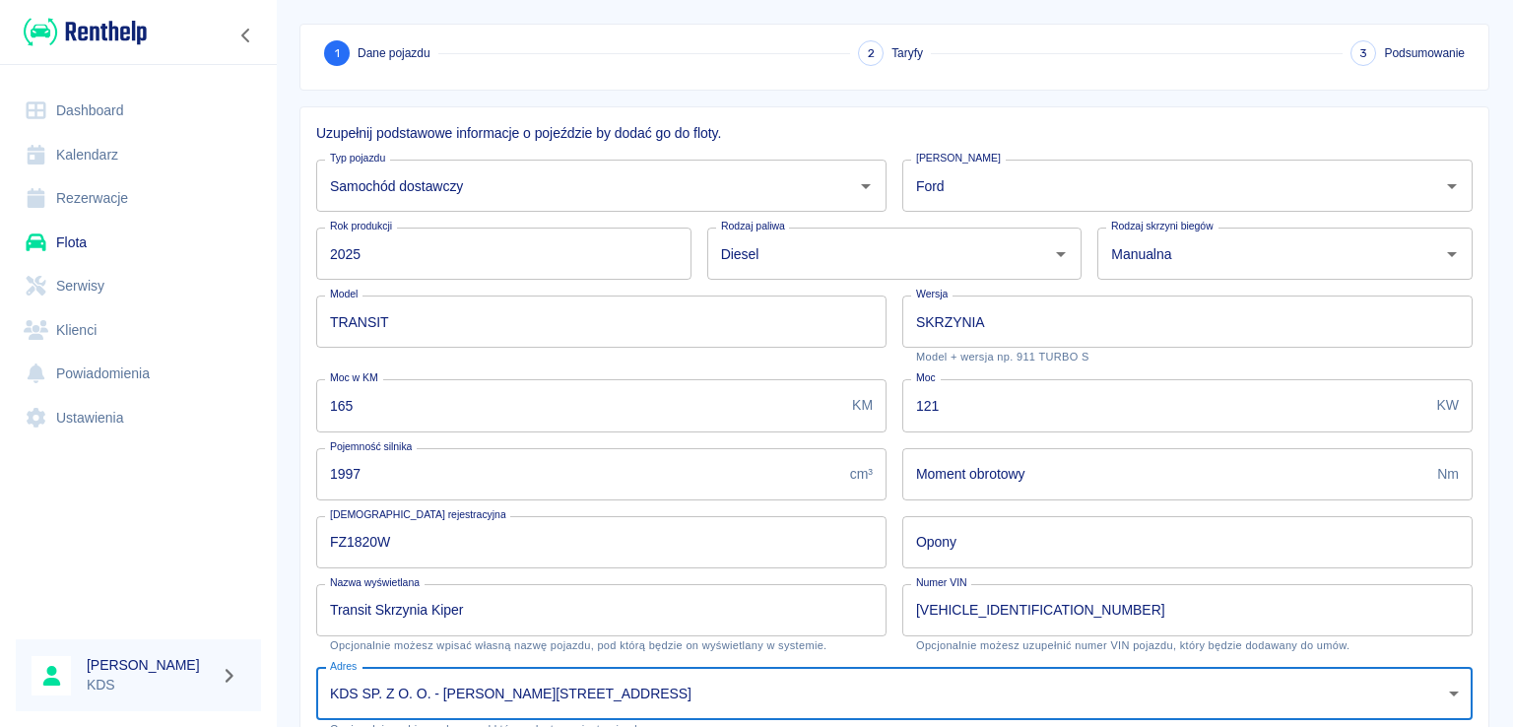
scroll to position [221, 0]
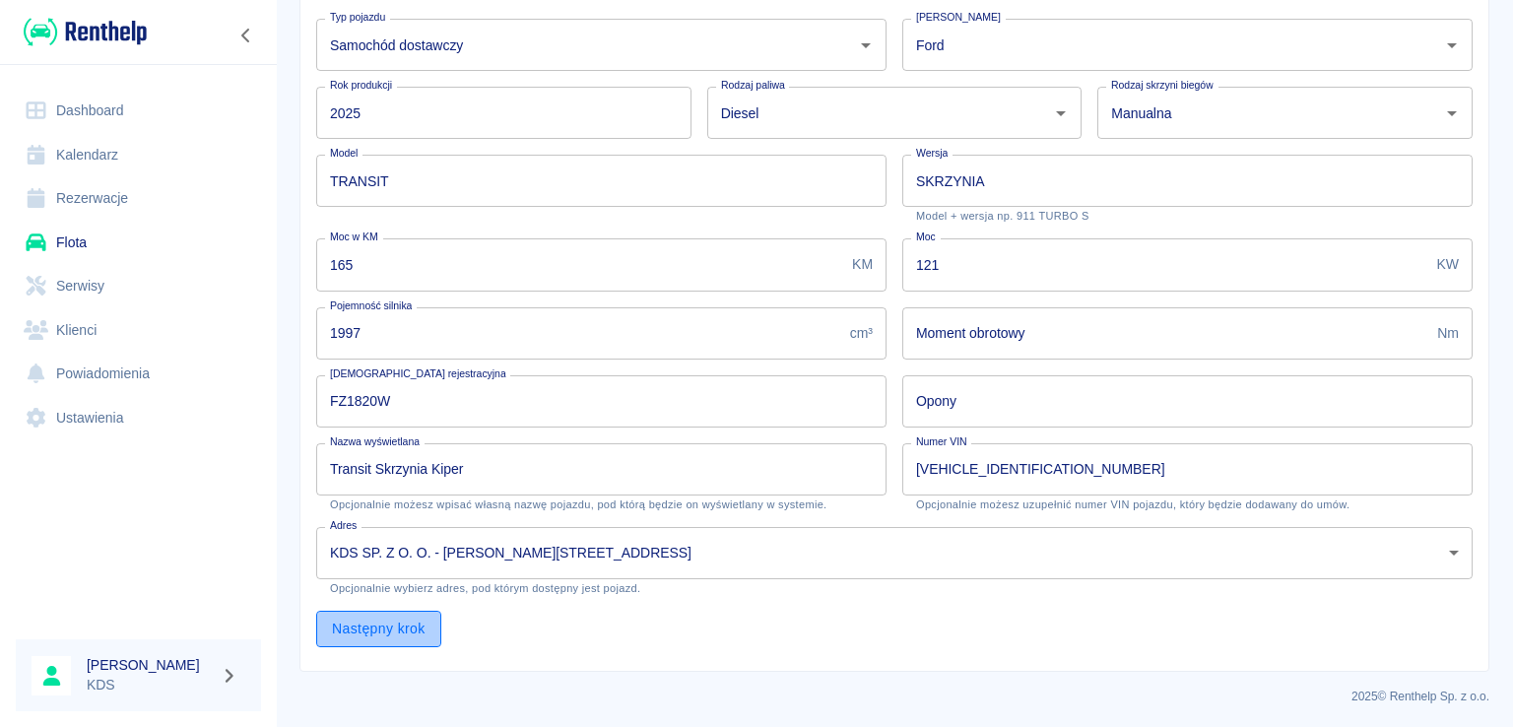
click at [389, 625] on button "Następny krok" at bounding box center [378, 629] width 125 height 36
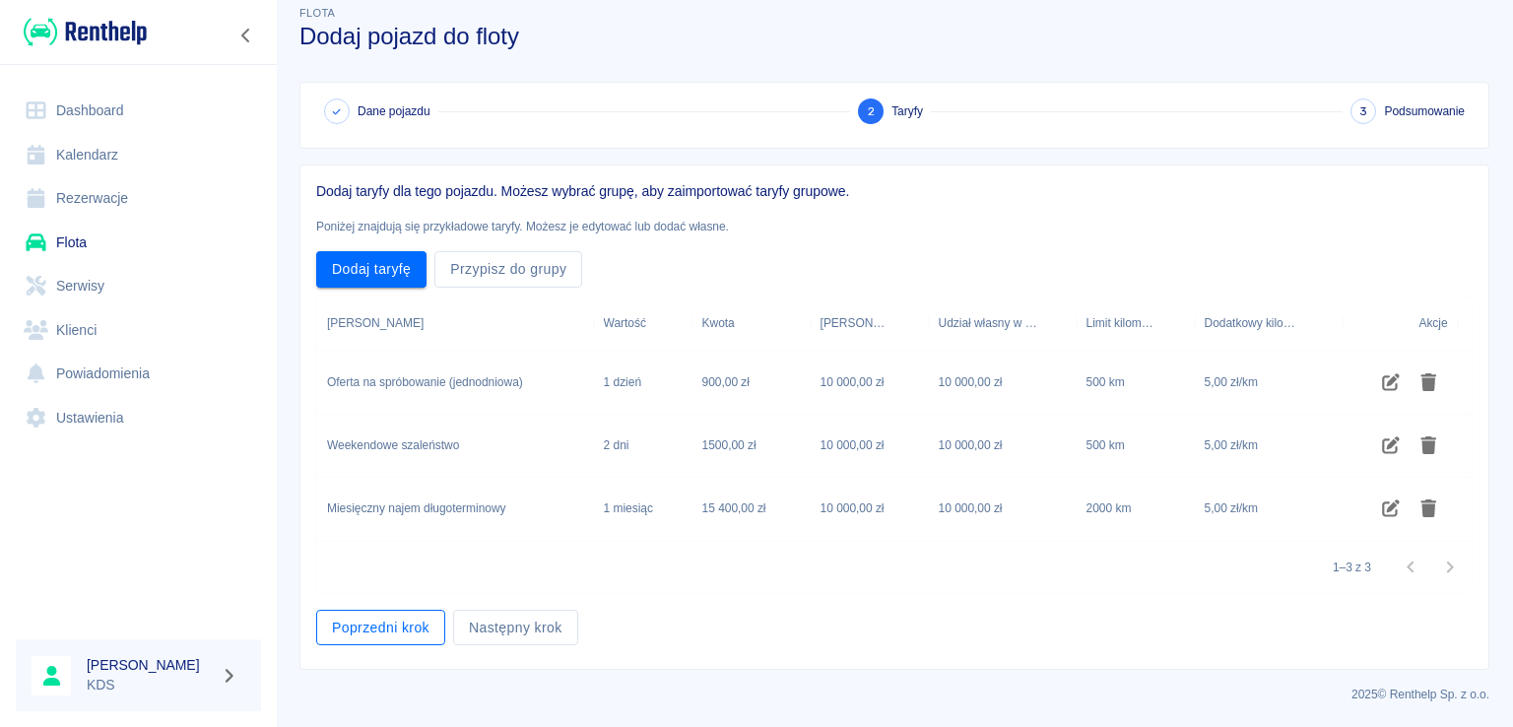
scroll to position [20, 0]
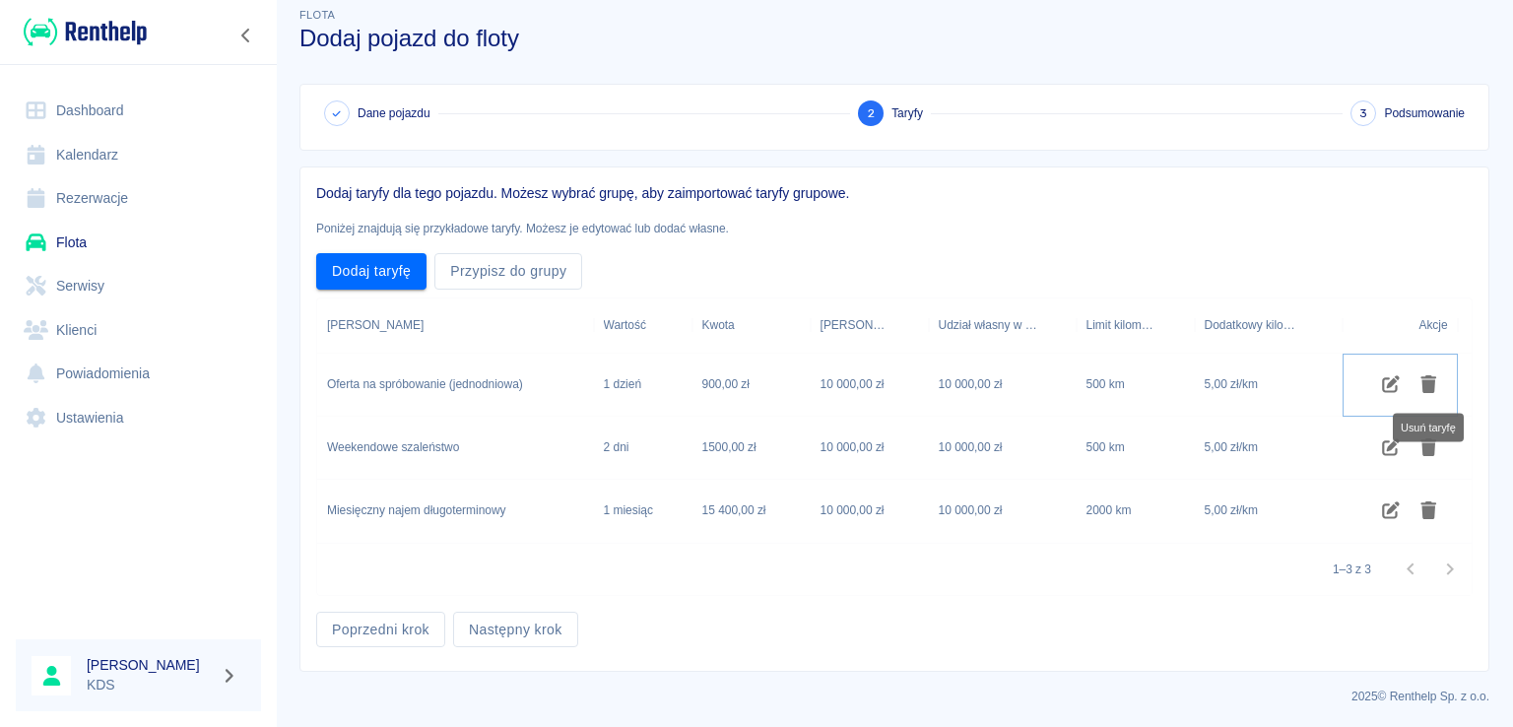
click at [1431, 379] on icon "Usuń taryfę" at bounding box center [1428, 384] width 16 height 18
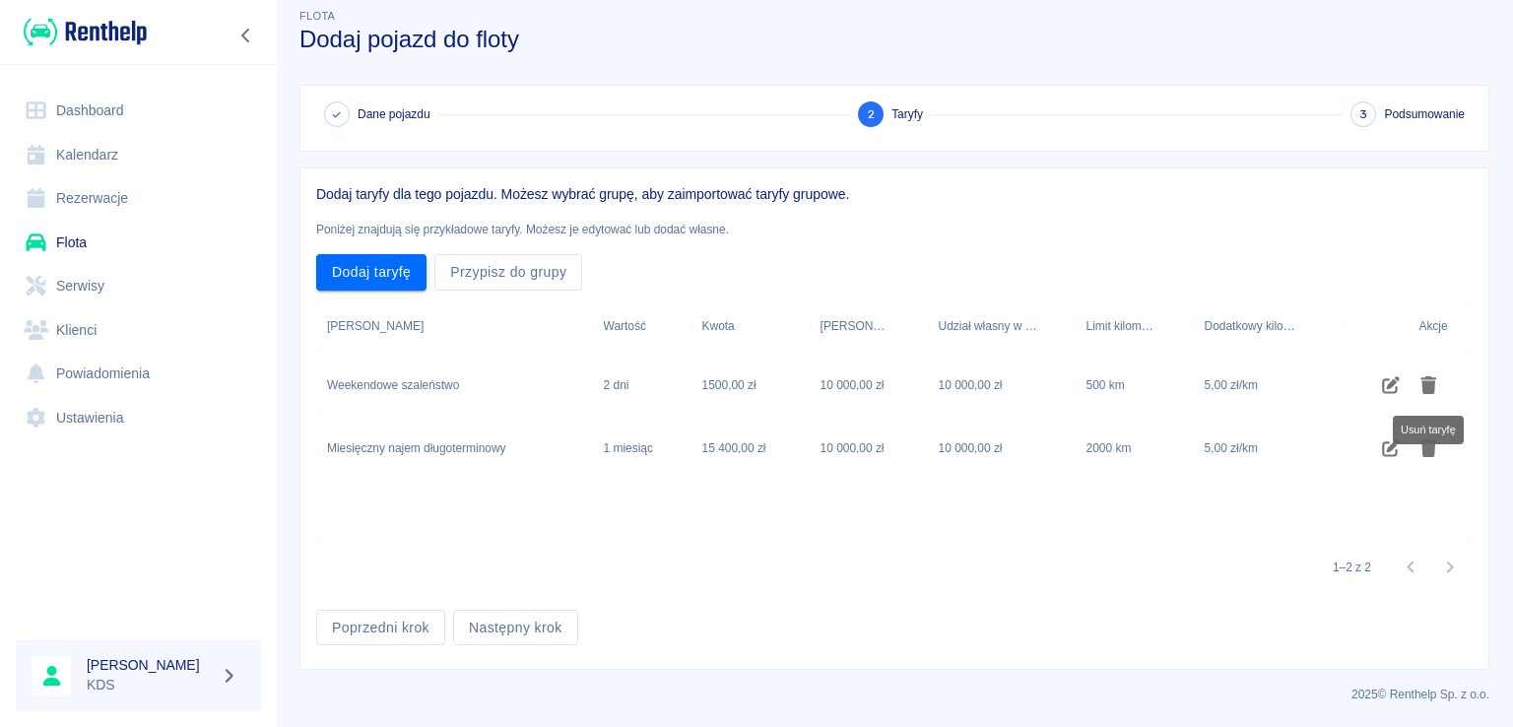
scroll to position [18, 0]
click at [1431, 379] on icon "Usuń taryfę" at bounding box center [1428, 386] width 16 height 18
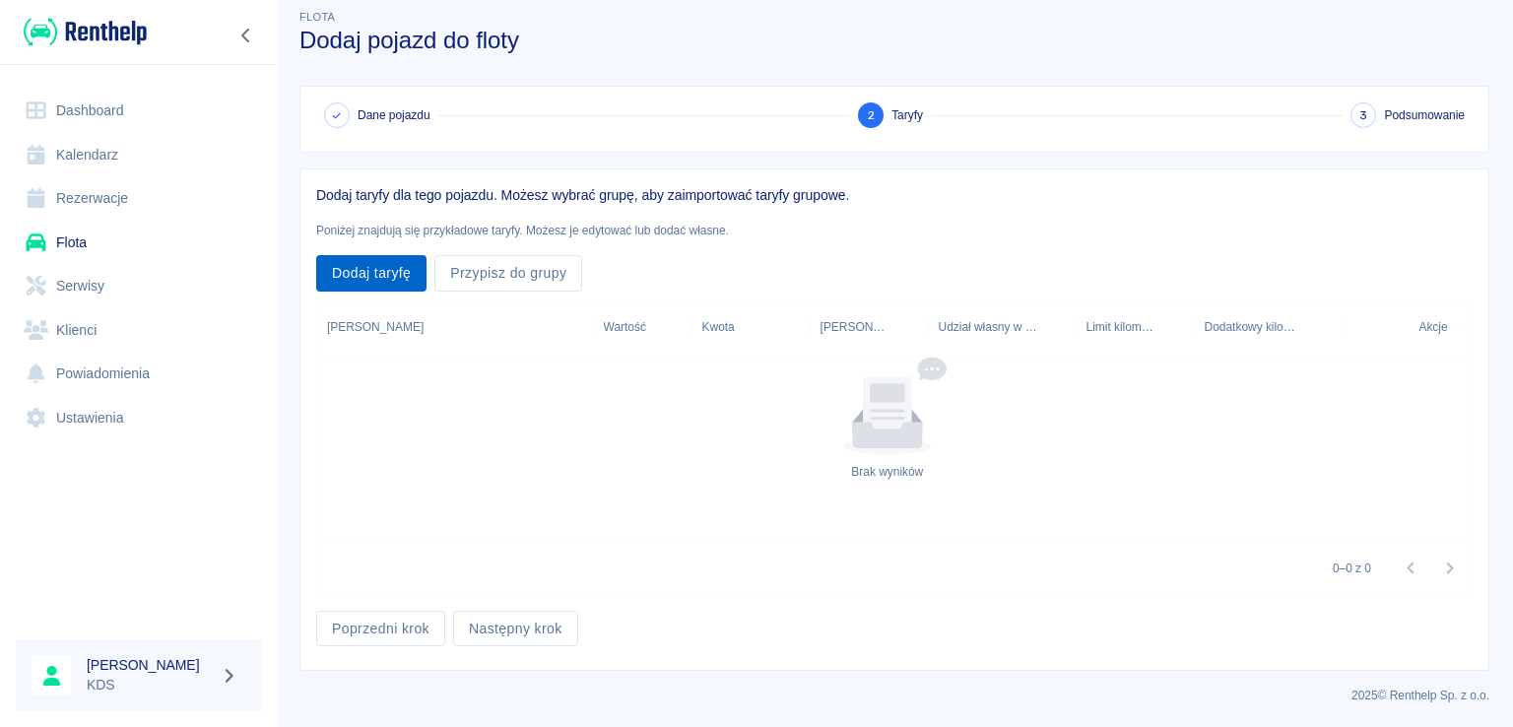
click at [386, 281] on button "Dodaj taryfę" at bounding box center [371, 273] width 110 height 36
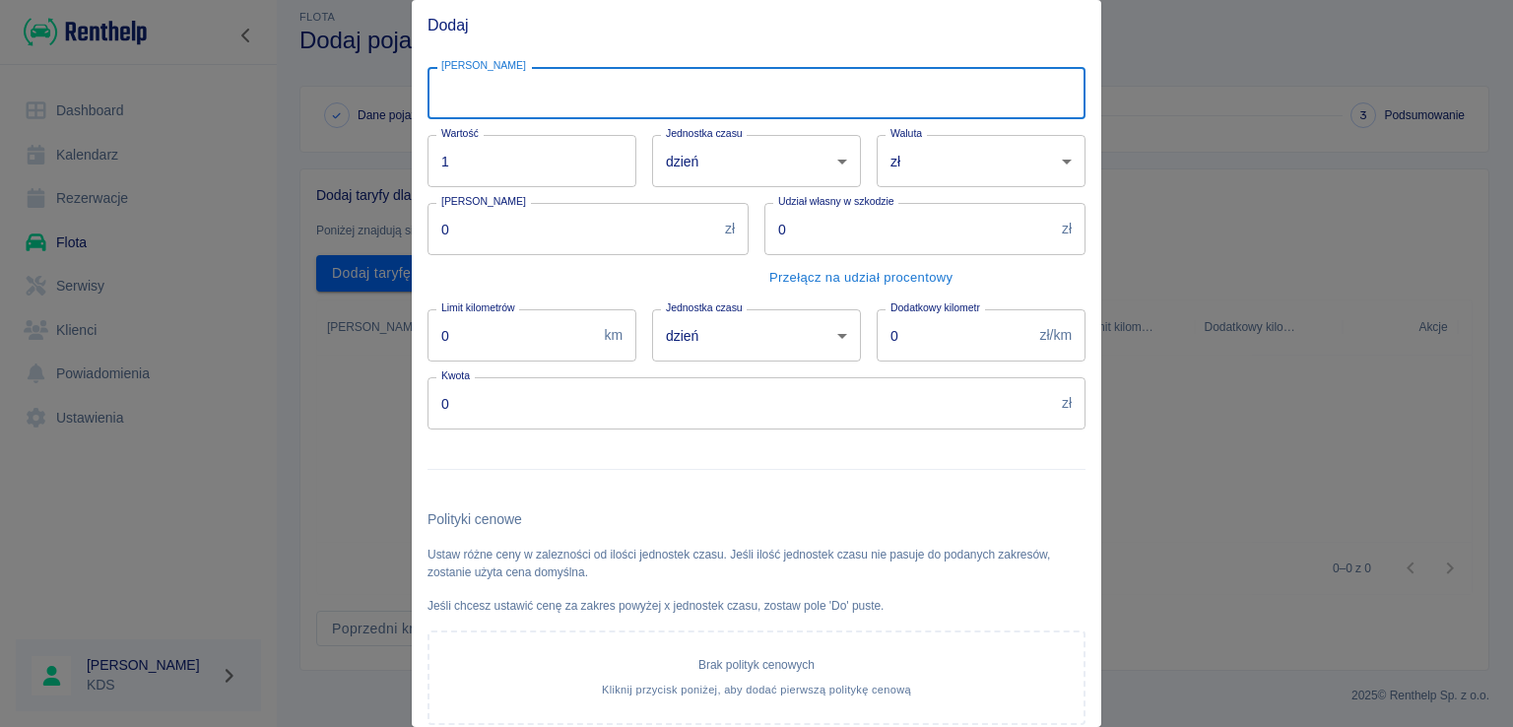
click at [578, 77] on input "Nazwa taryfy" at bounding box center [756, 93] width 658 height 52
type input "Wynajem auta"
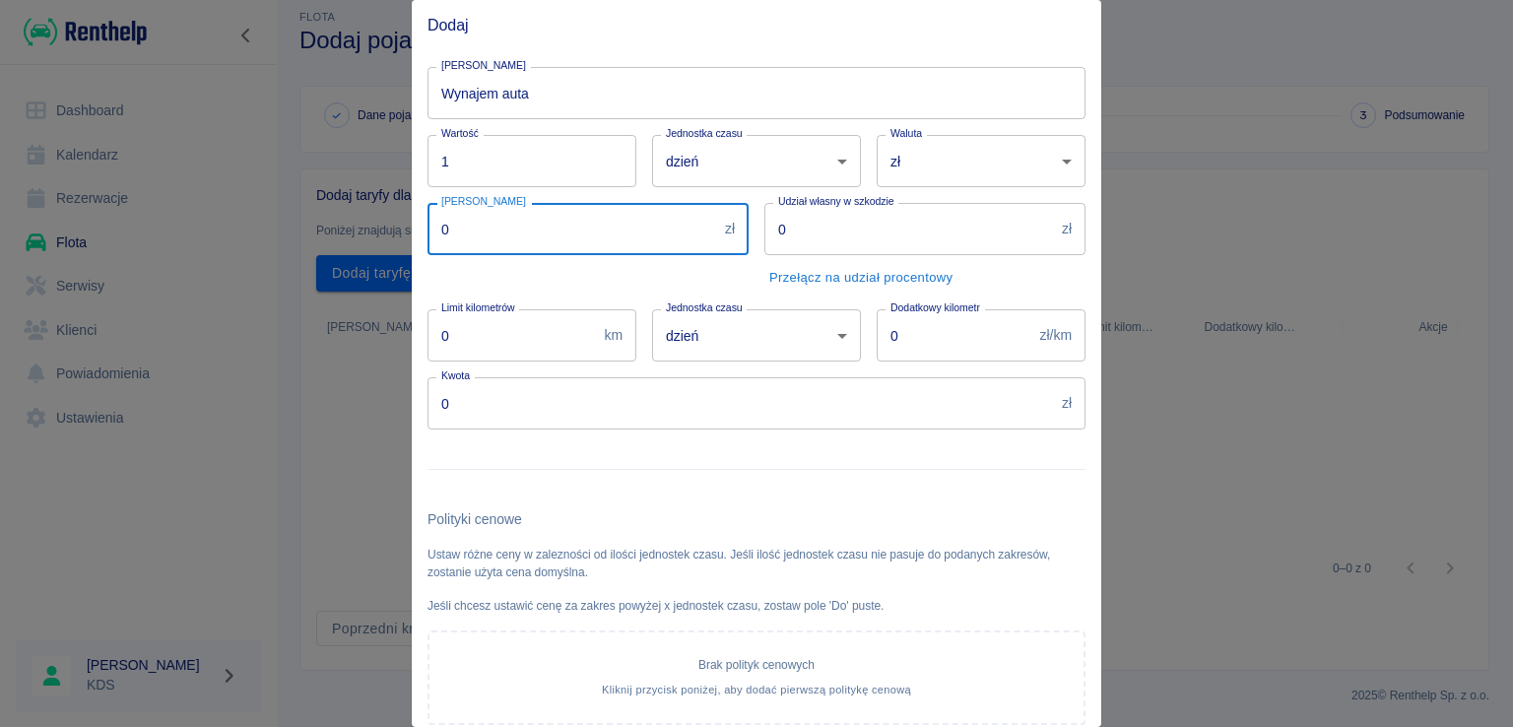
click at [566, 244] on input "0" at bounding box center [572, 229] width 290 height 52
type input "2000"
click at [819, 245] on input "0" at bounding box center [909, 229] width 290 height 52
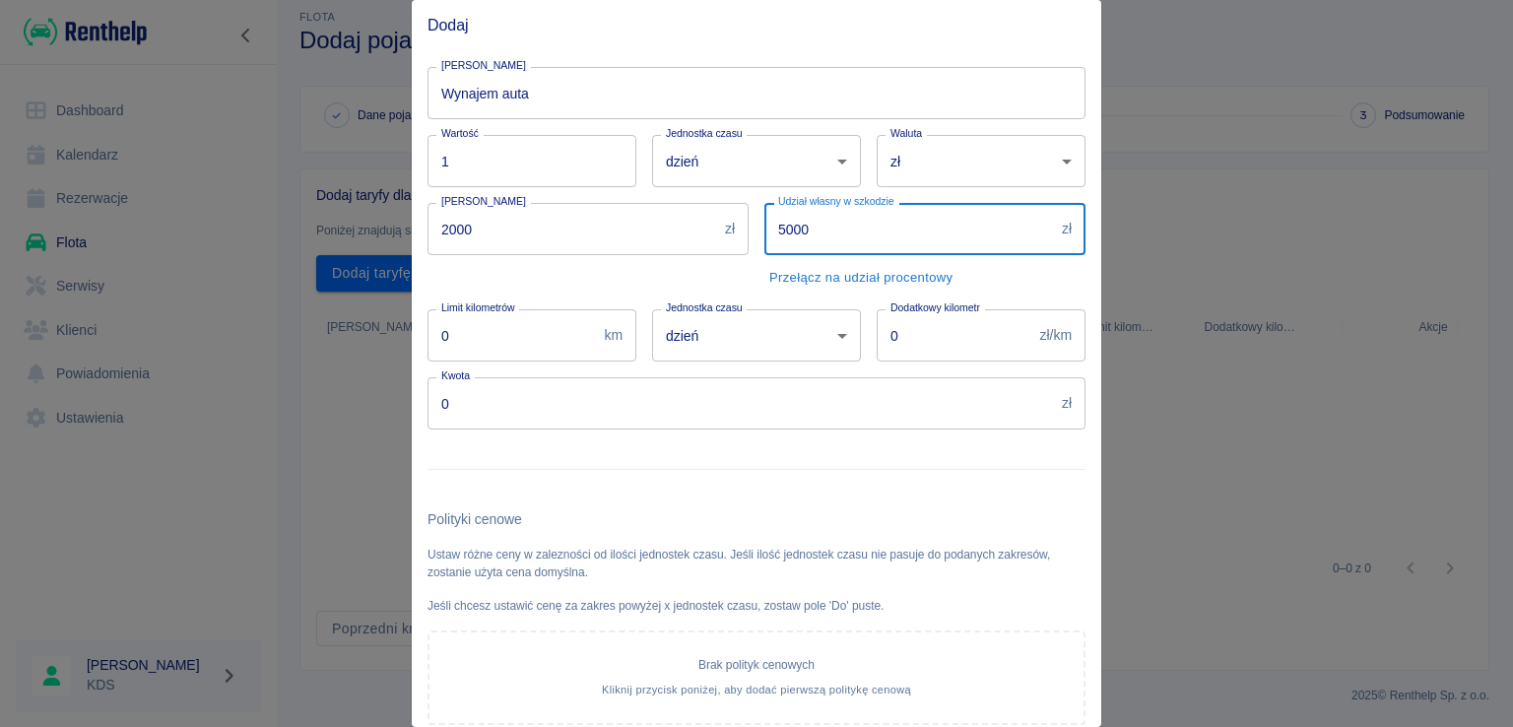
type input "5000"
click at [708, 400] on input "0" at bounding box center [740, 403] width 626 height 52
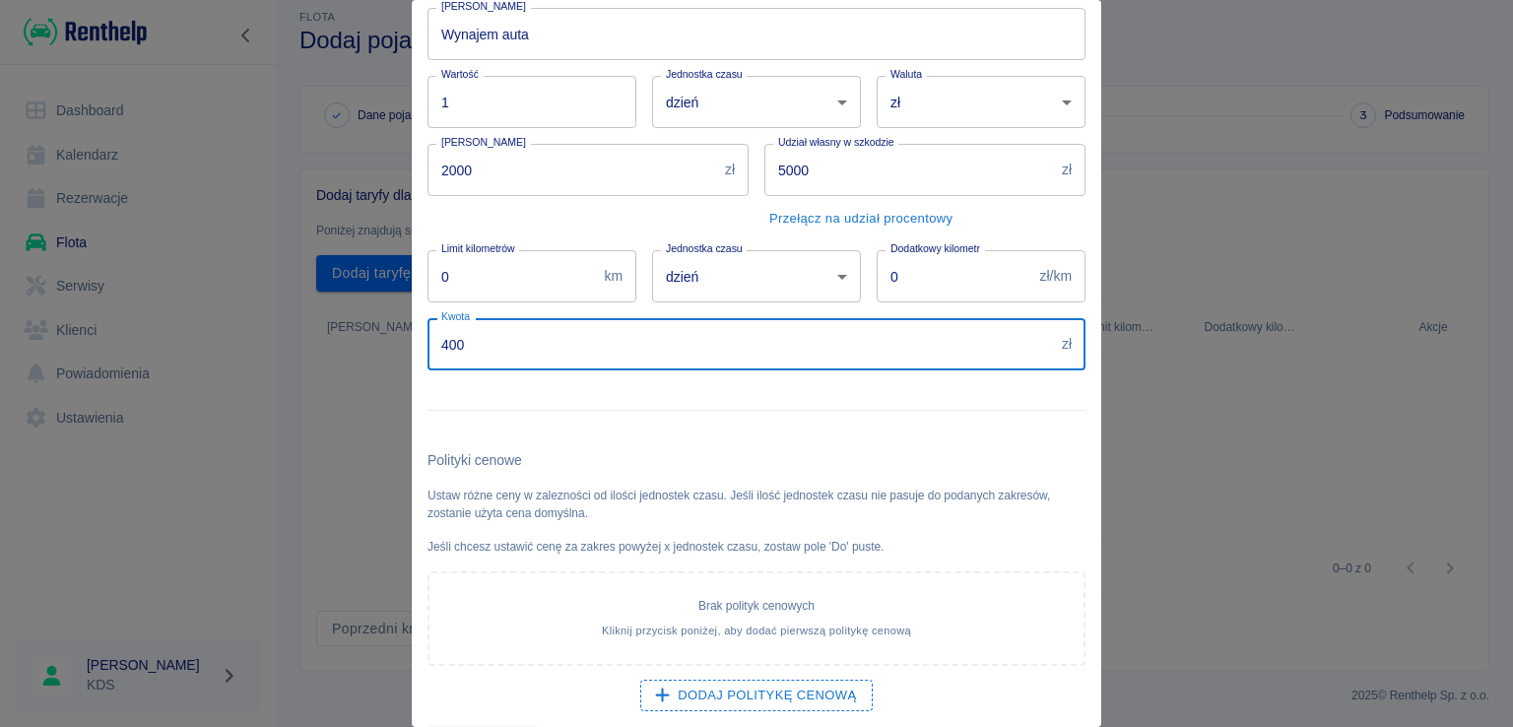
scroll to position [118, 0]
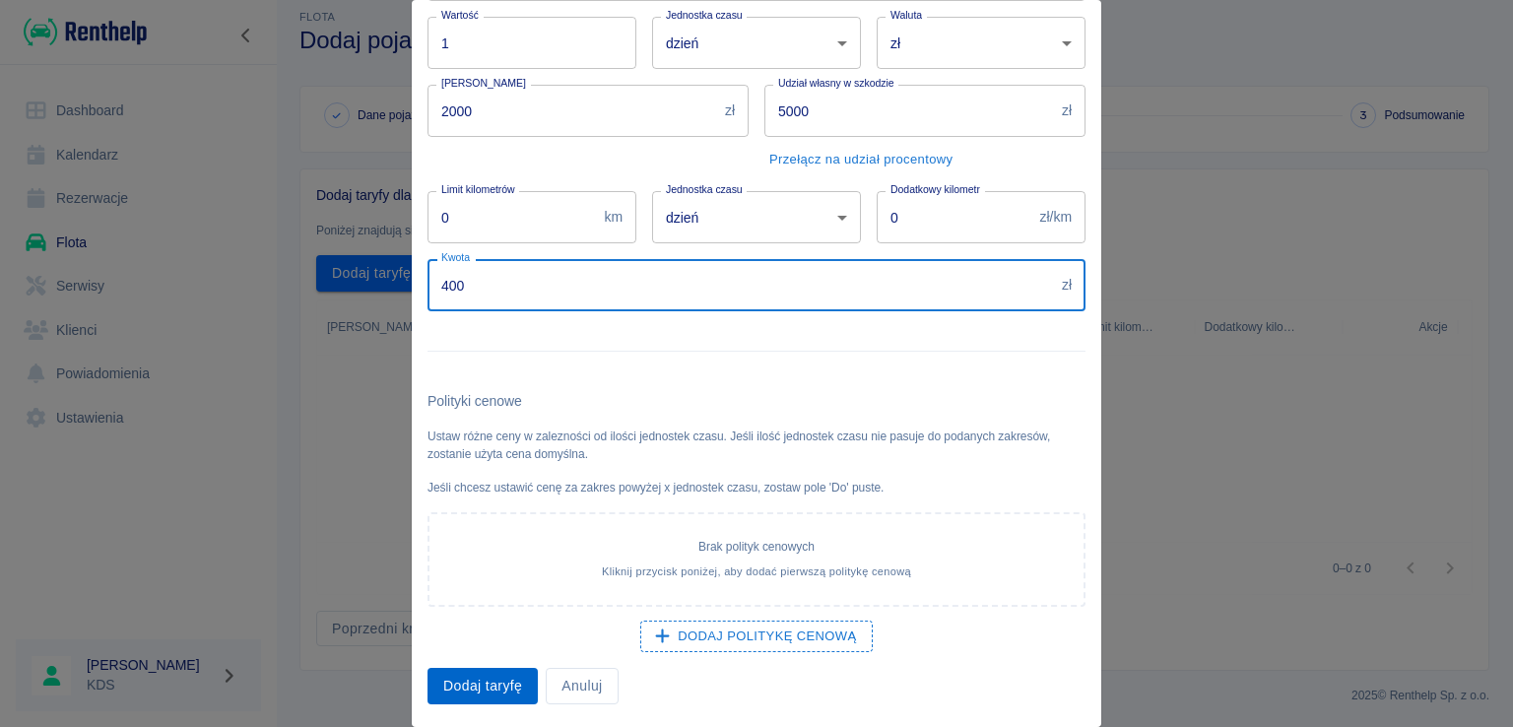
type input "400"
drag, startPoint x: 486, startPoint y: 679, endPoint x: 480, endPoint y: 670, distance: 11.2
click at [483, 674] on button "Dodaj taryfę" at bounding box center [482, 686] width 110 height 36
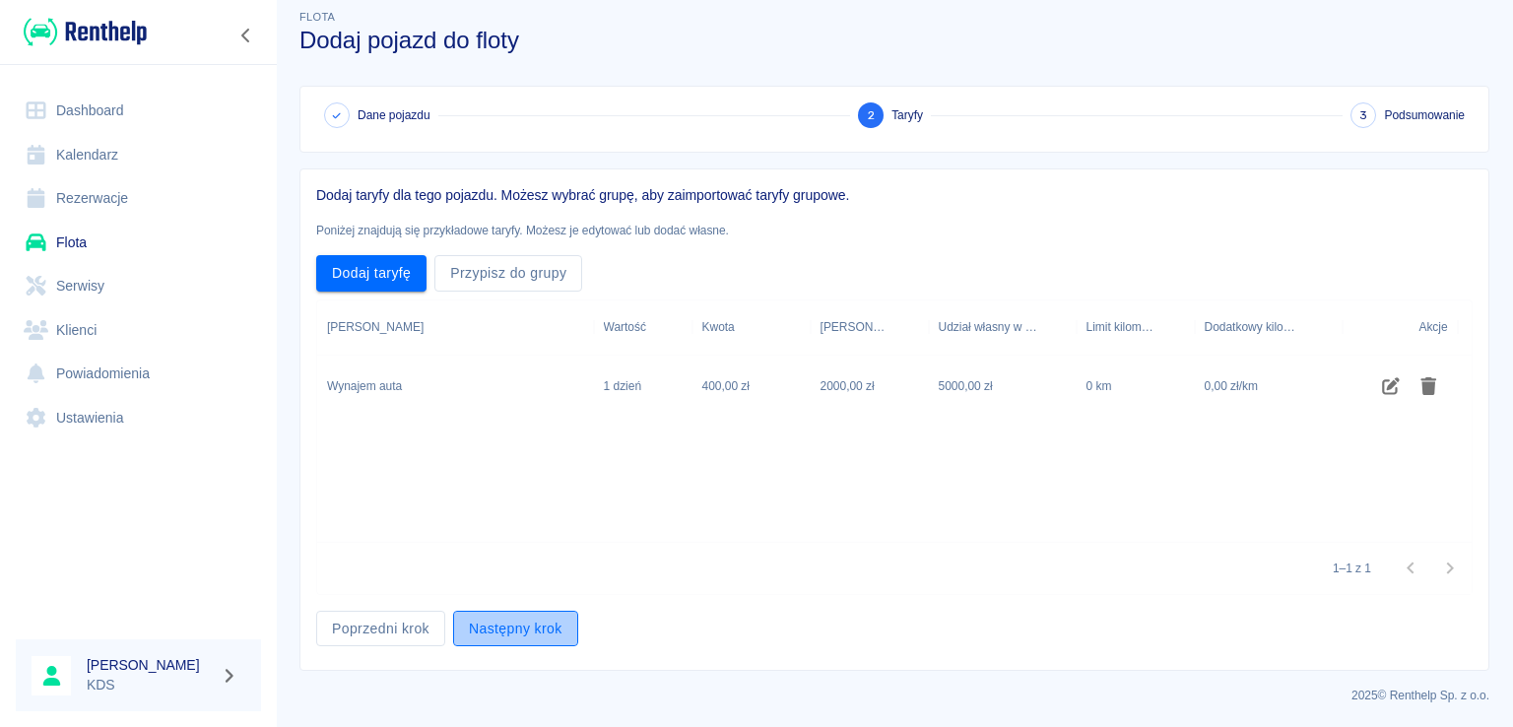
click at [514, 630] on button "Następny krok" at bounding box center [515, 629] width 125 height 36
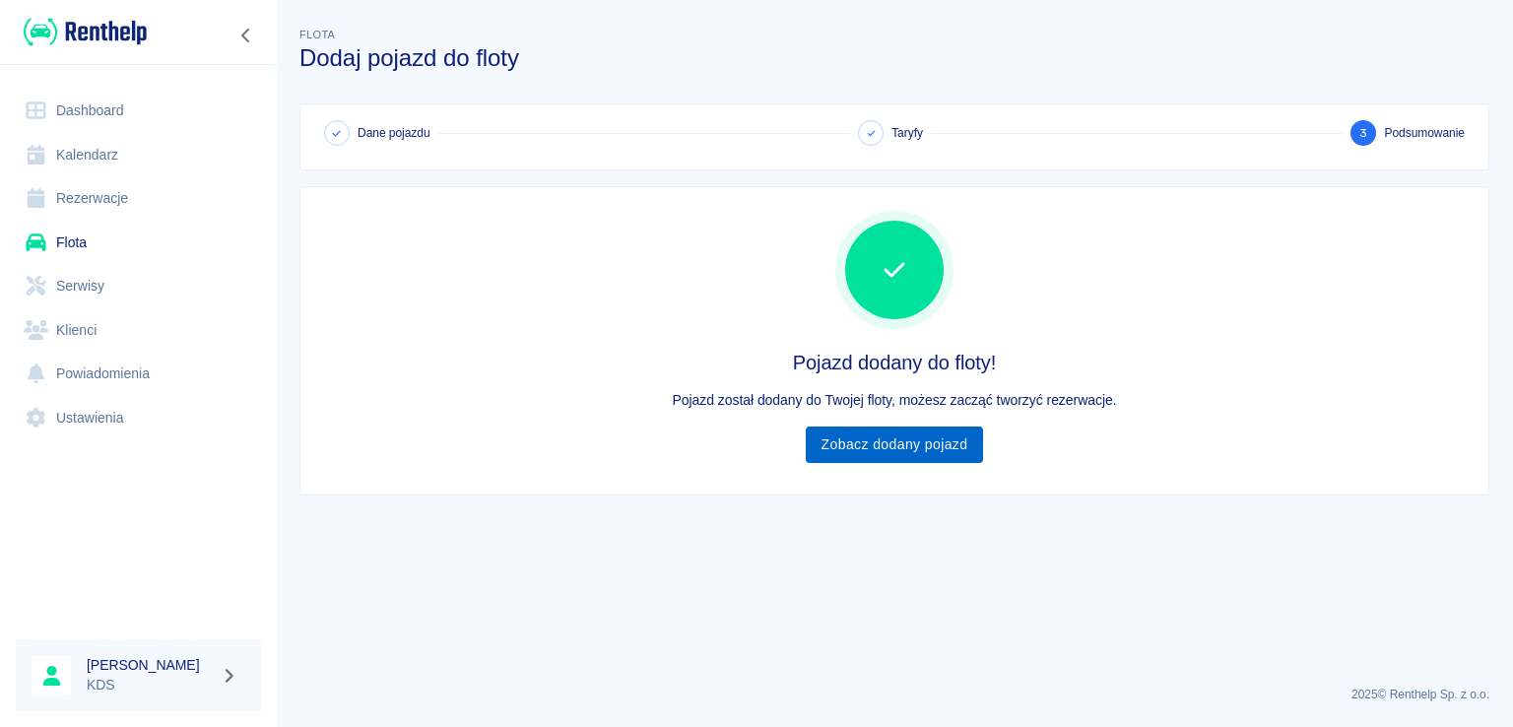
scroll to position [0, 0]
click at [934, 444] on link "Zobacz dodany pojazd" at bounding box center [895, 444] width 178 height 36
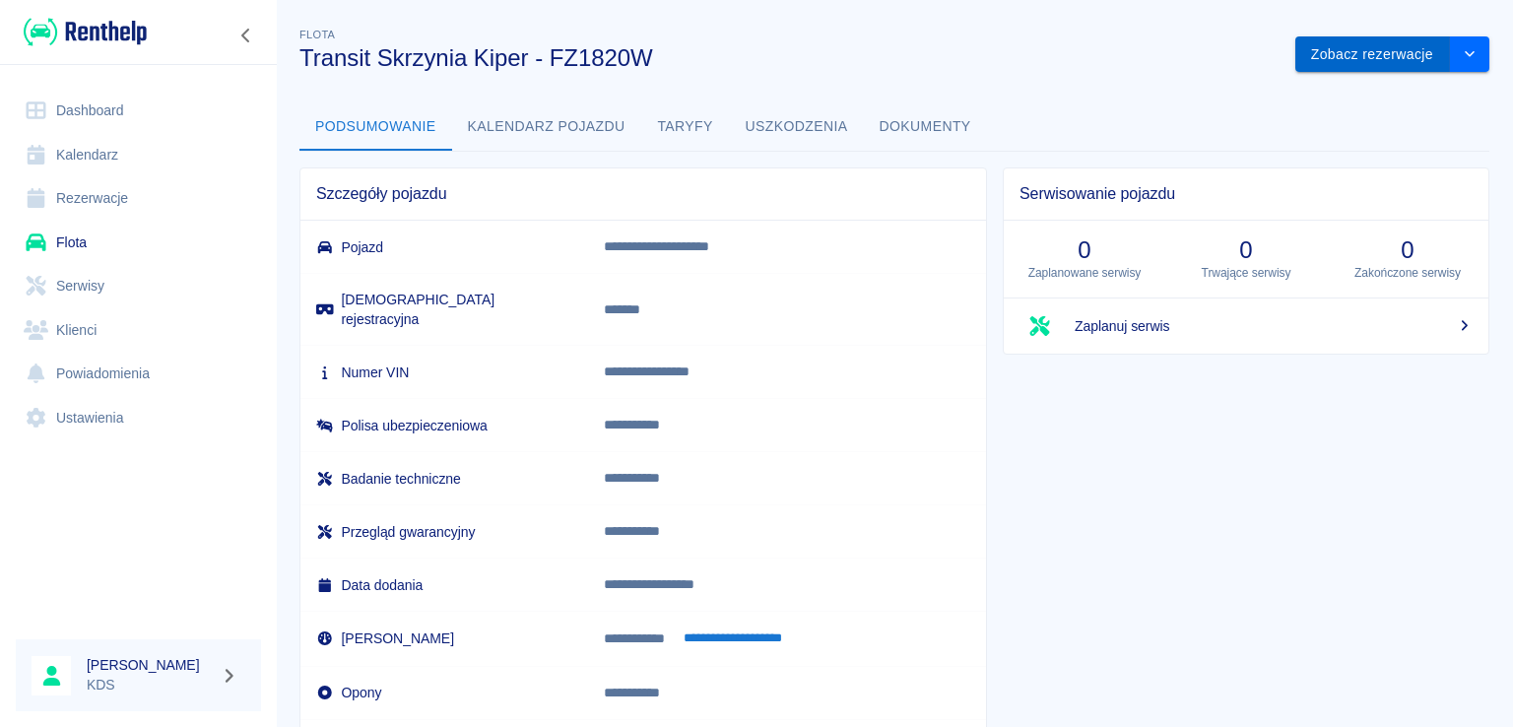
click at [1380, 52] on button "Zobacz rezerwacje" at bounding box center [1372, 54] width 155 height 36
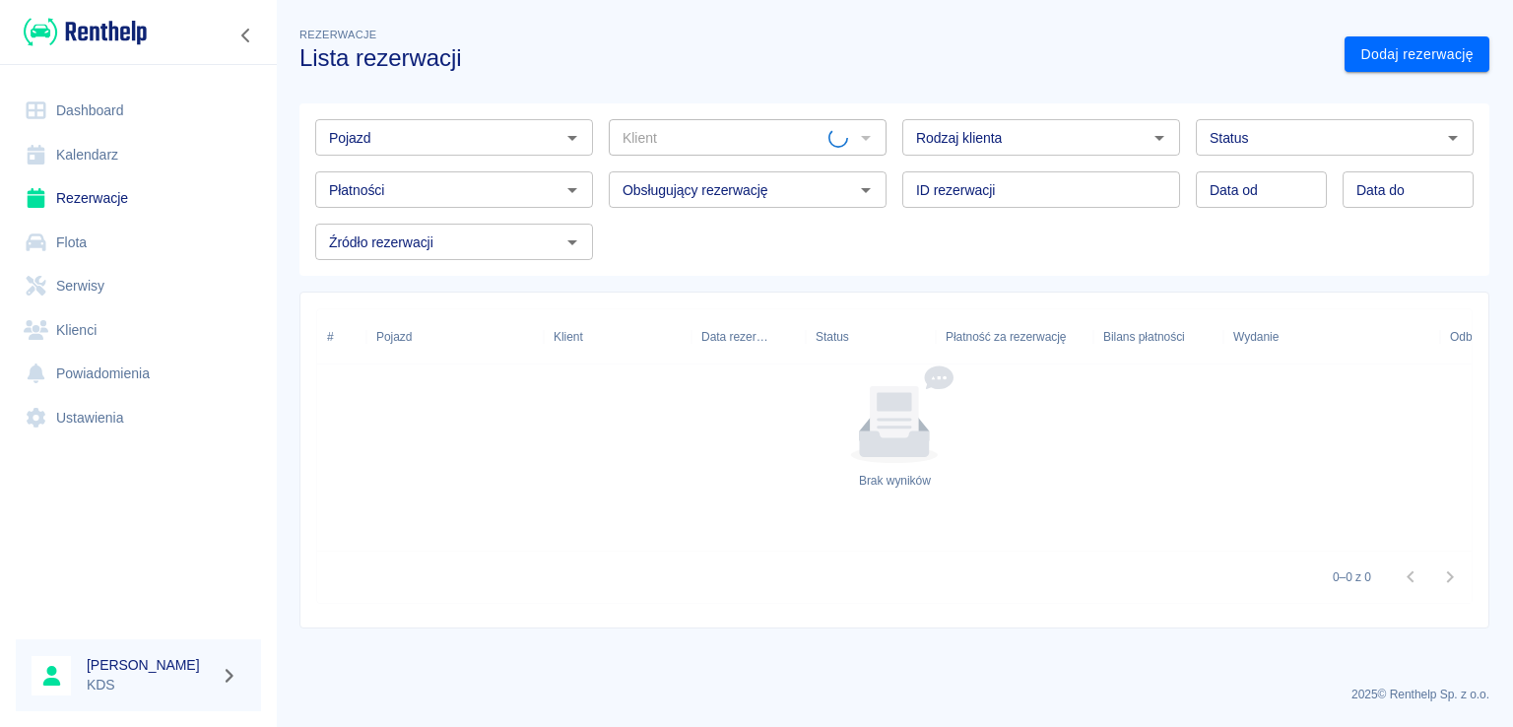
type input "Transit Skrzynia Kiper - FZ1820W"
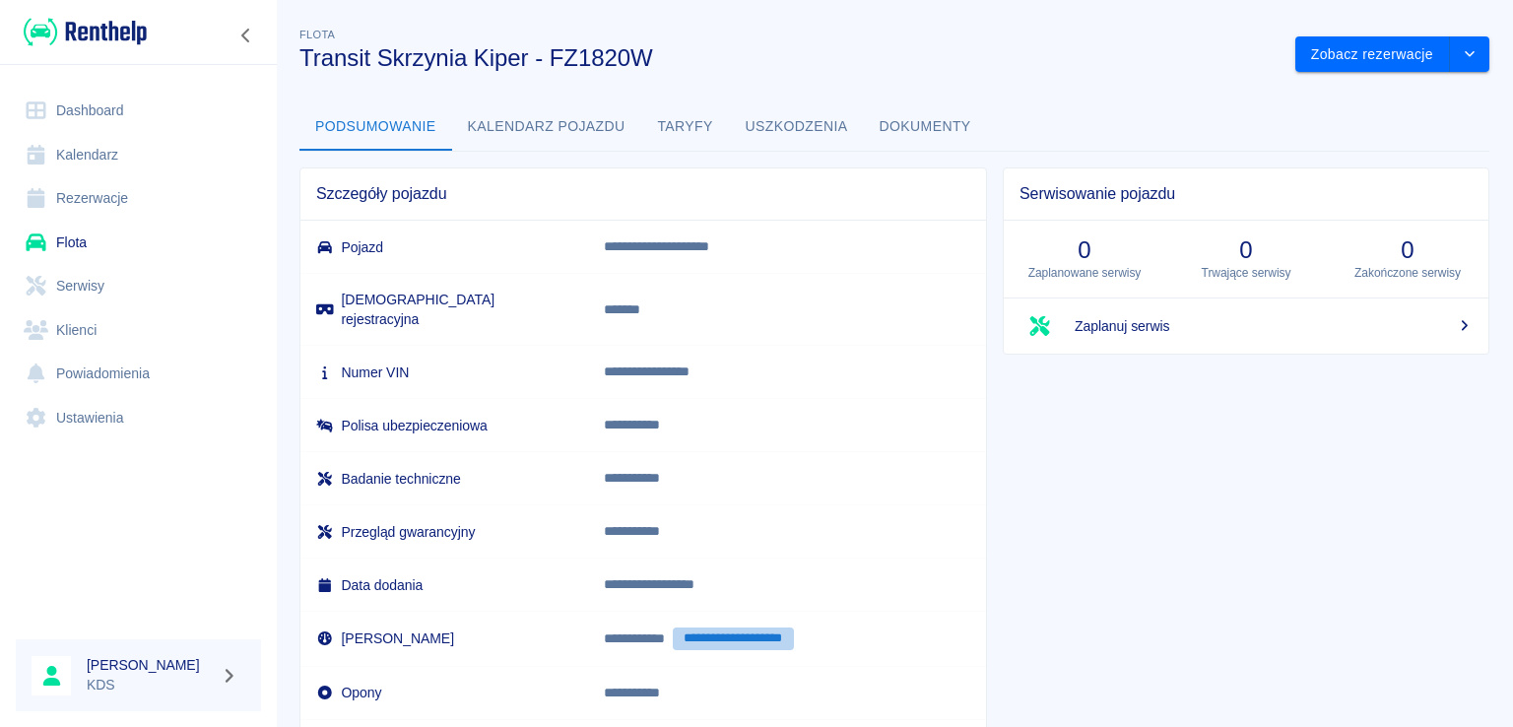
click at [737, 627] on button "**********" at bounding box center [733, 638] width 121 height 23
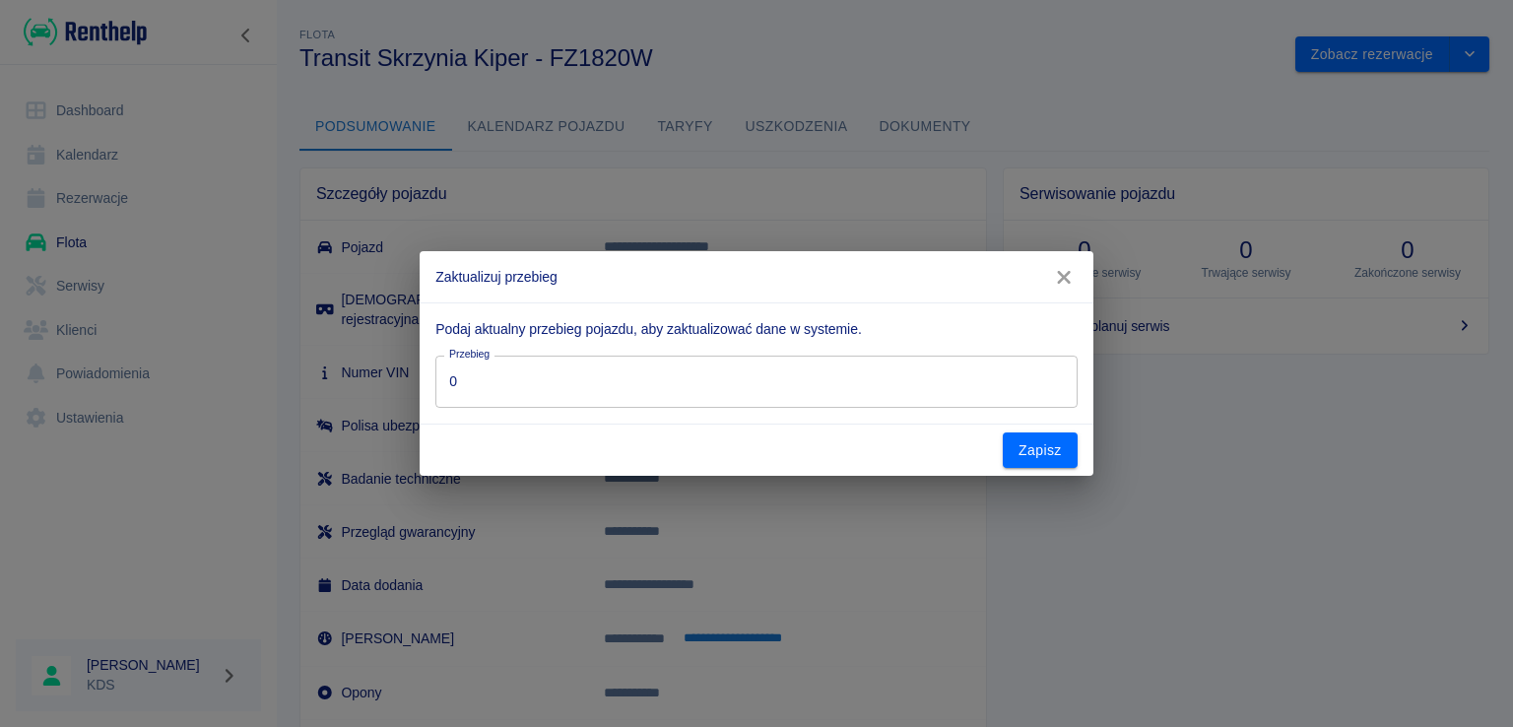
drag, startPoint x: 614, startPoint y: 404, endPoint x: 611, endPoint y: 389, distance: 15.3
click at [614, 403] on input "0" at bounding box center [755, 382] width 641 height 52
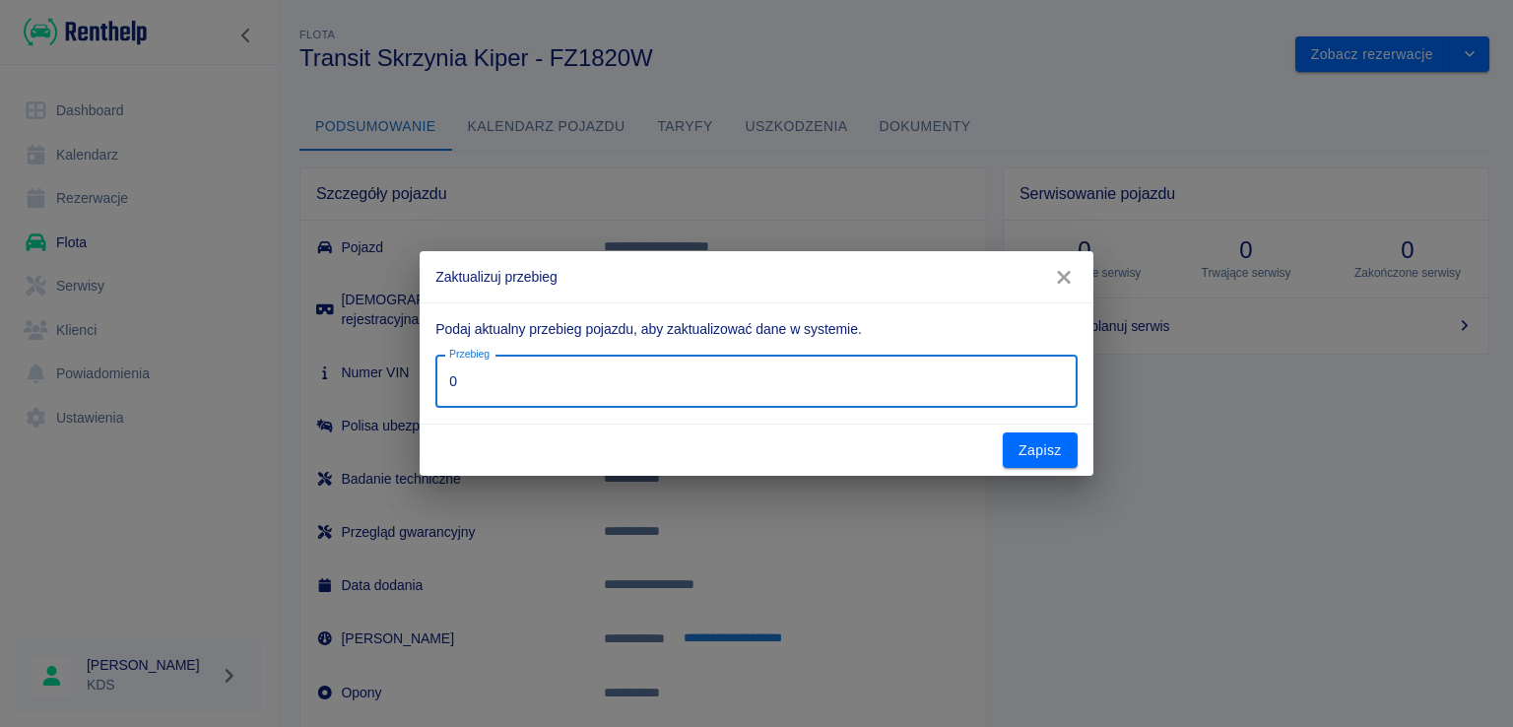
drag, startPoint x: 611, startPoint y: 389, endPoint x: 630, endPoint y: 377, distance: 23.0
click at [611, 390] on input "0" at bounding box center [755, 382] width 641 height 52
type input "0"
type input "222"
type input "222.4"
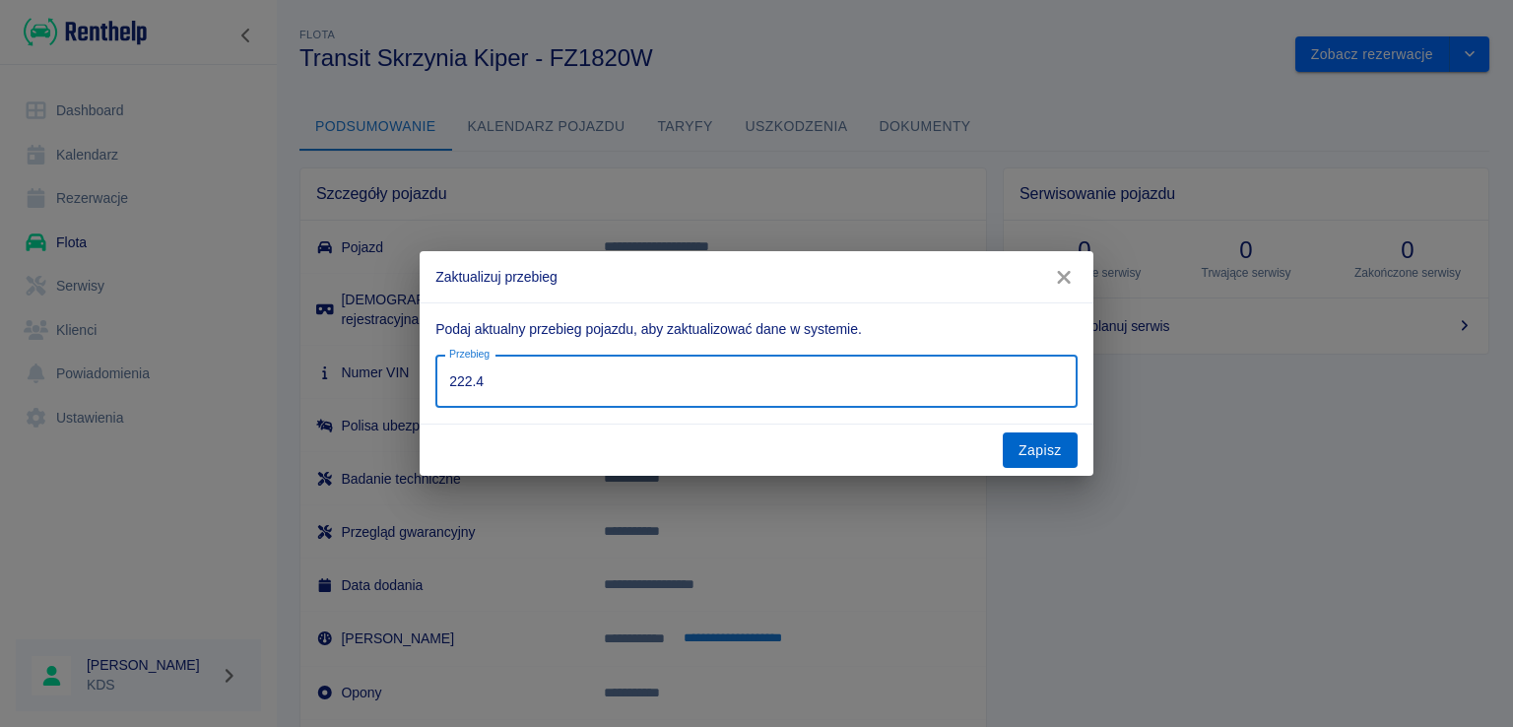
click at [1051, 446] on button "Zapisz" at bounding box center [1039, 450] width 75 height 36
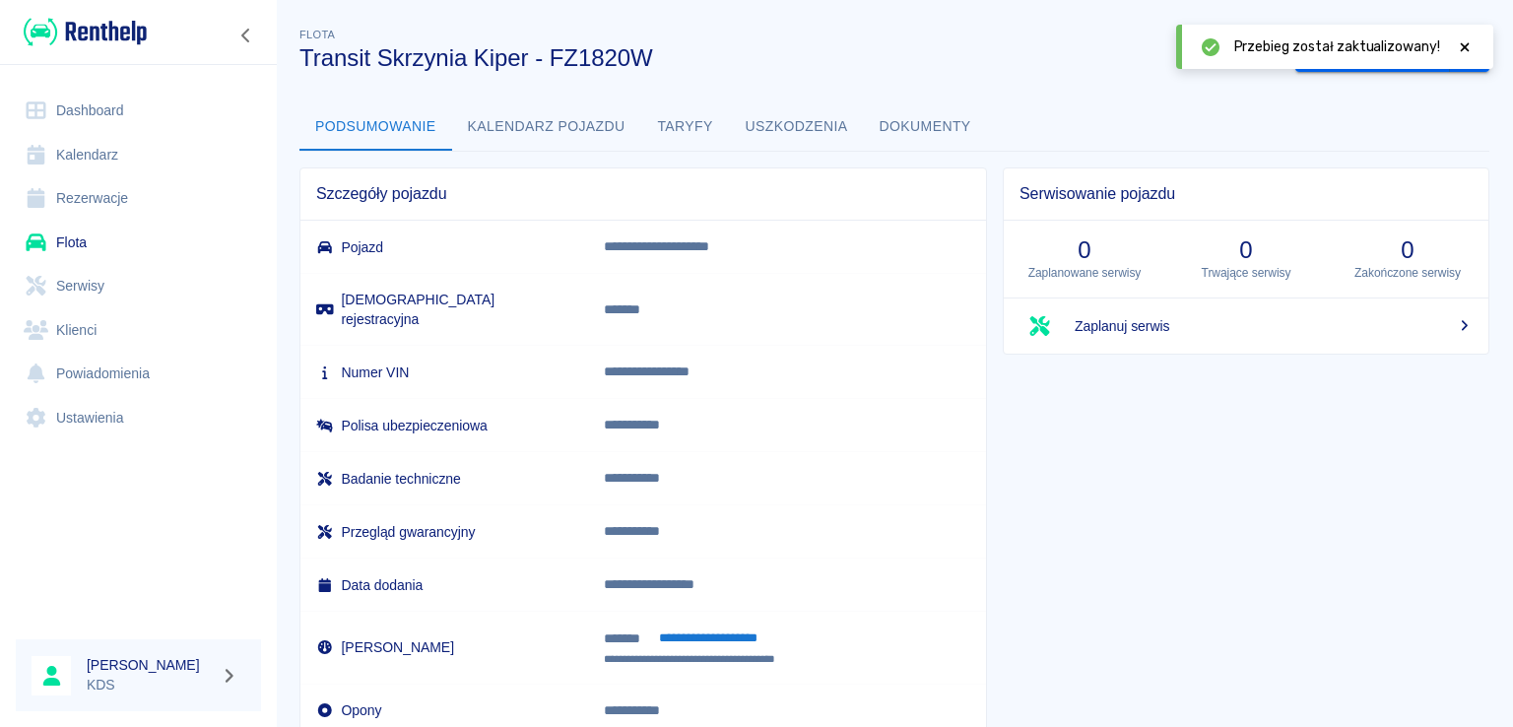
click at [1471, 43] on icon at bounding box center [1464, 47] width 18 height 14
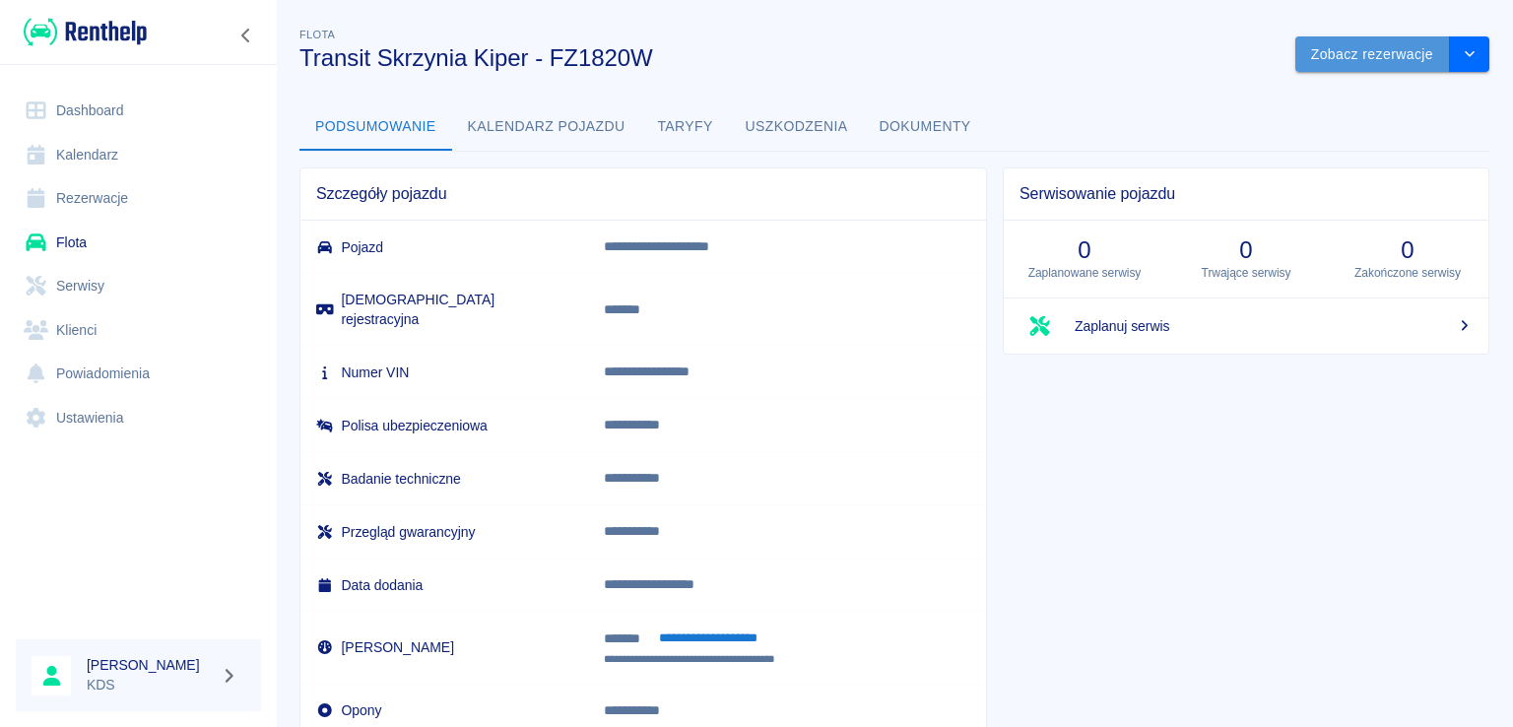
click at [1354, 60] on button "Zobacz rezerwacje" at bounding box center [1372, 54] width 155 height 36
click at [1461, 56] on icon "drop-down" at bounding box center [1469, 53] width 16 height 13
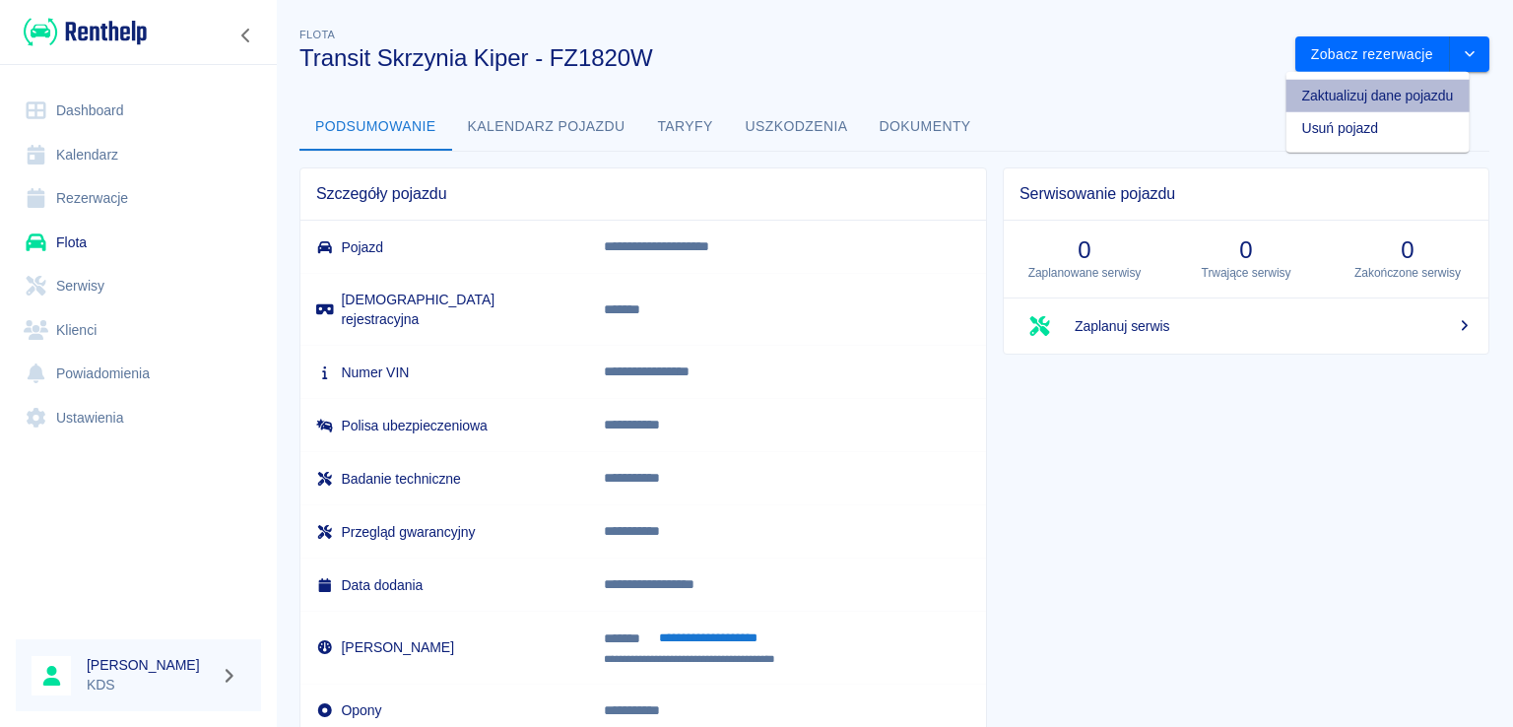
click at [1363, 100] on li "Zaktualizuj dane pojazdu" at bounding box center [1377, 96] width 183 height 32
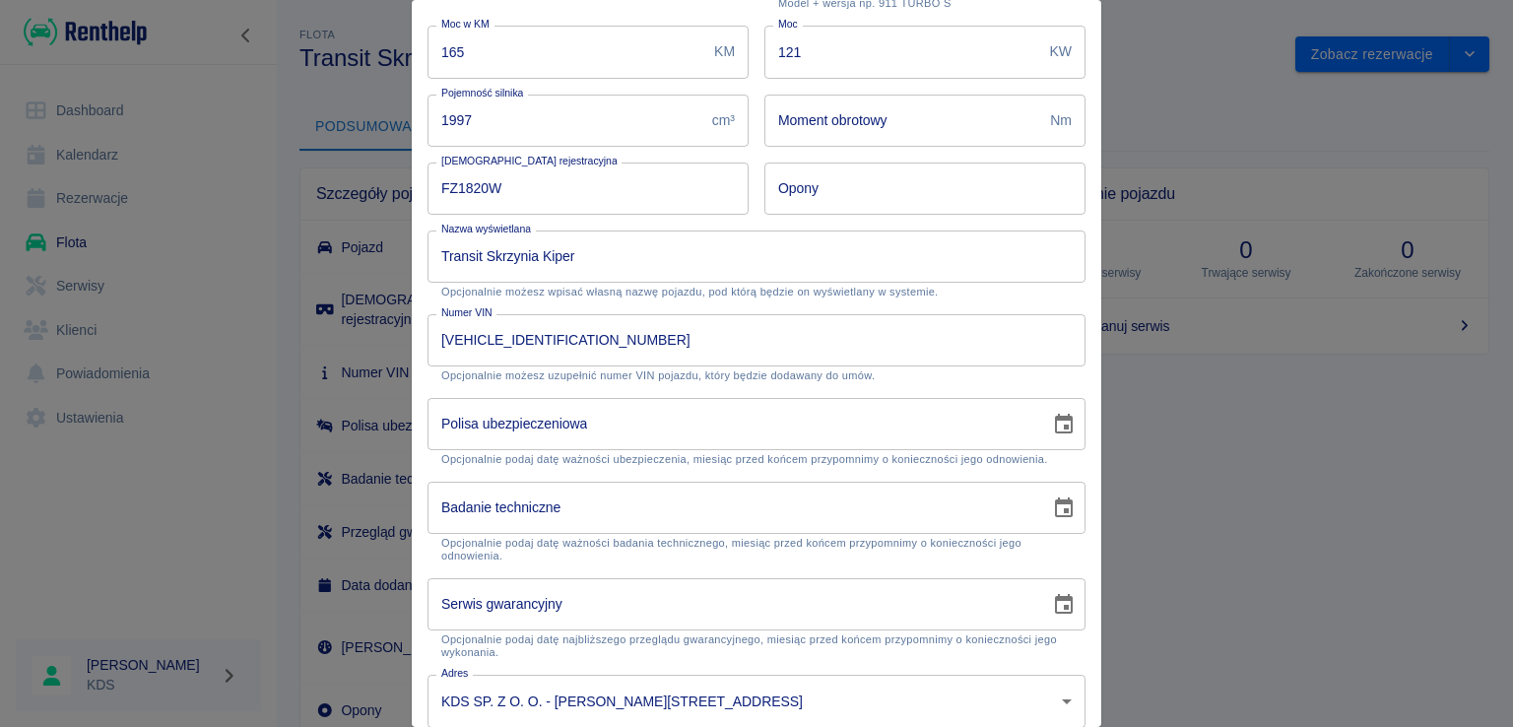
scroll to position [295, 0]
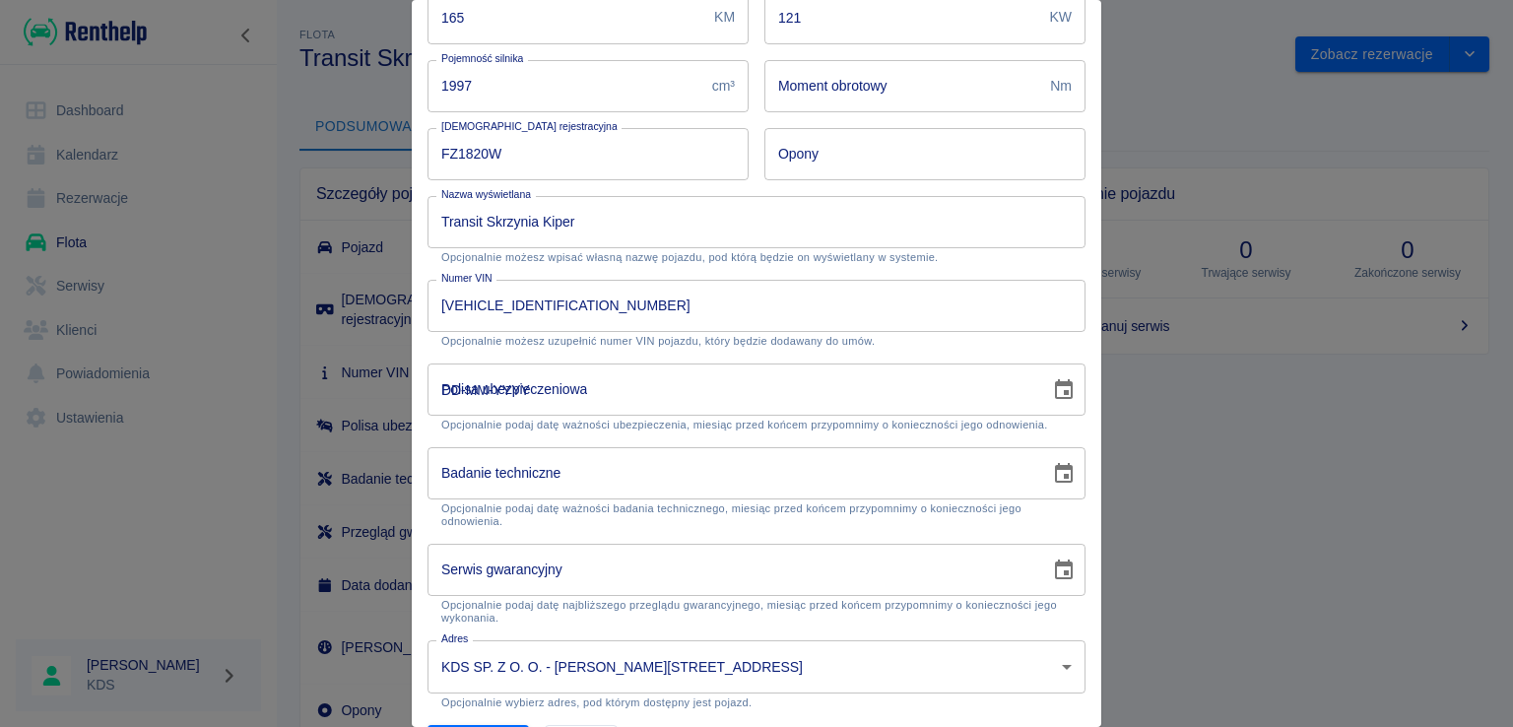
click at [826, 379] on input "DD-MM-YYYY" at bounding box center [731, 389] width 609 height 52
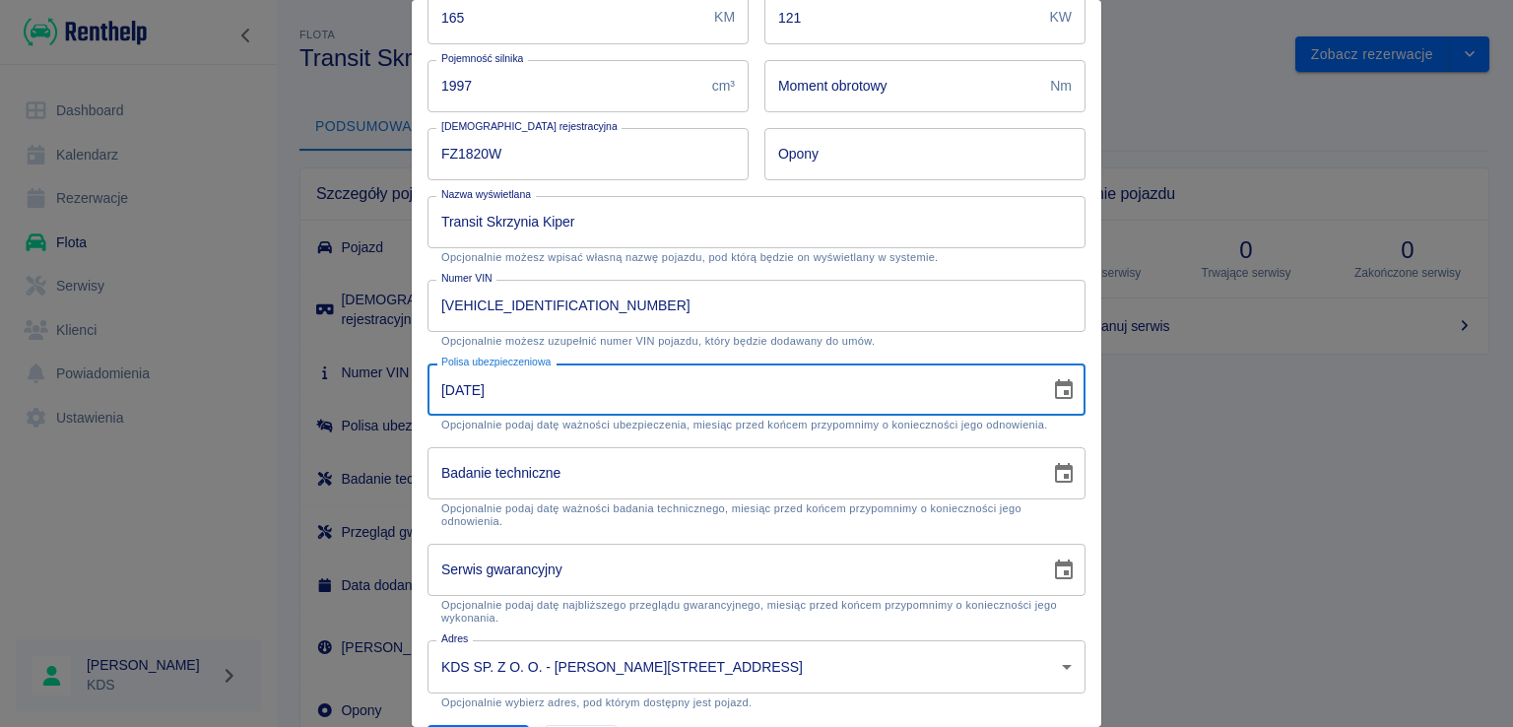
type input "18-08-2026"
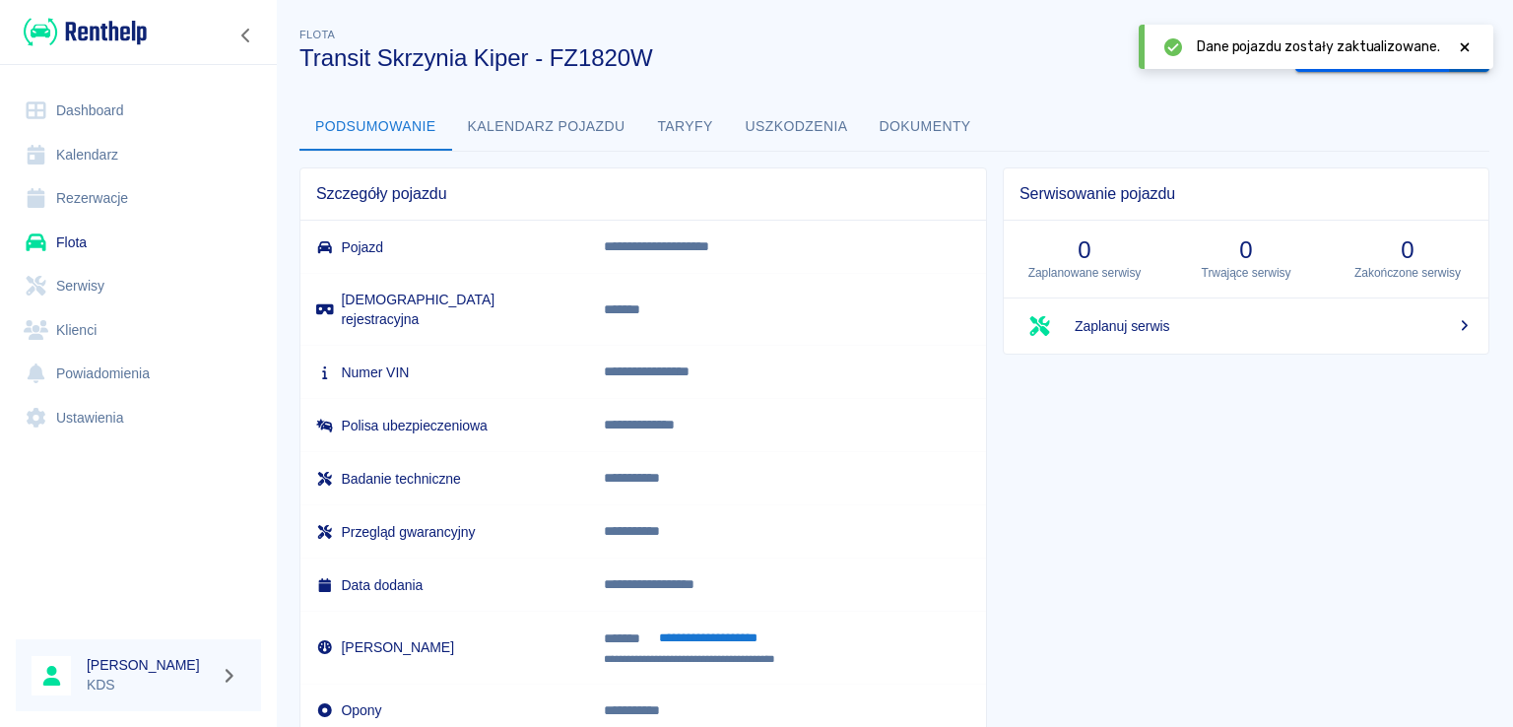
drag, startPoint x: 1461, startPoint y: 41, endPoint x: 1452, endPoint y: 67, distance: 27.4
click at [1461, 43] on icon at bounding box center [1464, 47] width 18 height 14
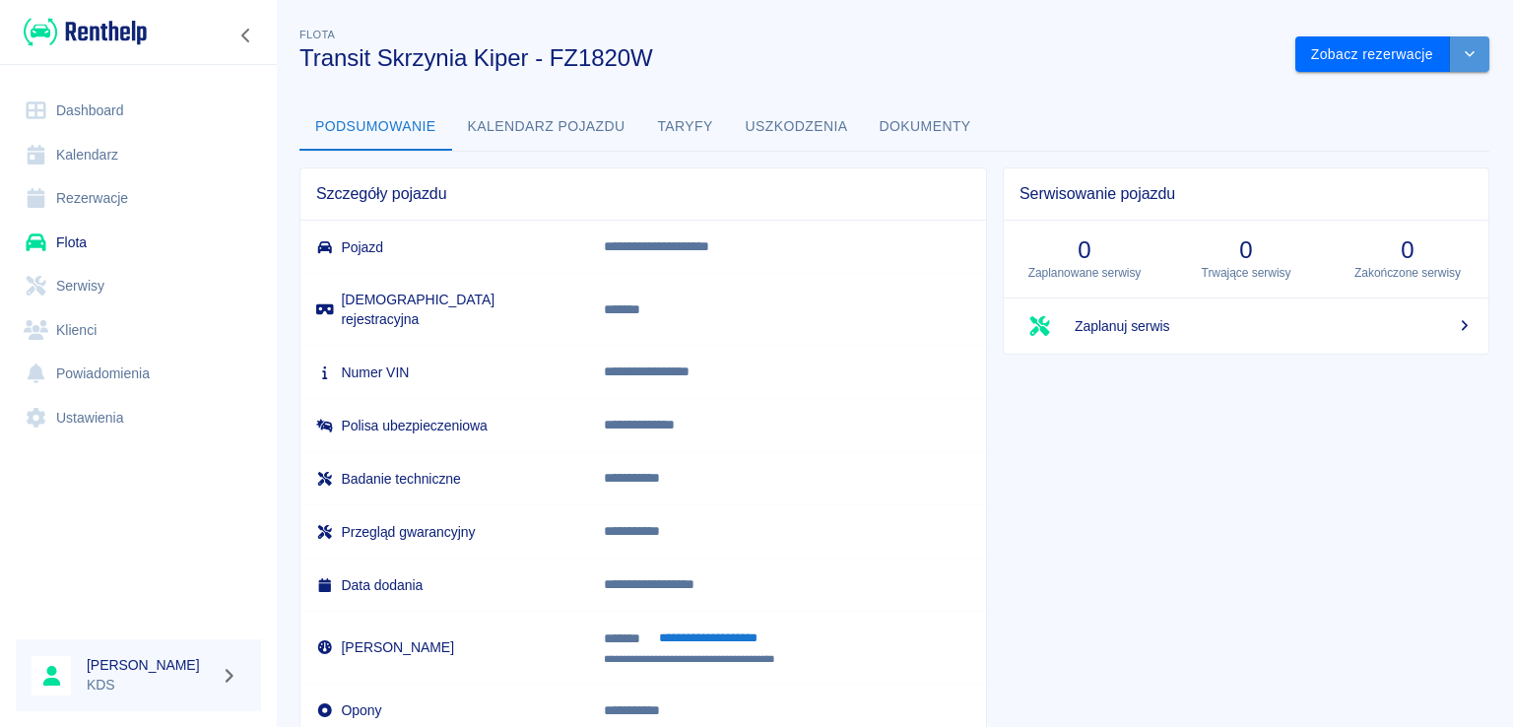
click at [1450, 56] on button "drop-down" at bounding box center [1469, 54] width 39 height 36
click at [1363, 99] on li "Zaktualizuj dane pojazdu" at bounding box center [1377, 96] width 183 height 32
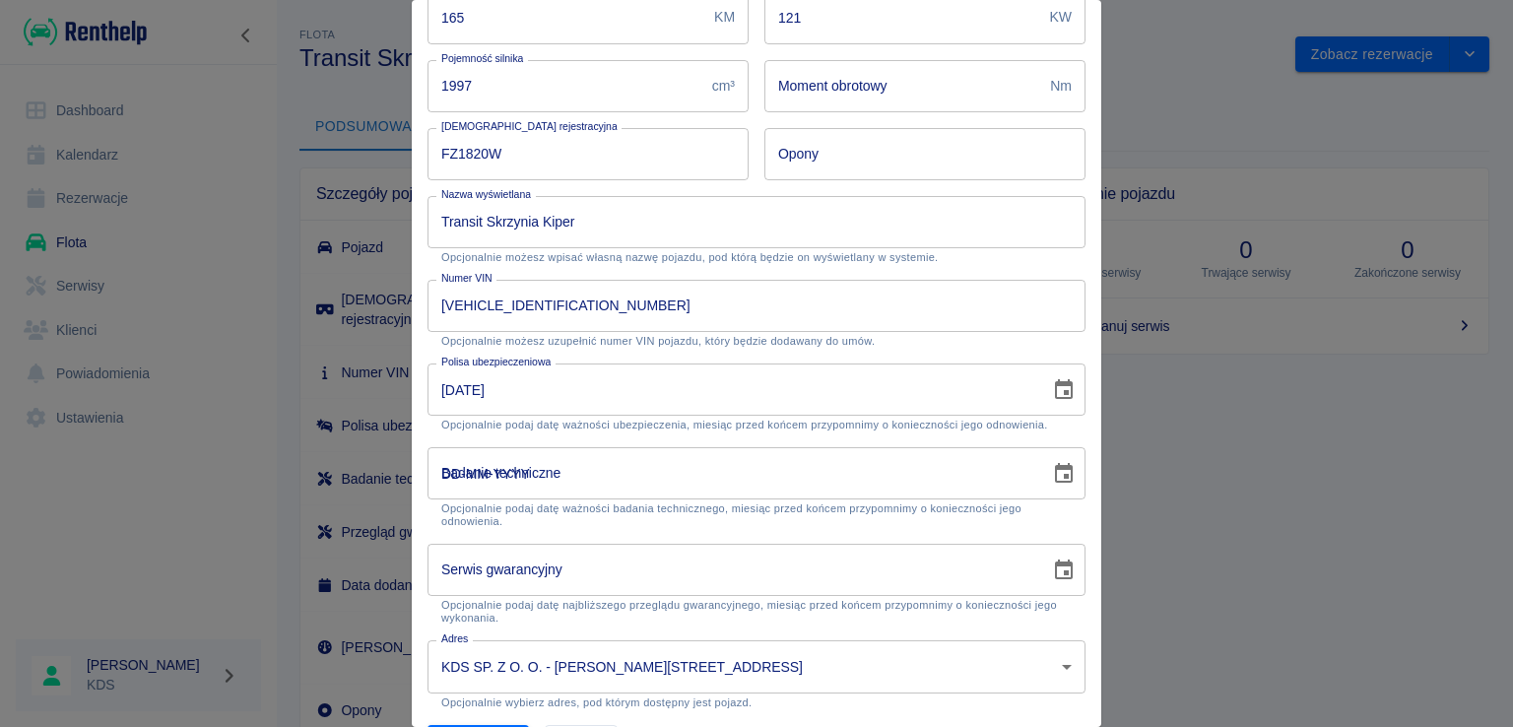
click at [607, 478] on input "DD-MM-YYYY" at bounding box center [731, 473] width 609 height 52
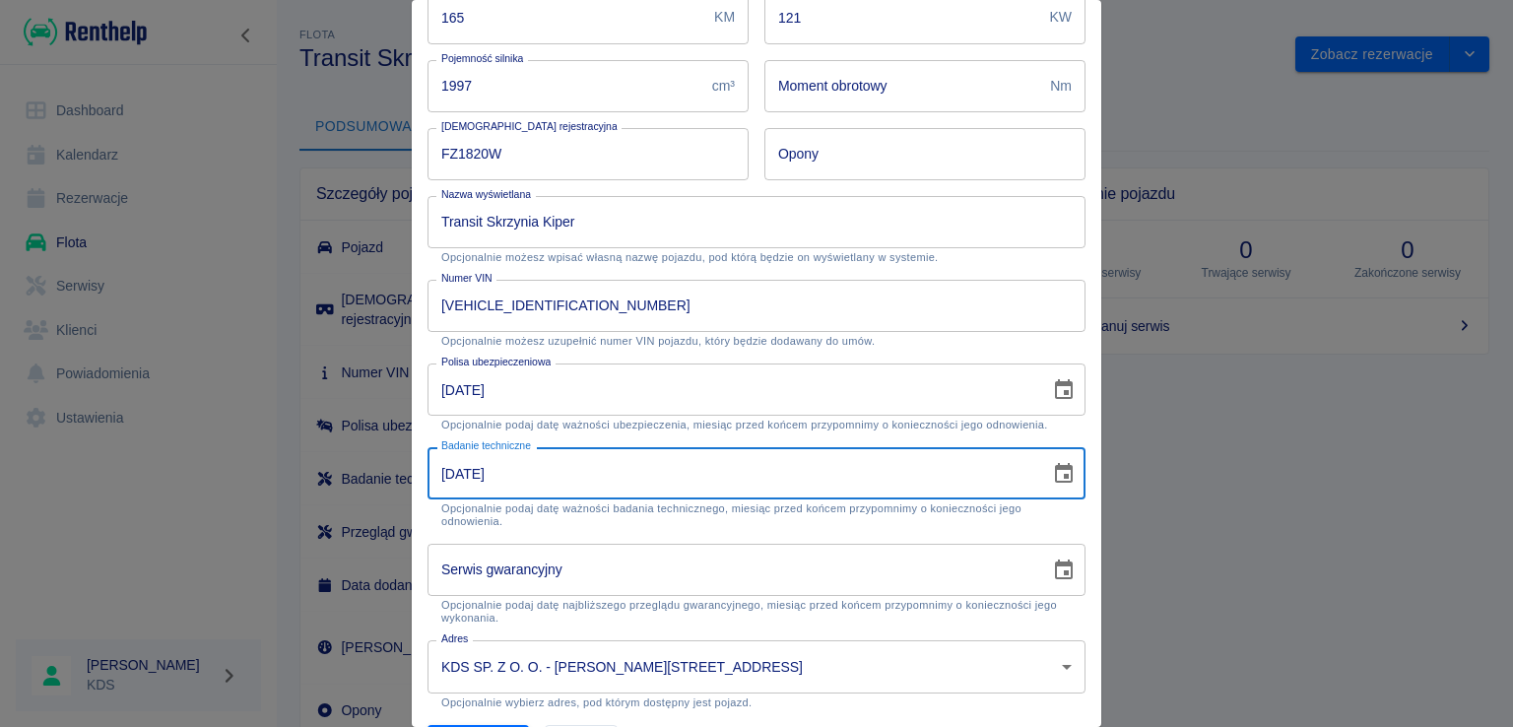
type input "18-08-2028"
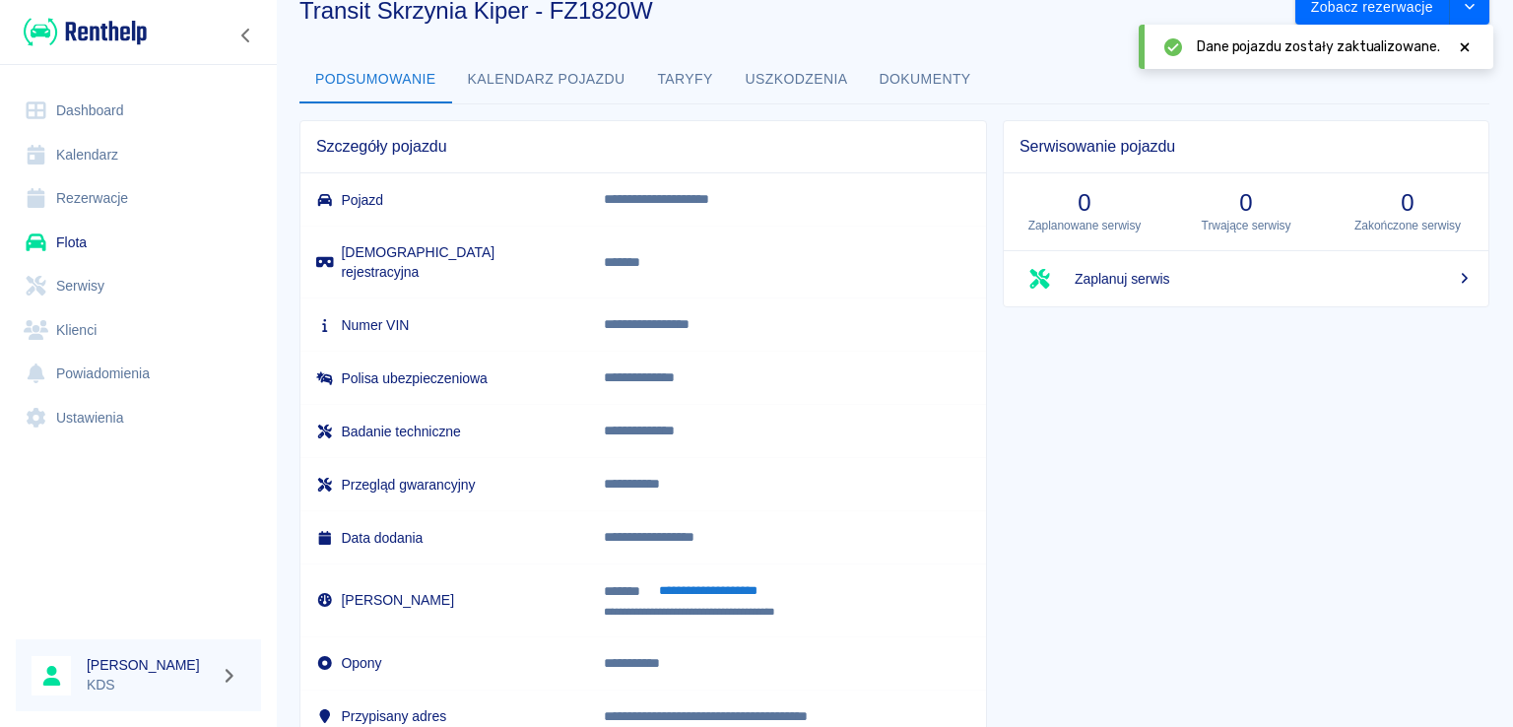
scroll to position [0, 0]
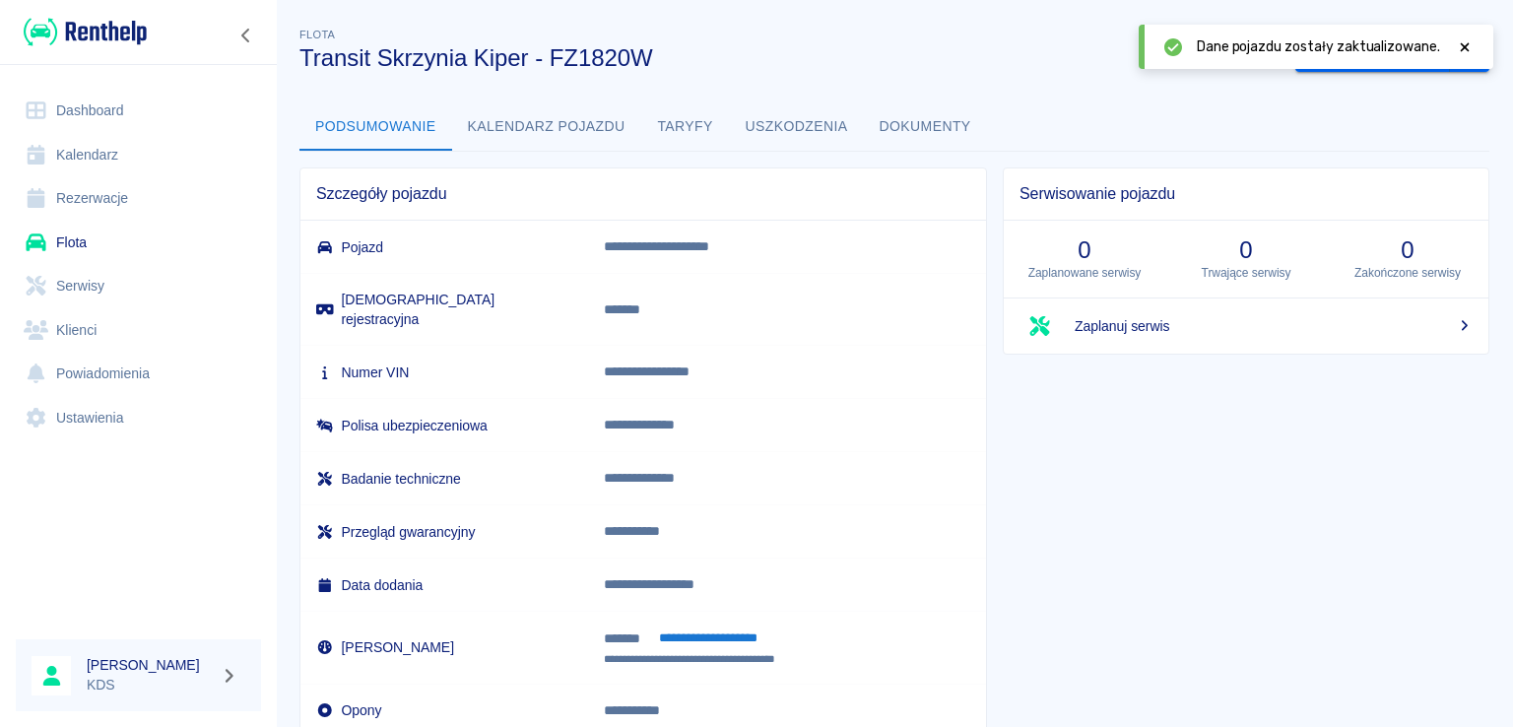
click at [1472, 39] on div "Dane pojazdu zostały zaktualizowane." at bounding box center [1315, 47] width 355 height 44
drag, startPoint x: 1469, startPoint y: 41, endPoint x: 1409, endPoint y: 120, distance: 99.1
click at [1469, 42] on icon at bounding box center [1464, 47] width 18 height 14
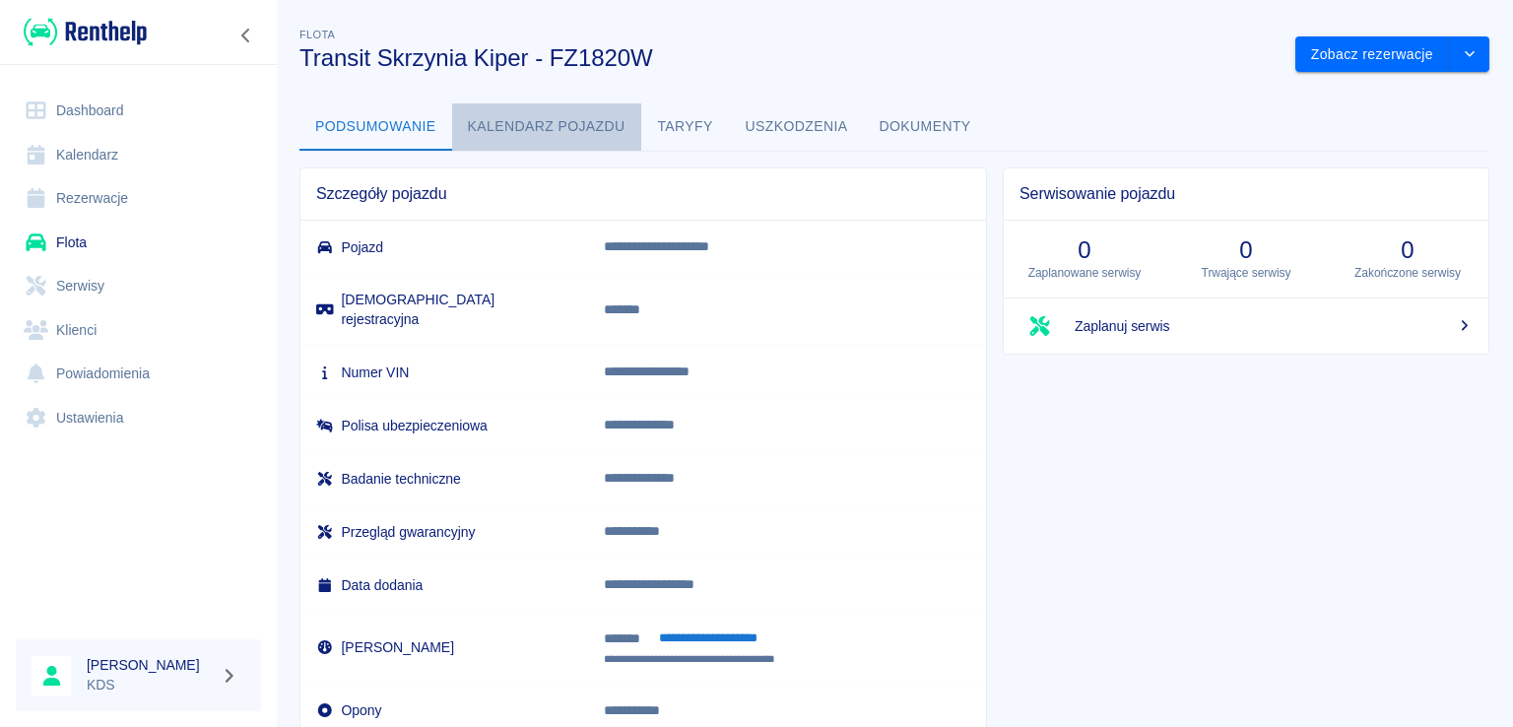
drag, startPoint x: 577, startPoint y: 111, endPoint x: 646, endPoint y: 144, distance: 76.2
click at [576, 111] on button "Kalendarz pojazdu" at bounding box center [546, 126] width 189 height 47
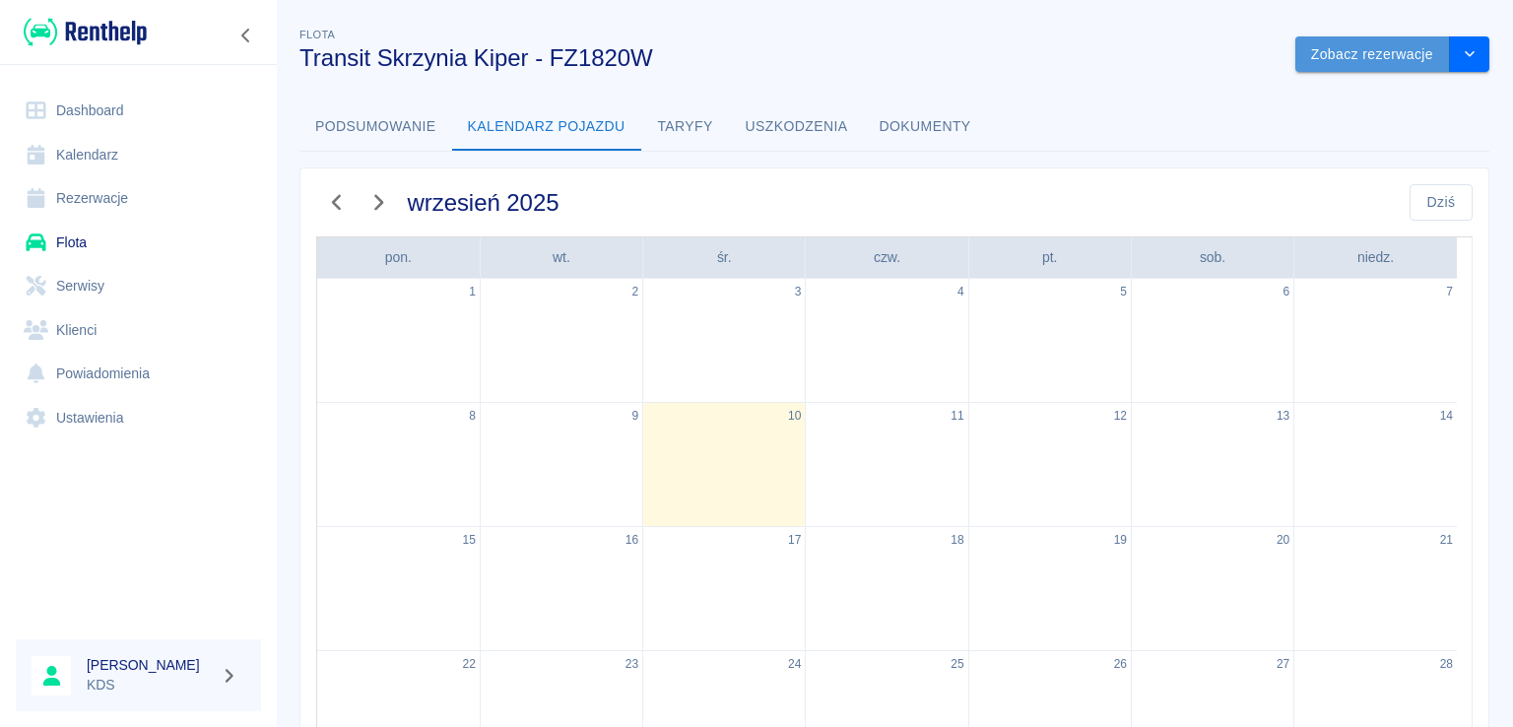
click at [1369, 58] on button "Zobacz rezerwacje" at bounding box center [1372, 54] width 155 height 36
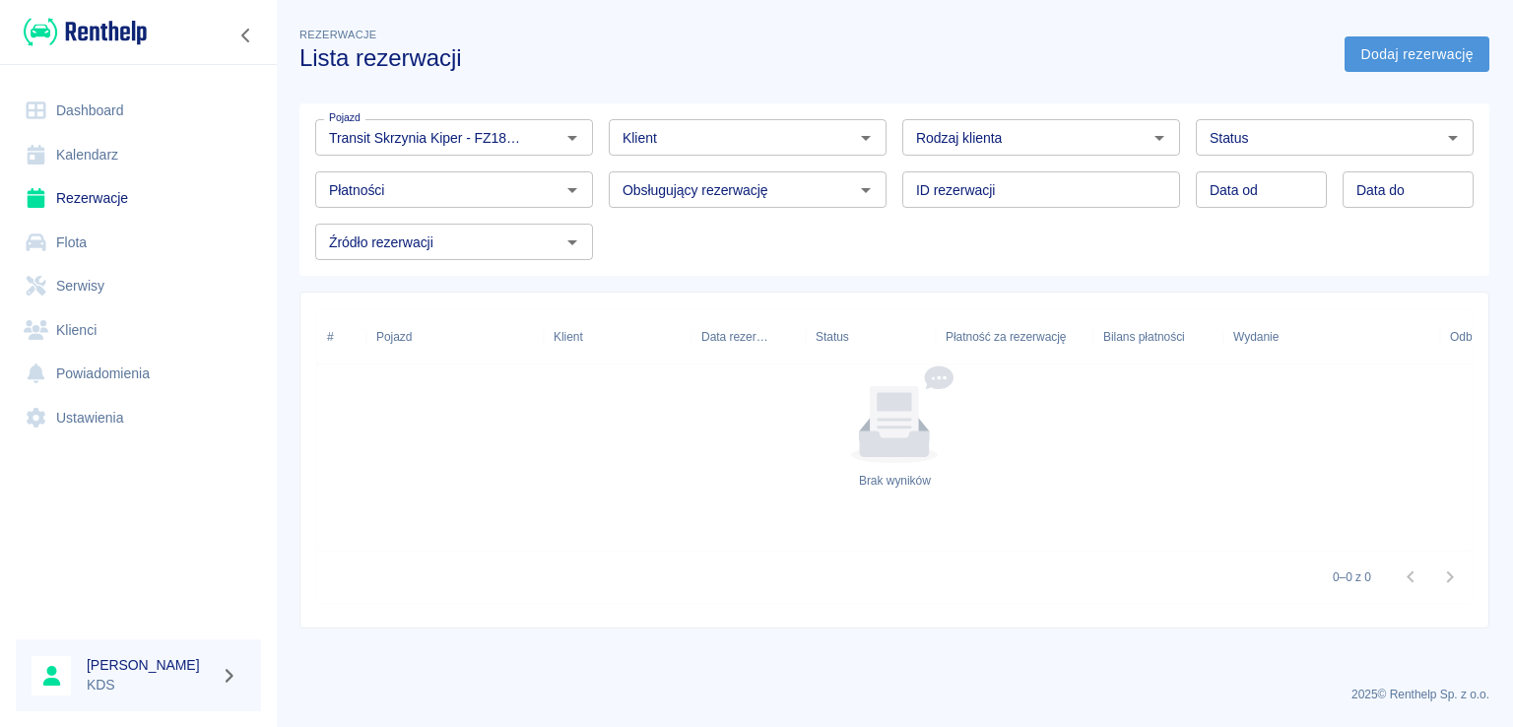
click at [1383, 58] on link "Dodaj rezerwację" at bounding box center [1416, 54] width 145 height 36
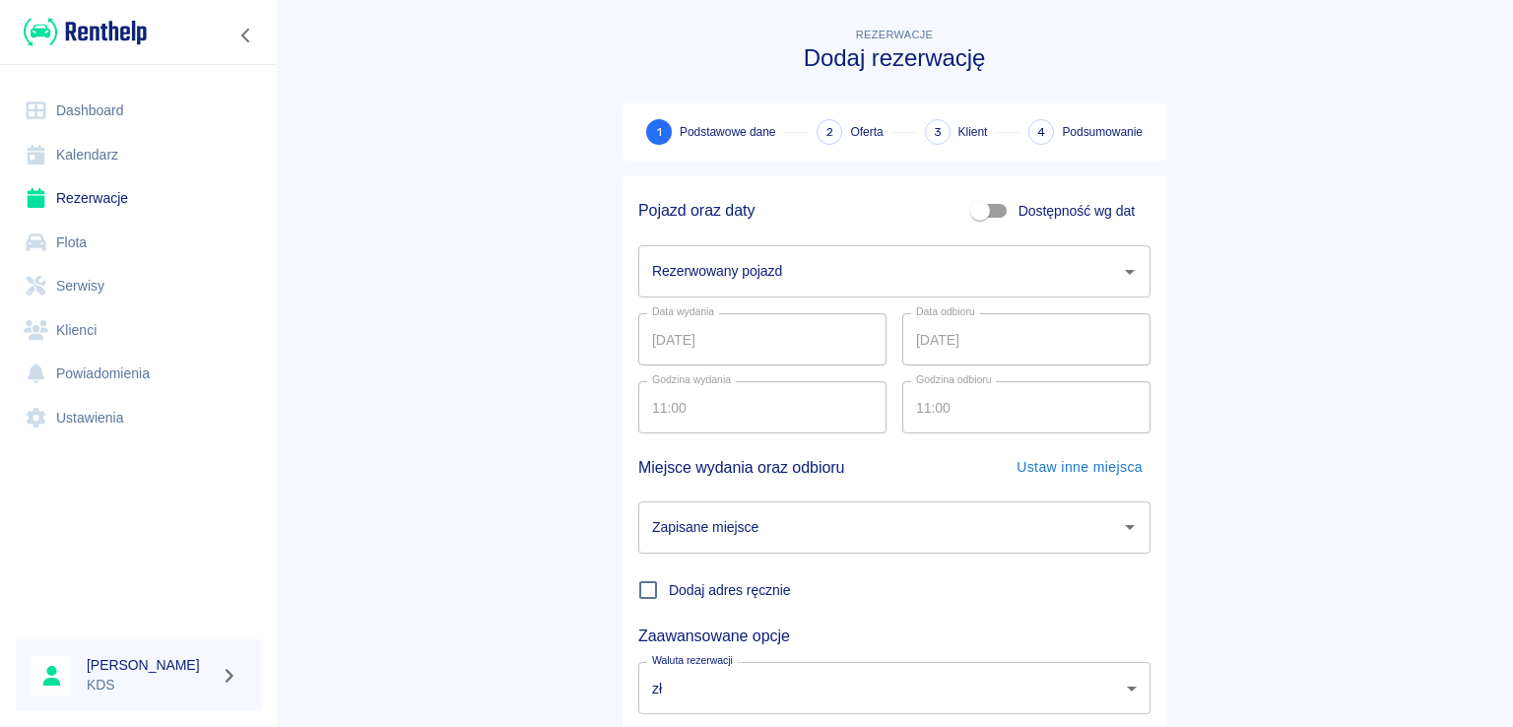
click at [857, 272] on input "Rezerwowany pojazd" at bounding box center [879, 271] width 465 height 34
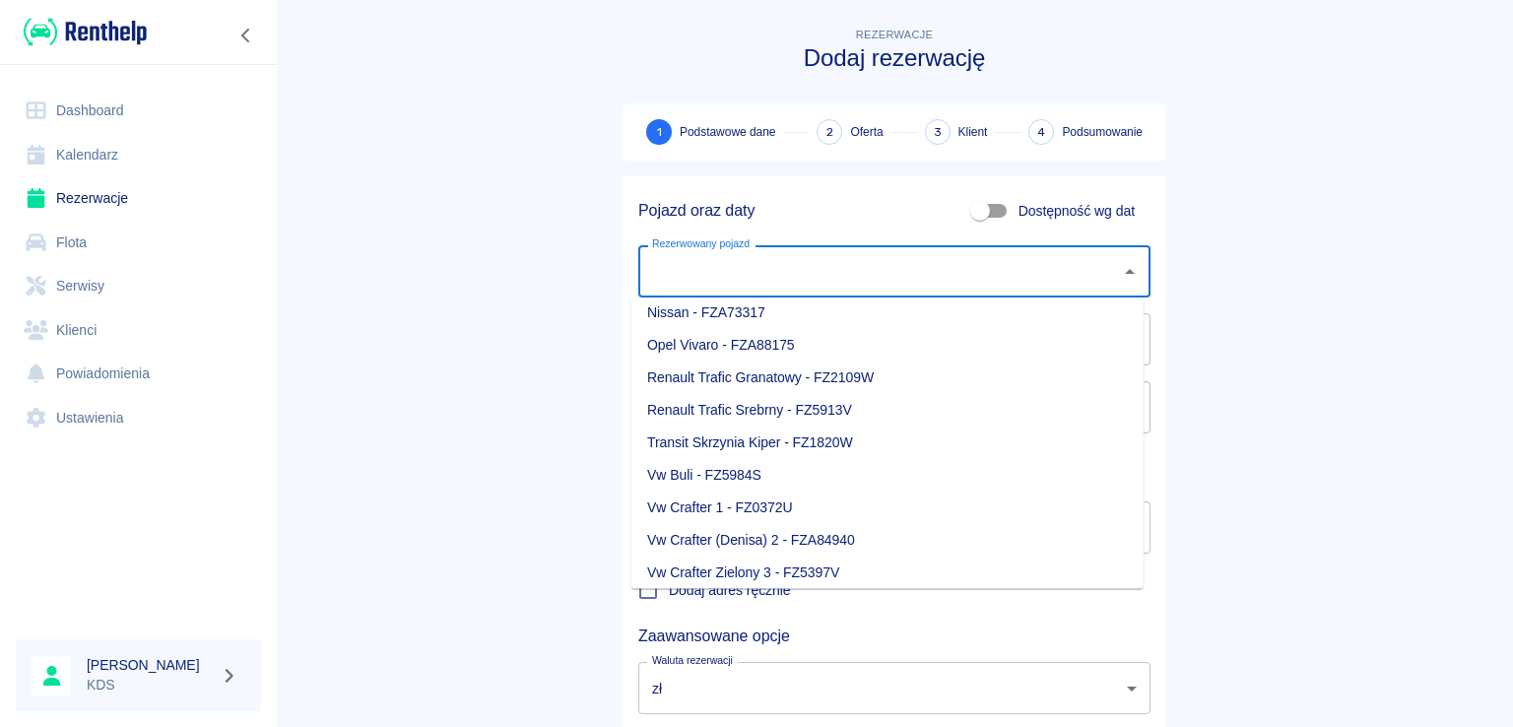
scroll to position [343, 0]
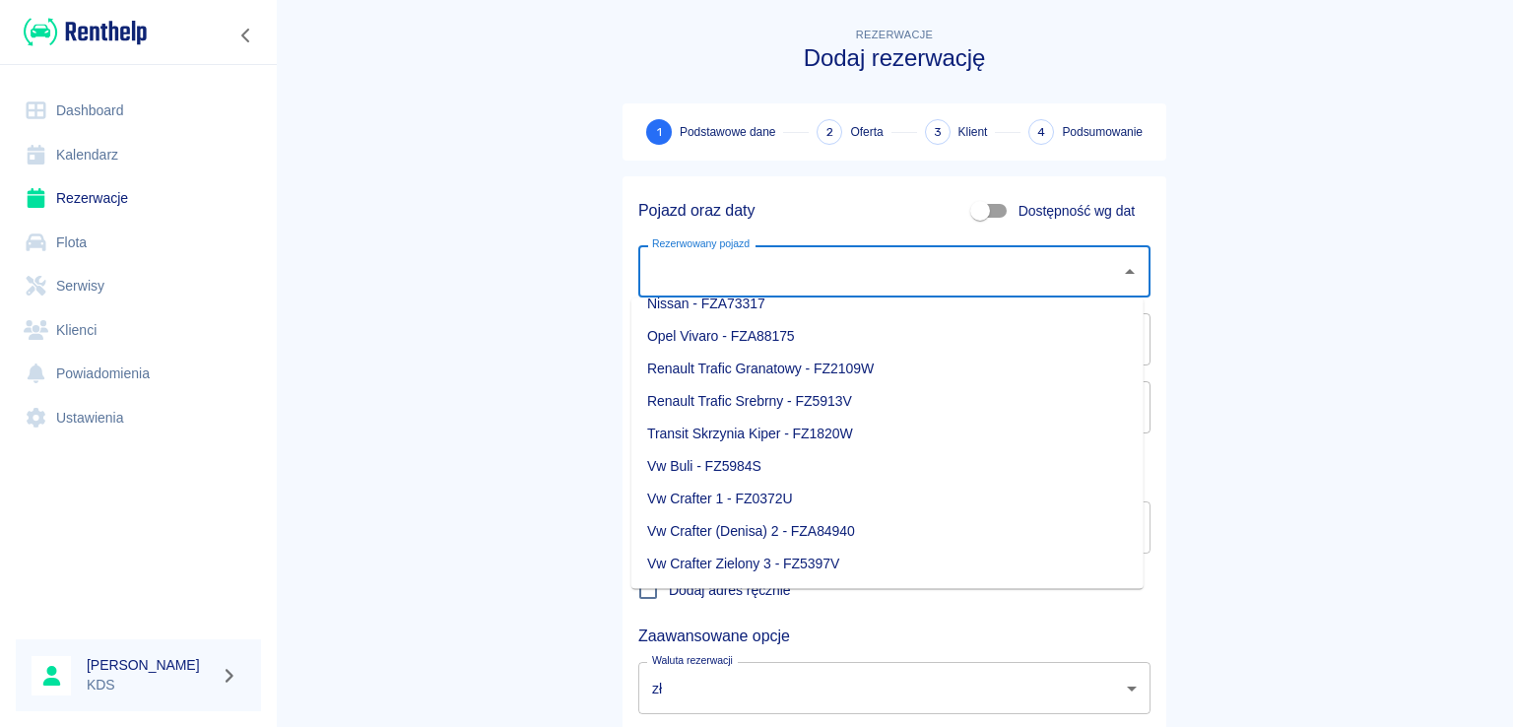
click at [768, 433] on li "Transit Skrzynia Kiper - FZ1820W" at bounding box center [887, 434] width 512 height 32
type input "Transit Skrzynia Kiper - FZ1820W"
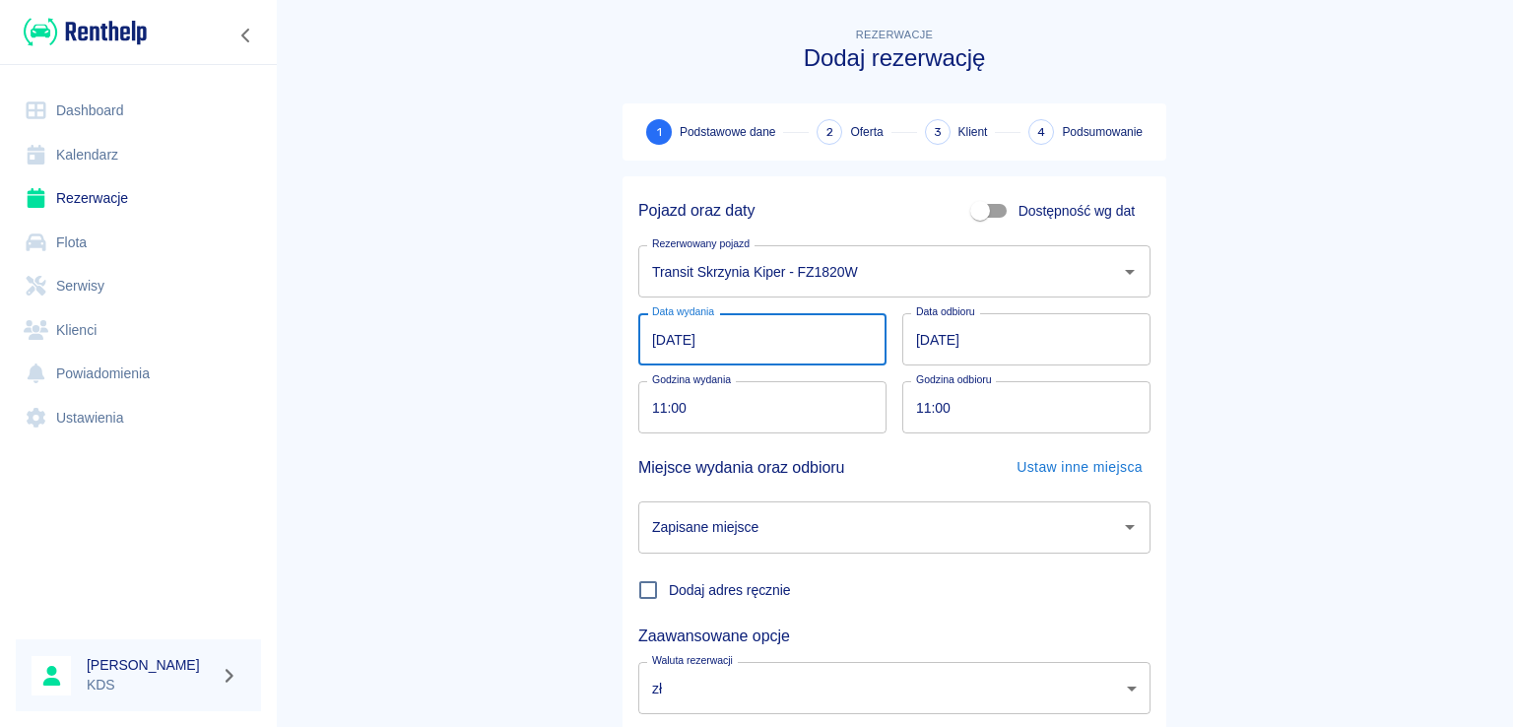
click at [800, 327] on input "10.09.2025" at bounding box center [762, 339] width 248 height 52
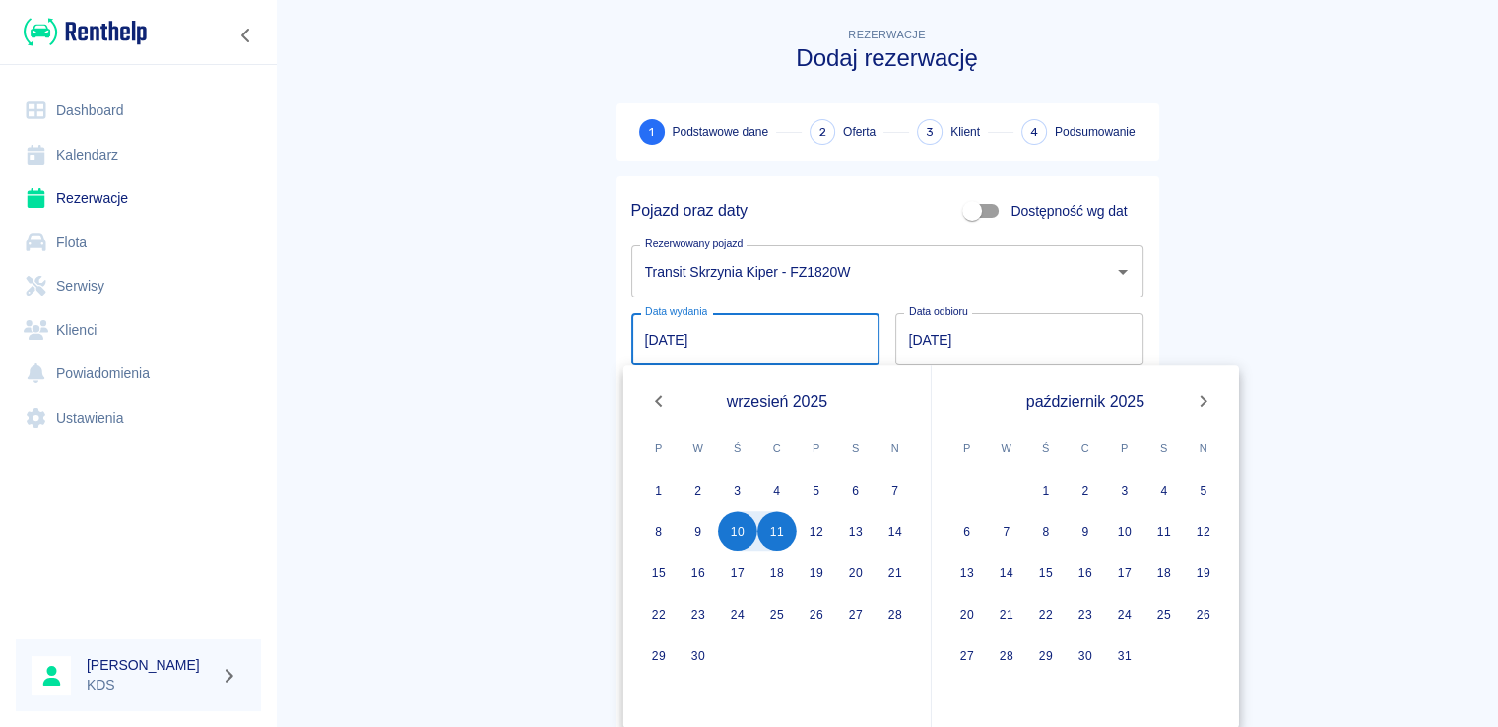
click at [792, 328] on input "10.09.2025" at bounding box center [755, 339] width 248 height 52
drag, startPoint x: 788, startPoint y: 526, endPoint x: 887, endPoint y: 525, distance: 99.5
click at [788, 527] on button "11" at bounding box center [776, 530] width 39 height 39
type input "11.09.2025"
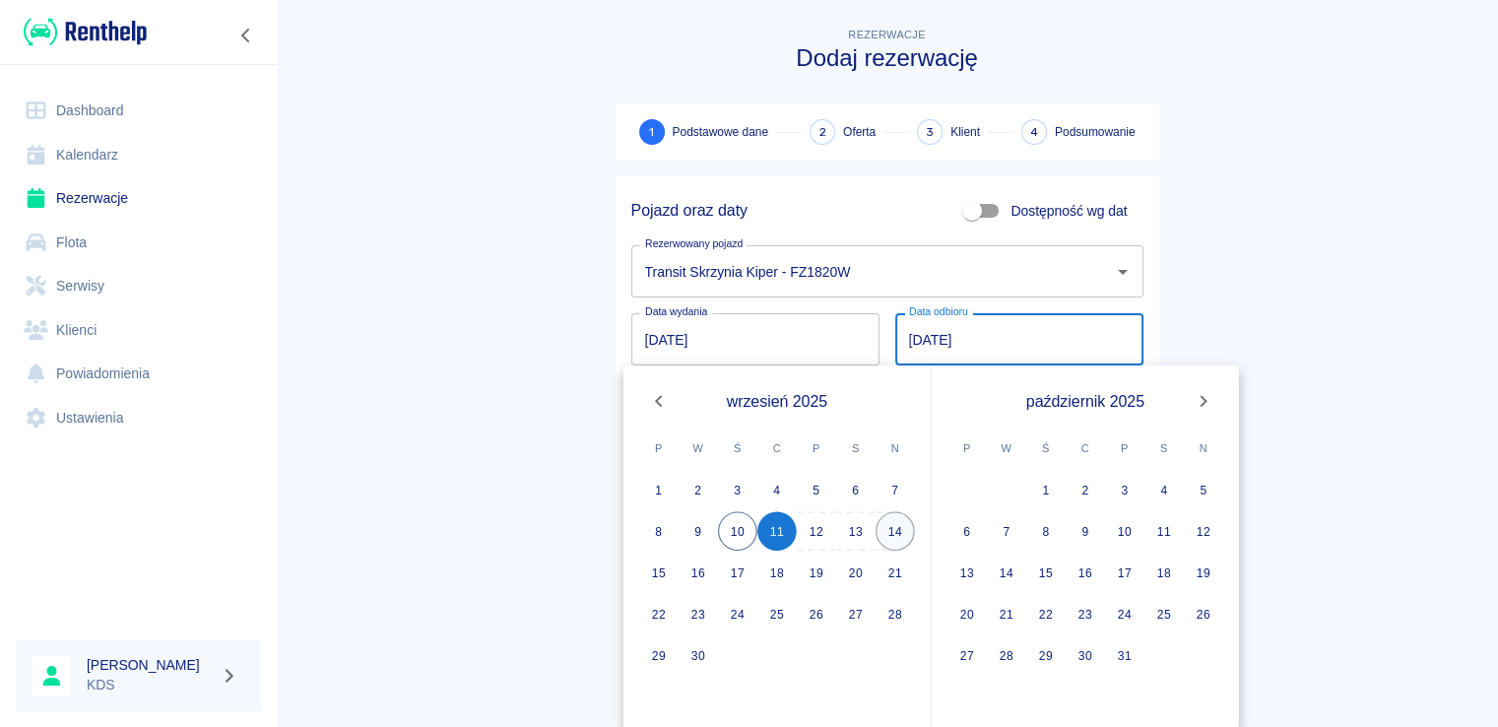
click at [890, 524] on button "14" at bounding box center [894, 530] width 39 height 39
type input "14.09.2025"
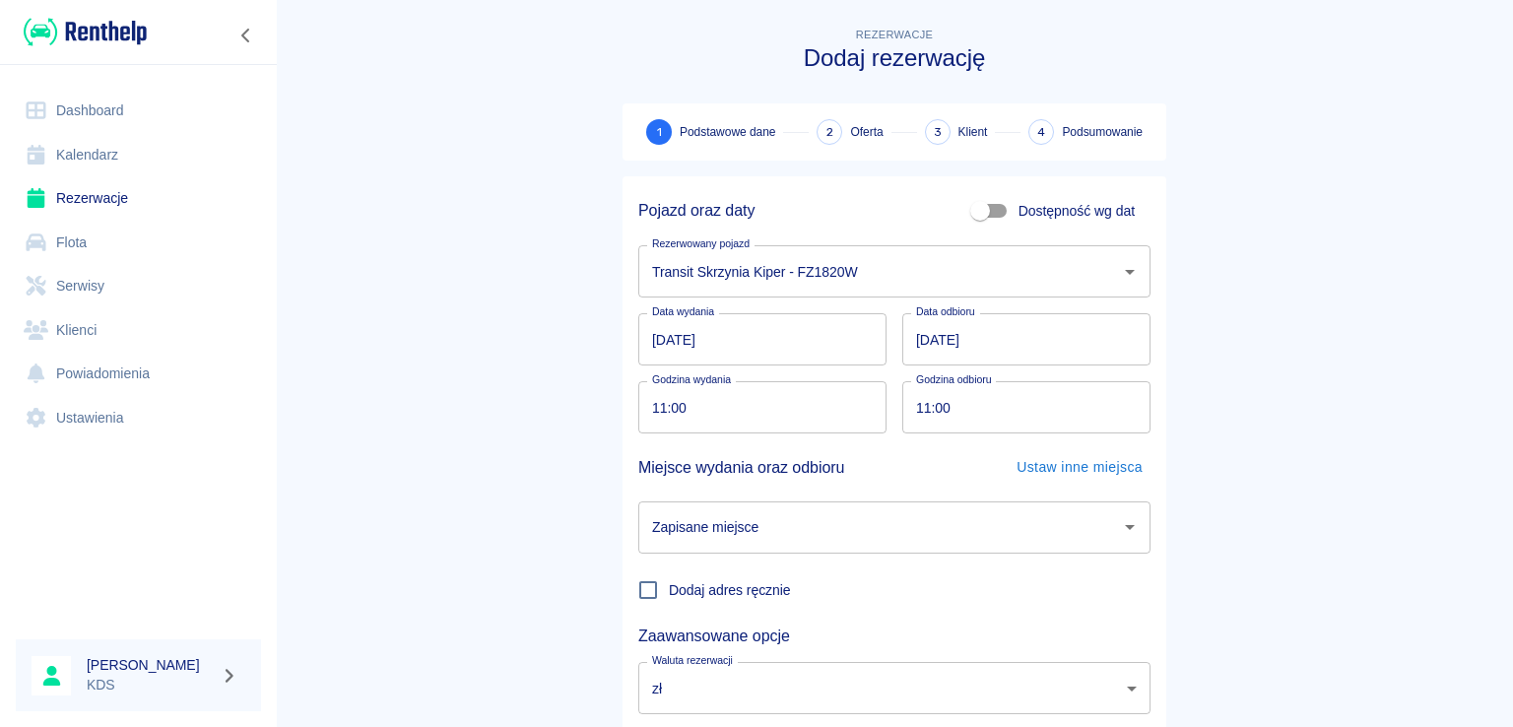
click at [721, 420] on input "11:00" at bounding box center [755, 407] width 234 height 52
type input "18:00"
click at [988, 404] on input "11:00" at bounding box center [1019, 407] width 234 height 52
type input "18:00"
click at [797, 521] on input "Zapisane miejsce" at bounding box center [879, 527] width 465 height 34
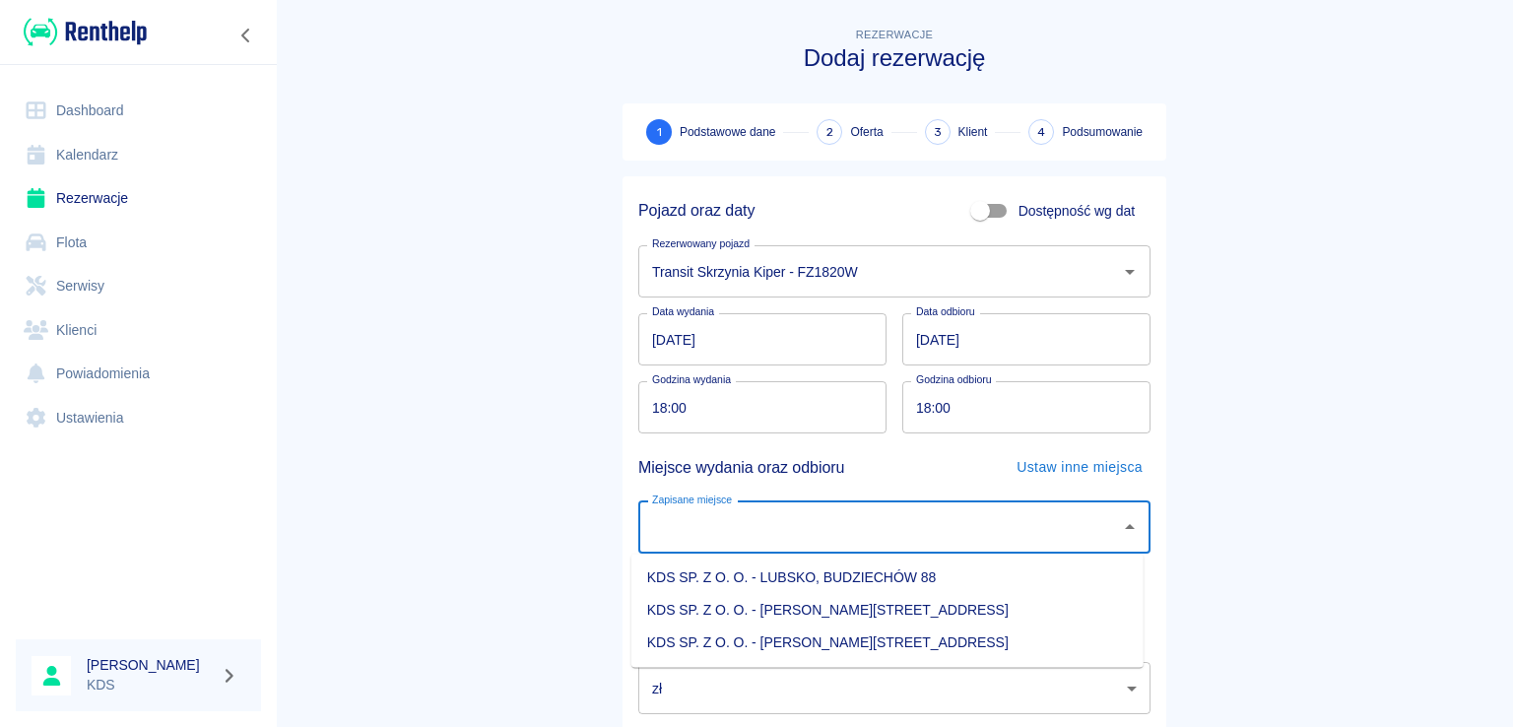
click at [835, 571] on li "KDS SP. Z O. O. - LUBSKO, BUDZIECHÓW 88" at bounding box center [887, 577] width 512 height 32
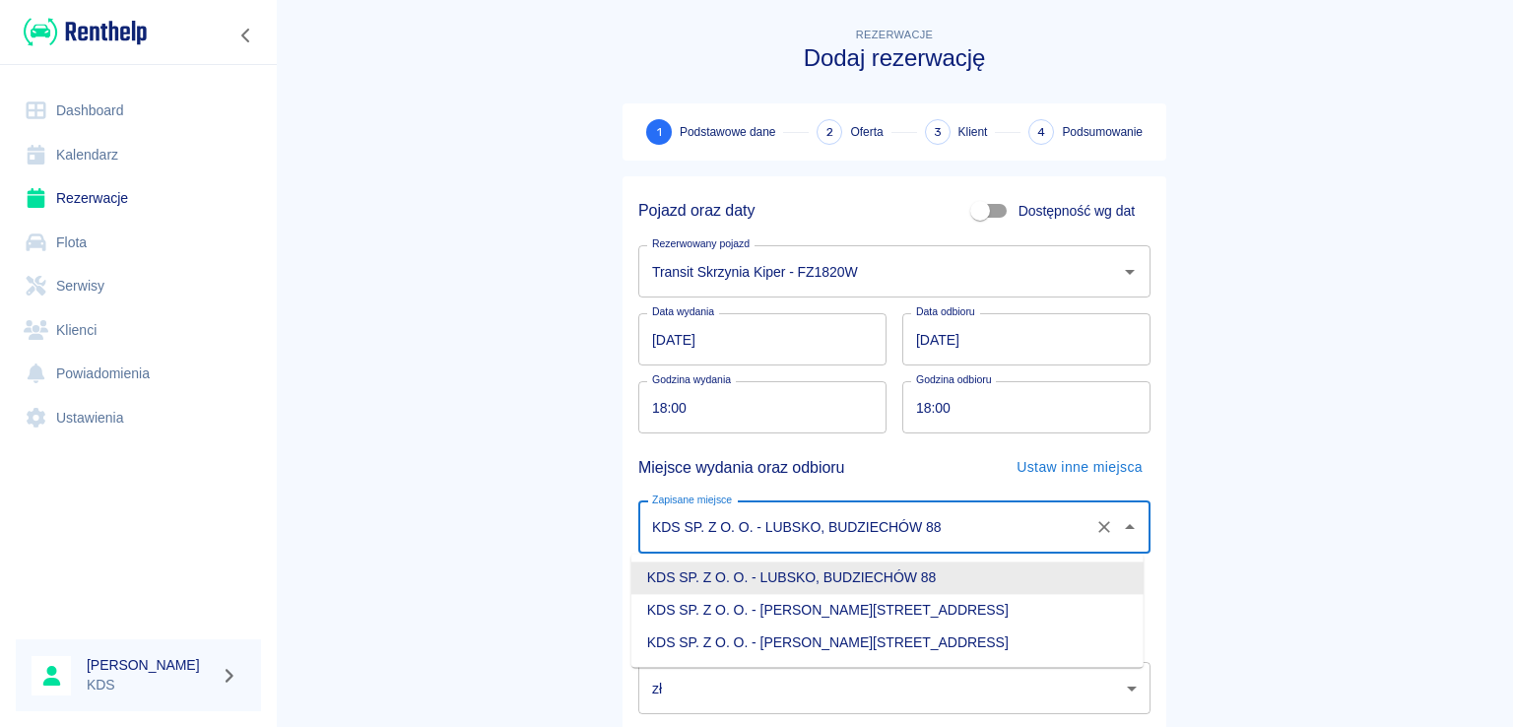
click at [915, 534] on input "KDS SP. Z O. O. - LUBSKO, BUDZIECHÓW 88" at bounding box center [866, 527] width 439 height 34
click at [839, 642] on li "KDS SP. Z O. O. - Jasień, Sienkiewicza 52" at bounding box center [887, 642] width 512 height 32
type input "KDS SP. Z O. O. - Jasień, Sienkiewicza 52"
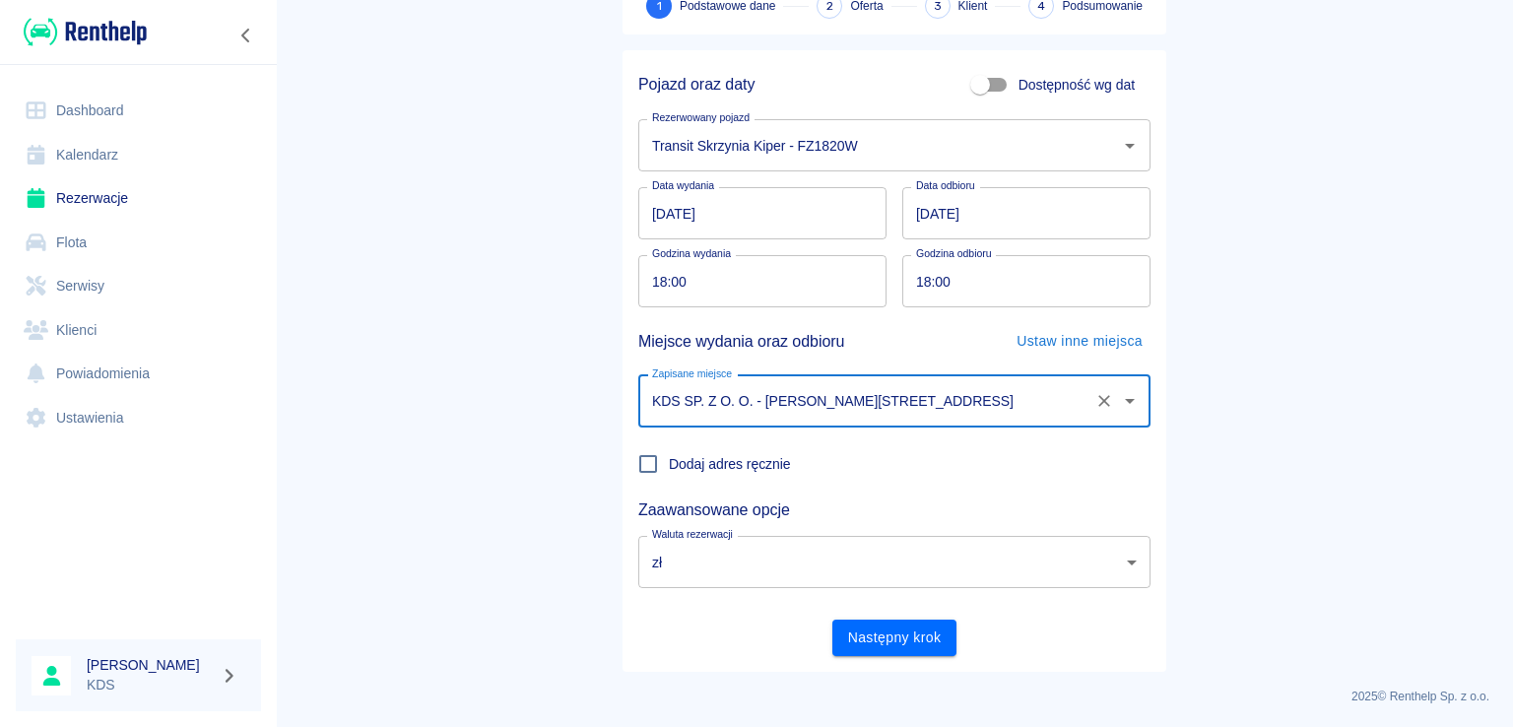
scroll to position [128, 0]
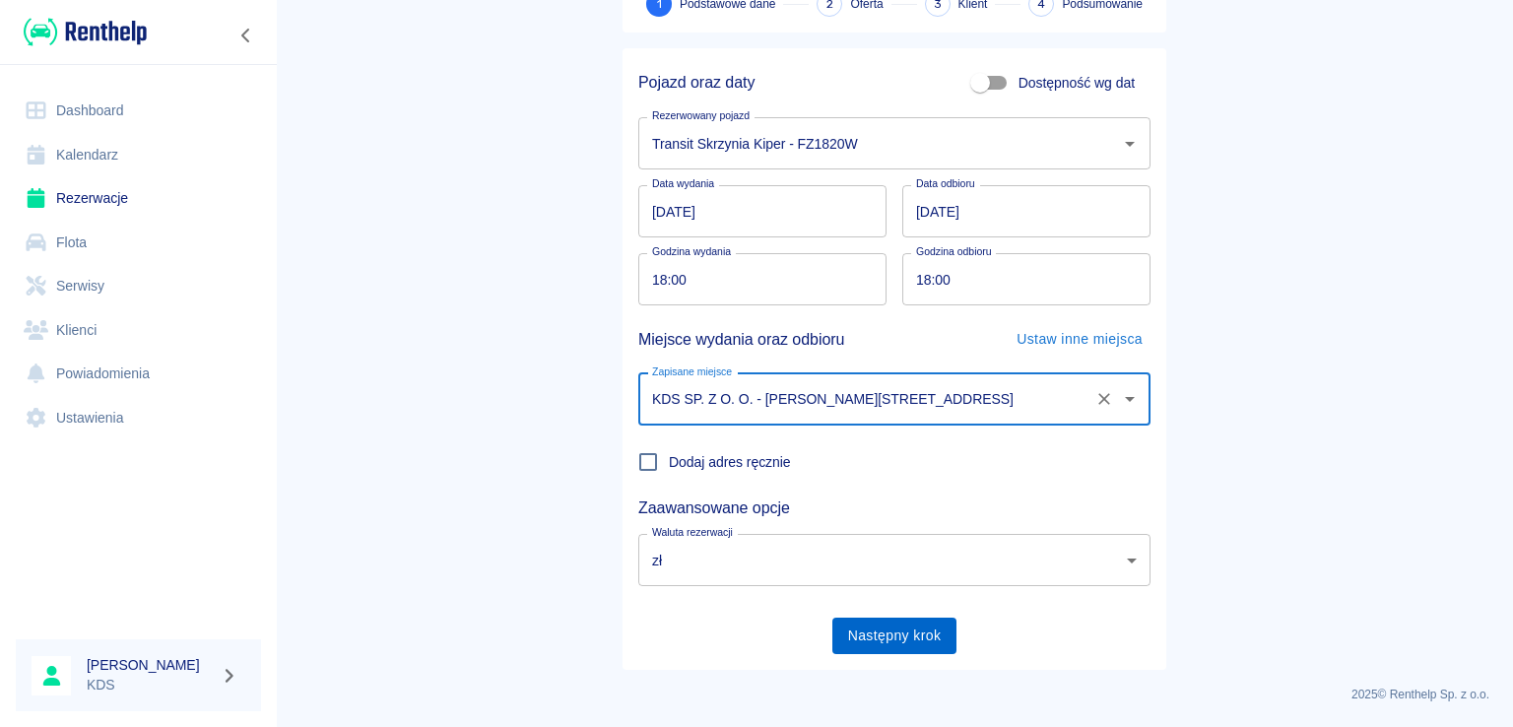
click at [882, 632] on button "Następny krok" at bounding box center [894, 635] width 125 height 36
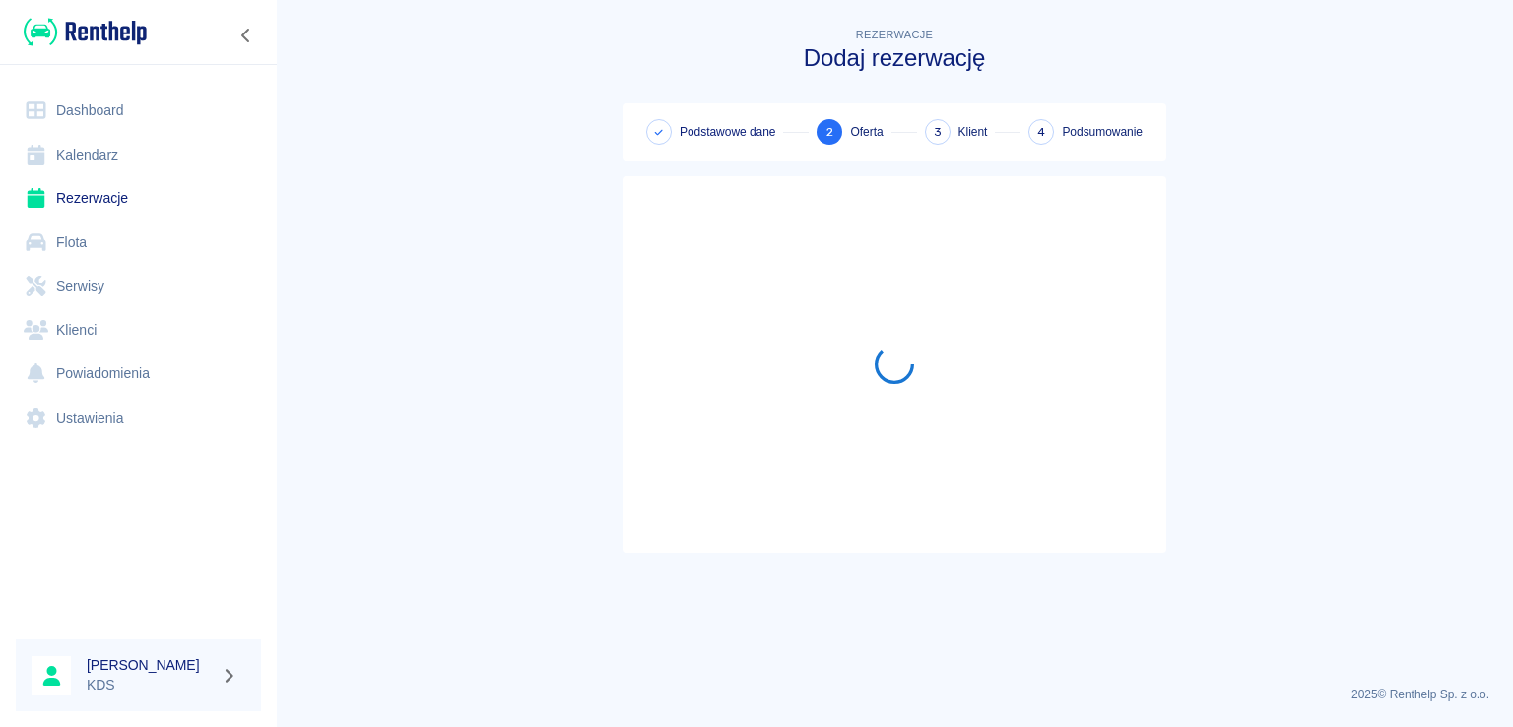
scroll to position [0, 0]
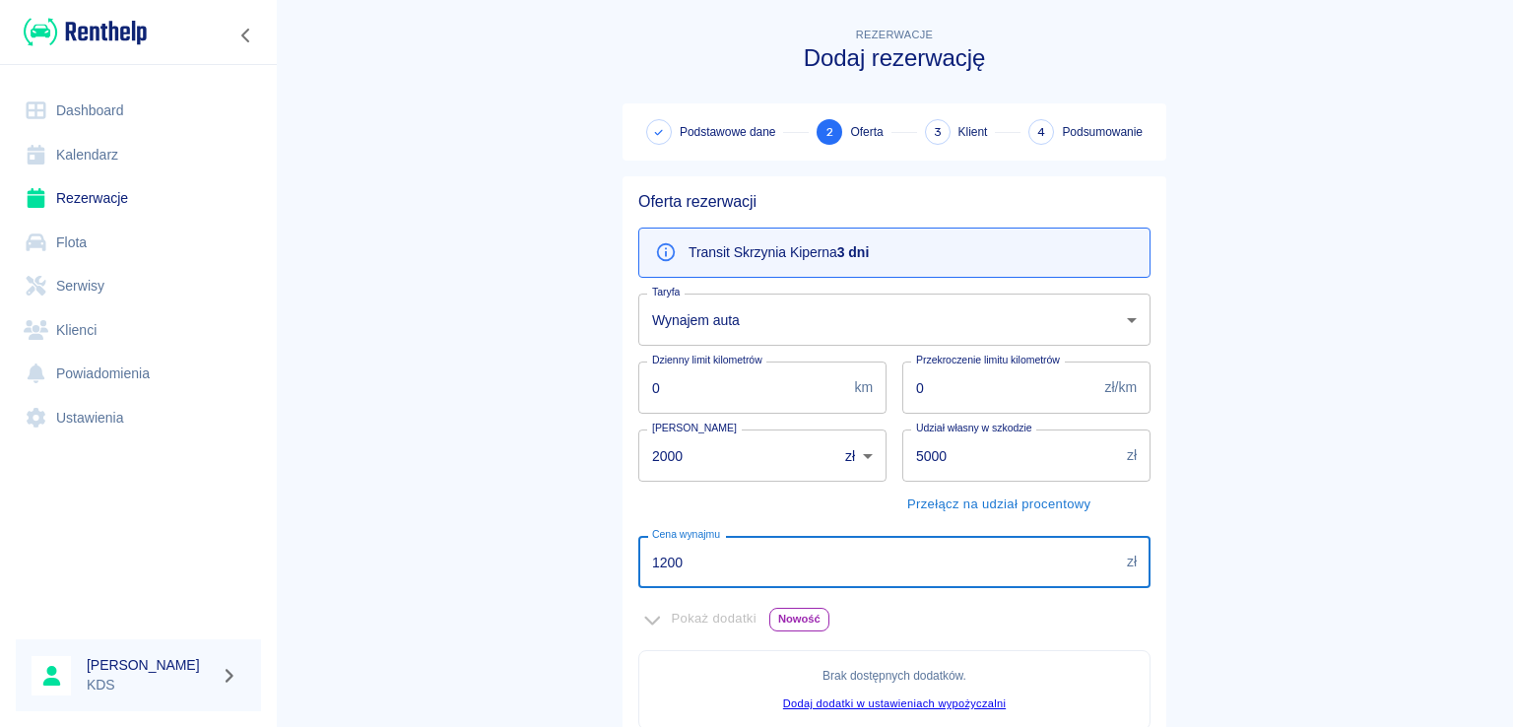
click at [752, 556] on input "1200" at bounding box center [878, 562] width 481 height 52
type input "750"
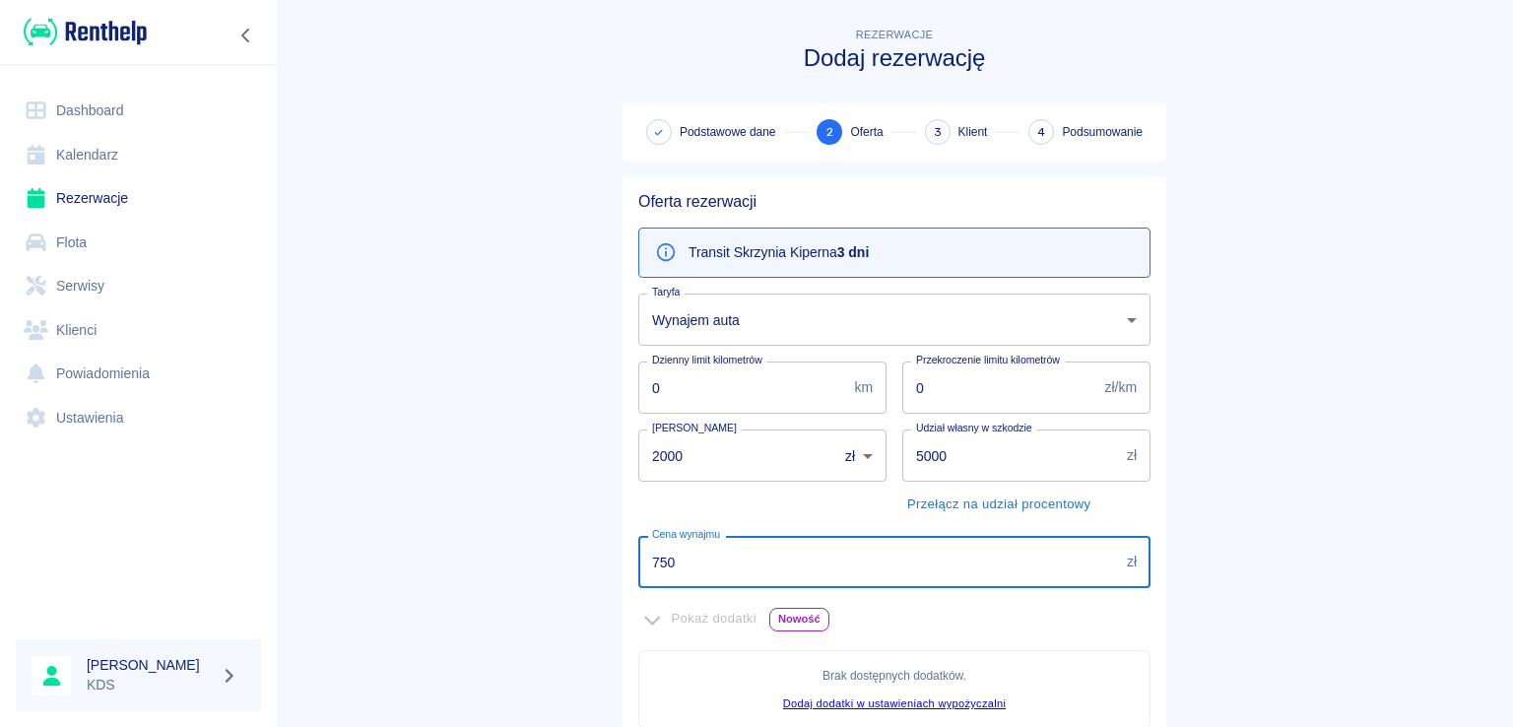
click at [749, 461] on input "2000" at bounding box center [730, 455] width 185 height 52
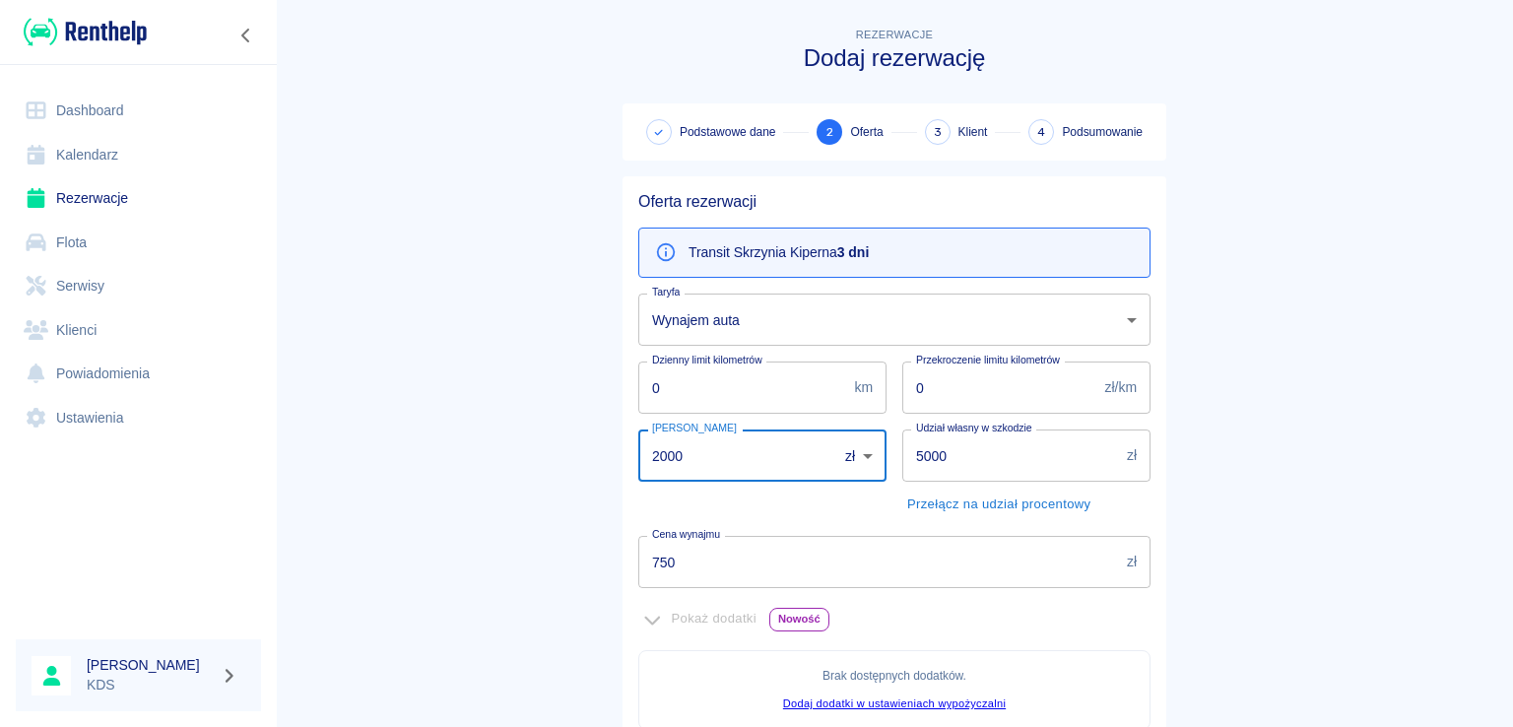
click at [749, 461] on input "2000" at bounding box center [730, 455] width 185 height 52
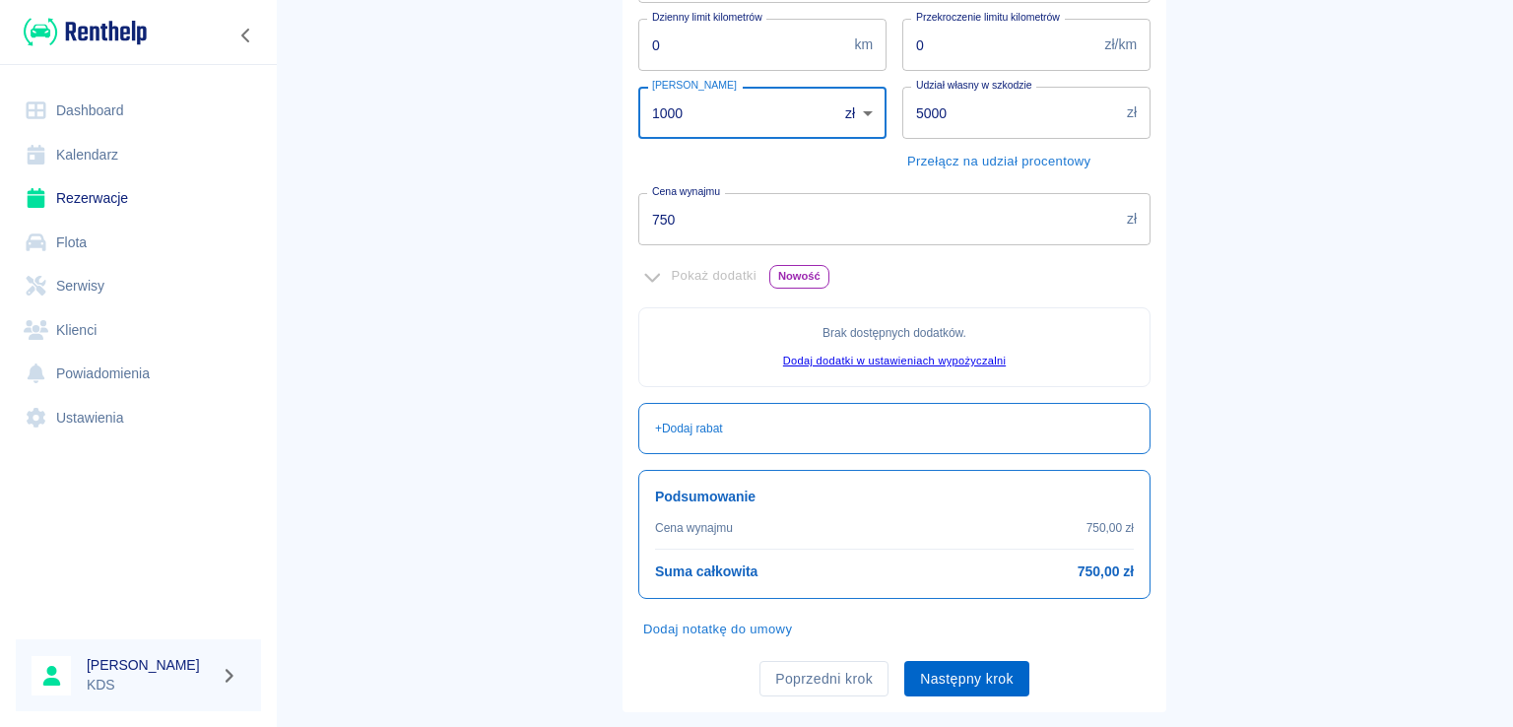
scroll to position [383, 0]
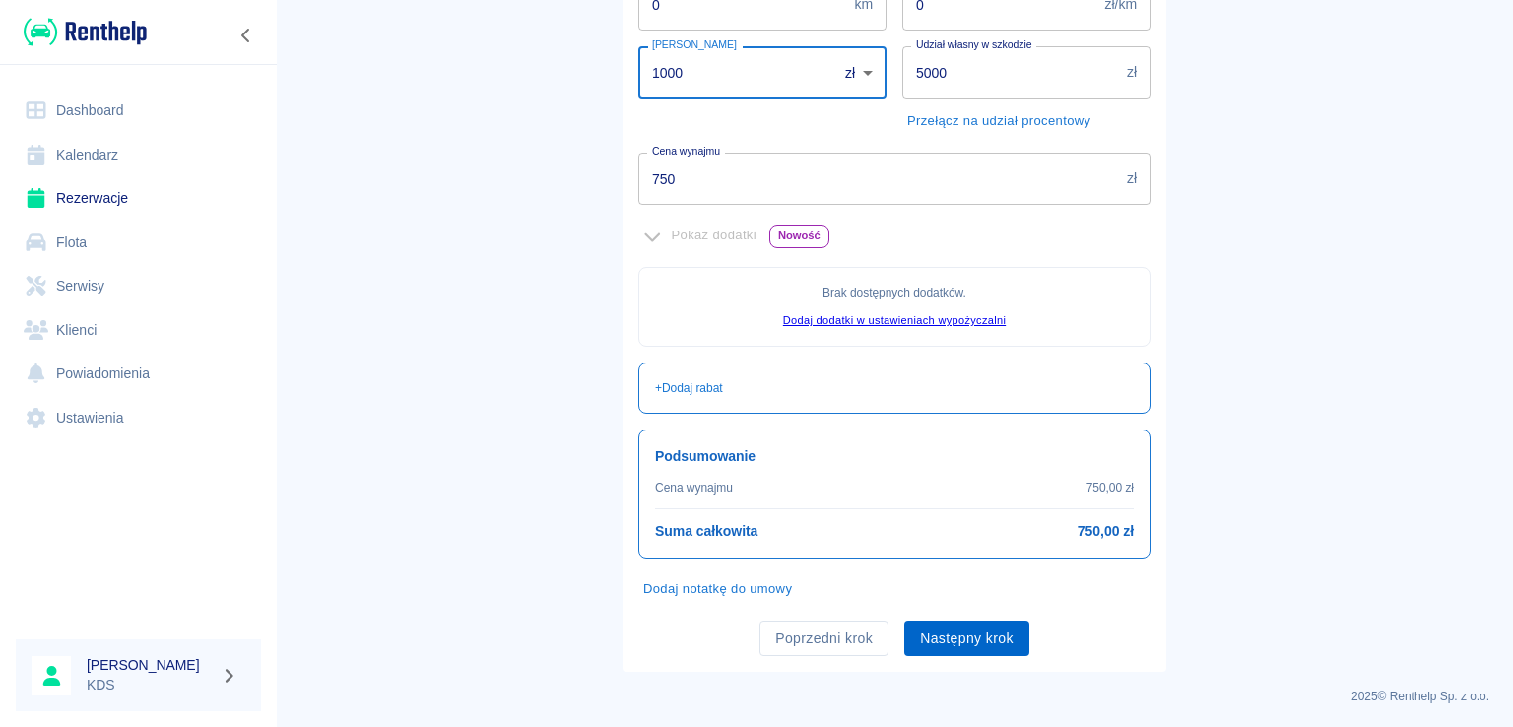
type input "1000"
click at [982, 646] on button "Następny krok" at bounding box center [966, 638] width 125 height 36
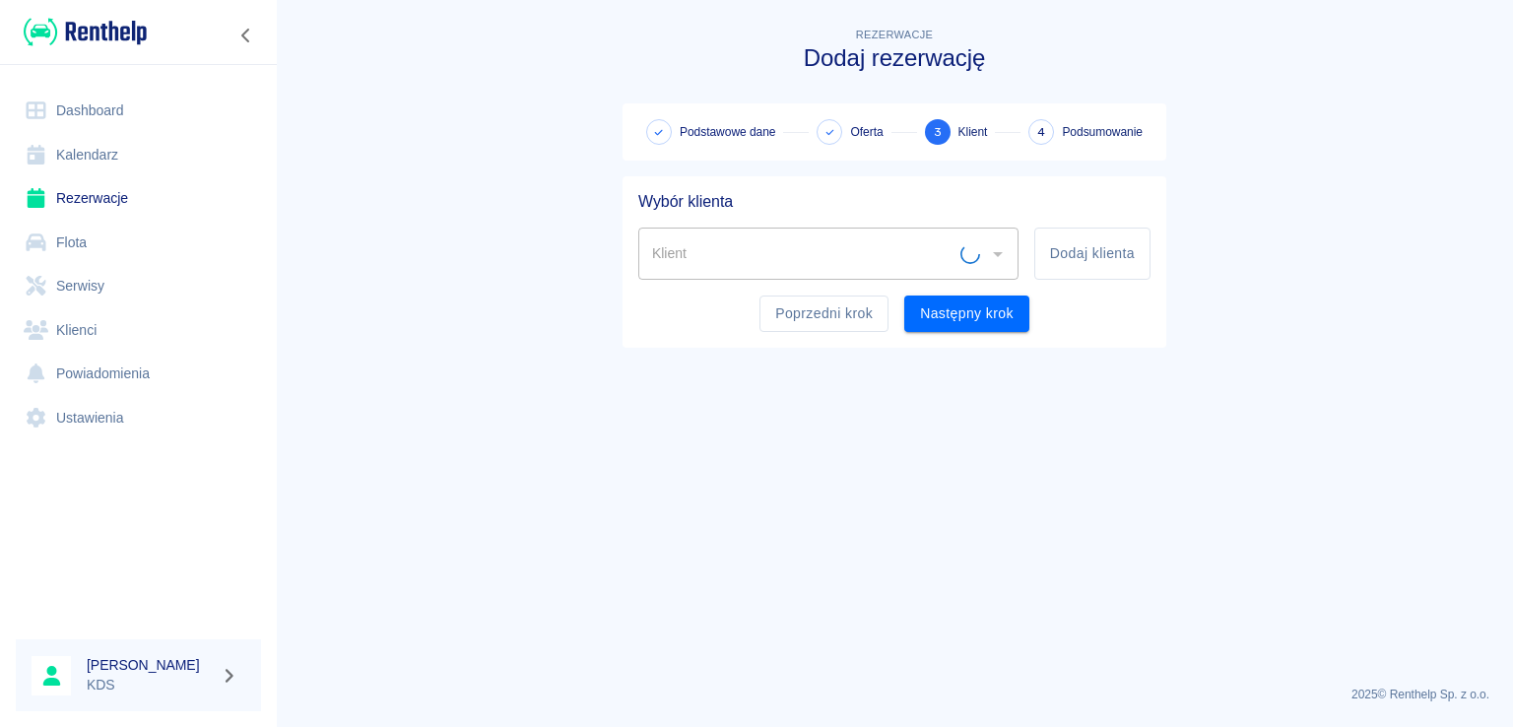
scroll to position [0, 0]
click at [1087, 252] on button "Dodaj klienta" at bounding box center [1092, 253] width 116 height 52
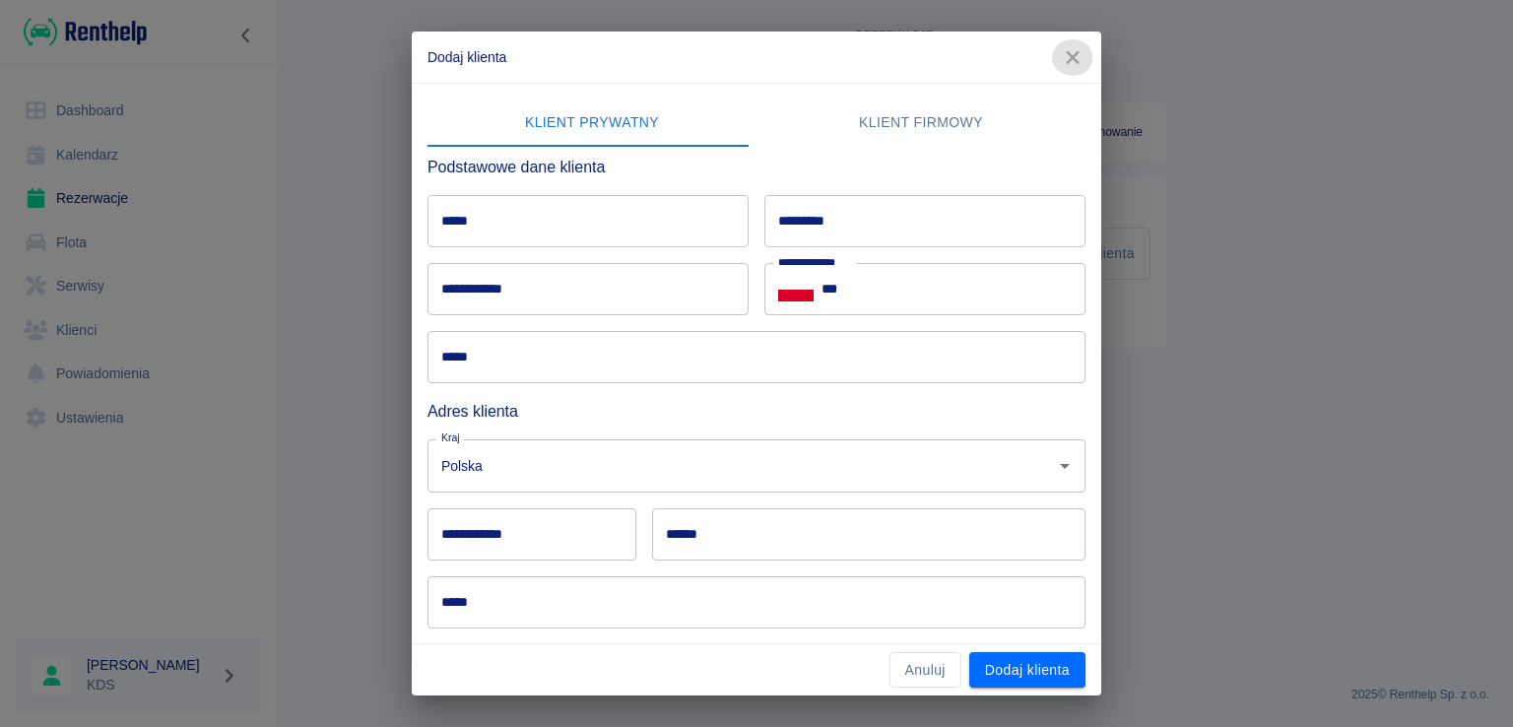
drag, startPoint x: 1068, startPoint y: 53, endPoint x: 922, endPoint y: 164, distance: 184.2
click at [1068, 55] on icon "button" at bounding box center [1072, 57] width 13 height 13
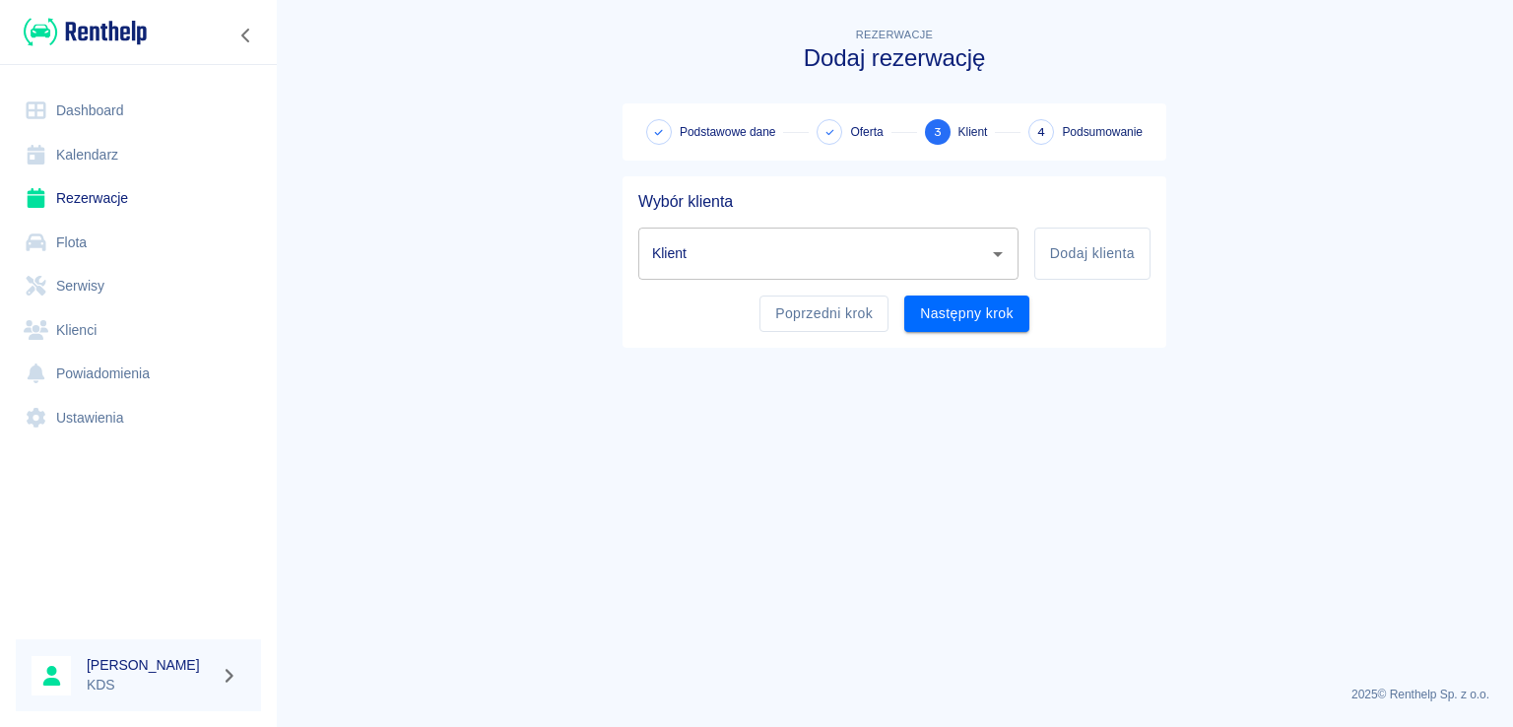
click at [776, 257] on input "Klient" at bounding box center [813, 253] width 333 height 34
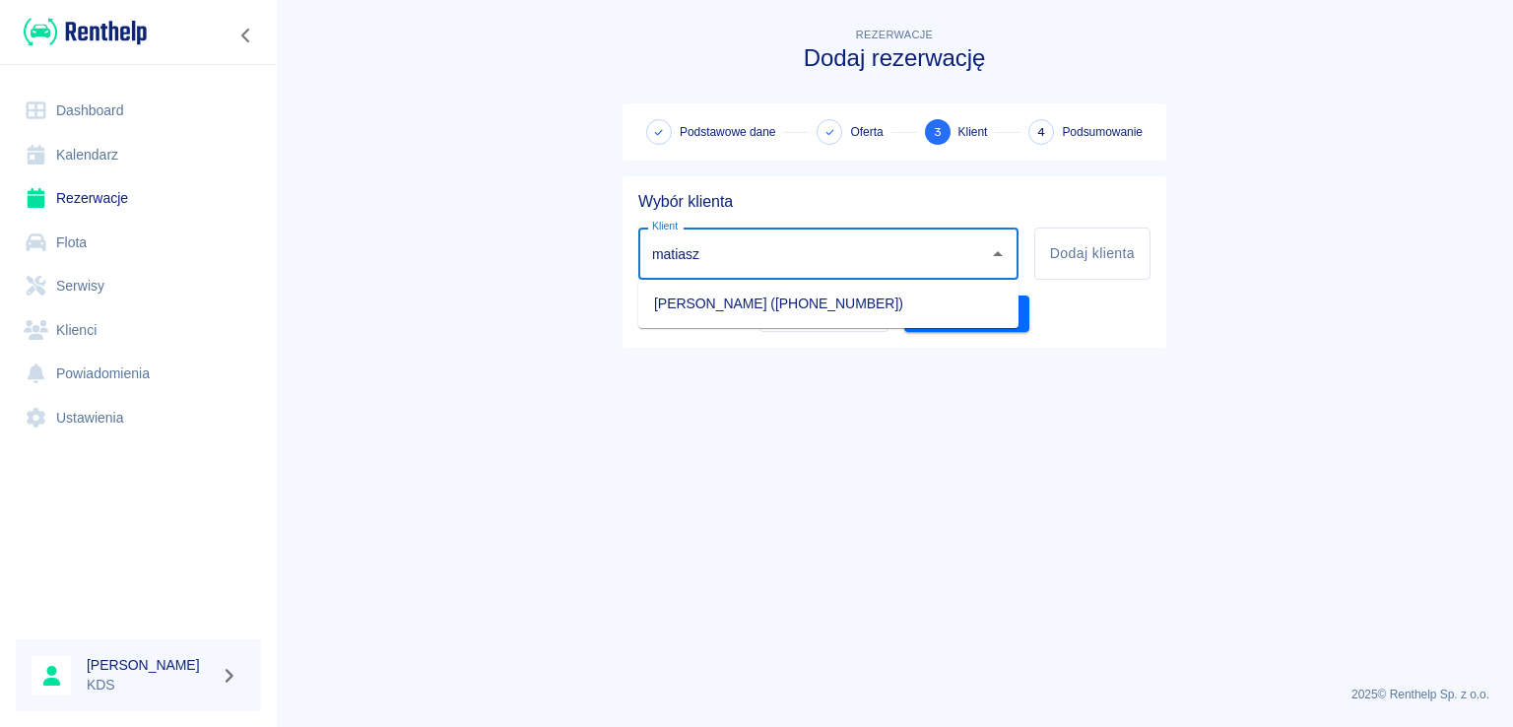
click at [820, 299] on li "Patryk Matiaszkiewicz (+48530166941)" at bounding box center [828, 304] width 380 height 32
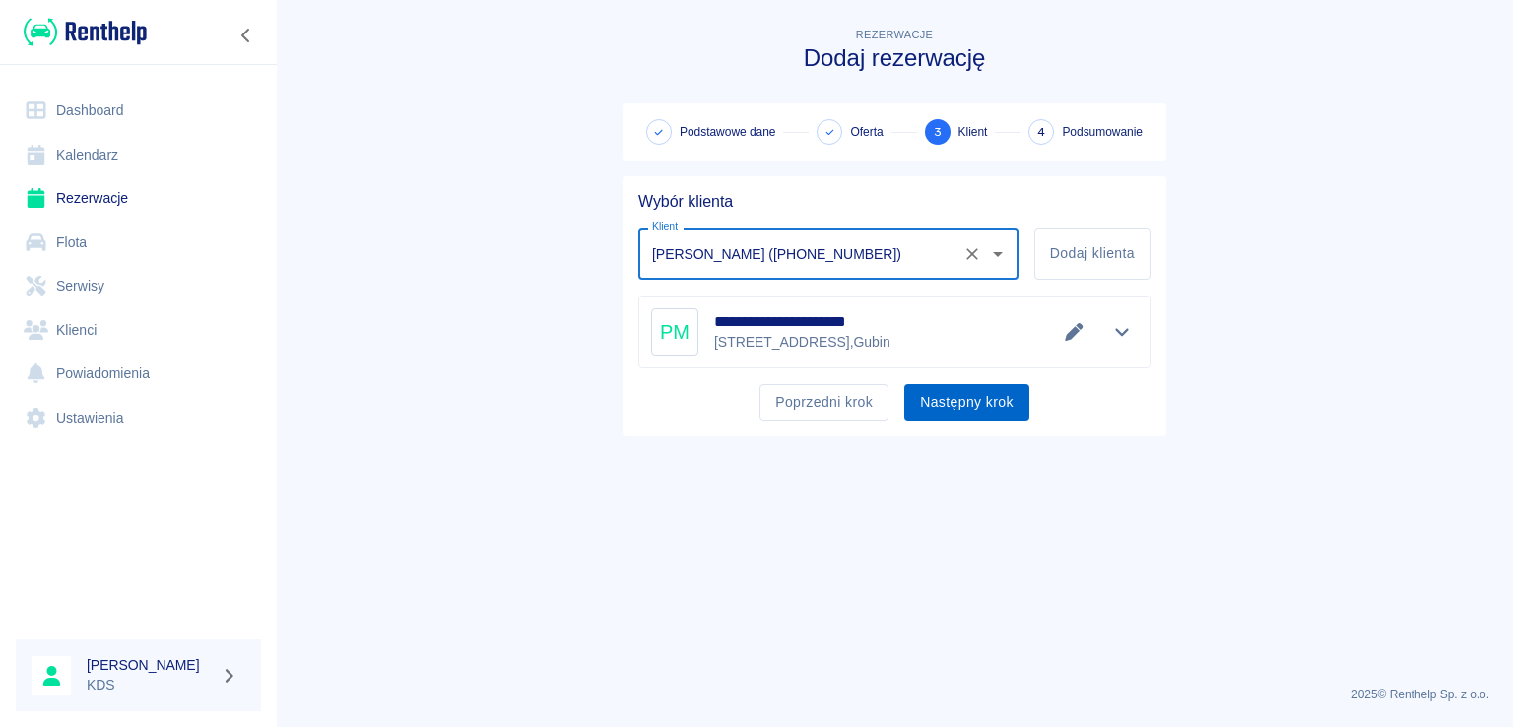
type input "Patryk Matiaszkiewicz (+48530166941)"
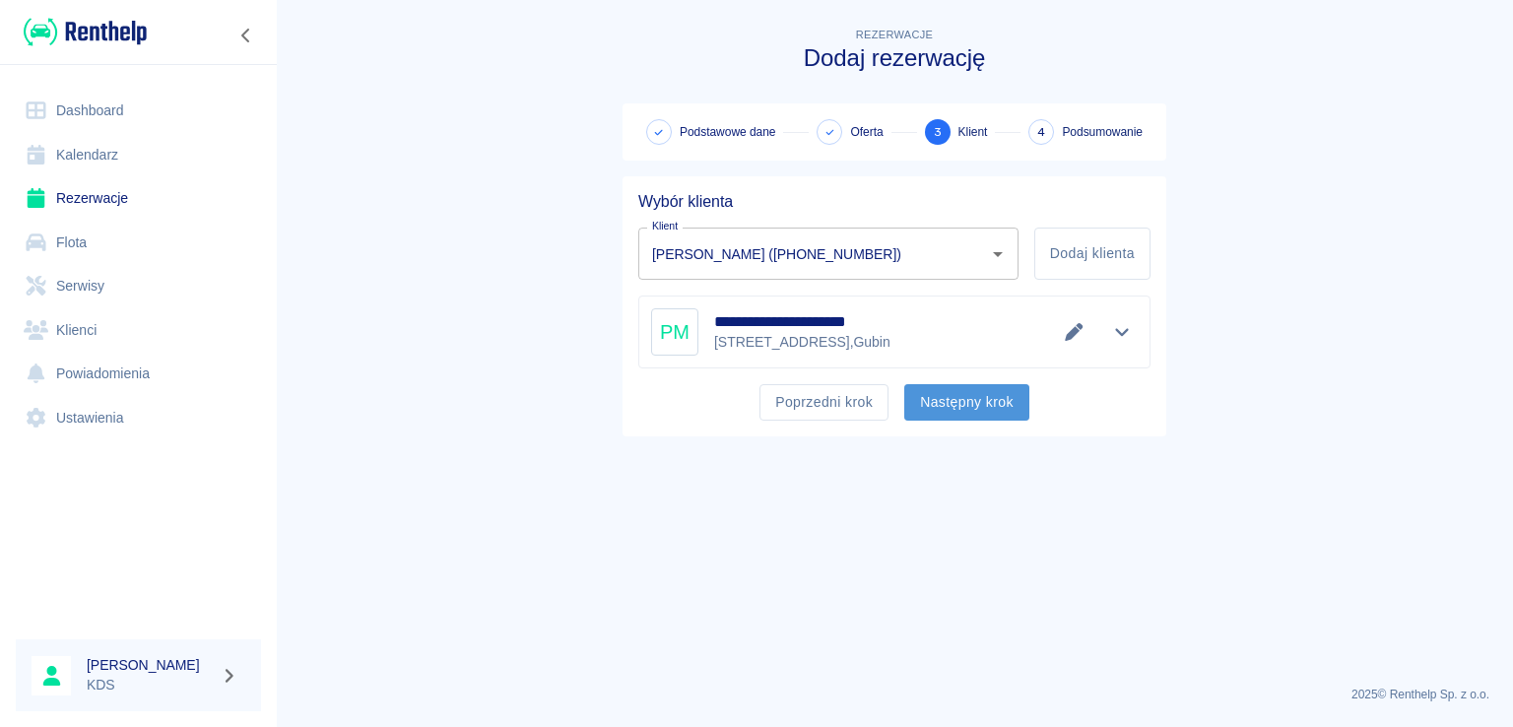
click at [986, 414] on button "Następny krok" at bounding box center [966, 402] width 125 height 36
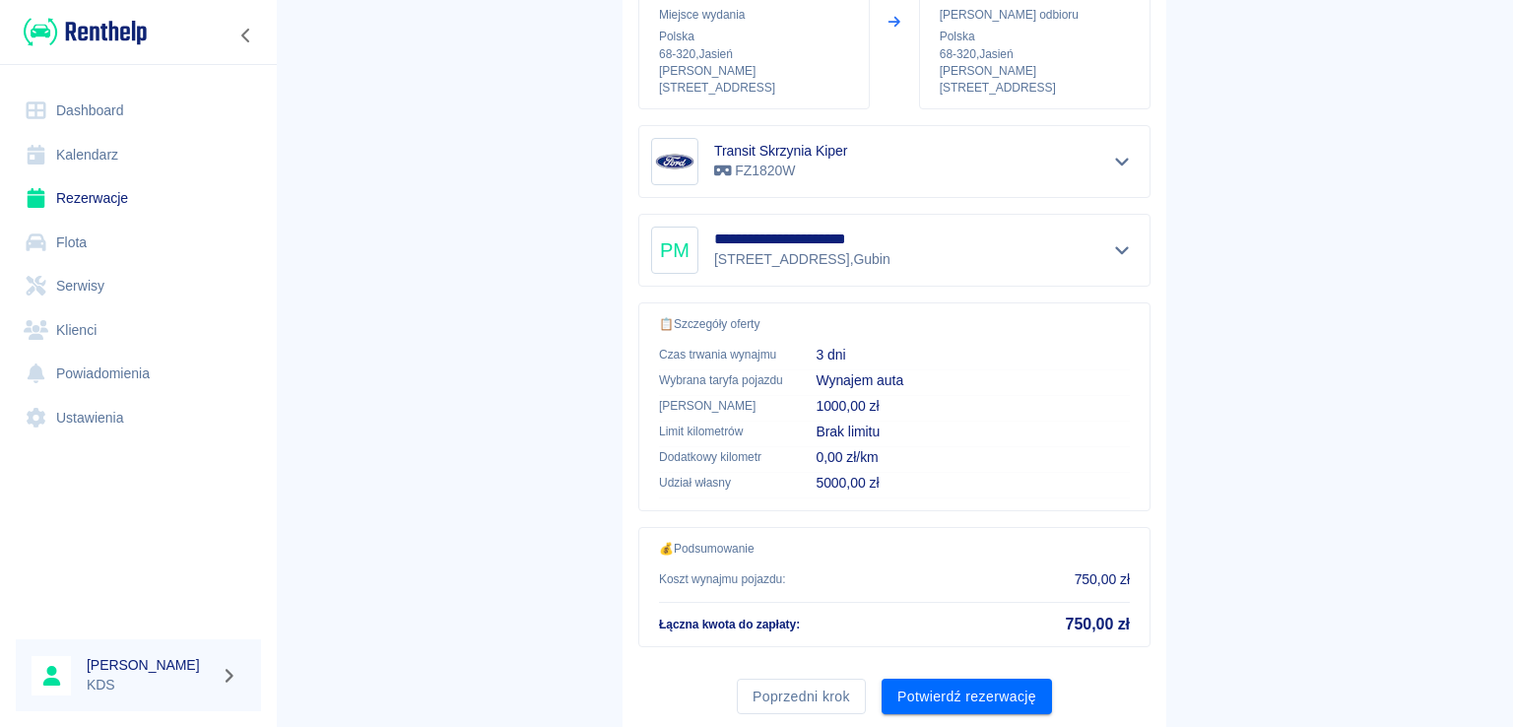
scroll to position [295, 0]
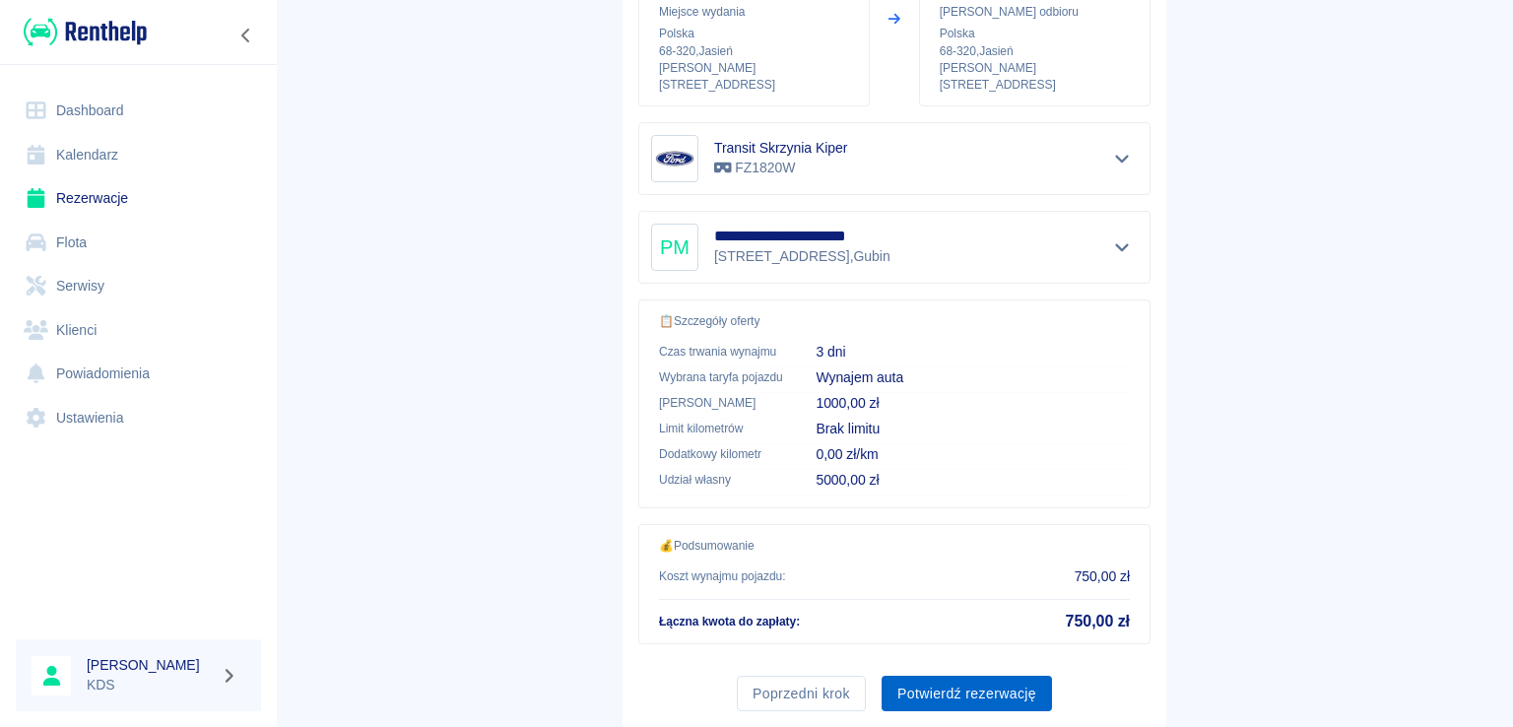
click at [989, 682] on button "Potwierdź rezerwację" at bounding box center [966, 694] width 170 height 36
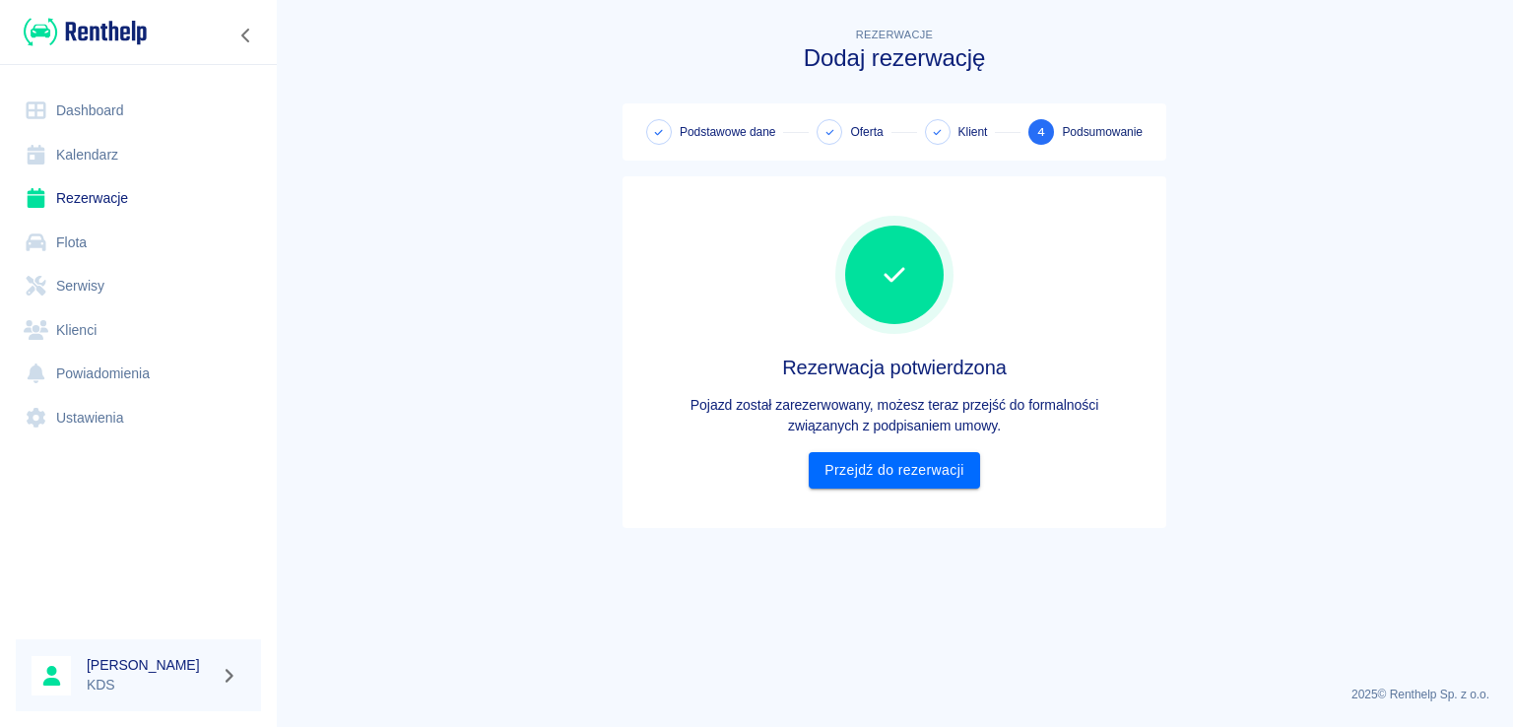
scroll to position [0, 0]
click at [966, 458] on link "Przejdź do rezerwacji" at bounding box center [893, 470] width 170 height 36
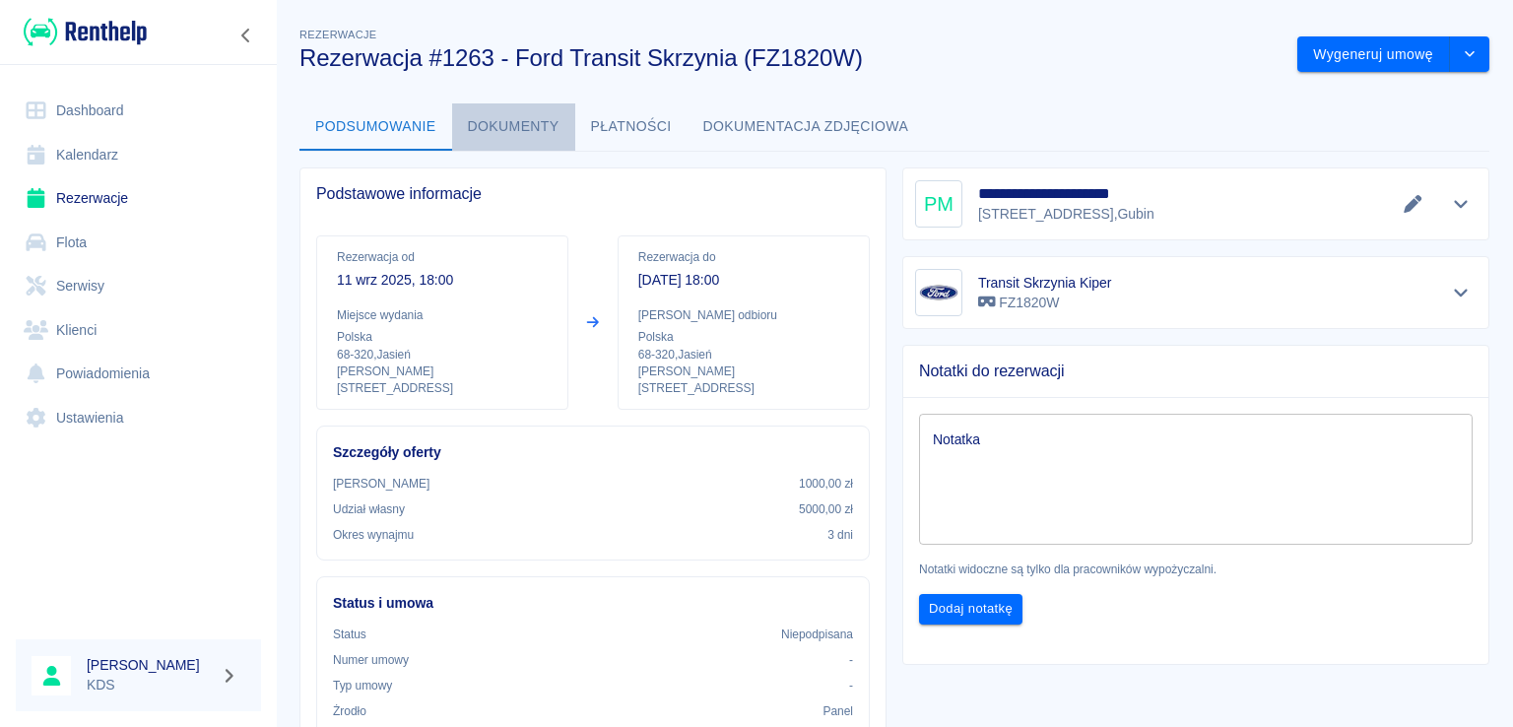
click at [499, 137] on button "Dokumenty" at bounding box center [513, 126] width 123 height 47
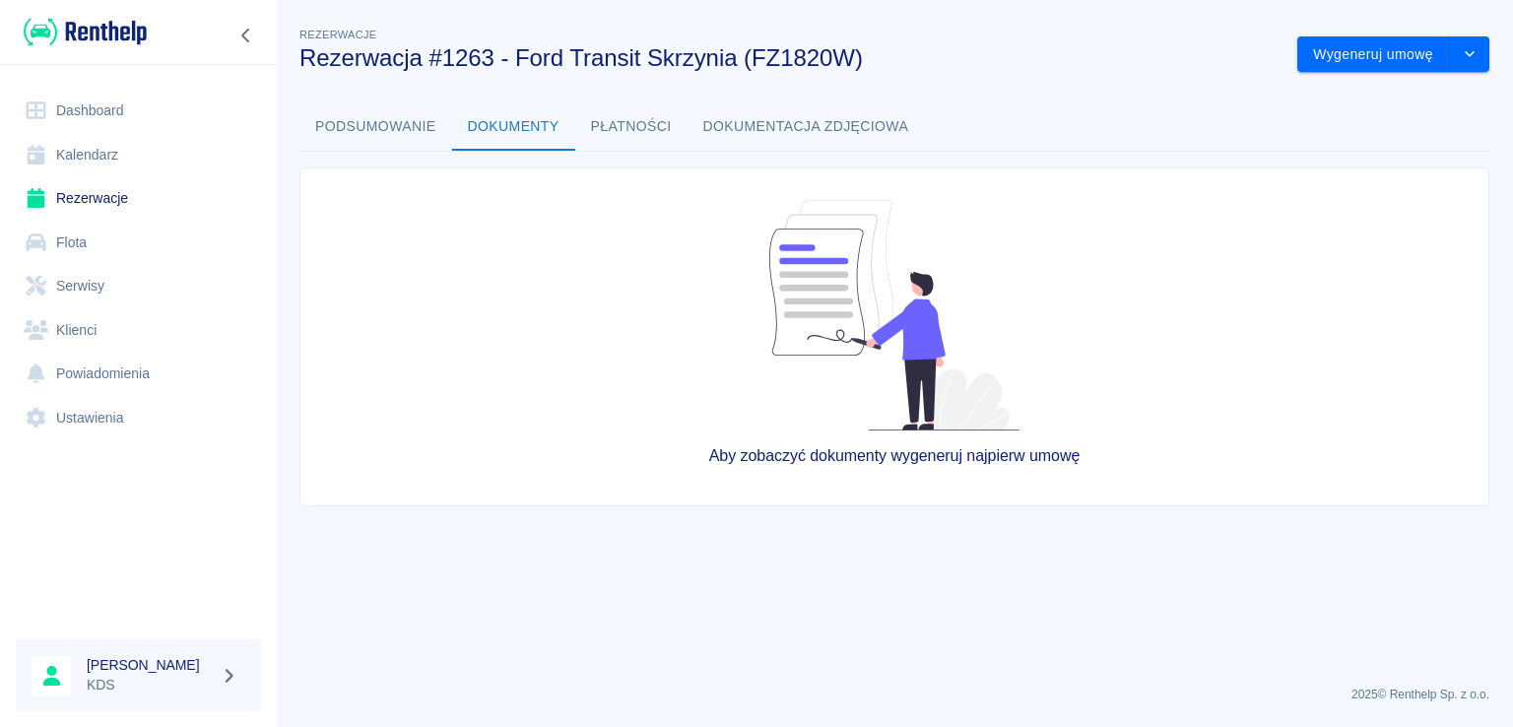
click at [617, 127] on button "Płatności" at bounding box center [631, 126] width 112 height 47
click at [106, 154] on link "Kalendarz" at bounding box center [138, 155] width 245 height 44
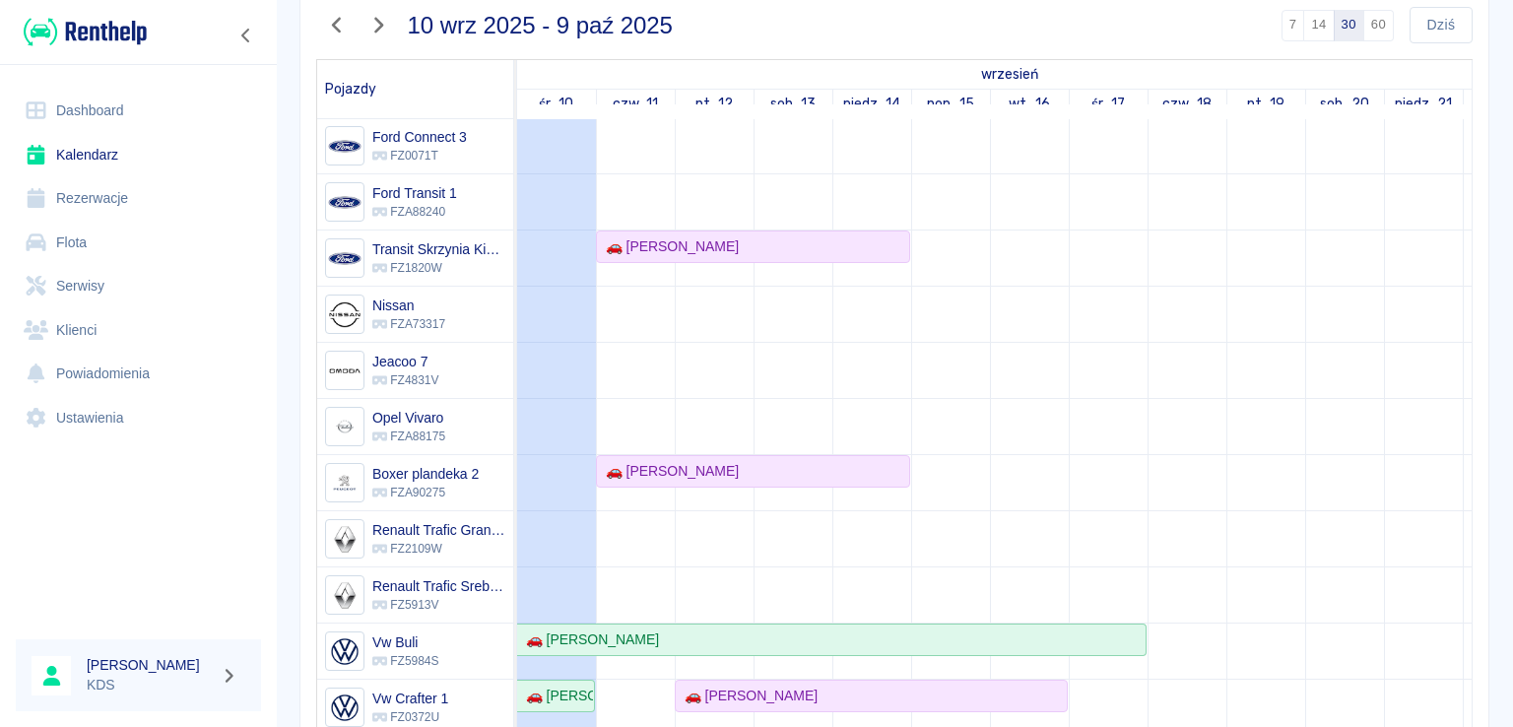
scroll to position [295, 0]
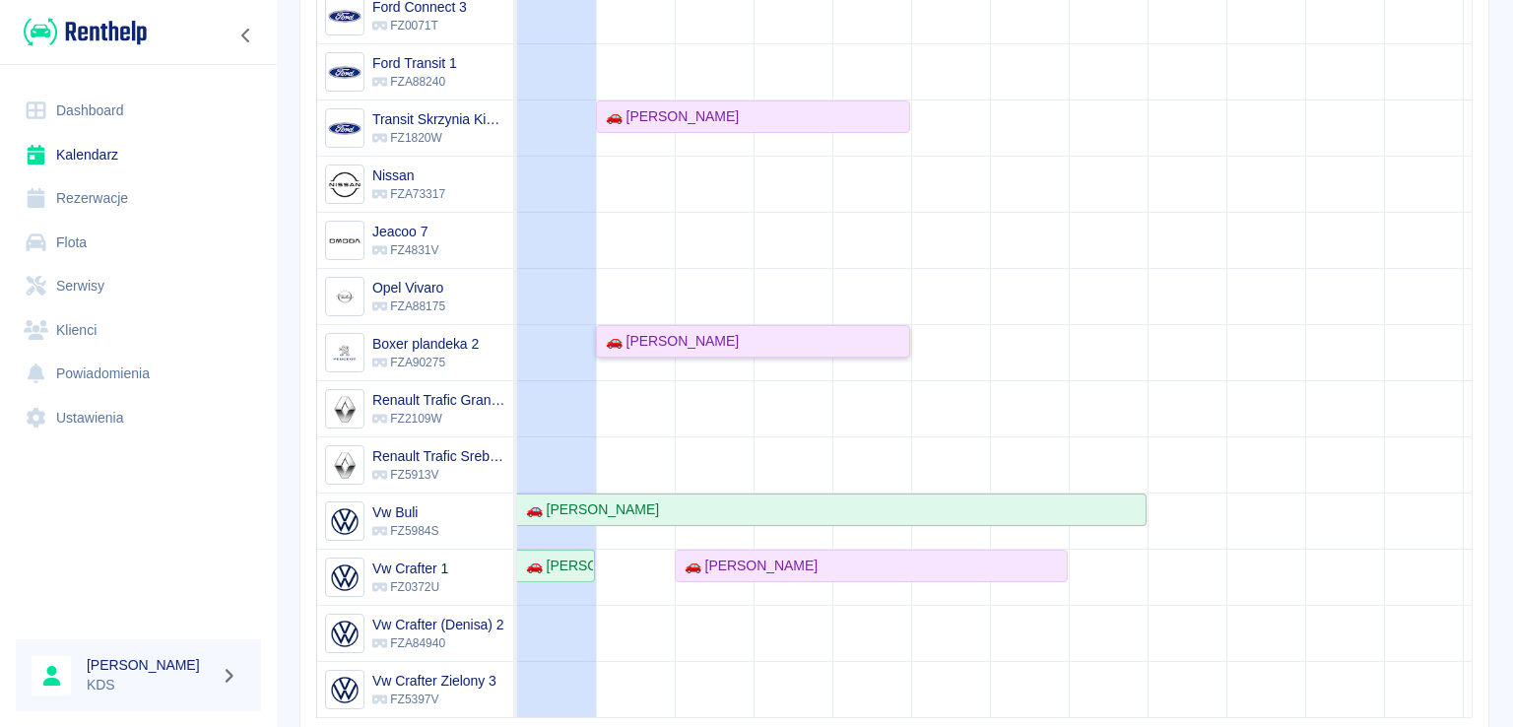
click at [701, 331] on div "🚗 [PERSON_NAME]" at bounding box center [668, 341] width 141 height 21
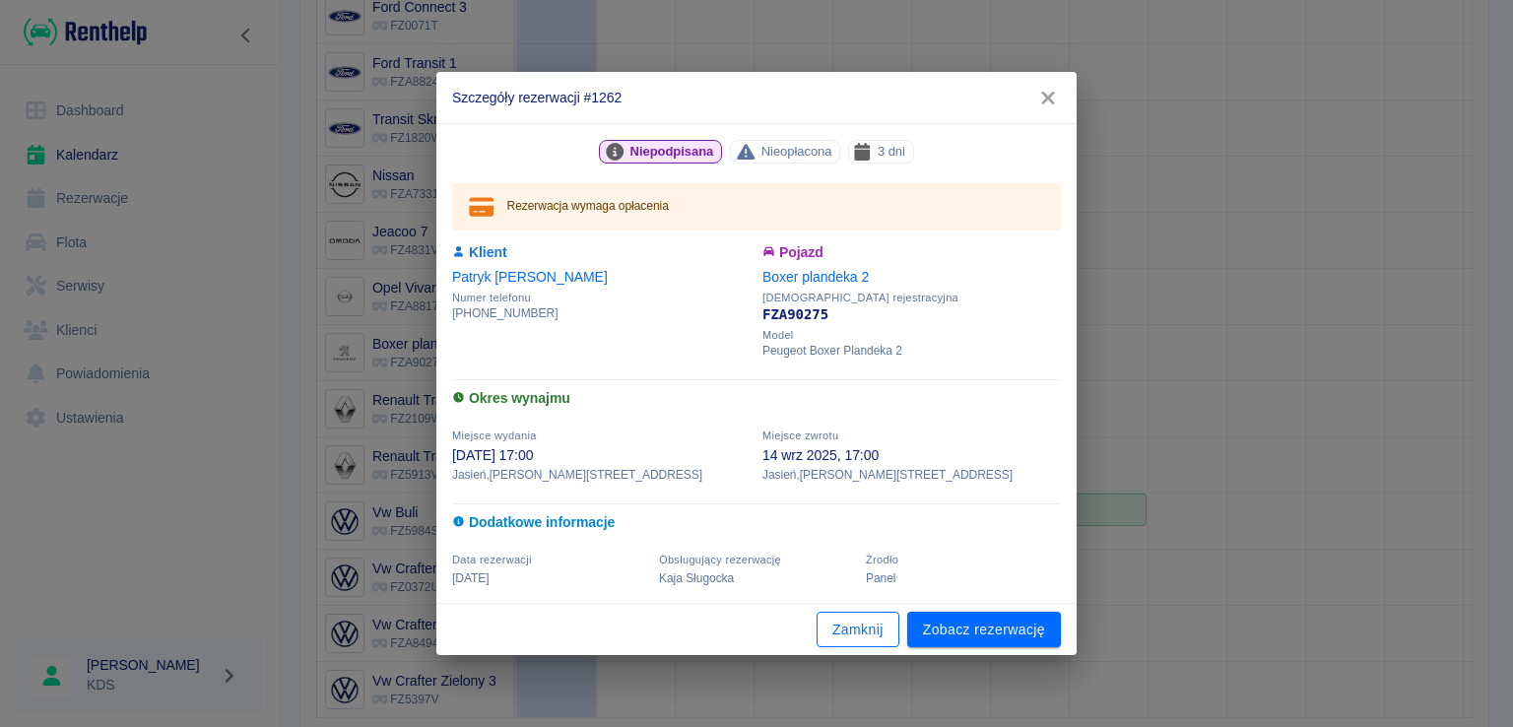
click at [878, 623] on button "Zamknij" at bounding box center [857, 630] width 83 height 36
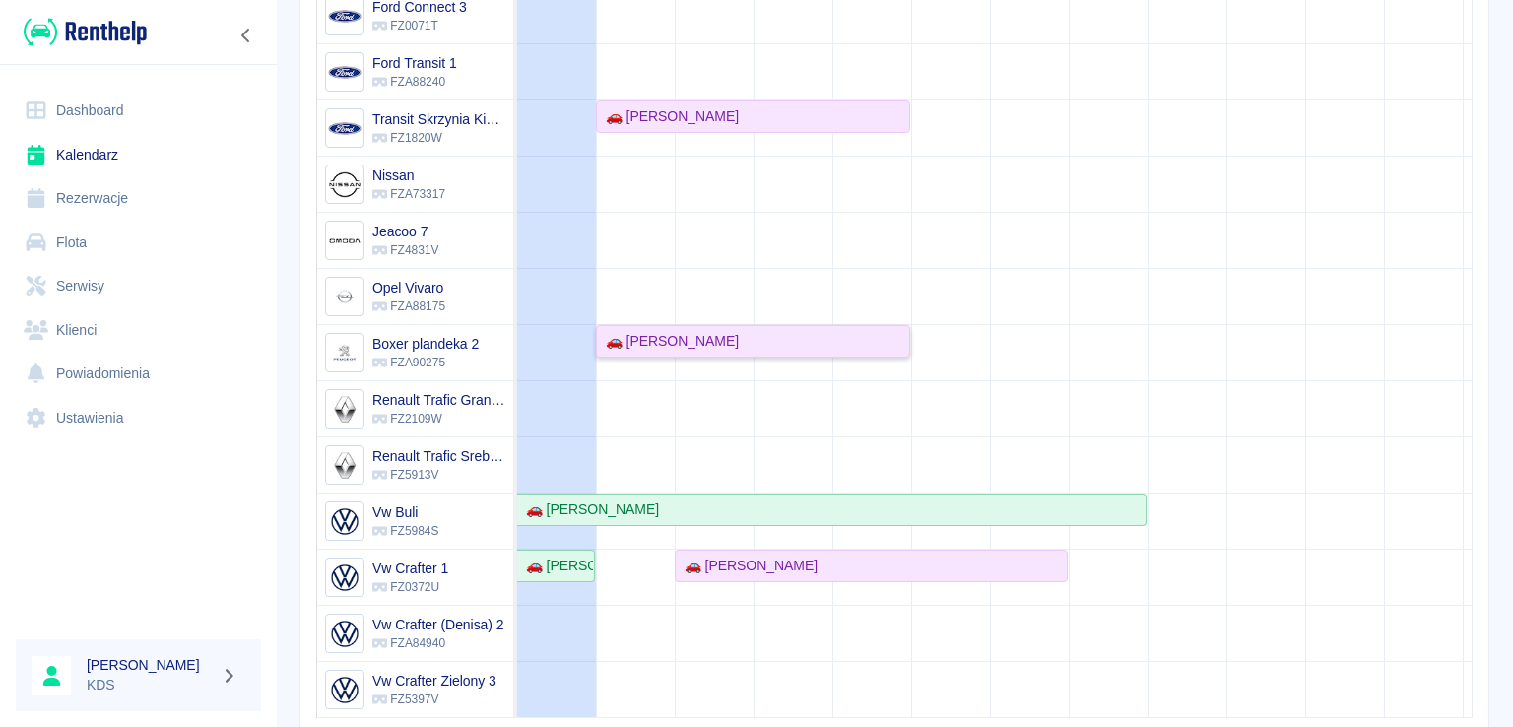
click at [679, 325] on link "🚗 [PERSON_NAME]" at bounding box center [753, 341] width 314 height 32
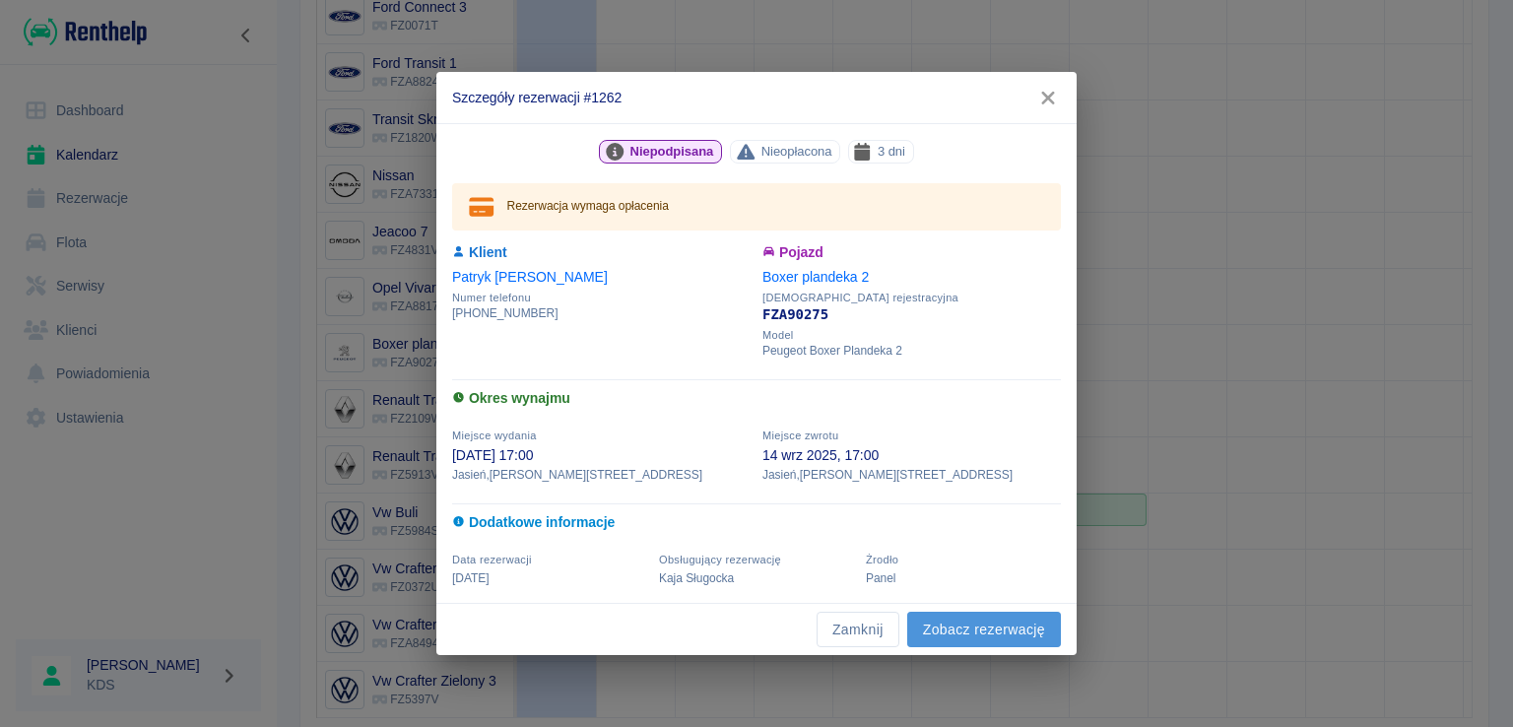
click at [1017, 629] on link "Zobacz rezerwację" at bounding box center [984, 630] width 154 height 36
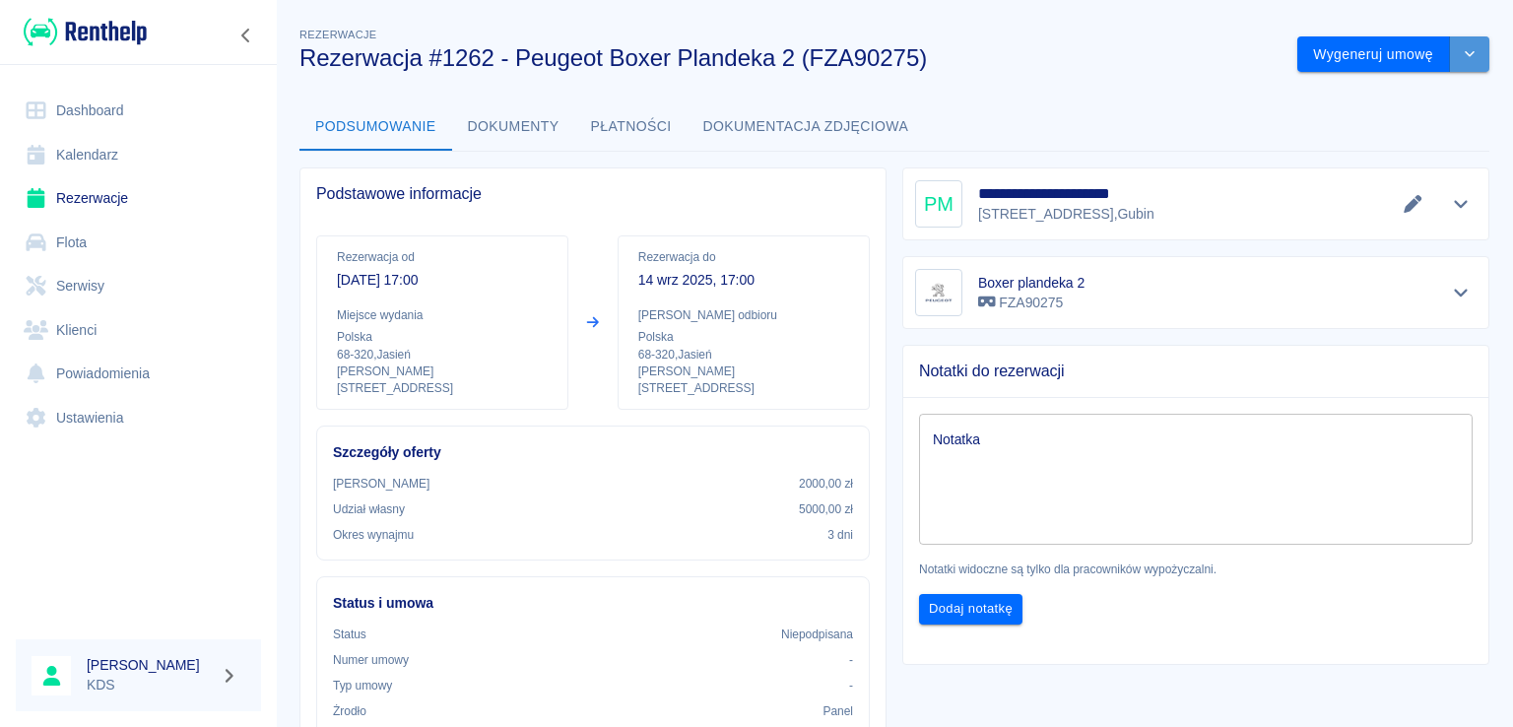
click at [1461, 64] on button "drop-down" at bounding box center [1469, 54] width 39 height 36
click at [1361, 159] on li "Anuluj rezerwację" at bounding box center [1378, 161] width 160 height 32
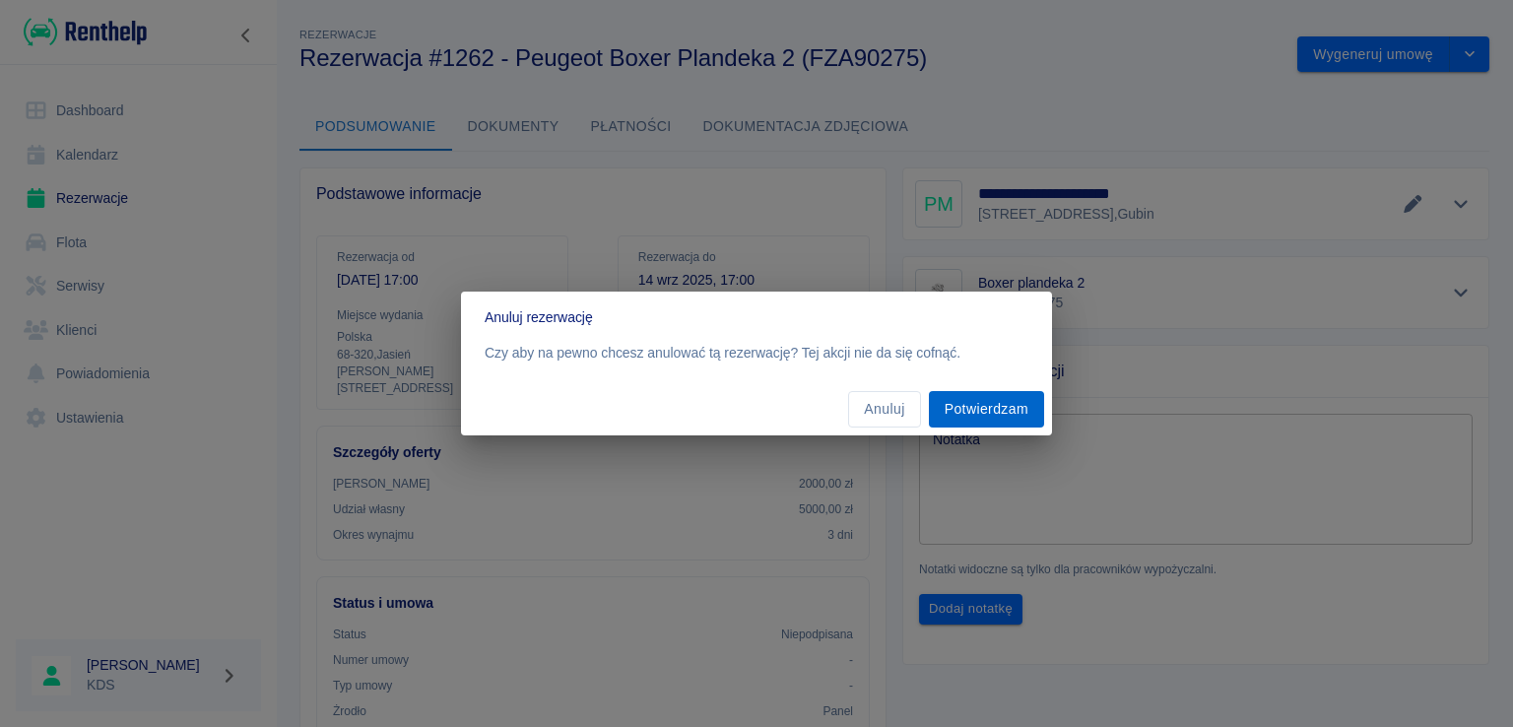
drag, startPoint x: 993, startPoint y: 410, endPoint x: 1004, endPoint y: 397, distance: 17.4
click at [993, 410] on button "Potwierdzam" at bounding box center [986, 409] width 115 height 36
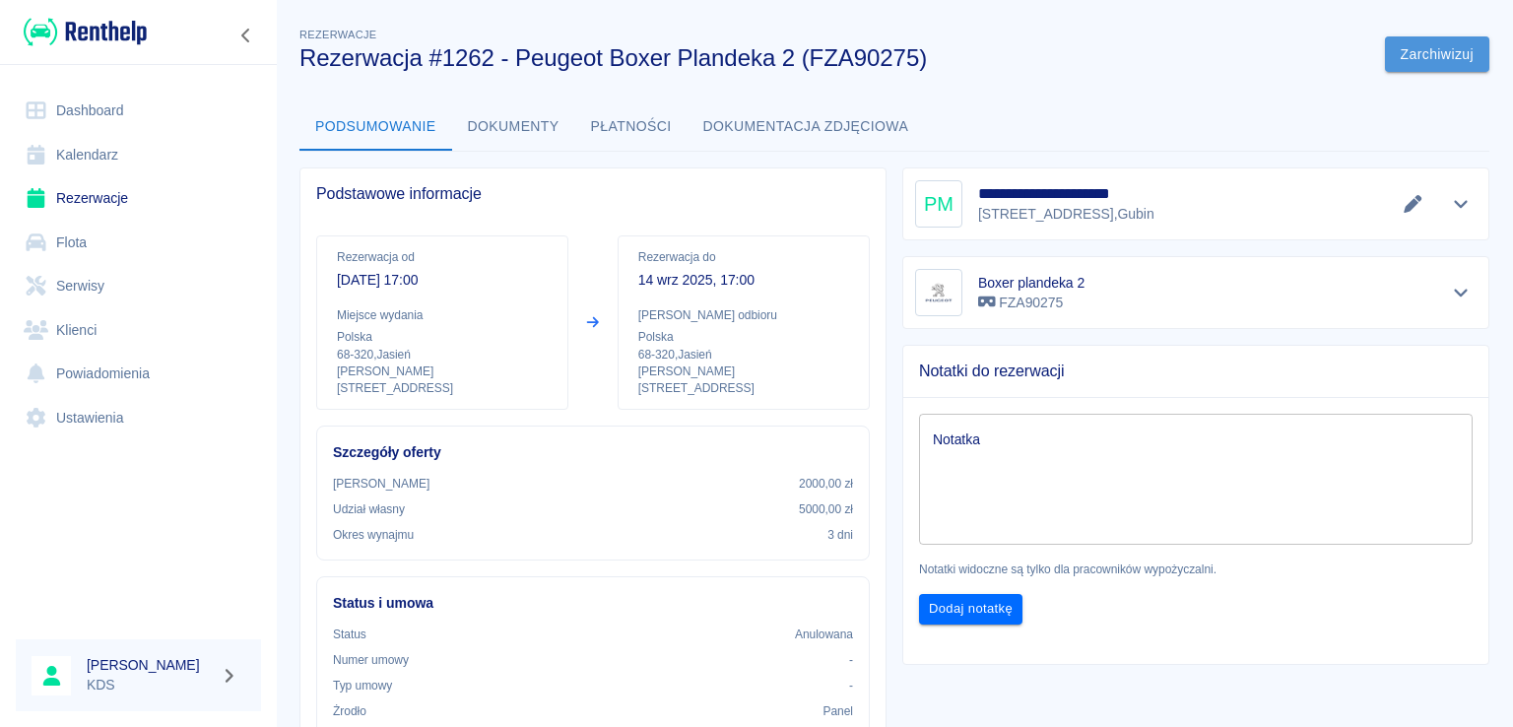
click at [1406, 55] on button "Zarchiwizuj" at bounding box center [1437, 54] width 104 height 36
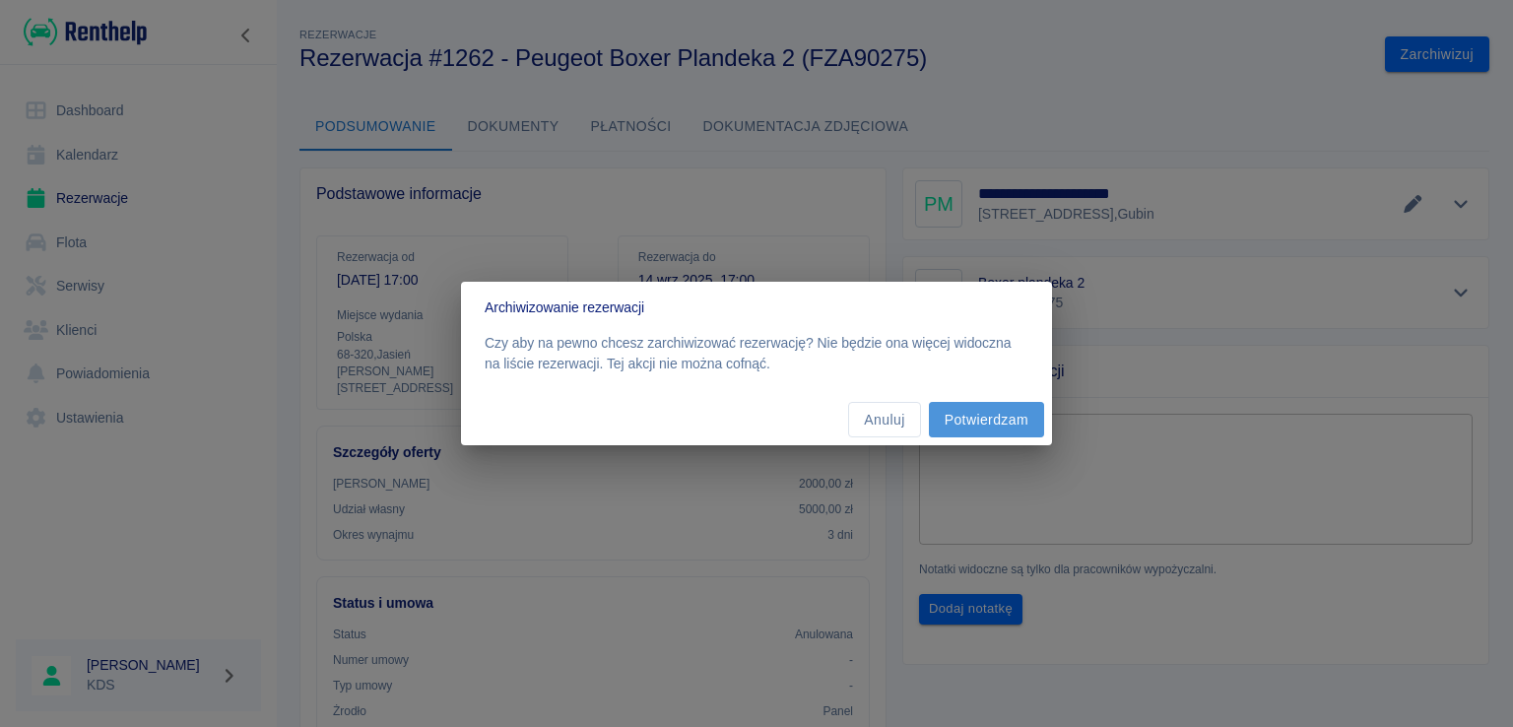
click at [1015, 413] on button "Potwierdzam" at bounding box center [986, 420] width 115 height 36
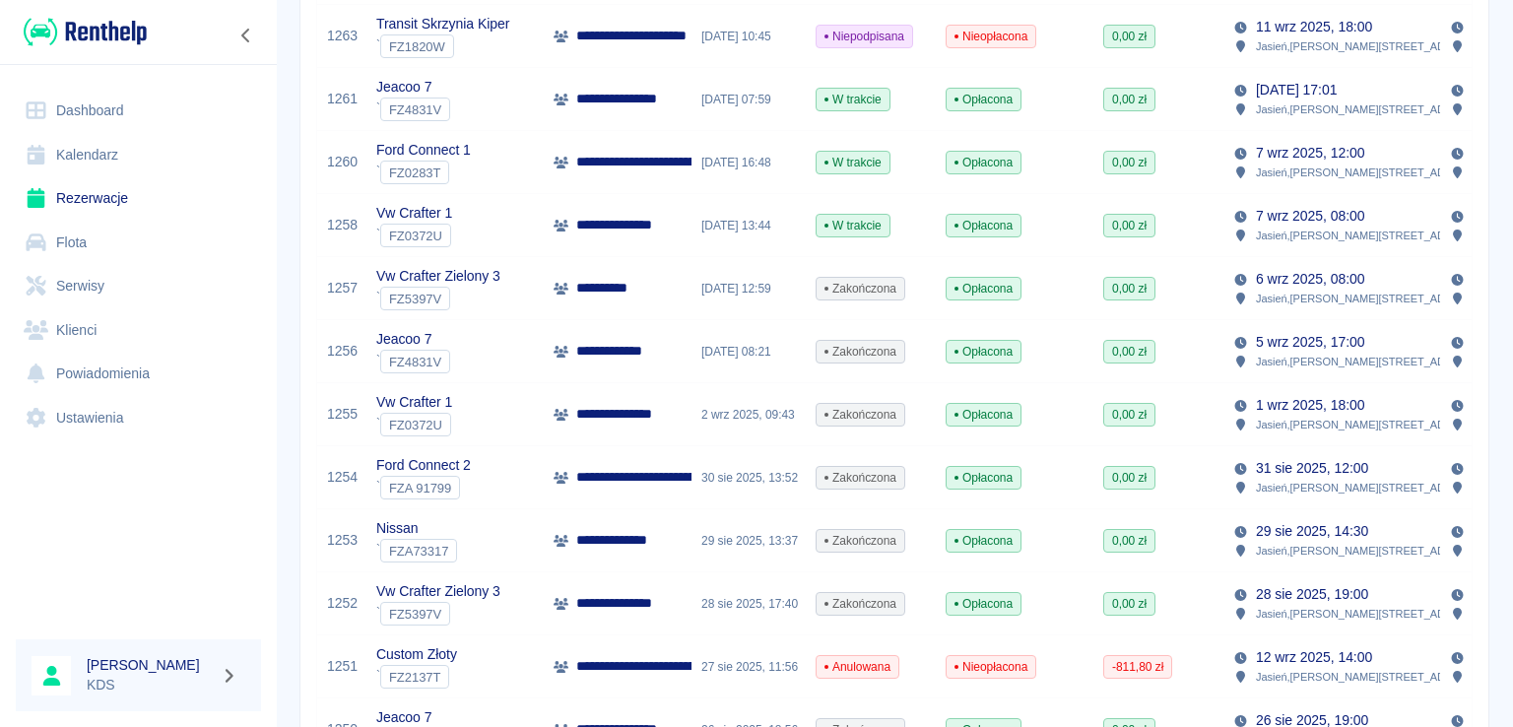
scroll to position [492, 0]
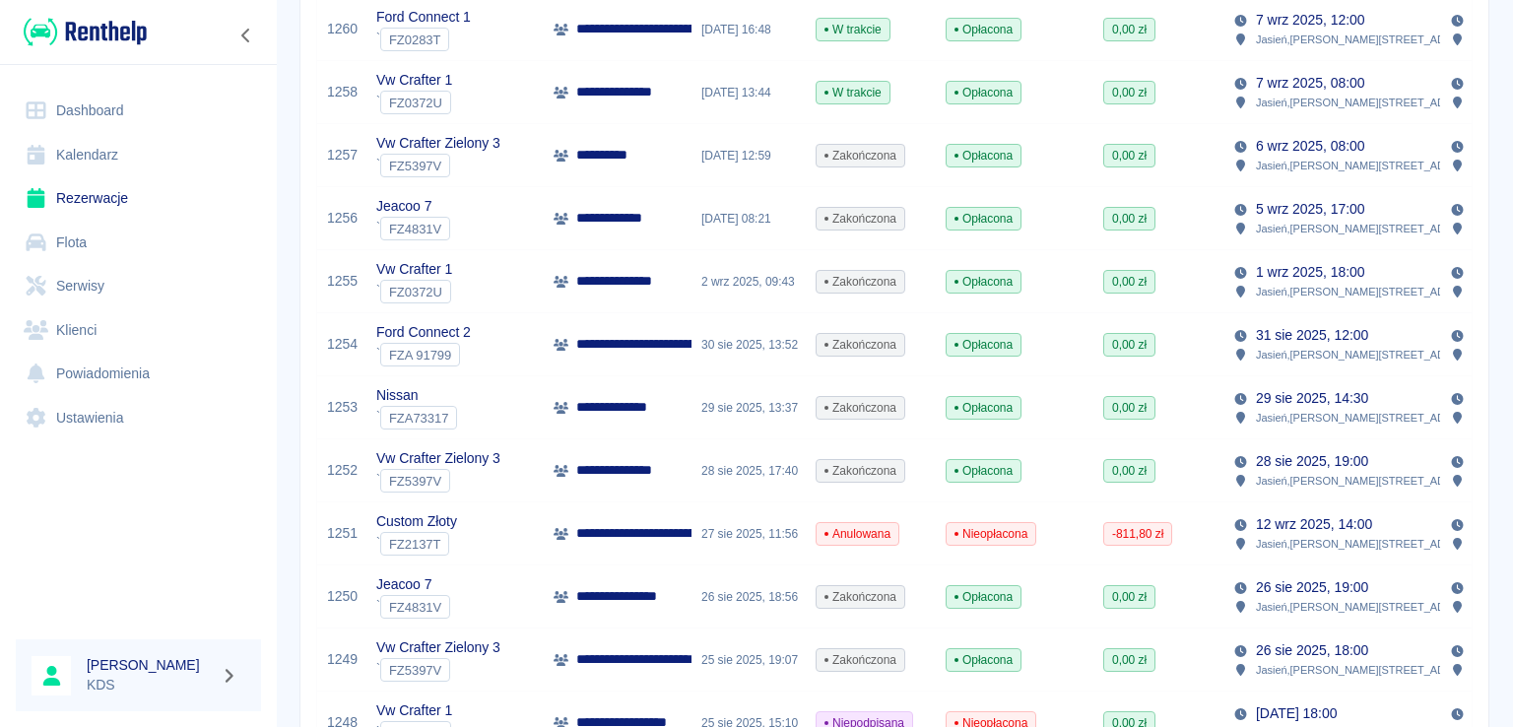
click at [877, 539] on span "Anulowana" at bounding box center [857, 534] width 82 height 18
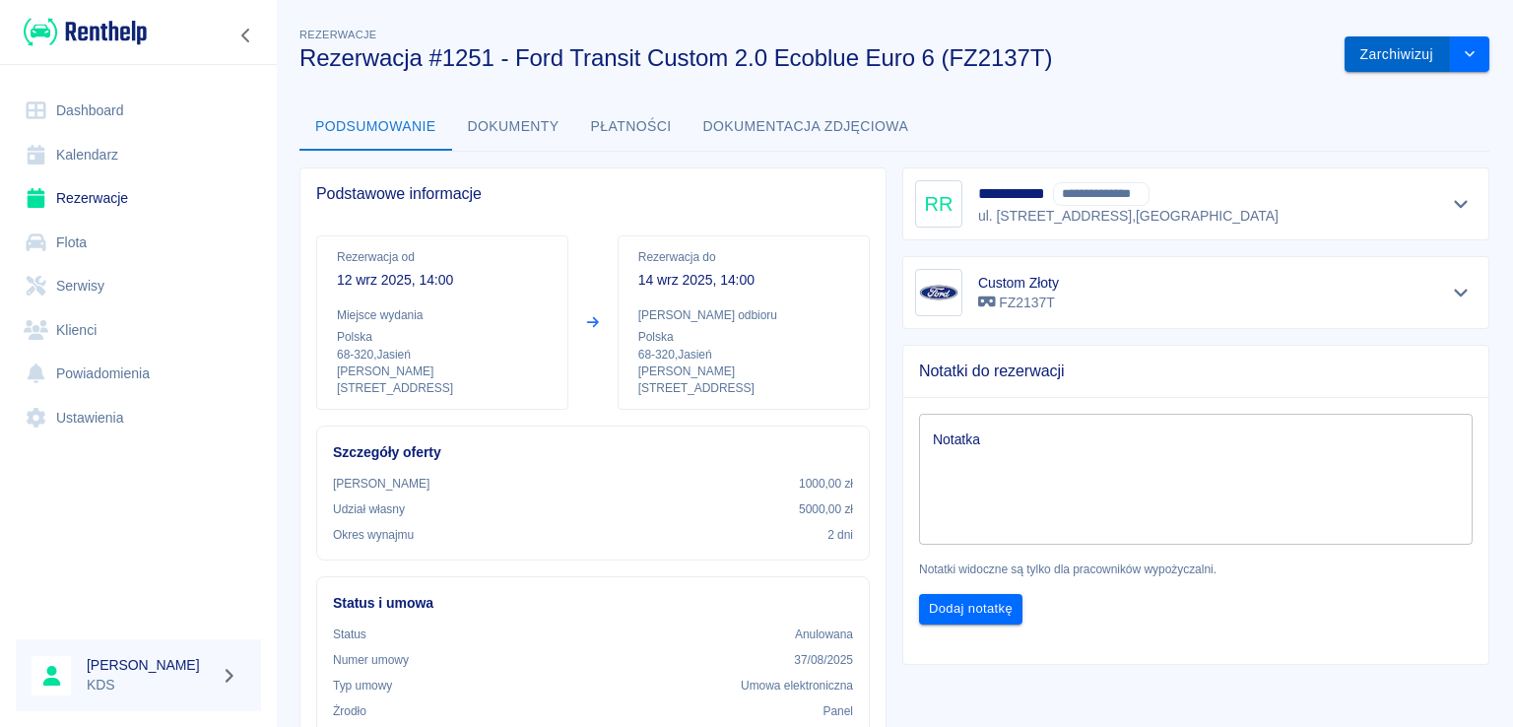
click at [1363, 52] on button "Zarchiwizuj" at bounding box center [1396, 54] width 105 height 36
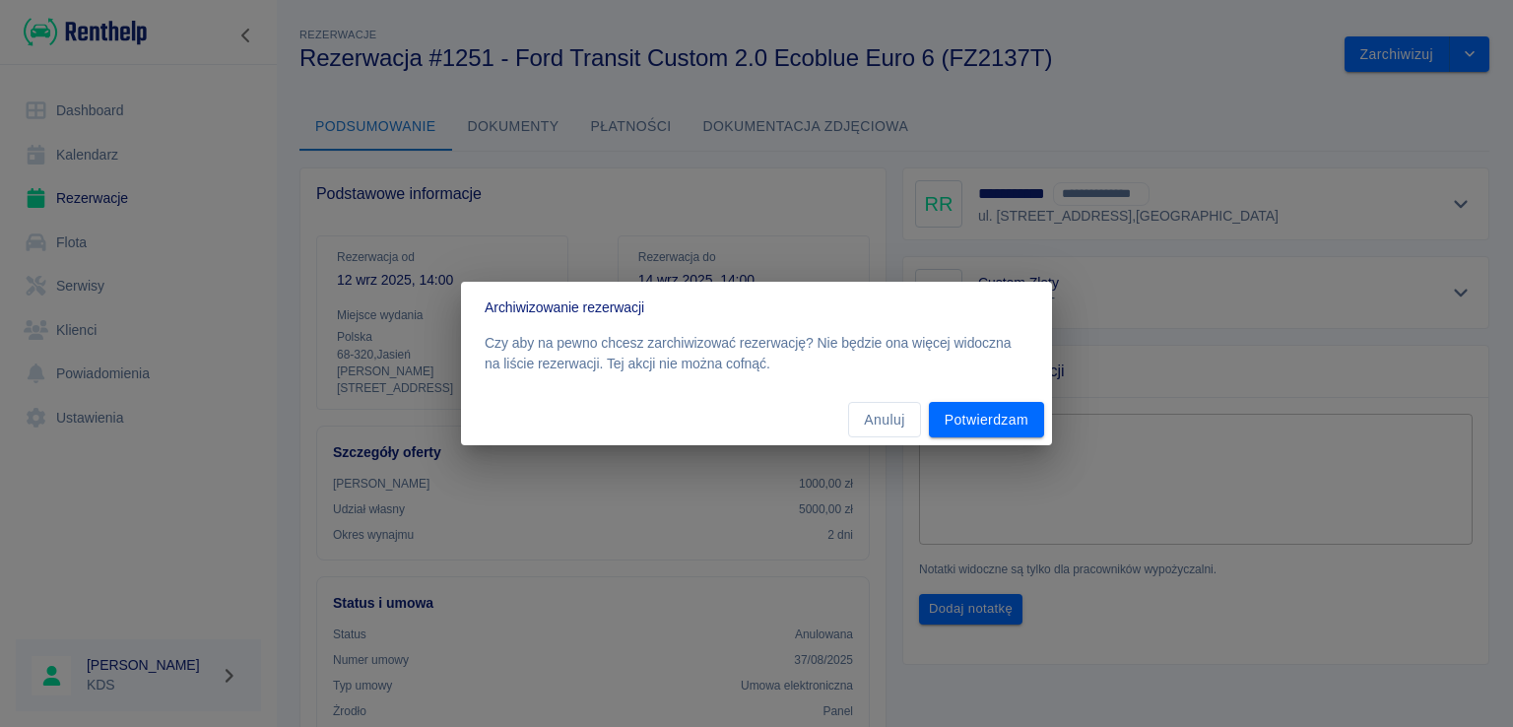
click at [1008, 400] on div "Anuluj Potwierdzam" at bounding box center [756, 420] width 591 height 52
click at [1004, 407] on button "Potwierdzam" at bounding box center [986, 420] width 115 height 36
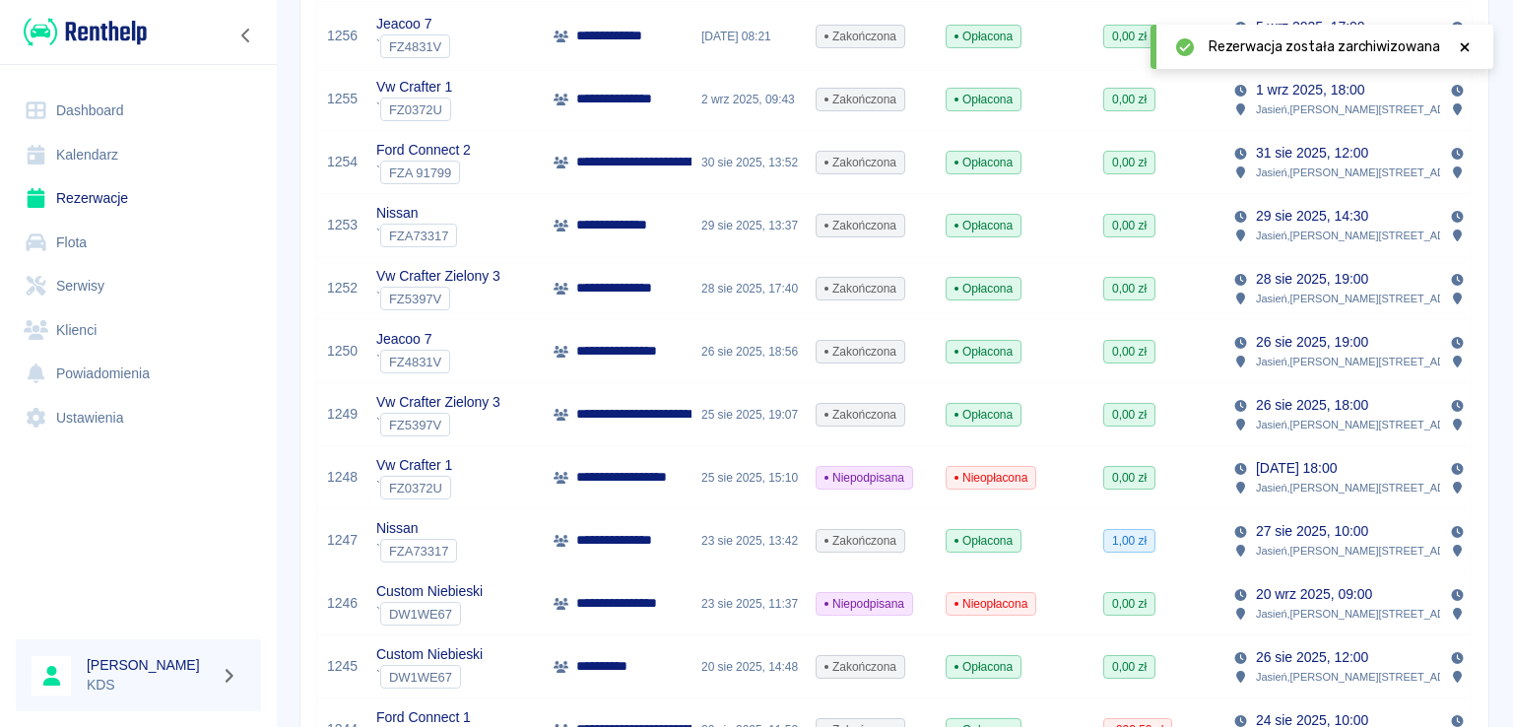
scroll to position [788, 0]
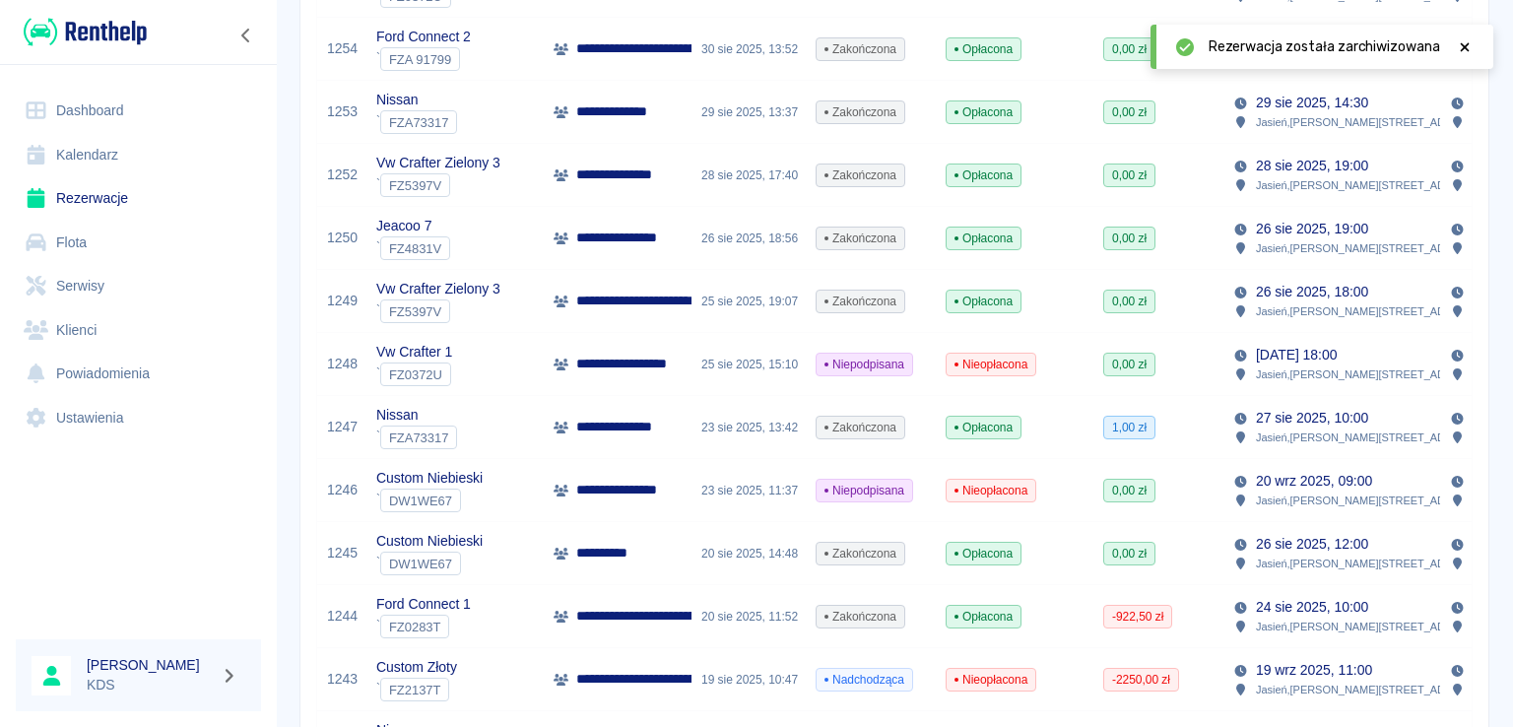
click at [768, 490] on div "23 sie 2025, 11:37" at bounding box center [748, 490] width 114 height 63
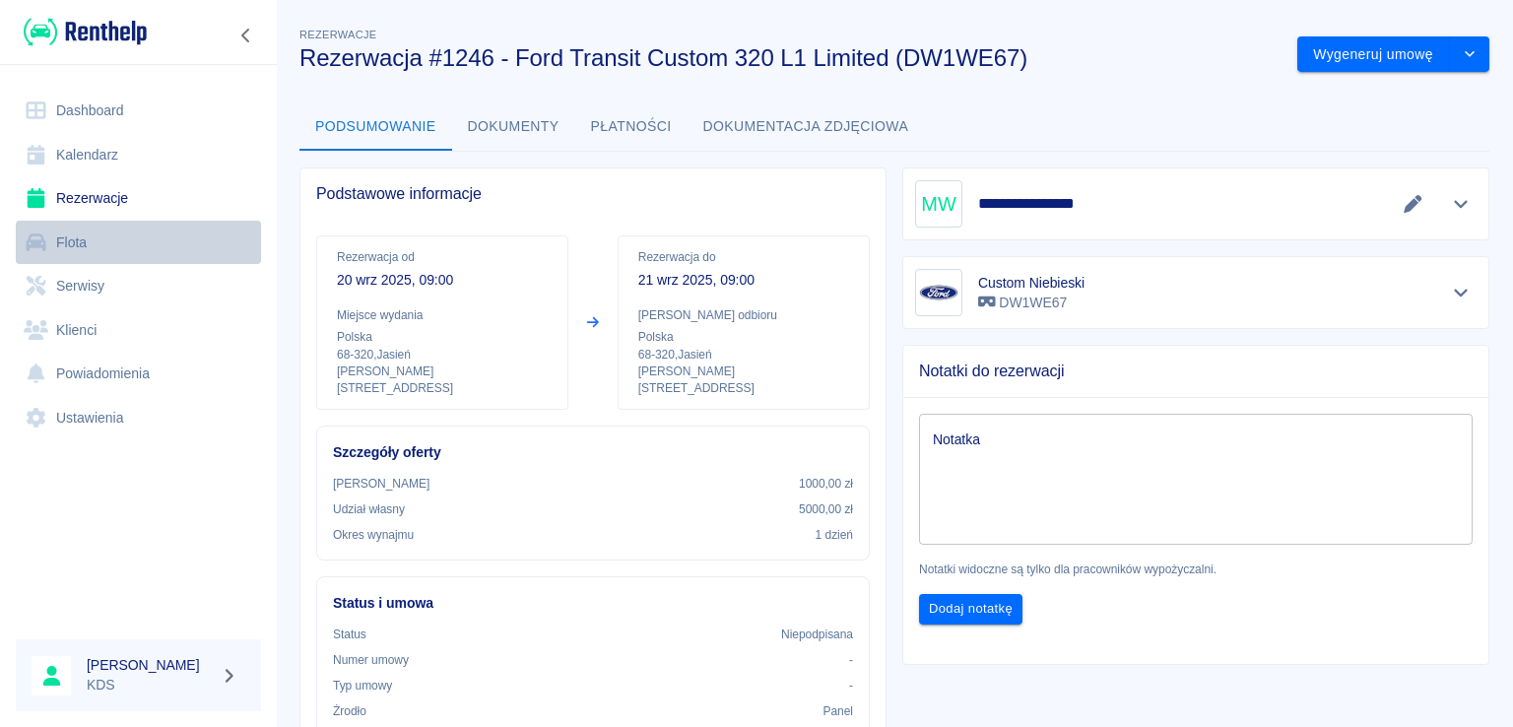
click at [107, 234] on link "Flota" at bounding box center [138, 243] width 245 height 44
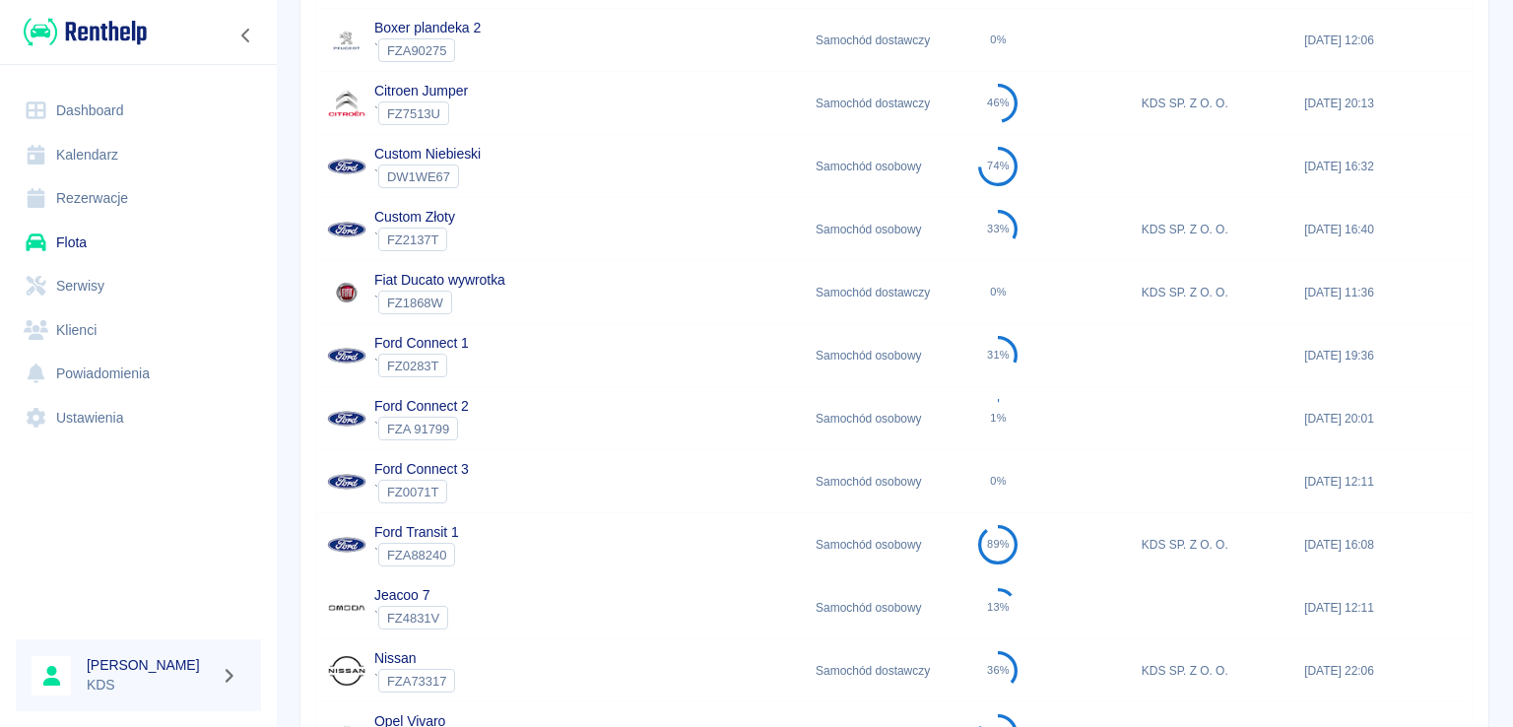
scroll to position [295, 0]
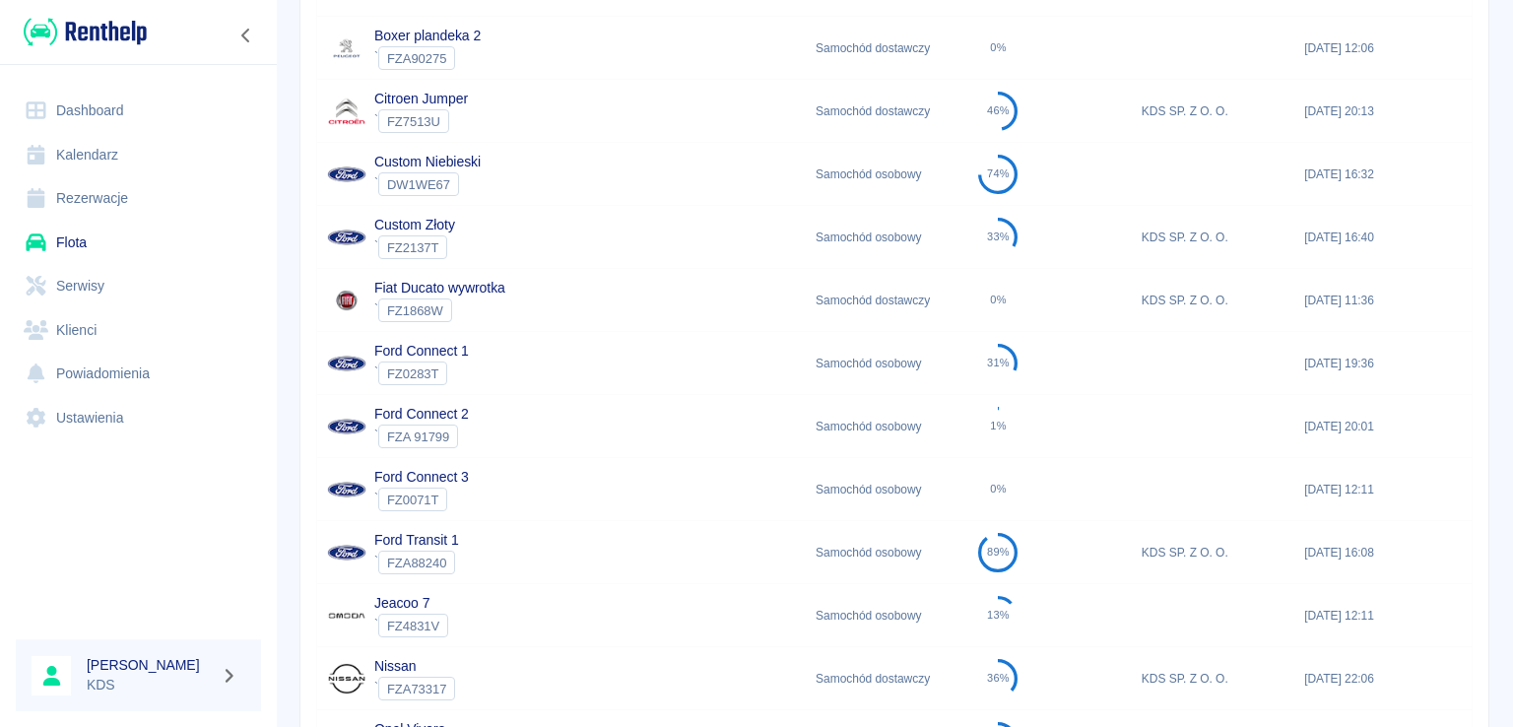
click at [550, 597] on div "Jeacoo 7 ` FZ4831V" at bounding box center [561, 615] width 488 height 63
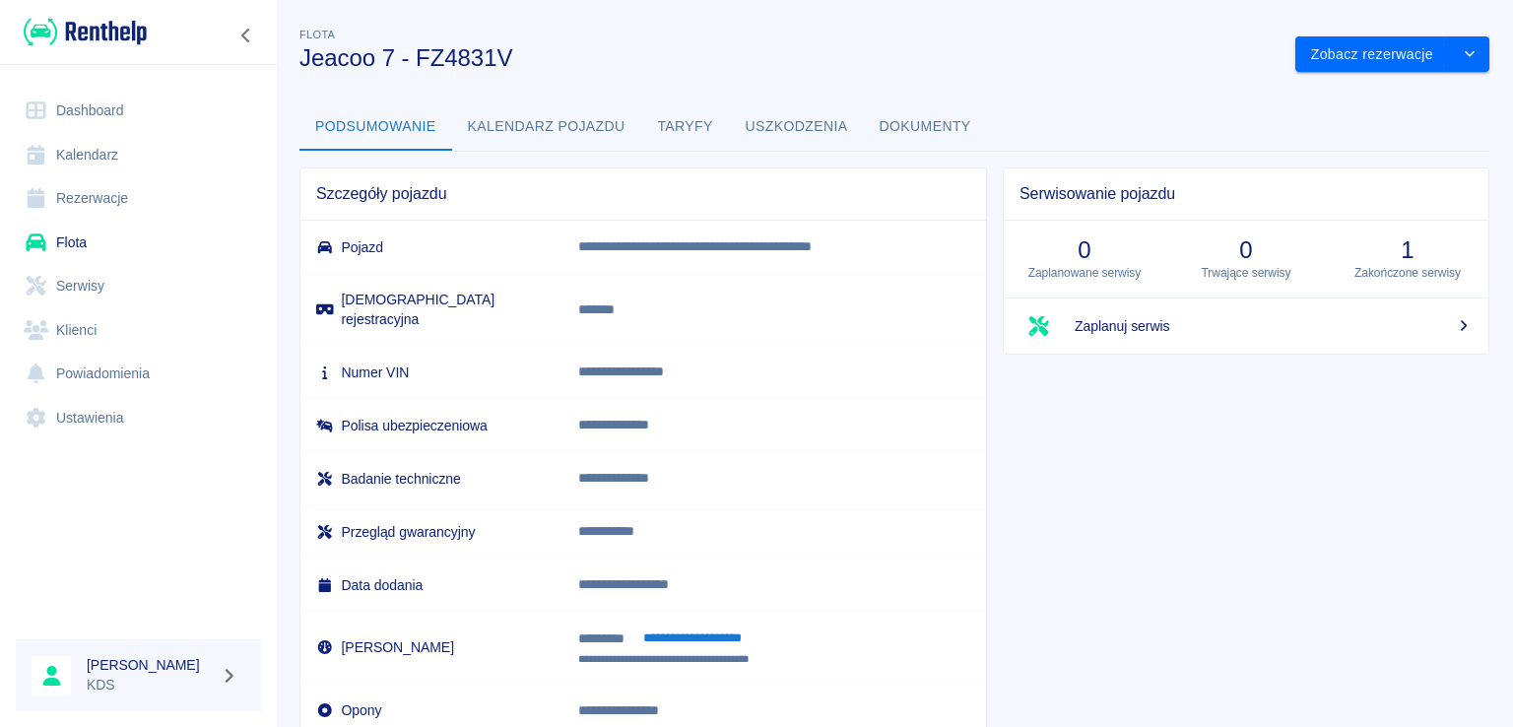
click at [118, 155] on link "Kalendarz" at bounding box center [138, 155] width 245 height 44
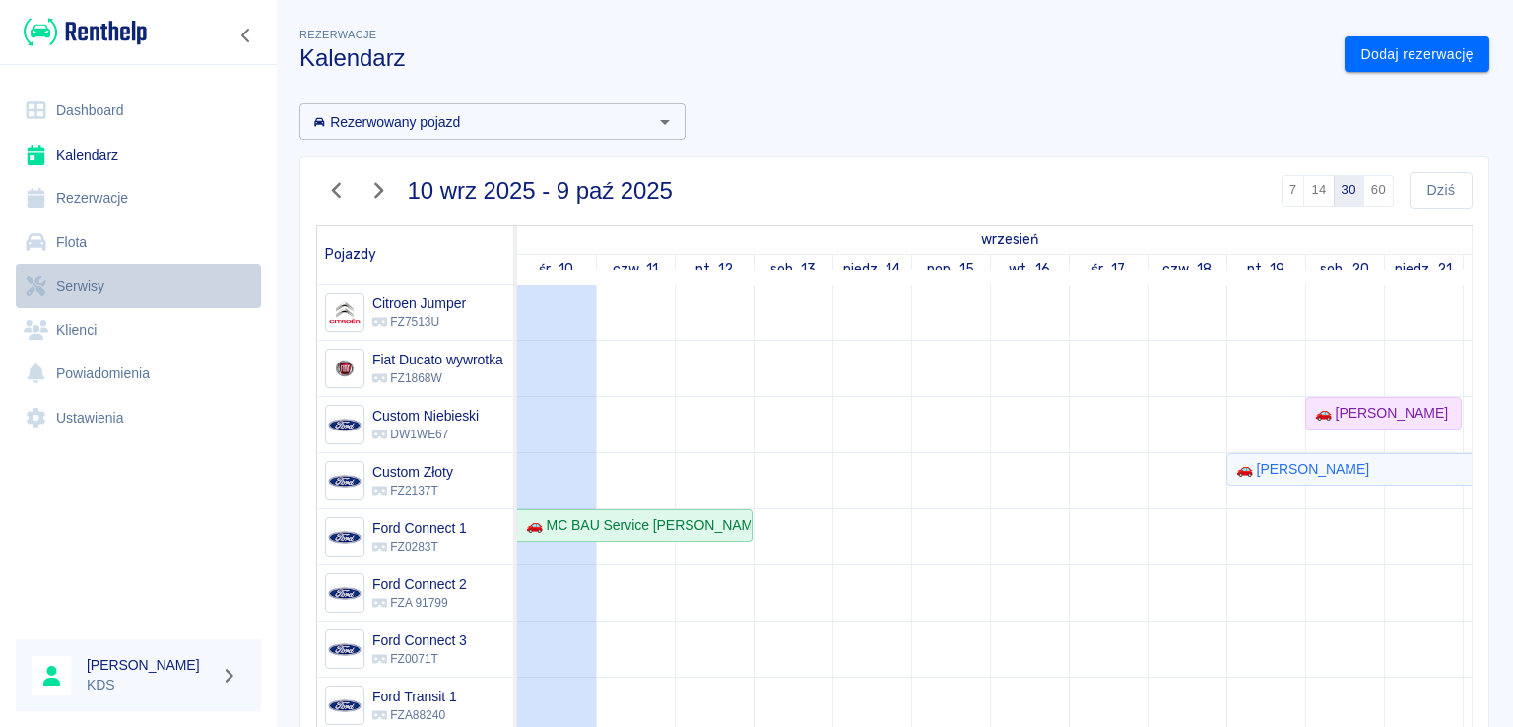
click at [79, 292] on link "Serwisy" at bounding box center [138, 286] width 245 height 44
